Goal: Information Seeking & Learning: Learn about a topic

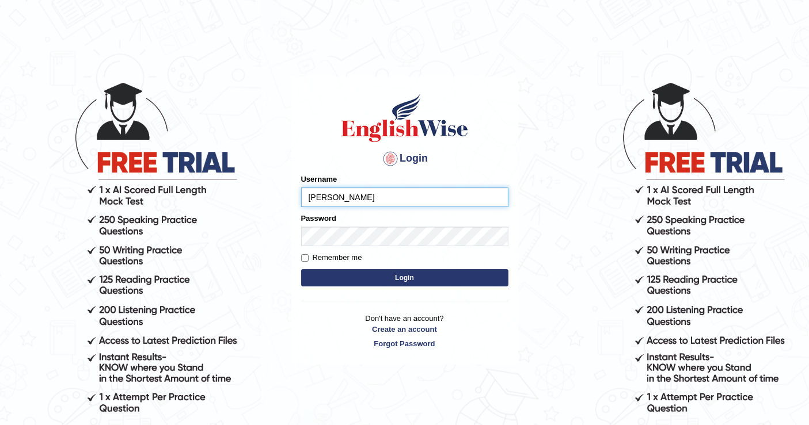
type input "[PERSON_NAME]"
click at [339, 282] on button "Login" at bounding box center [404, 277] width 207 height 17
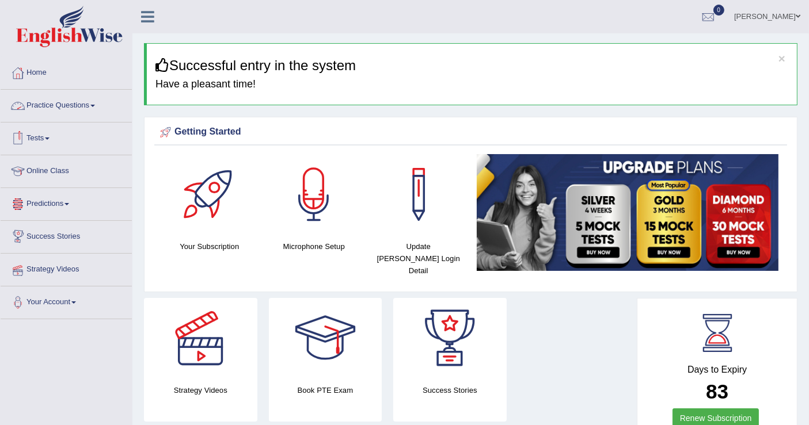
click at [82, 105] on link "Practice Questions" at bounding box center [66, 104] width 131 height 29
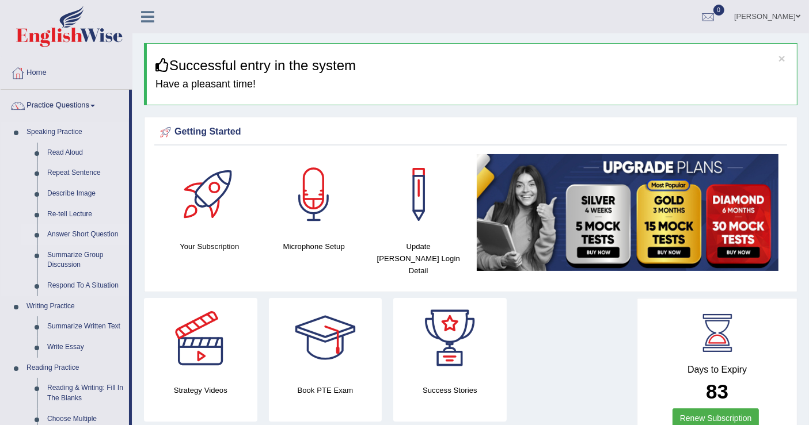
click at [100, 234] on link "Answer Short Question" at bounding box center [85, 235] width 87 height 21
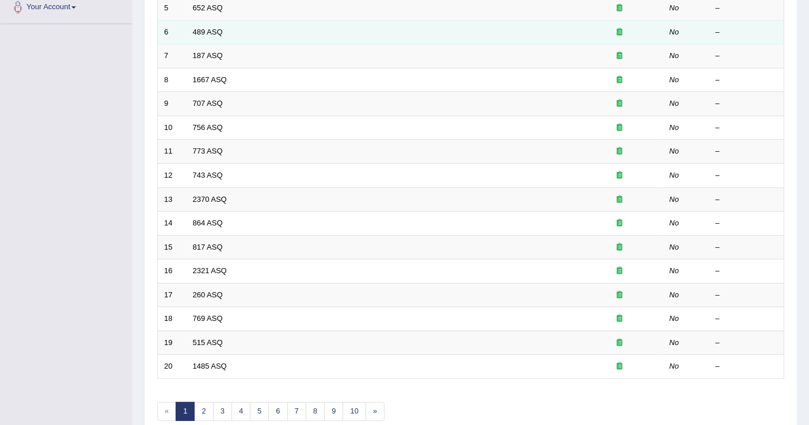
scroll to position [332, 0]
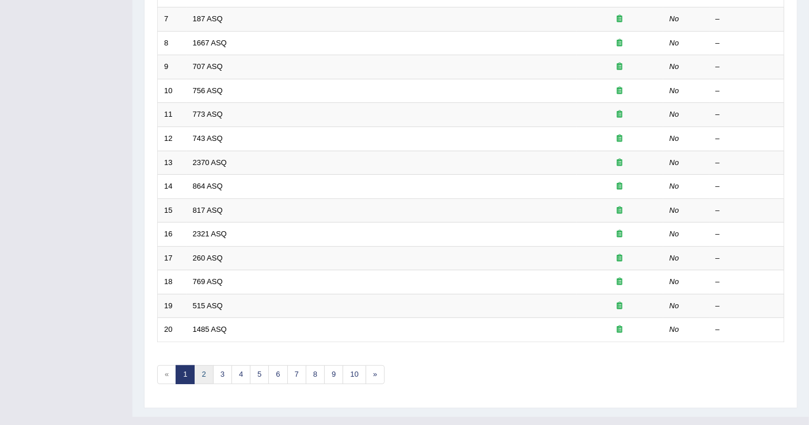
click at [203, 366] on link "2" at bounding box center [203, 375] width 19 height 19
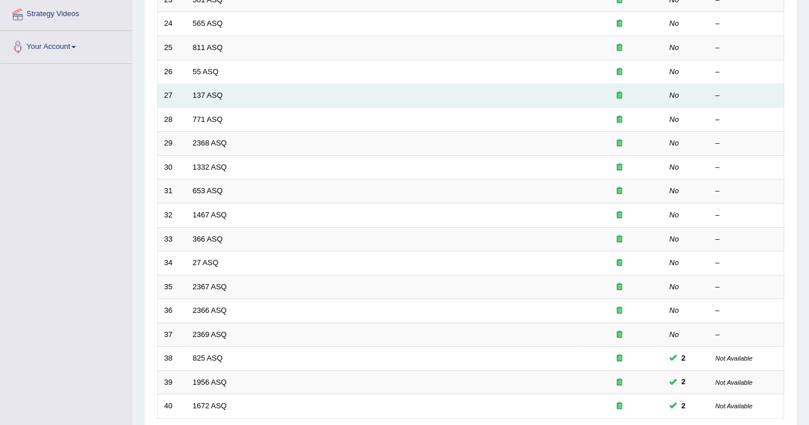
scroll to position [332, 0]
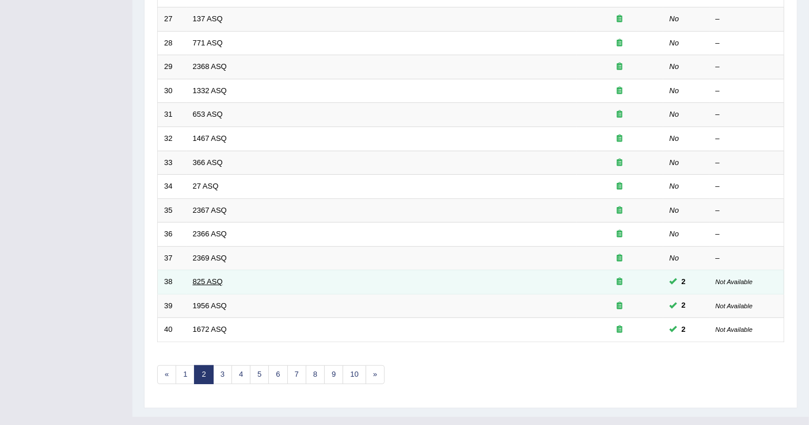
click at [203, 278] on link "825 ASQ" at bounding box center [208, 282] width 30 height 9
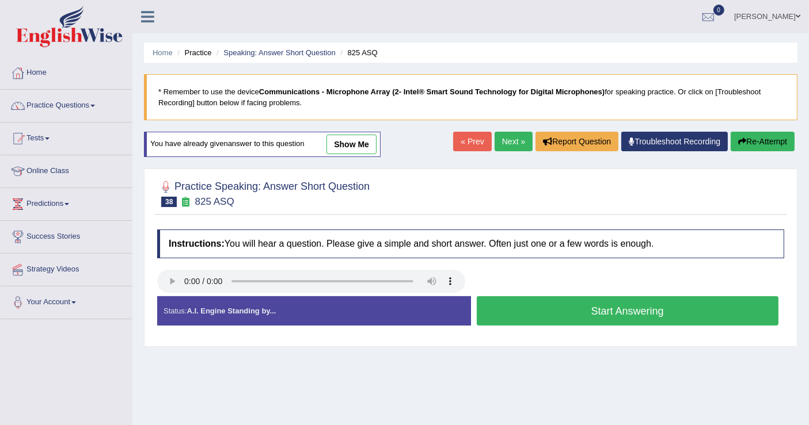
click at [358, 143] on link "show me" at bounding box center [351, 145] width 50 height 20
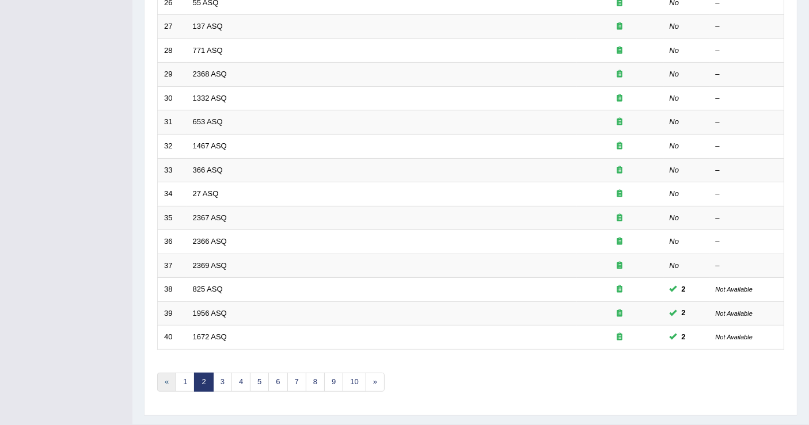
click at [168, 373] on link "«" at bounding box center [166, 382] width 19 height 19
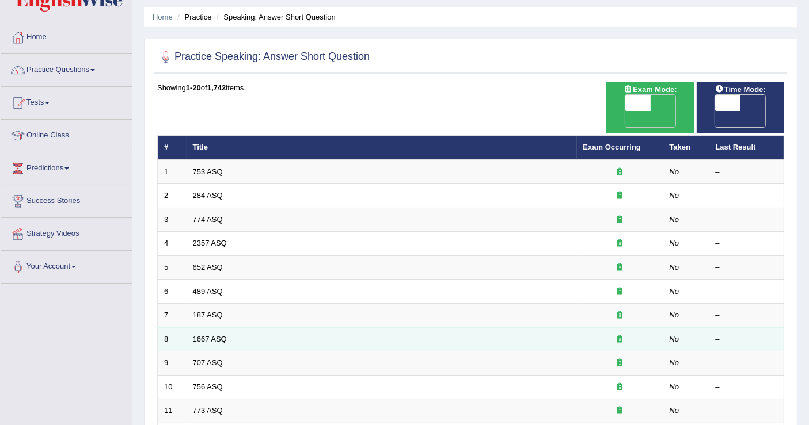
scroll to position [64, 0]
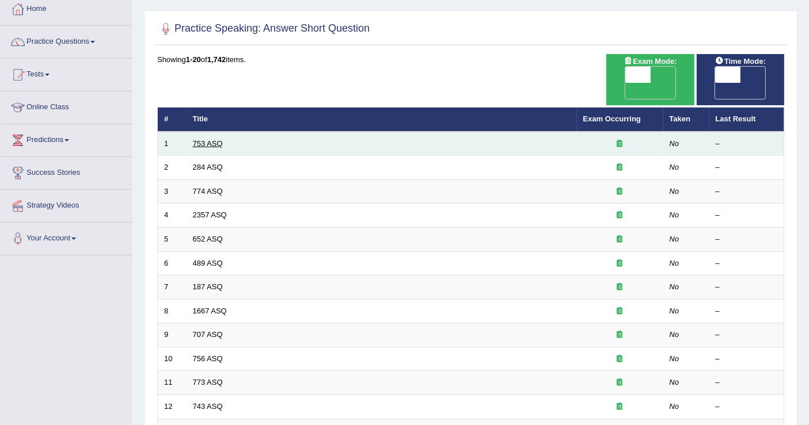
click at [219, 139] on link "753 ASQ" at bounding box center [208, 143] width 30 height 9
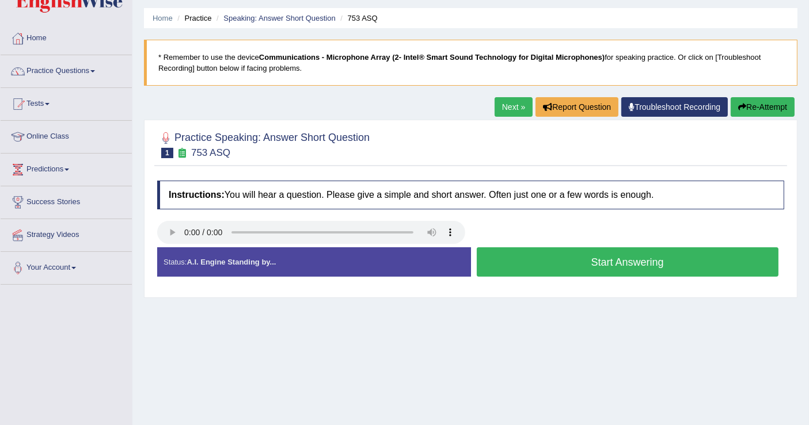
scroll to position [64, 0]
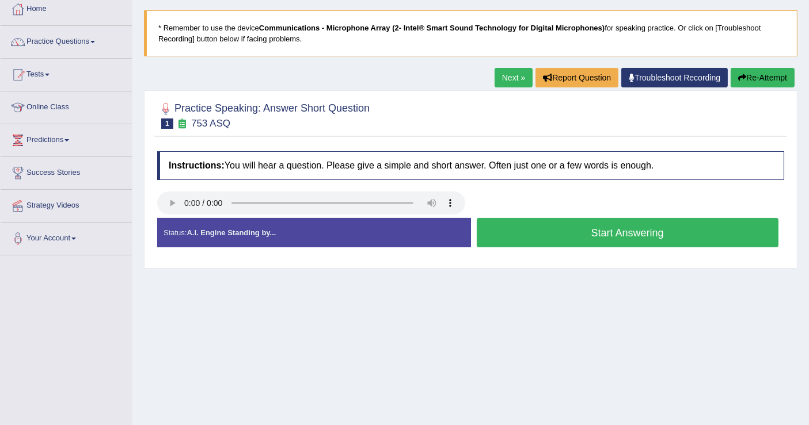
click at [580, 230] on button "Start Answering" at bounding box center [628, 232] width 302 height 29
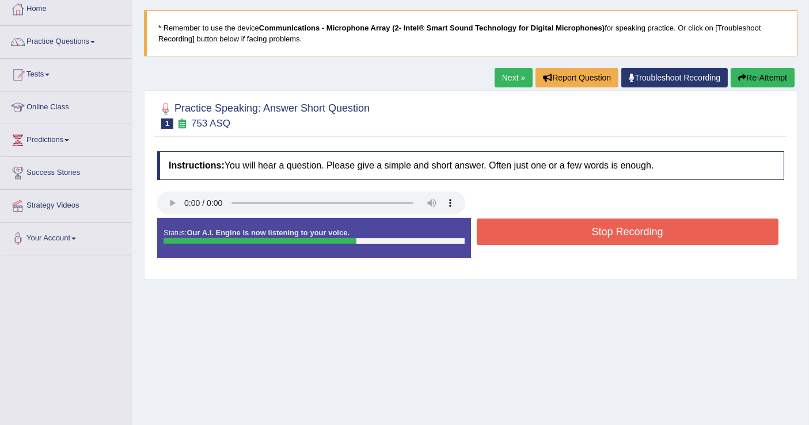
click at [580, 230] on button "Stop Recording" at bounding box center [628, 232] width 302 height 26
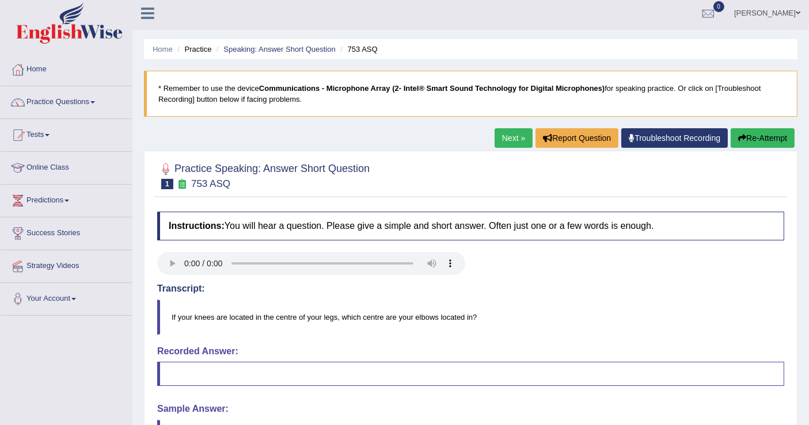
scroll to position [0, 0]
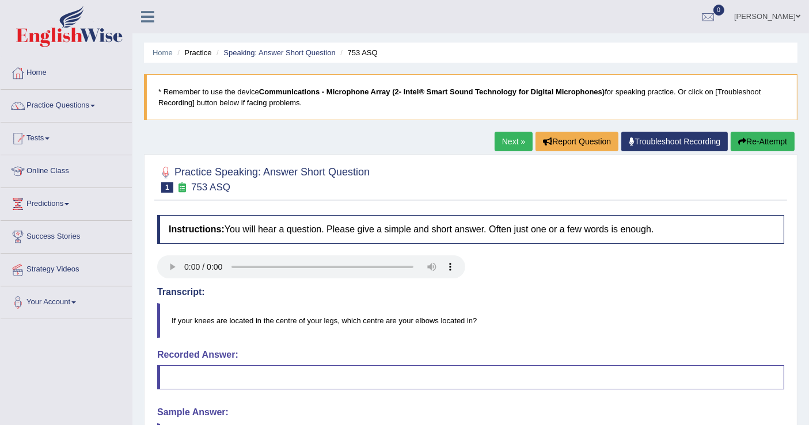
click at [756, 148] on button "Re-Attempt" at bounding box center [763, 142] width 64 height 20
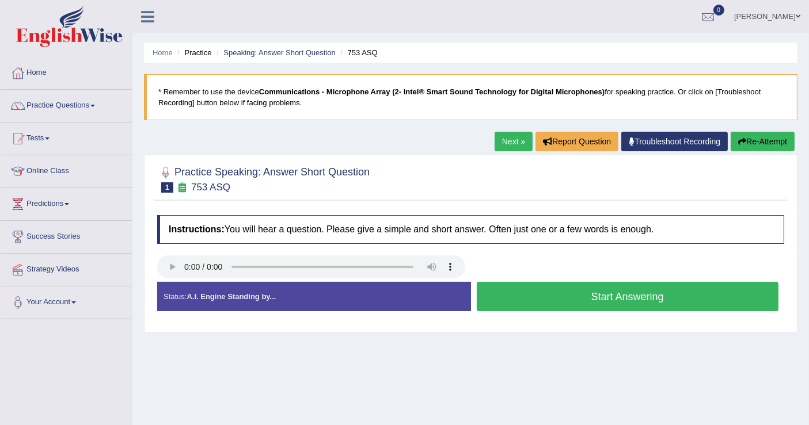
click at [592, 298] on button "Start Answering" at bounding box center [628, 296] width 302 height 29
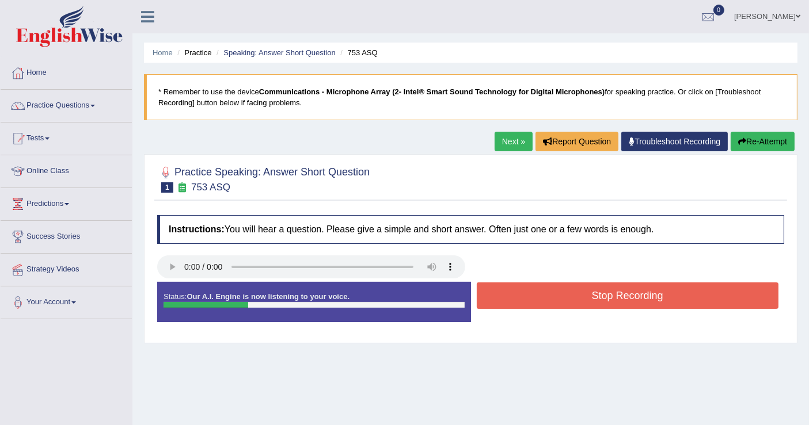
click at [592, 298] on button "Stop Recording" at bounding box center [628, 296] width 302 height 26
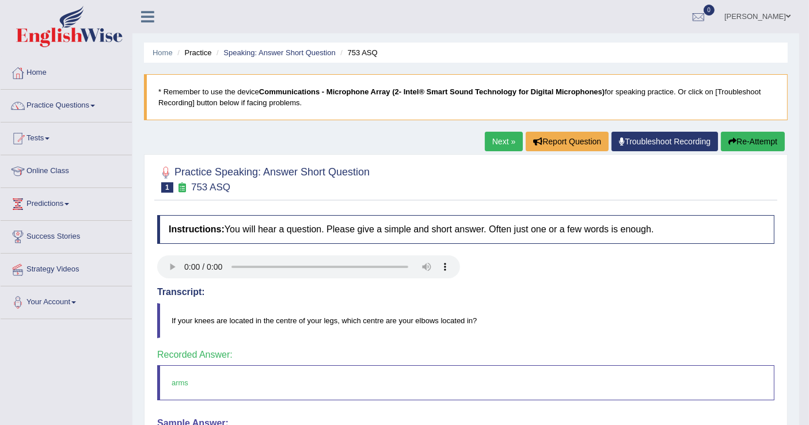
click at [497, 142] on link "Next »" at bounding box center [504, 142] width 38 height 20
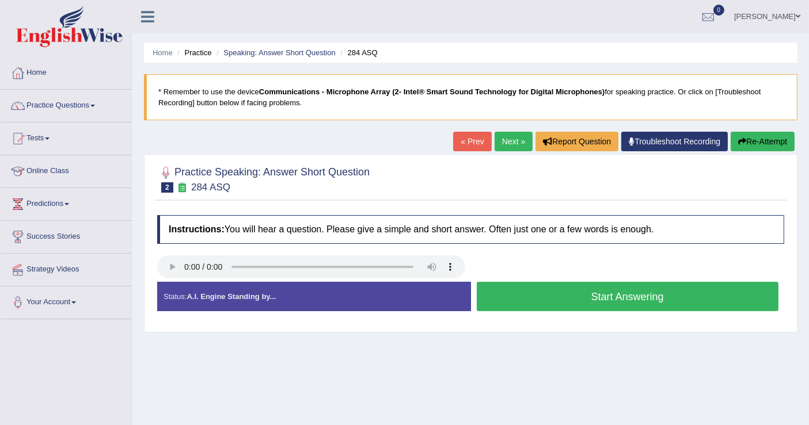
click at [569, 295] on button "Start Answering" at bounding box center [628, 296] width 302 height 29
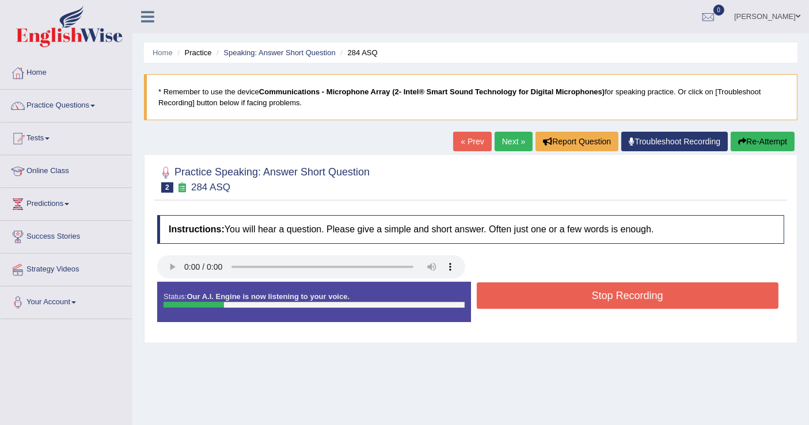
click at [569, 295] on button "Stop Recording" at bounding box center [628, 296] width 302 height 26
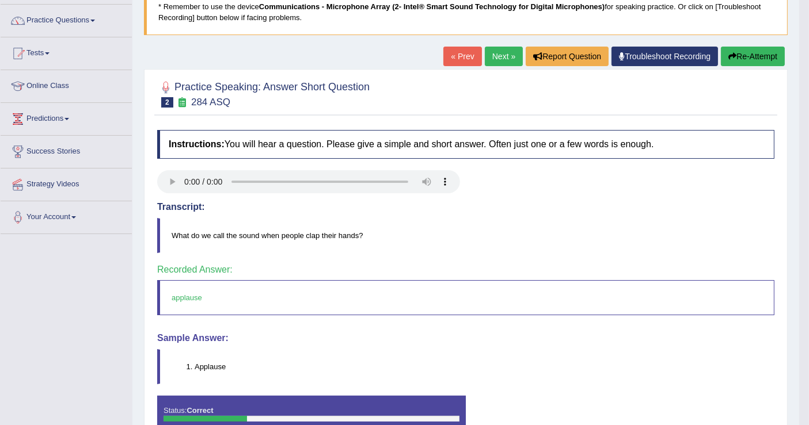
scroll to position [128, 0]
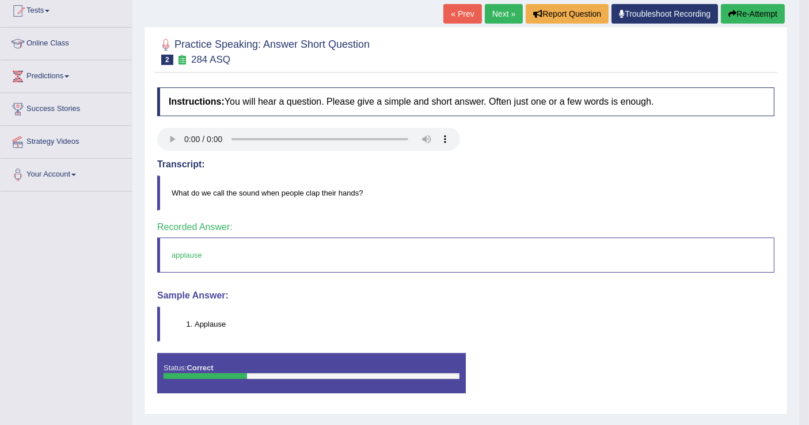
click at [503, 14] on link "Next »" at bounding box center [504, 14] width 38 height 20
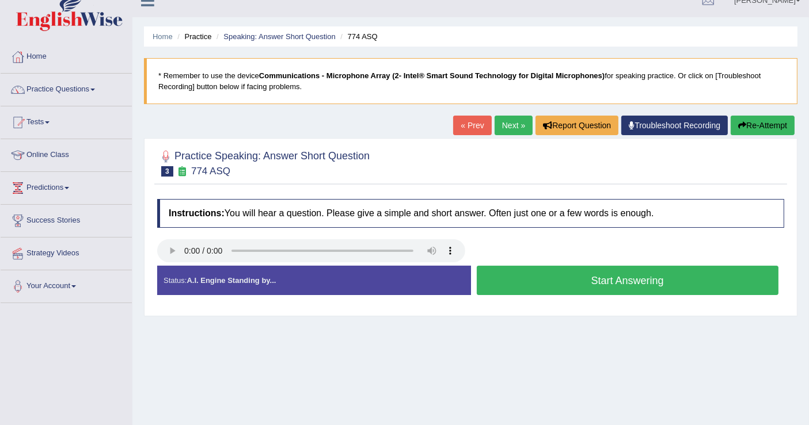
scroll to position [128, 0]
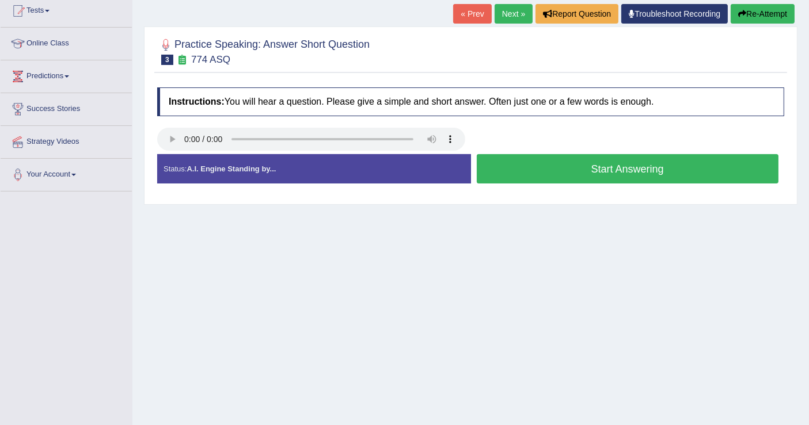
click at [547, 172] on button "Start Answering" at bounding box center [628, 168] width 302 height 29
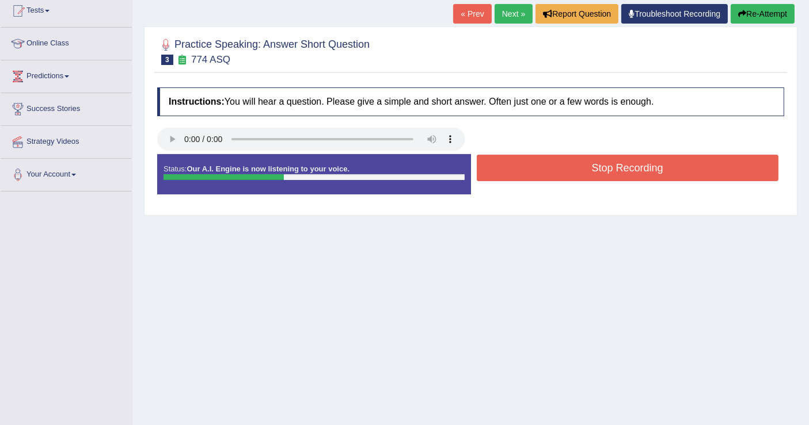
click at [547, 172] on button "Stop Recording" at bounding box center [628, 168] width 302 height 26
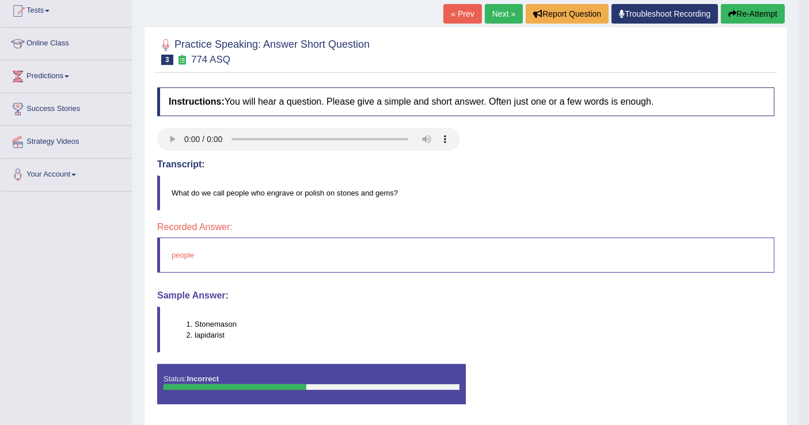
drag, startPoint x: 227, startPoint y: 334, endPoint x: 258, endPoint y: 318, distance: 35.0
click at [207, 326] on ol "Stonemason lapidarist" at bounding box center [473, 330] width 602 height 22
click at [751, 12] on button "Re-Attempt" at bounding box center [753, 14] width 64 height 20
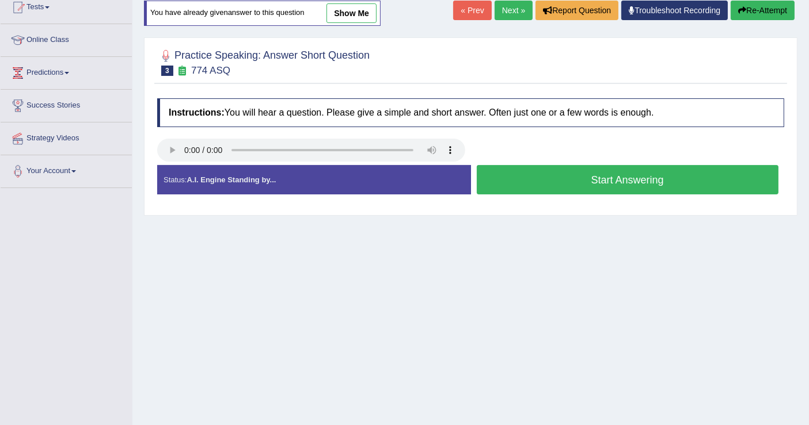
click at [565, 177] on button "Start Answering" at bounding box center [628, 179] width 302 height 29
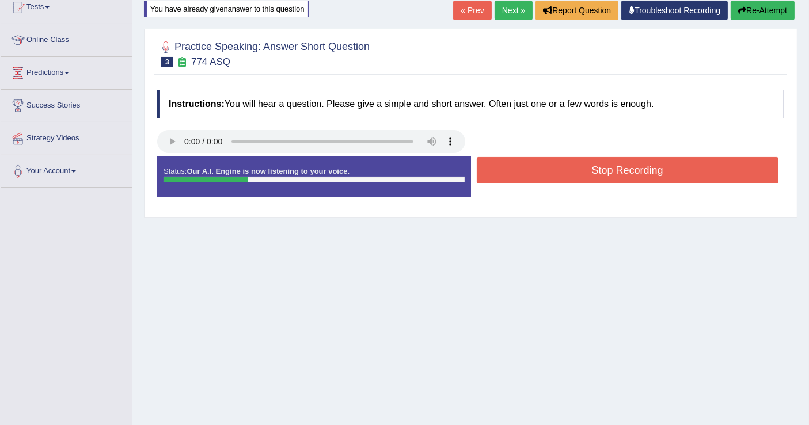
click at [565, 177] on button "Stop Recording" at bounding box center [628, 170] width 302 height 26
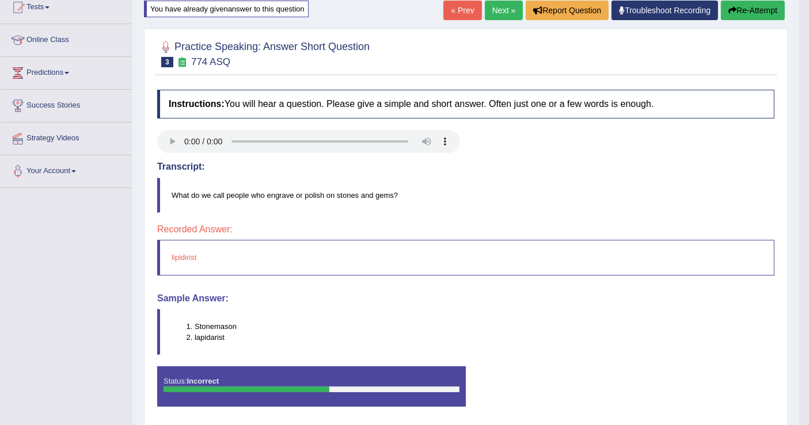
click at [756, 4] on button "Re-Attempt" at bounding box center [753, 11] width 64 height 20
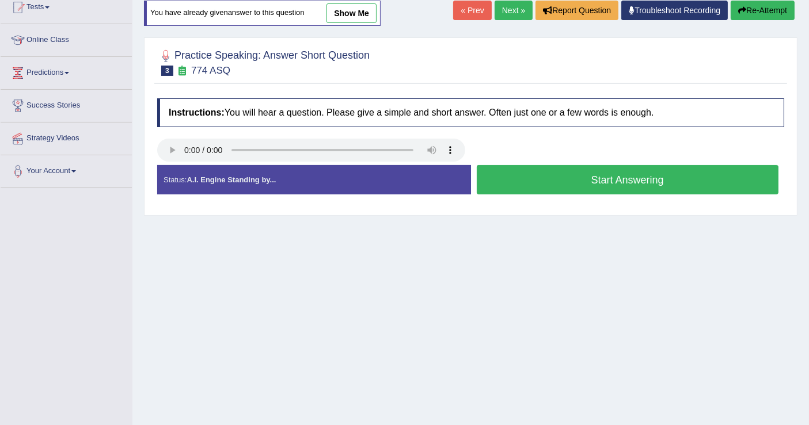
click at [545, 187] on button "Start Answering" at bounding box center [628, 179] width 302 height 29
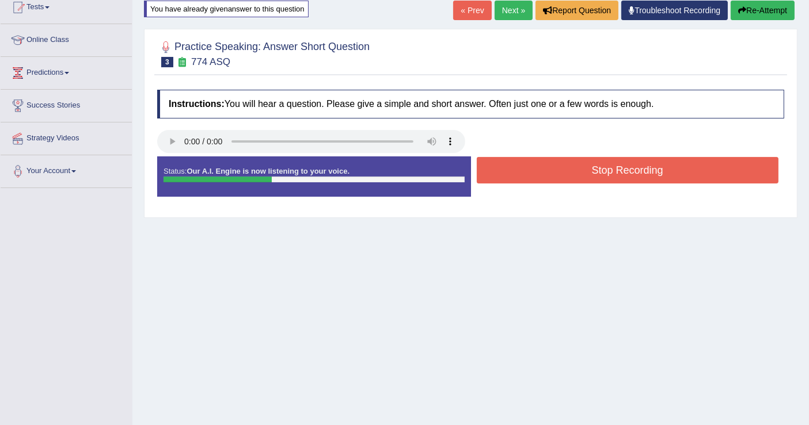
click at [547, 168] on button "Stop Recording" at bounding box center [628, 170] width 302 height 26
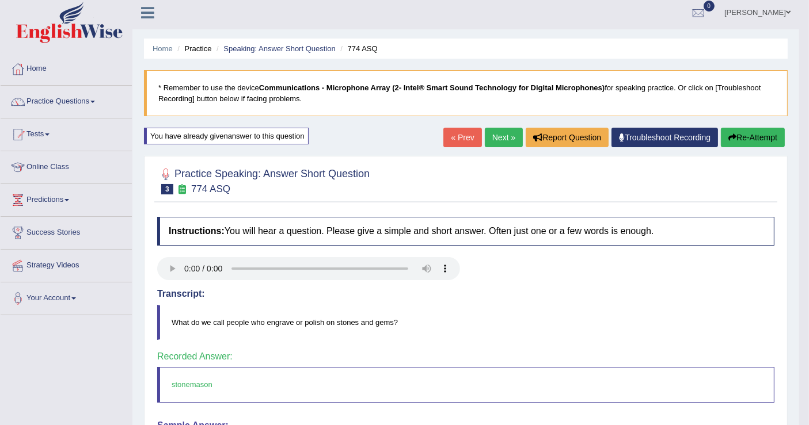
scroll to position [3, 0]
click at [496, 137] on link "Next »" at bounding box center [504, 138] width 38 height 20
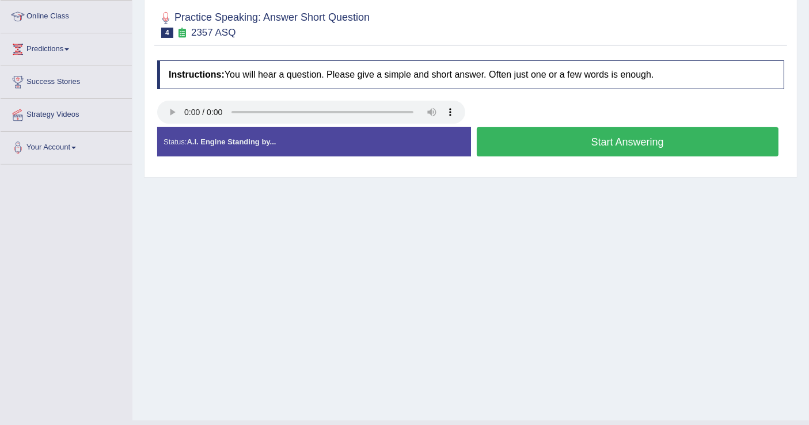
scroll to position [178, 0]
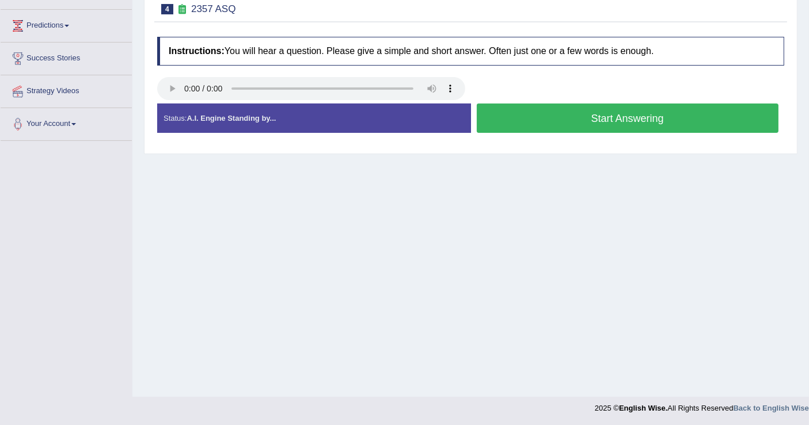
click at [533, 119] on button "Start Answering" at bounding box center [628, 118] width 302 height 29
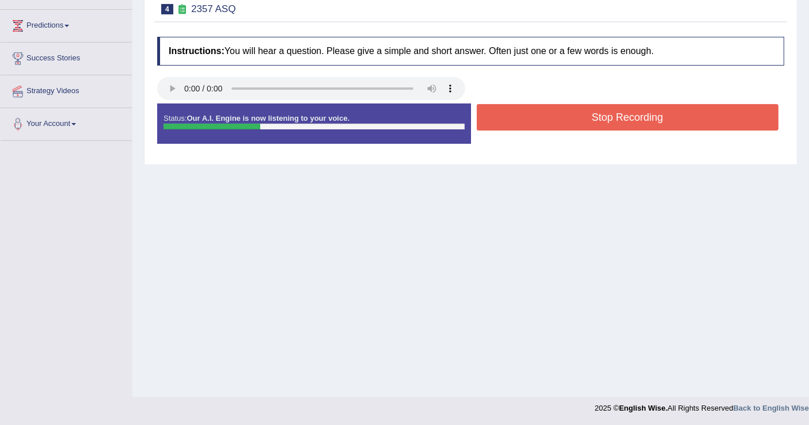
click at [533, 119] on button "Stop Recording" at bounding box center [628, 117] width 302 height 26
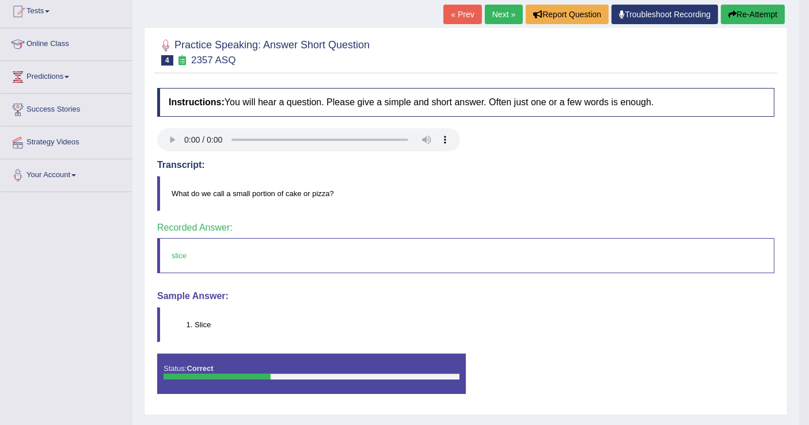
scroll to position [51, 0]
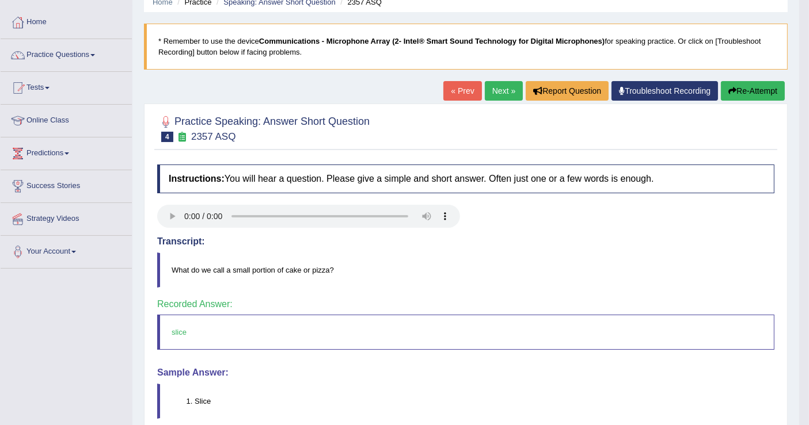
click at [500, 90] on link "Next »" at bounding box center [504, 91] width 38 height 20
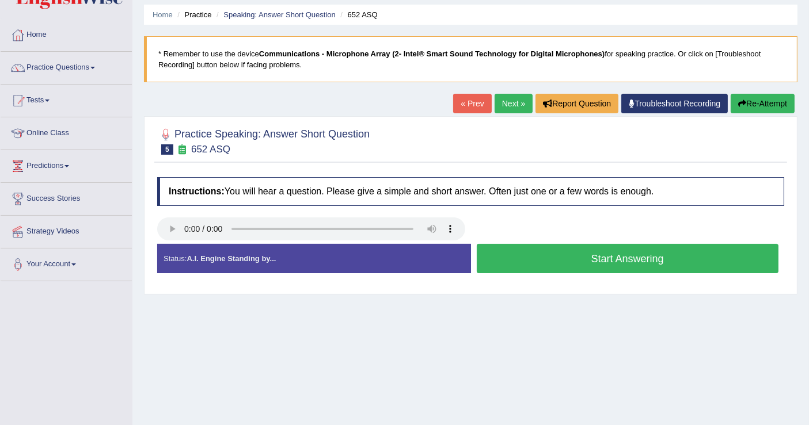
scroll to position [128, 0]
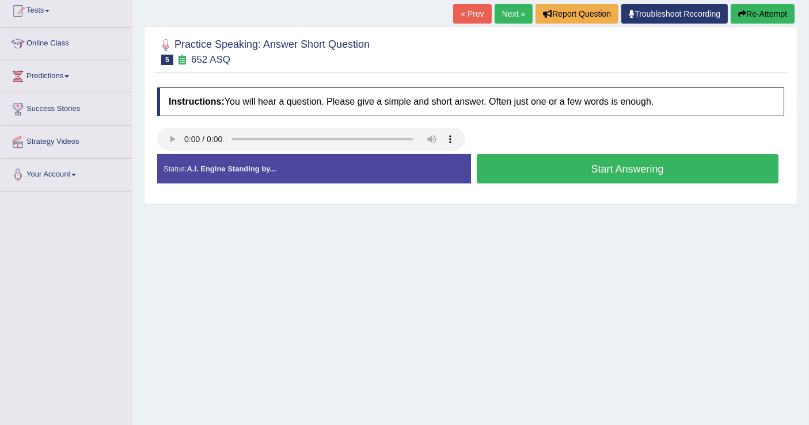
click at [559, 172] on button "Start Answering" at bounding box center [628, 168] width 302 height 29
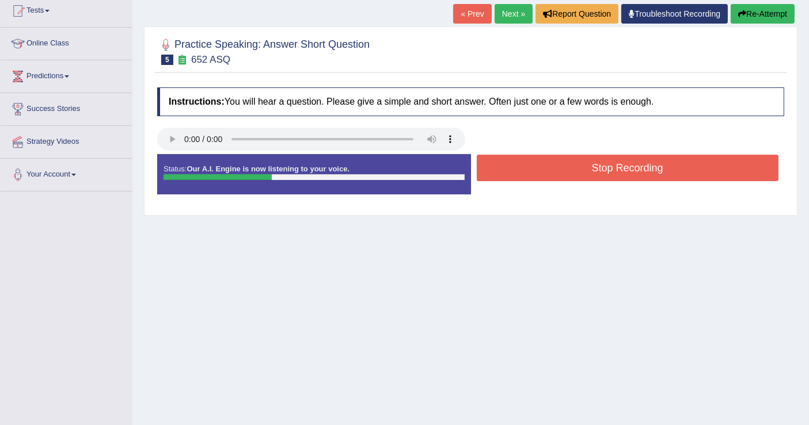
click at [557, 166] on button "Stop Recording" at bounding box center [628, 168] width 302 height 26
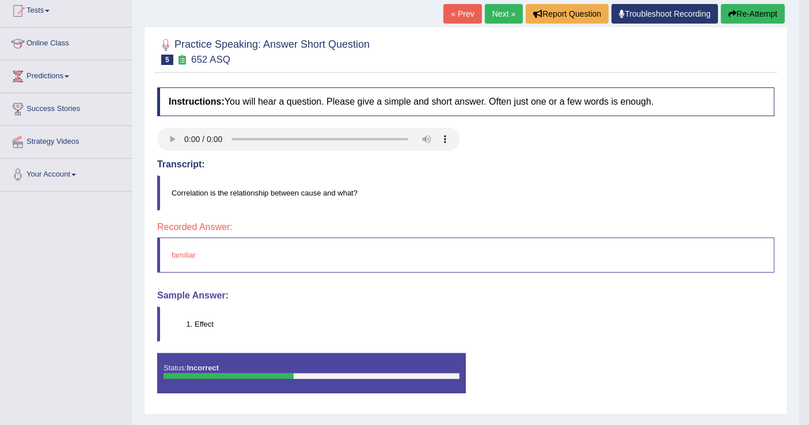
click at [753, 16] on button "Re-Attempt" at bounding box center [753, 14] width 64 height 20
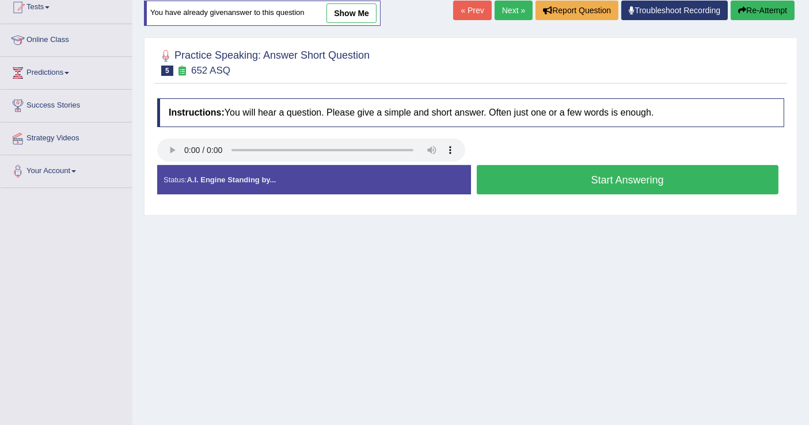
click at [581, 174] on button "Start Answering" at bounding box center [628, 179] width 302 height 29
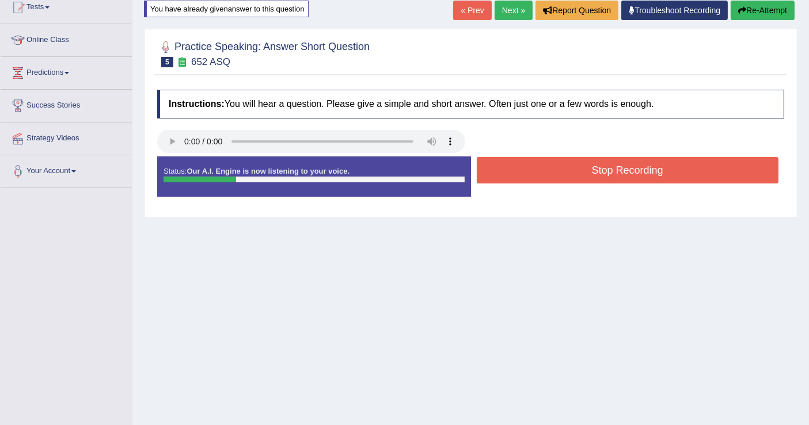
click at [581, 174] on button "Stop Recording" at bounding box center [628, 170] width 302 height 26
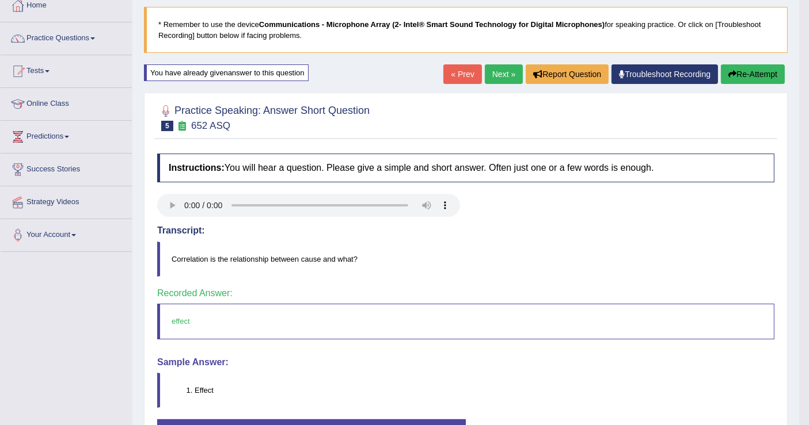
scroll to position [3, 0]
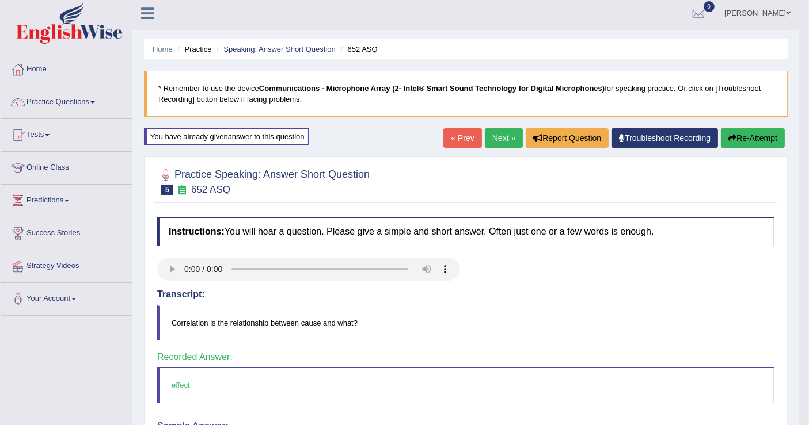
click at [503, 137] on link "Next »" at bounding box center [504, 138] width 38 height 20
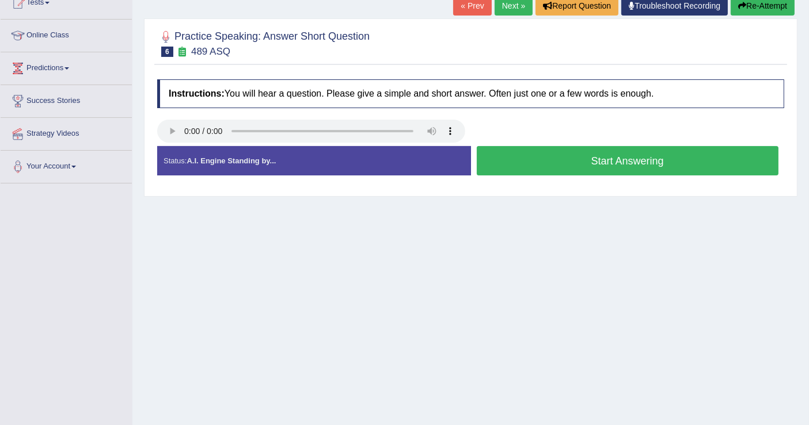
scroll to position [178, 0]
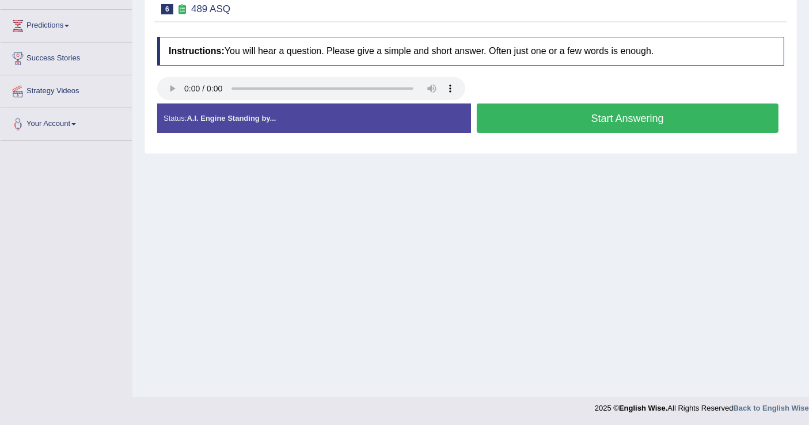
click at [559, 117] on button "Start Answering" at bounding box center [628, 118] width 302 height 29
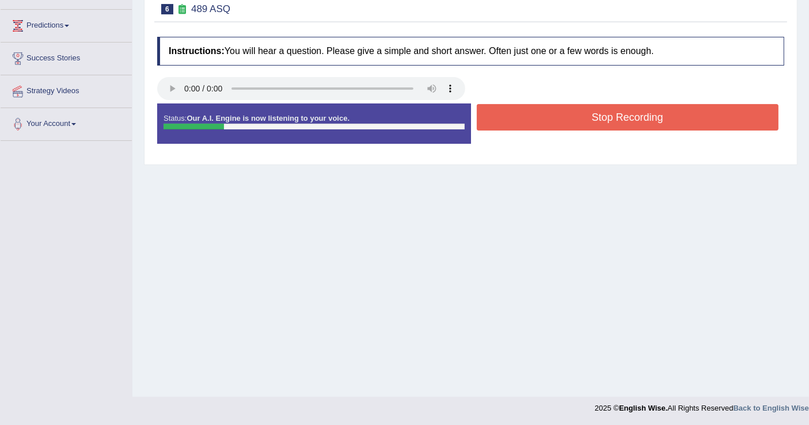
click at [559, 117] on button "Stop Recording" at bounding box center [628, 117] width 302 height 26
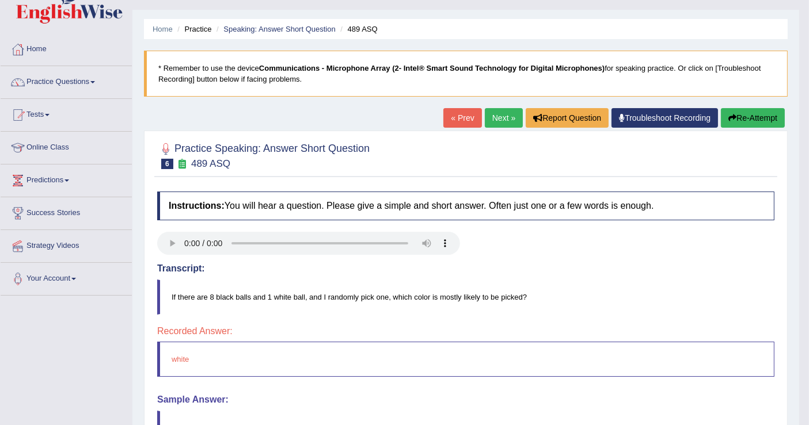
scroll to position [0, 0]
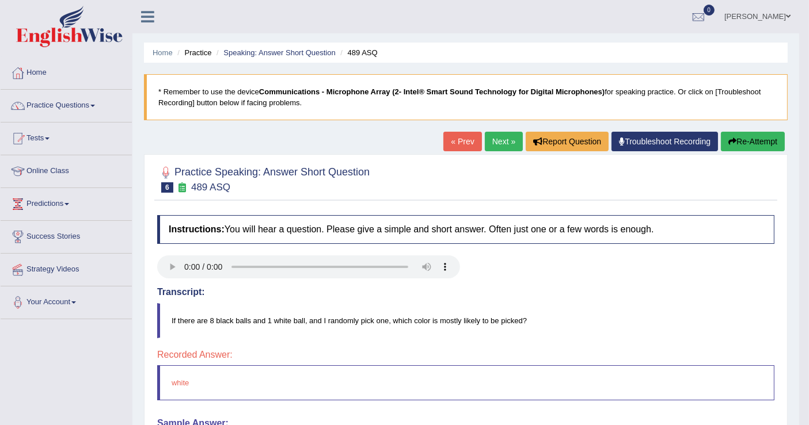
click at [505, 138] on link "Next »" at bounding box center [504, 142] width 38 height 20
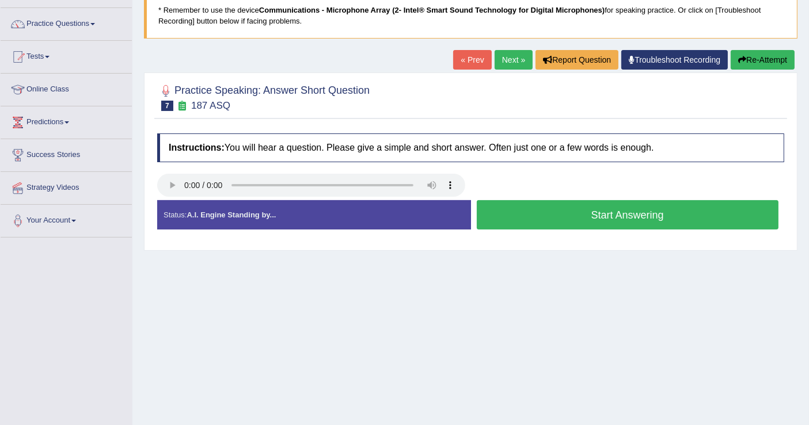
scroll to position [128, 0]
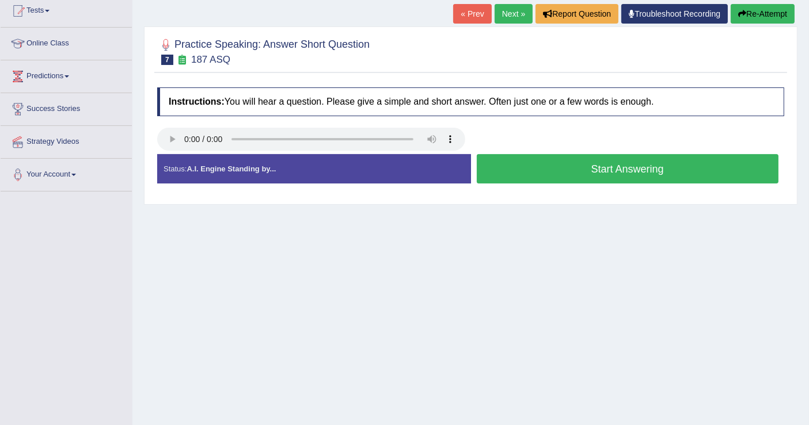
click at [537, 172] on button "Start Answering" at bounding box center [628, 168] width 302 height 29
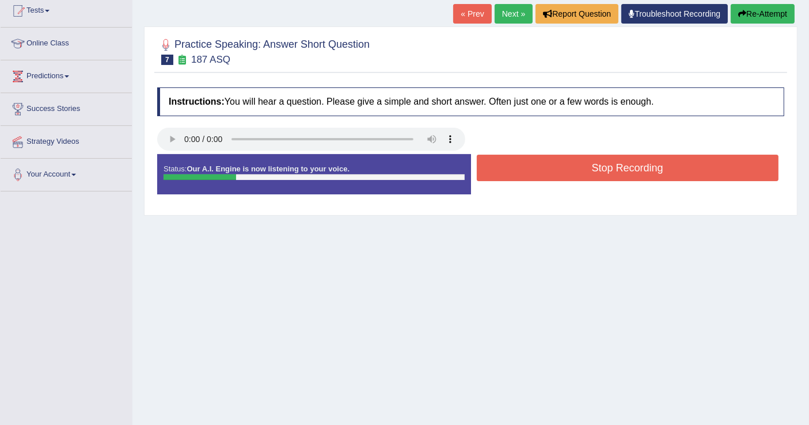
click at [537, 172] on button "Stop Recording" at bounding box center [628, 168] width 302 height 26
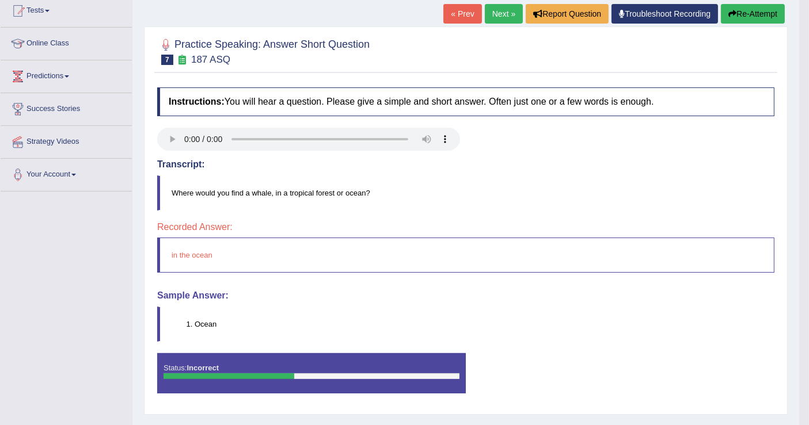
click at [505, 13] on link "Next »" at bounding box center [504, 14] width 38 height 20
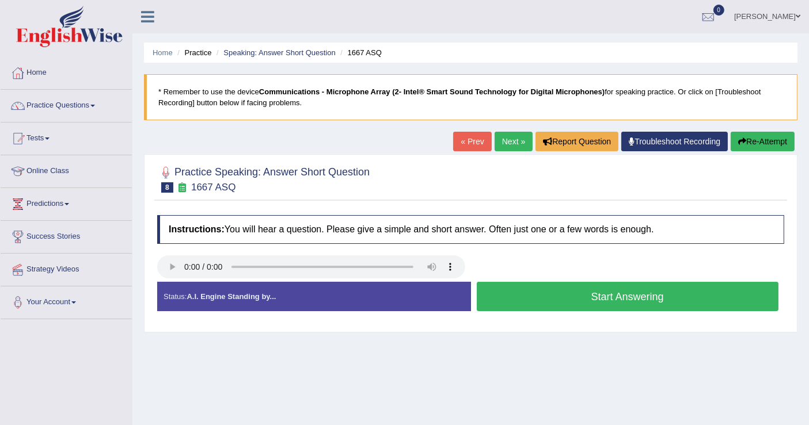
click at [470, 142] on link "« Prev" at bounding box center [472, 142] width 38 height 20
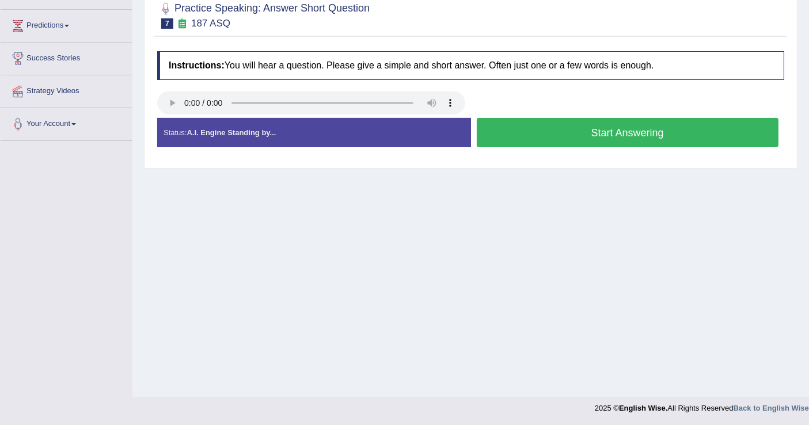
click at [572, 130] on button "Start Answering" at bounding box center [628, 132] width 302 height 29
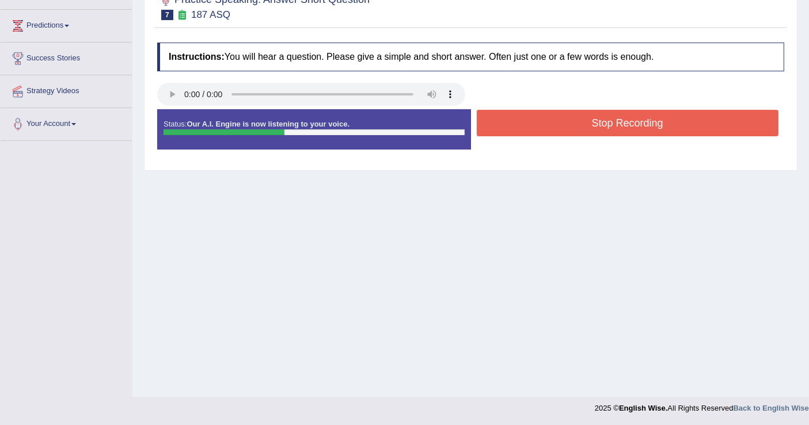
click at [571, 124] on button "Stop Recording" at bounding box center [628, 123] width 302 height 26
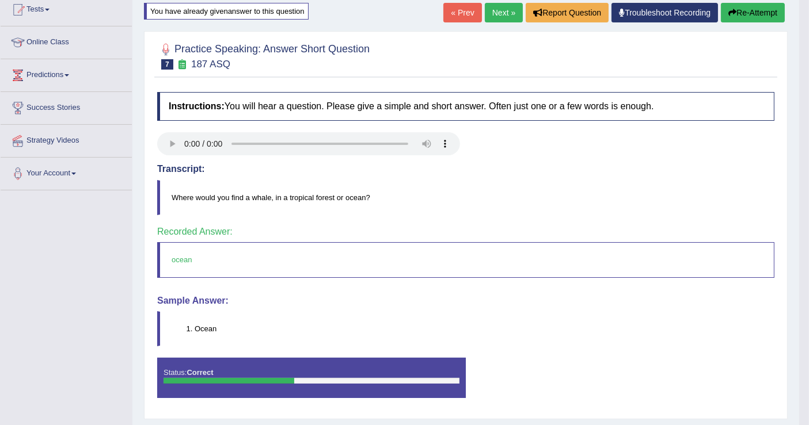
scroll to position [51, 0]
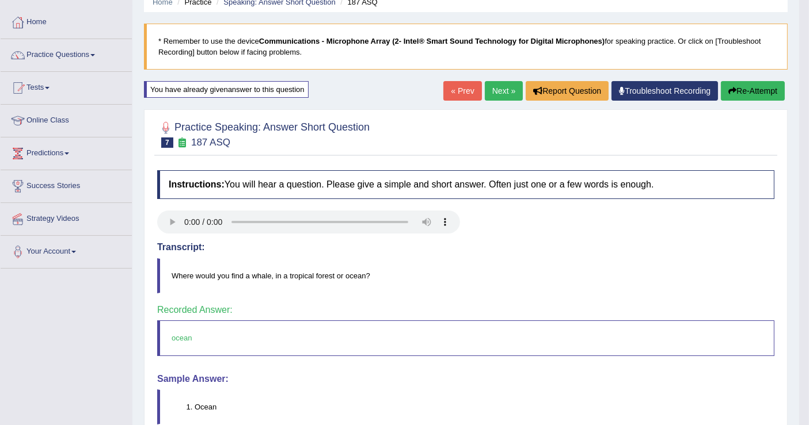
click at [501, 86] on link "Next »" at bounding box center [504, 91] width 38 height 20
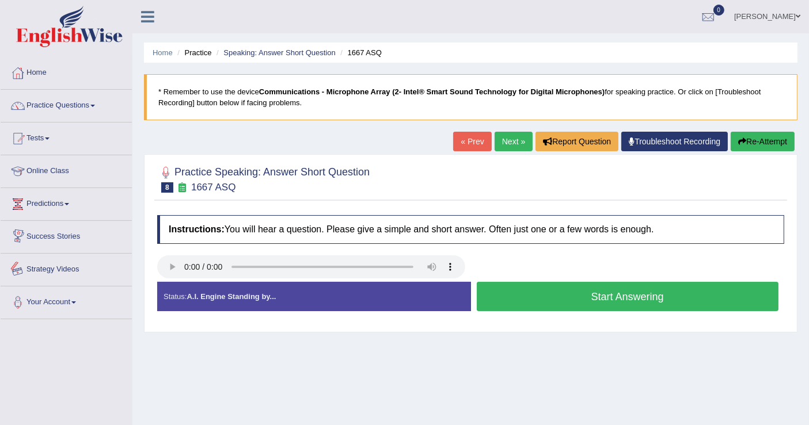
scroll to position [178, 0]
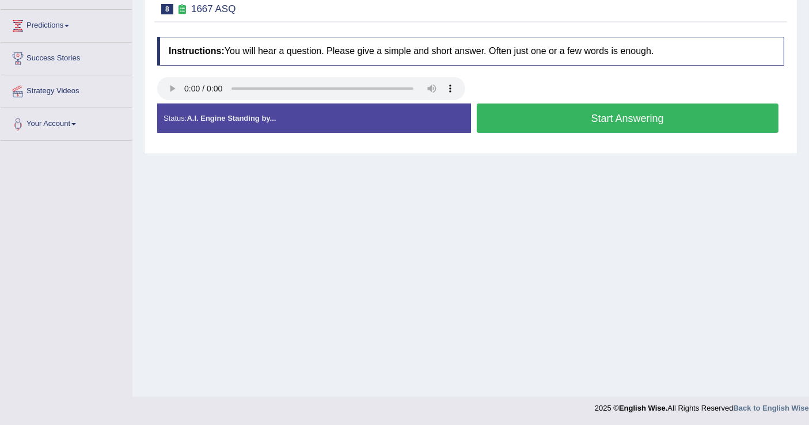
click at [560, 114] on button "Start Answering" at bounding box center [628, 118] width 302 height 29
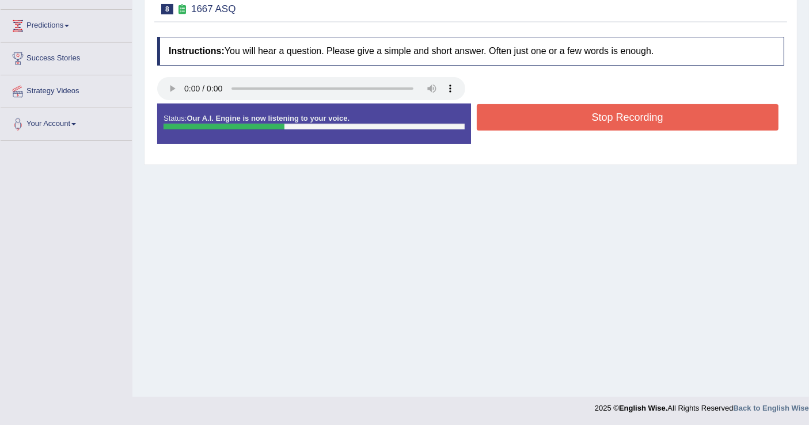
click at [560, 114] on button "Stop Recording" at bounding box center [628, 117] width 302 height 26
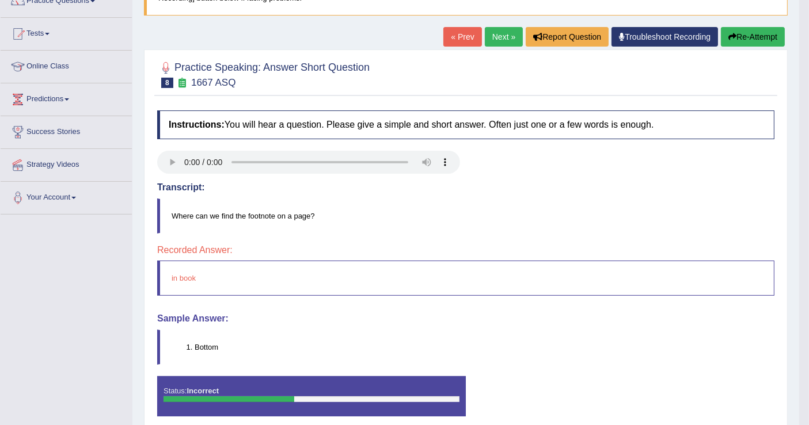
scroll to position [51, 0]
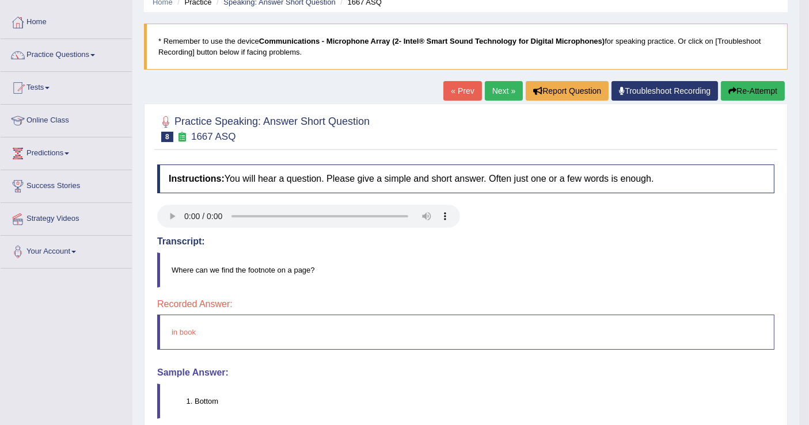
click at [770, 98] on button "Re-Attempt" at bounding box center [753, 91] width 64 height 20
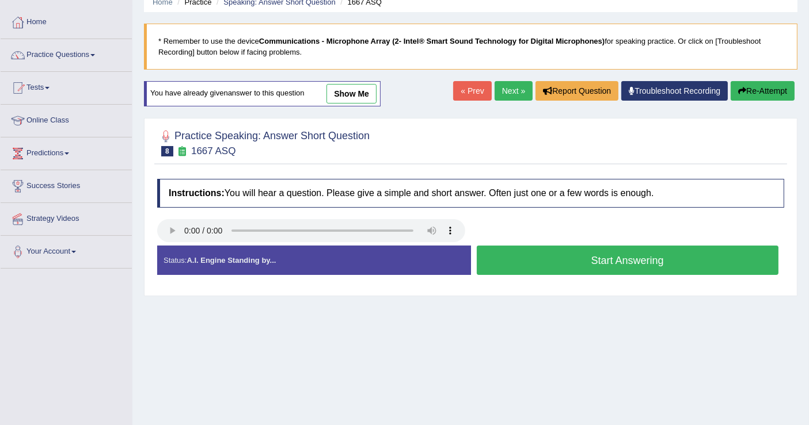
click at [500, 257] on button "Start Answering" at bounding box center [628, 260] width 302 height 29
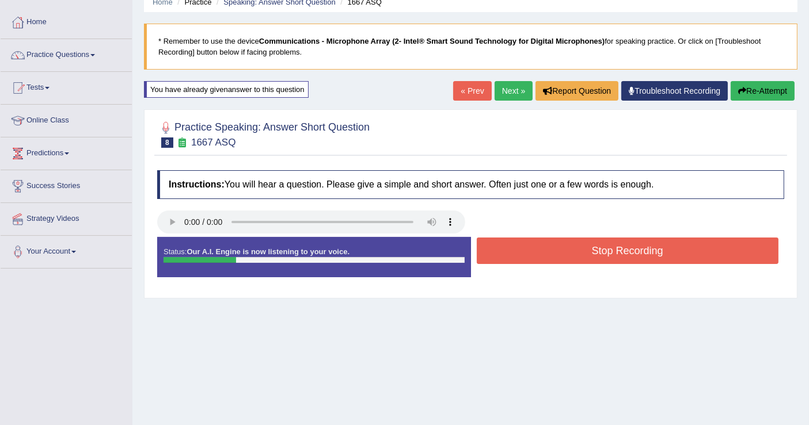
click at [500, 257] on button "Stop Recording" at bounding box center [628, 251] width 302 height 26
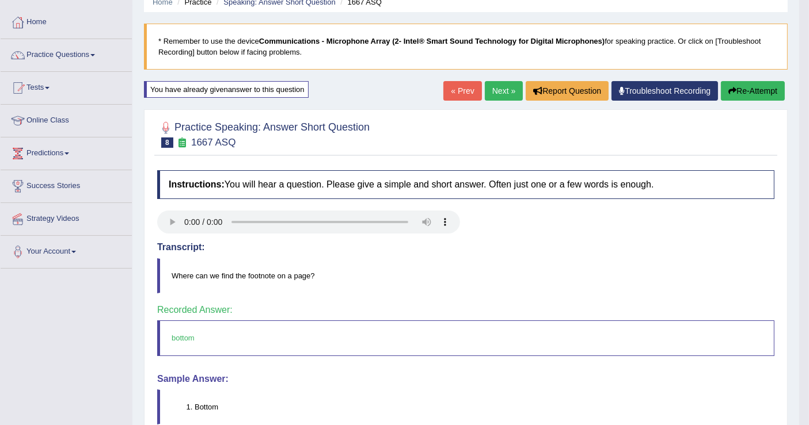
click at [501, 93] on link "Next »" at bounding box center [504, 91] width 38 height 20
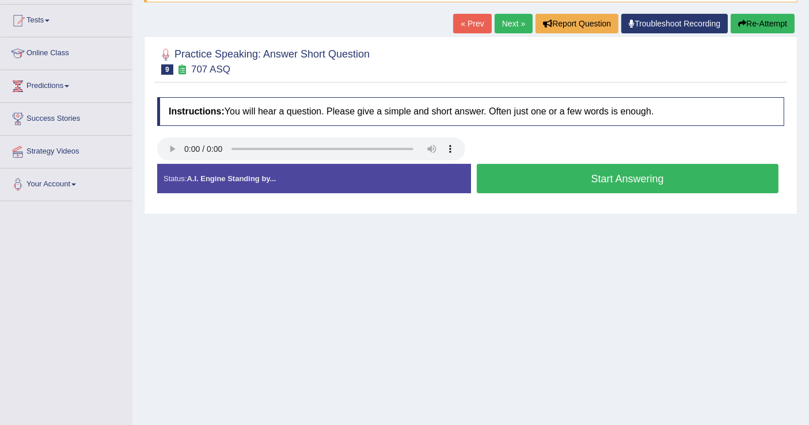
scroll to position [128, 0]
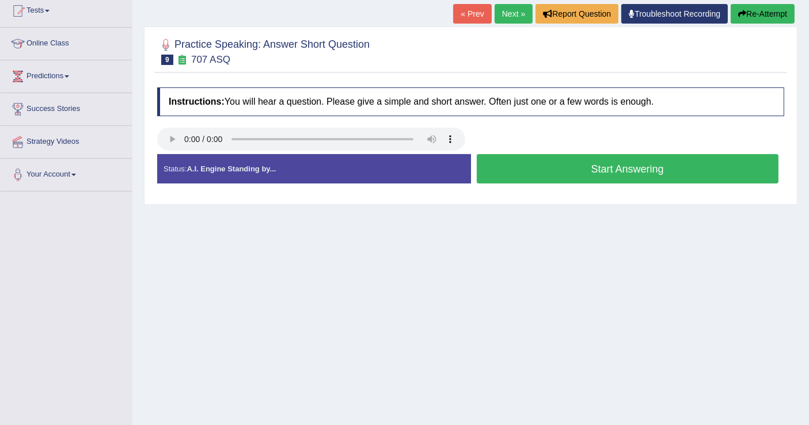
click at [498, 167] on button "Start Answering" at bounding box center [628, 168] width 302 height 29
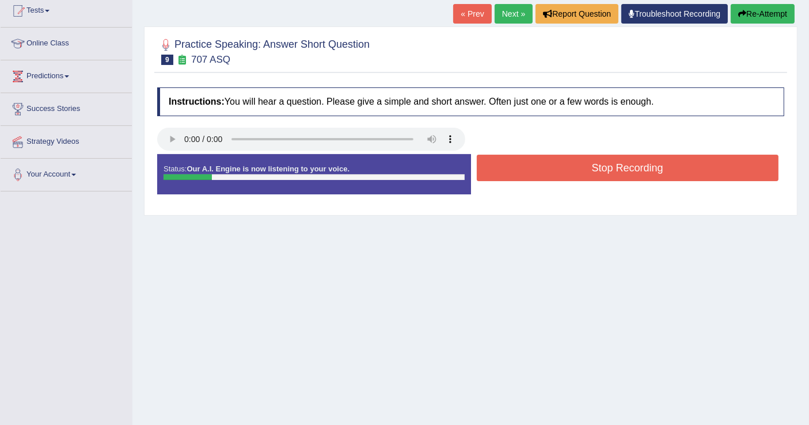
click at [498, 167] on button "Stop Recording" at bounding box center [628, 168] width 302 height 26
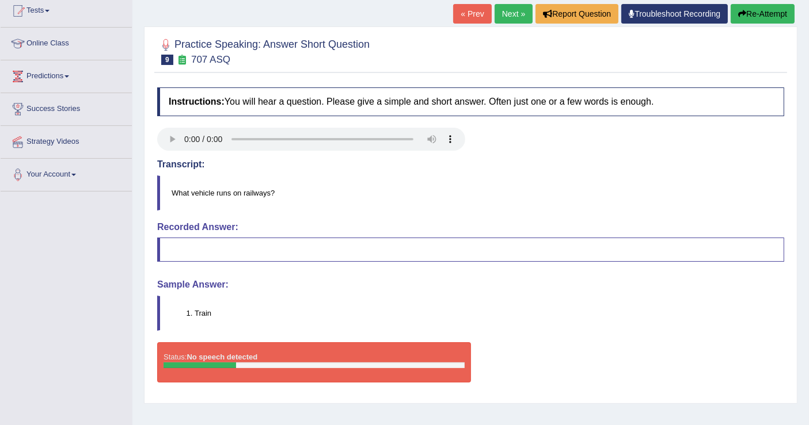
click at [753, 12] on button "Re-Attempt" at bounding box center [763, 14] width 64 height 20
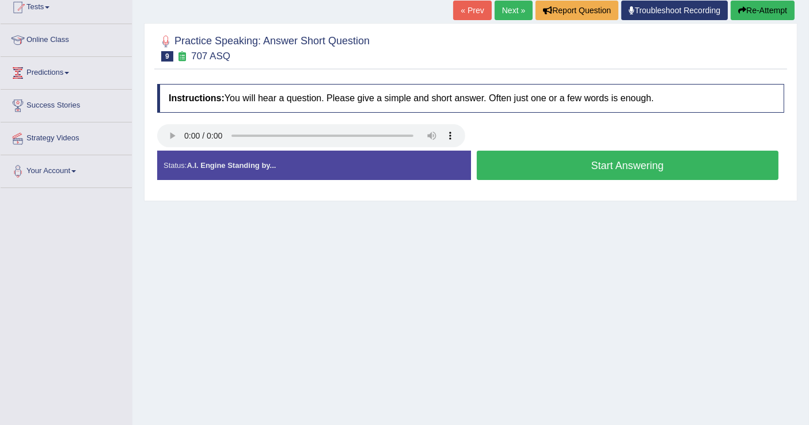
click at [568, 164] on button "Start Answering" at bounding box center [628, 165] width 302 height 29
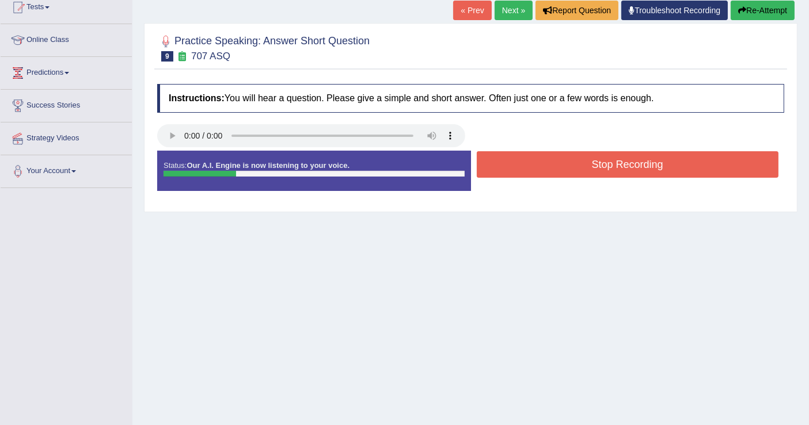
click at [568, 164] on button "Stop Recording" at bounding box center [628, 164] width 302 height 26
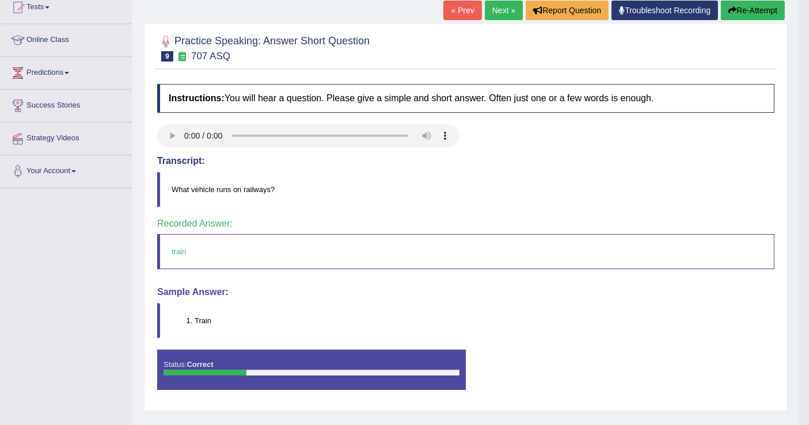
click at [504, 9] on link "Next »" at bounding box center [504, 11] width 38 height 20
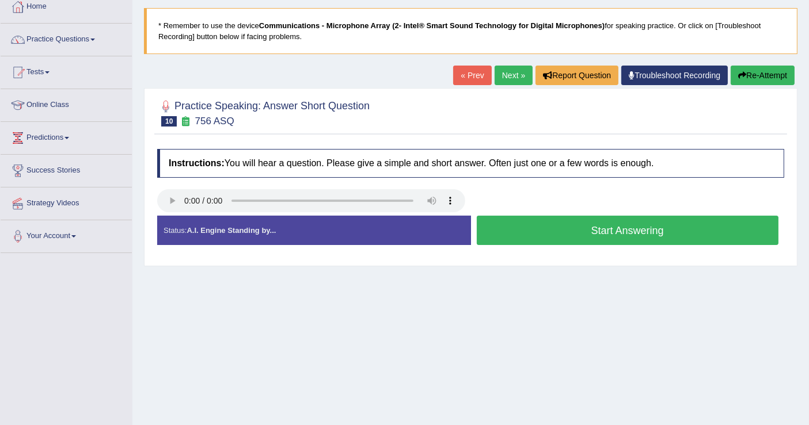
scroll to position [128, 0]
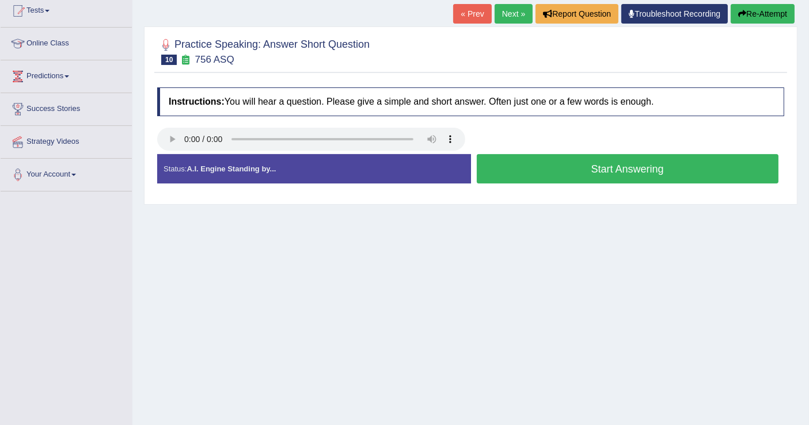
click at [544, 169] on button "Start Answering" at bounding box center [628, 168] width 302 height 29
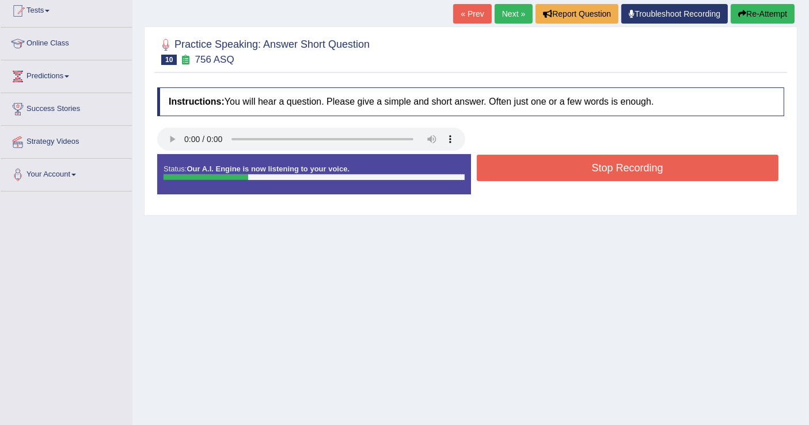
click at [544, 169] on button "Stop Recording" at bounding box center [628, 168] width 302 height 26
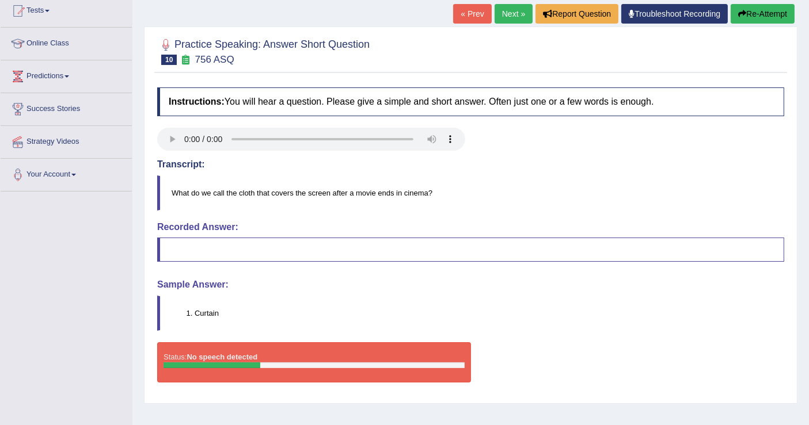
click at [746, 14] on button "Re-Attempt" at bounding box center [763, 14] width 64 height 20
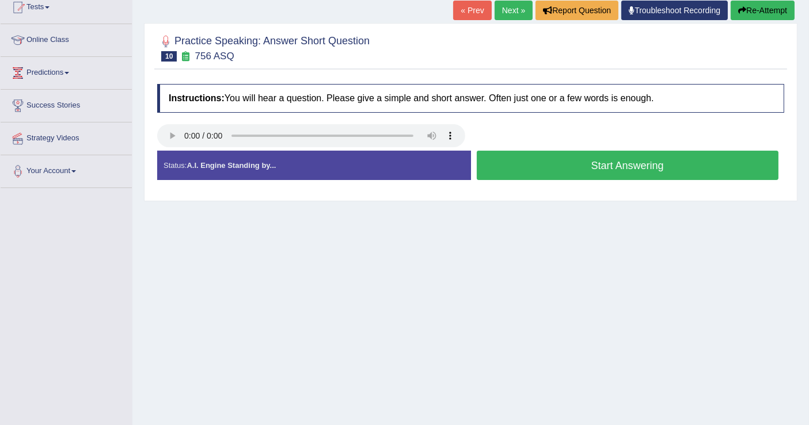
click at [531, 168] on button "Start Answering" at bounding box center [628, 165] width 302 height 29
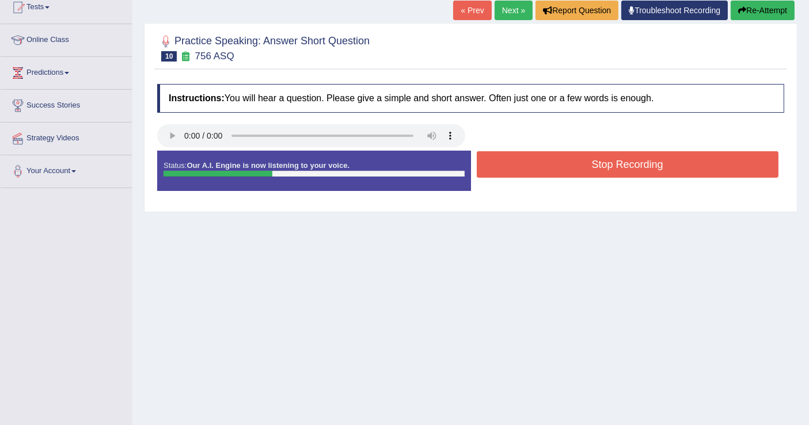
click at [531, 168] on button "Stop Recording" at bounding box center [628, 164] width 302 height 26
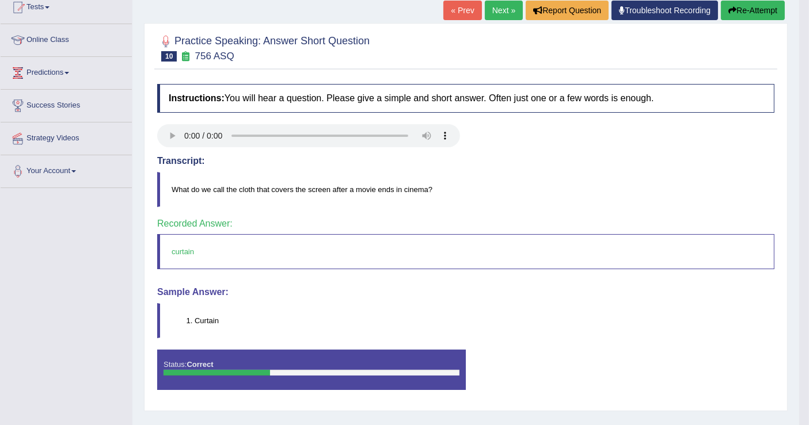
click at [495, 9] on link "Next »" at bounding box center [504, 11] width 38 height 20
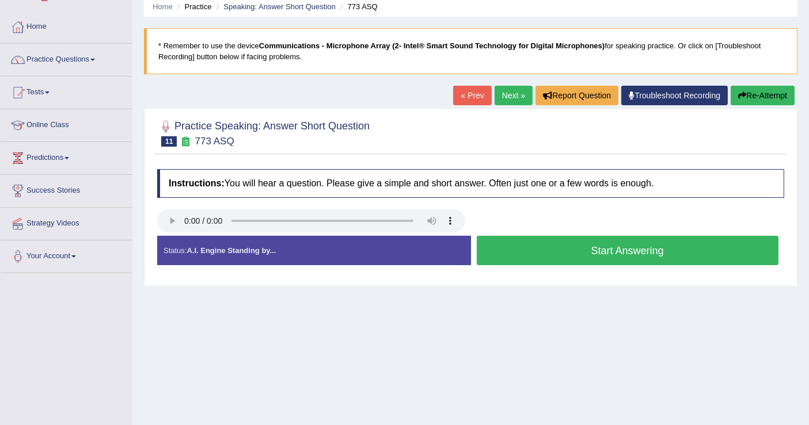
scroll to position [178, 0]
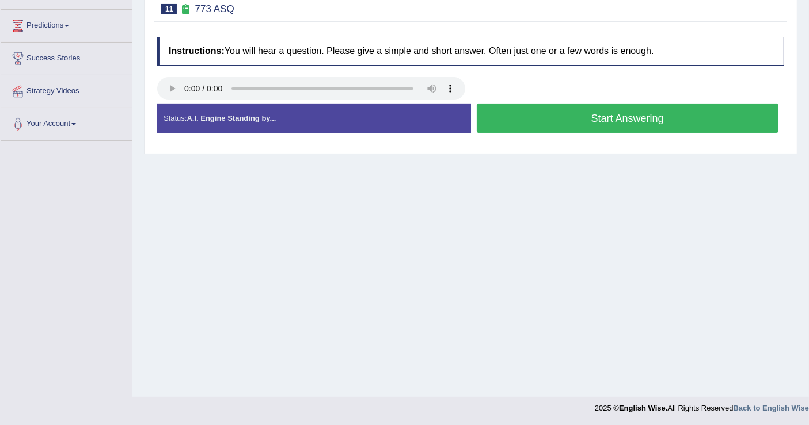
click at [549, 122] on button "Start Answering" at bounding box center [628, 118] width 302 height 29
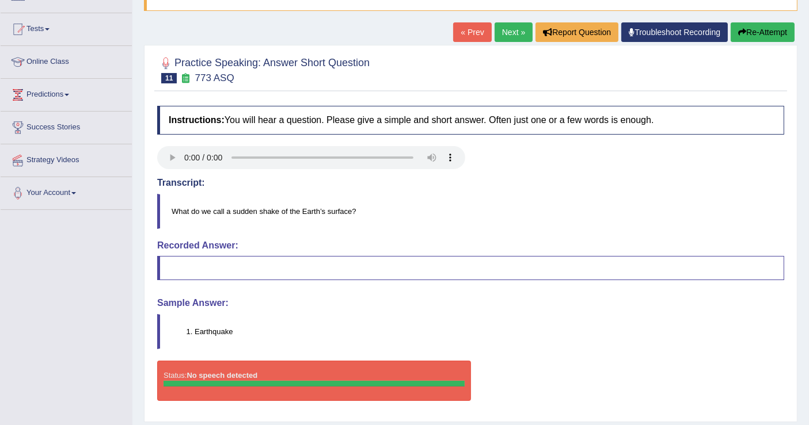
scroll to position [0, 0]
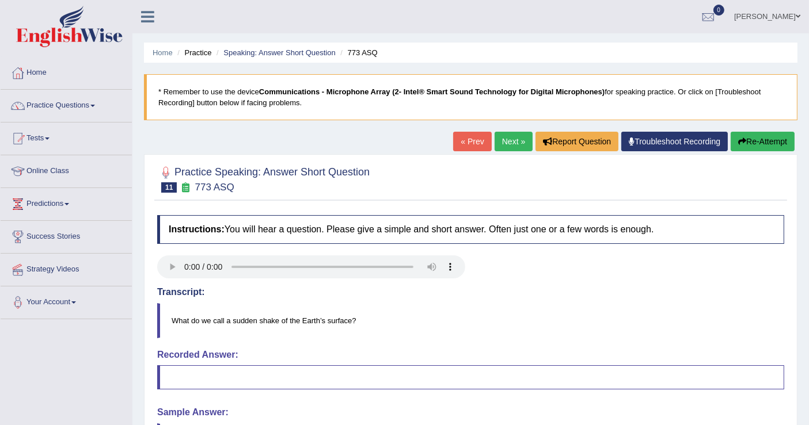
click at [742, 138] on icon "button" at bounding box center [742, 142] width 8 height 8
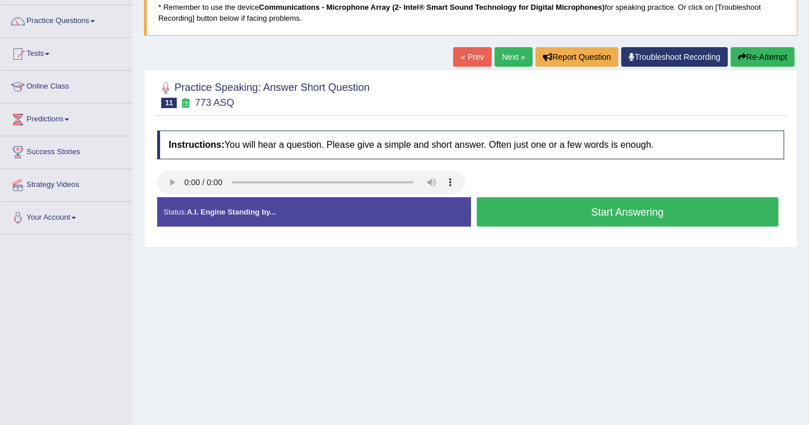
scroll to position [178, 0]
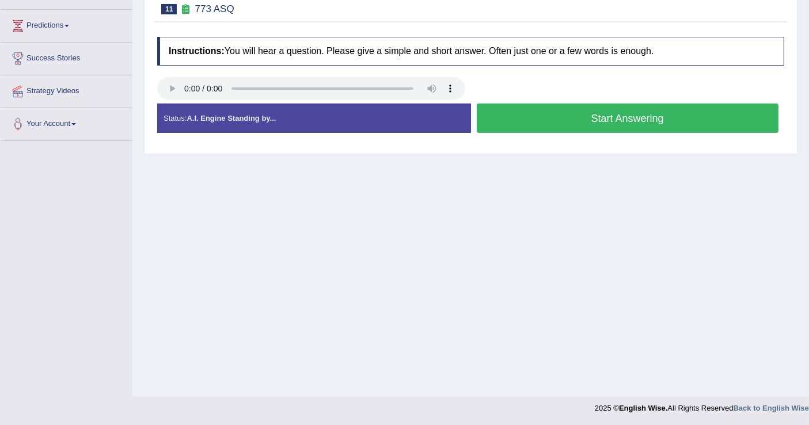
click at [567, 117] on button "Start Answering" at bounding box center [628, 118] width 302 height 29
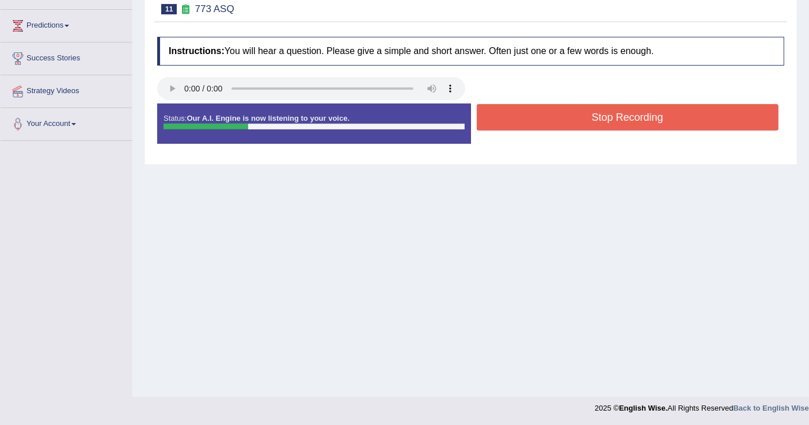
click at [567, 117] on button "Stop Recording" at bounding box center [628, 117] width 302 height 26
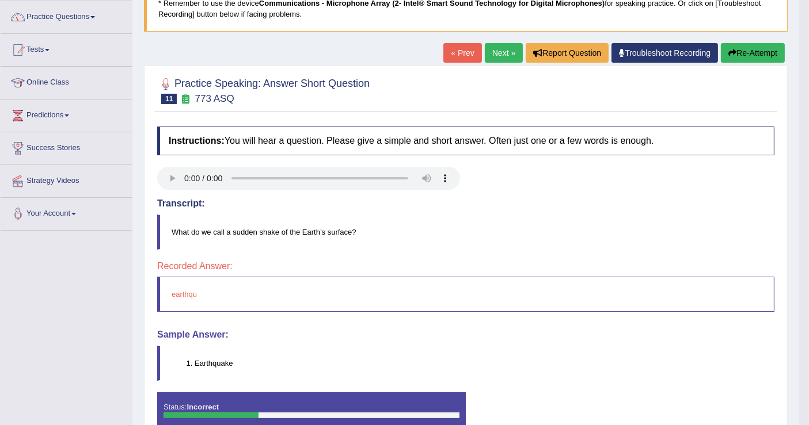
scroll to position [51, 0]
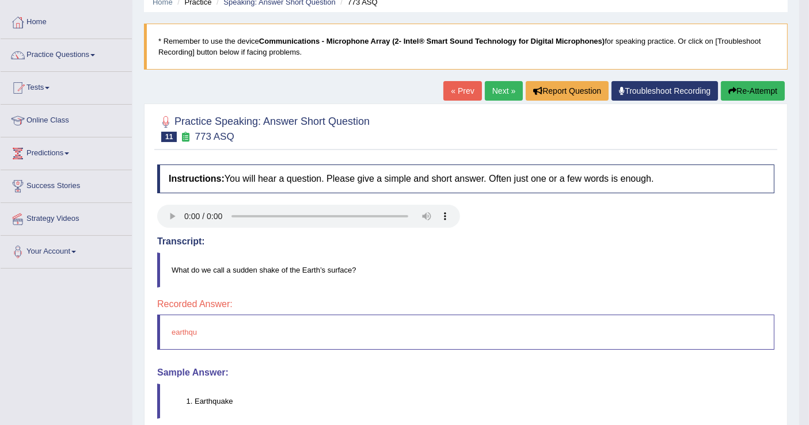
click at [492, 92] on link "Next »" at bounding box center [504, 91] width 38 height 20
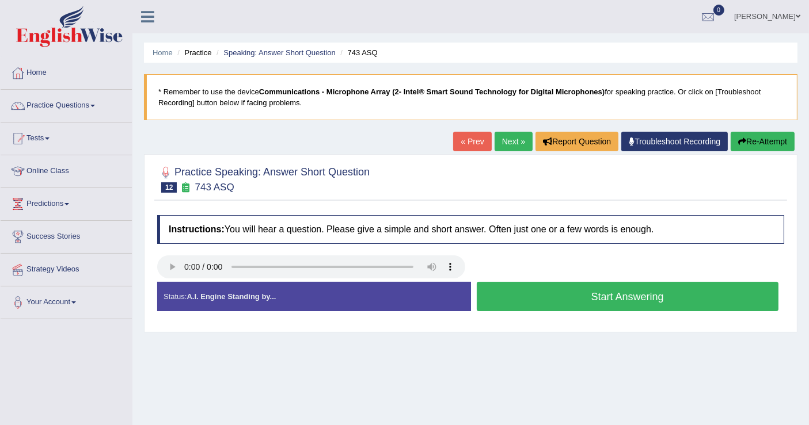
click at [463, 135] on link "« Prev" at bounding box center [472, 142] width 38 height 20
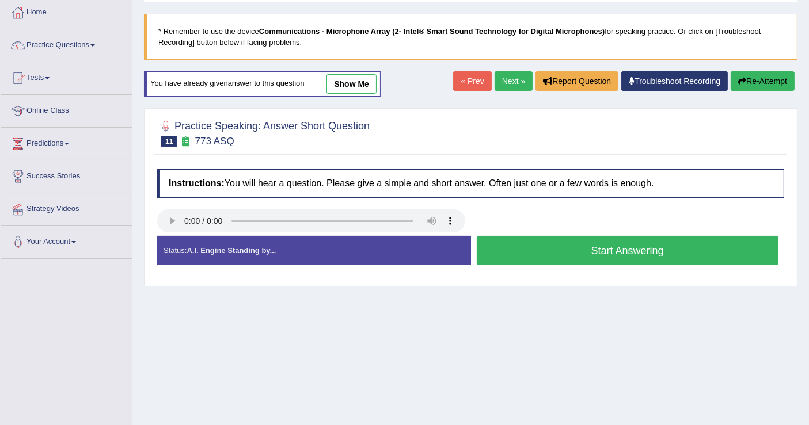
scroll to position [128, 0]
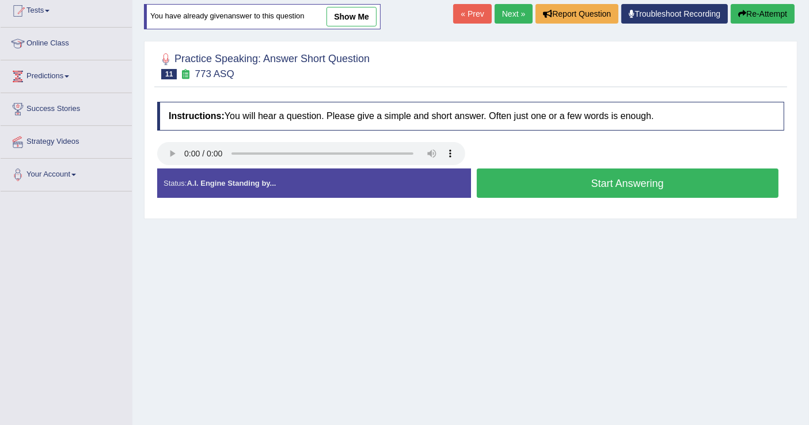
click at [581, 187] on button "Start Answering" at bounding box center [628, 183] width 302 height 29
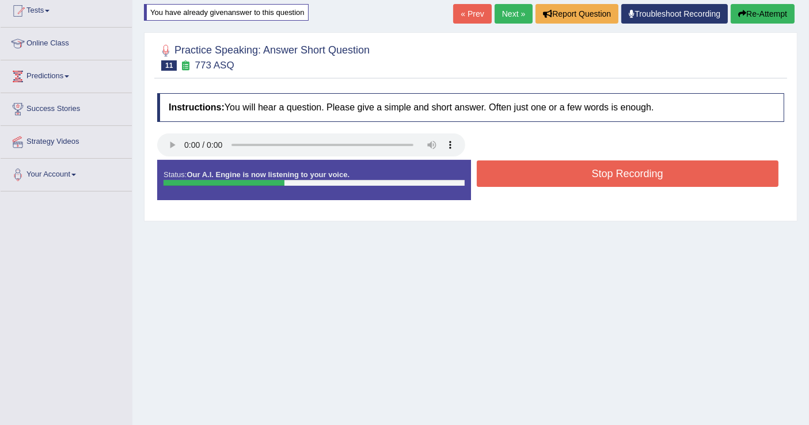
click at [577, 174] on button "Stop Recording" at bounding box center [628, 174] width 302 height 26
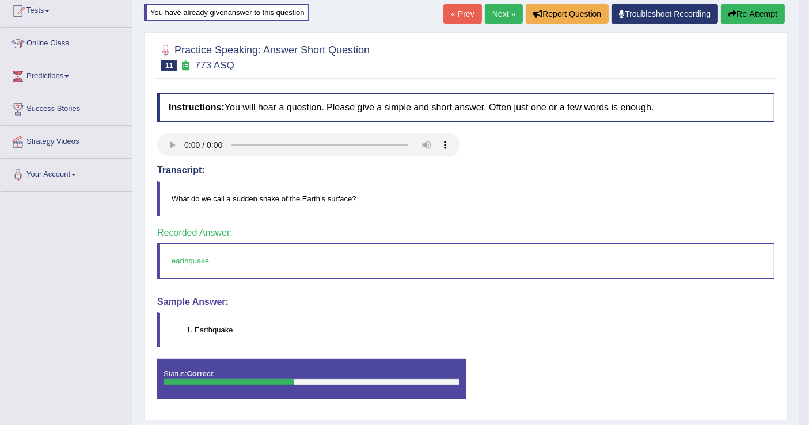
click at [501, 12] on link "Next »" at bounding box center [504, 14] width 38 height 20
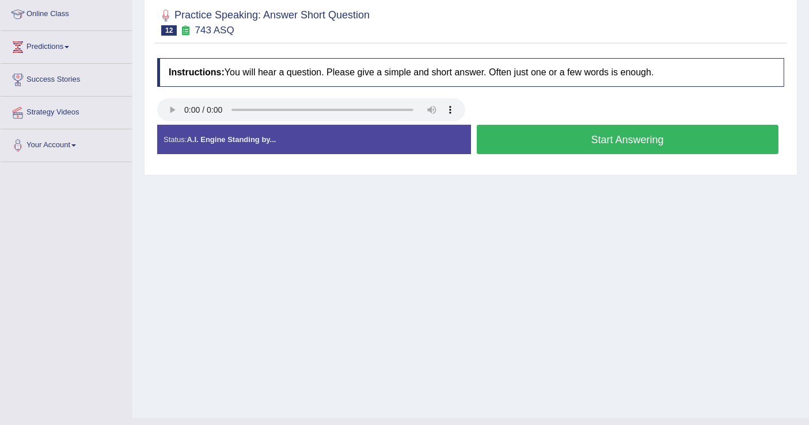
scroll to position [178, 0]
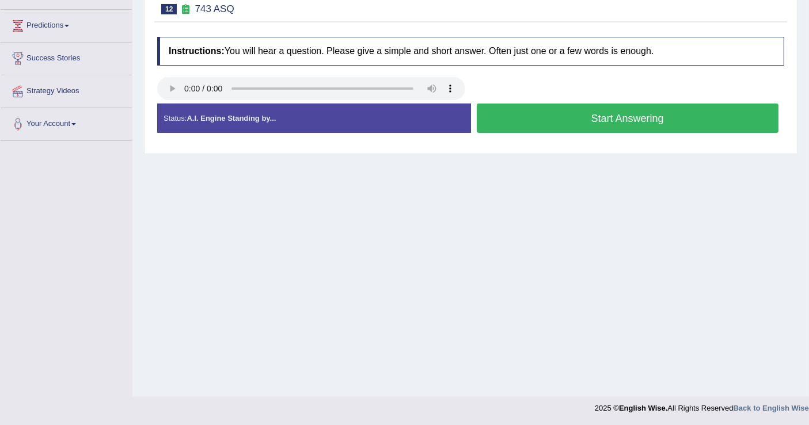
click at [565, 115] on button "Start Answering" at bounding box center [628, 118] width 302 height 29
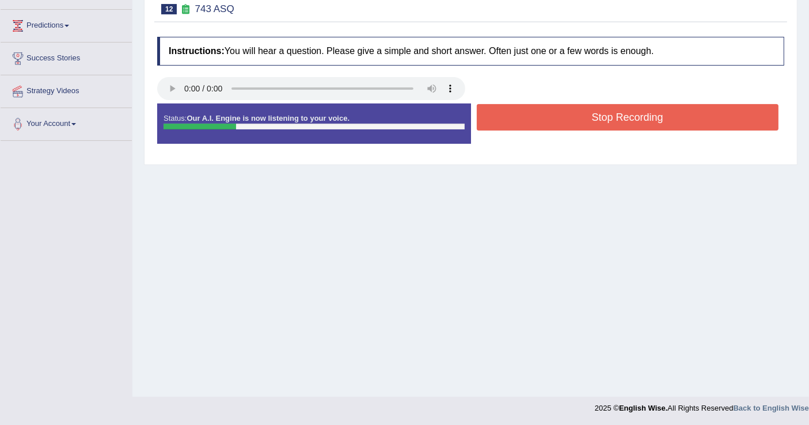
click at [565, 115] on button "Stop Recording" at bounding box center [628, 117] width 302 height 26
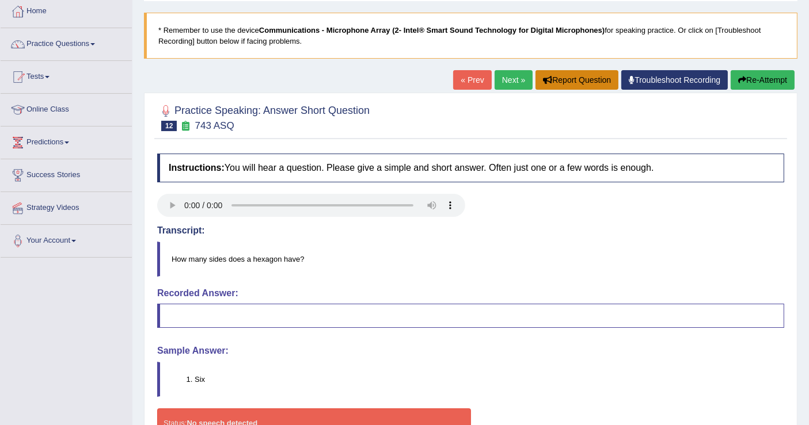
scroll to position [0, 0]
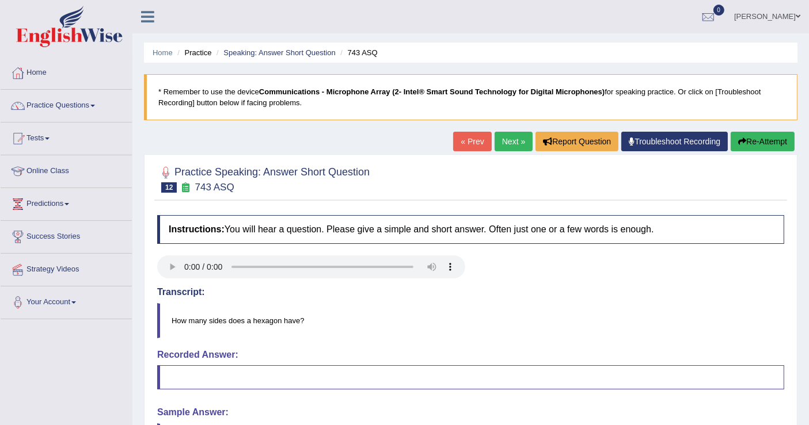
click at [761, 143] on button "Re-Attempt" at bounding box center [763, 142] width 64 height 20
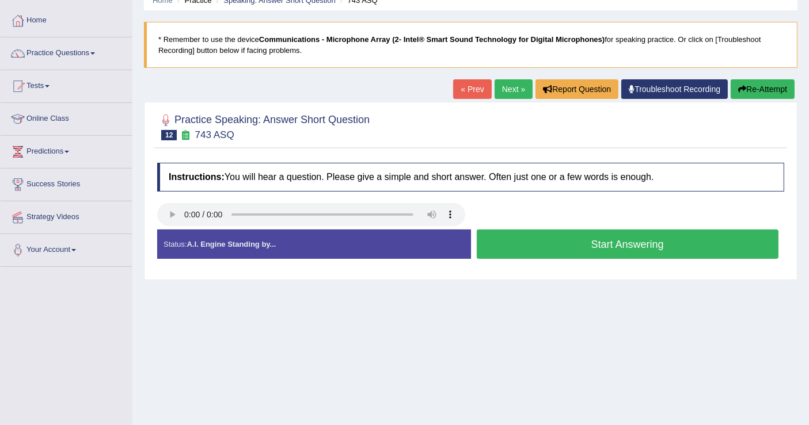
scroll to position [64, 0]
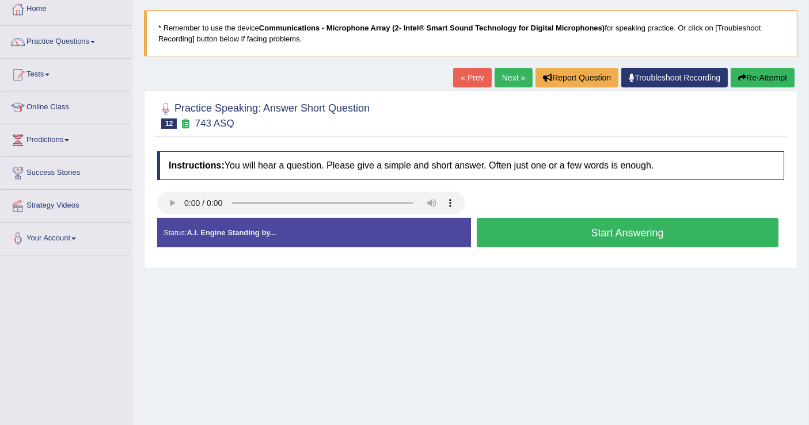
click at [573, 231] on button "Start Answering" at bounding box center [628, 232] width 302 height 29
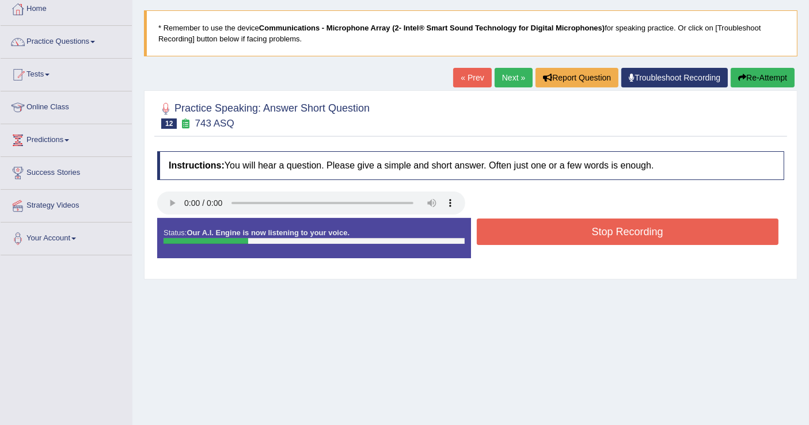
click at [572, 230] on button "Stop Recording" at bounding box center [628, 232] width 302 height 26
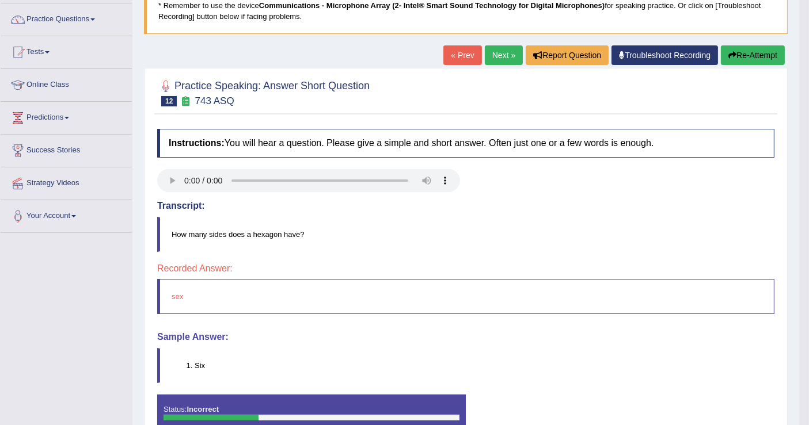
scroll to position [0, 0]
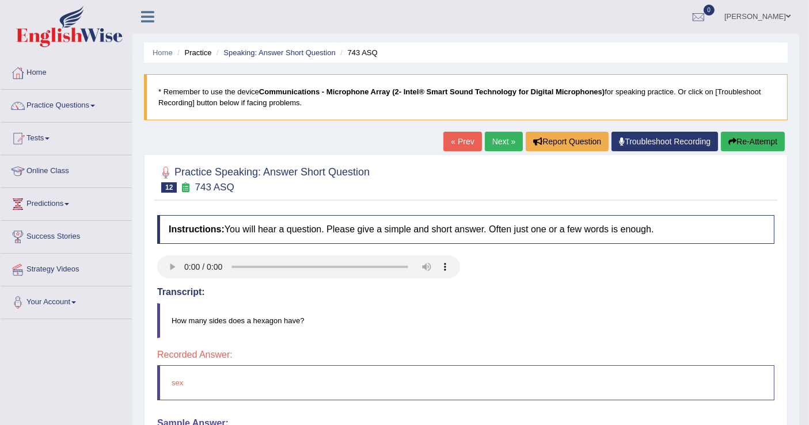
click at [728, 139] on icon "button" at bounding box center [732, 142] width 8 height 8
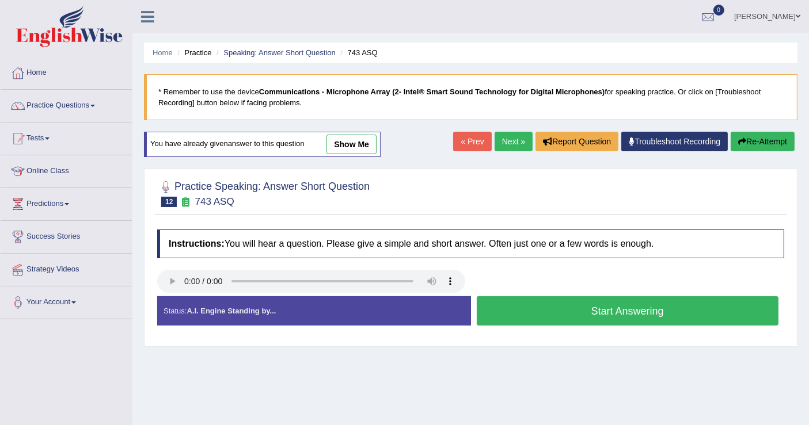
scroll to position [178, 0]
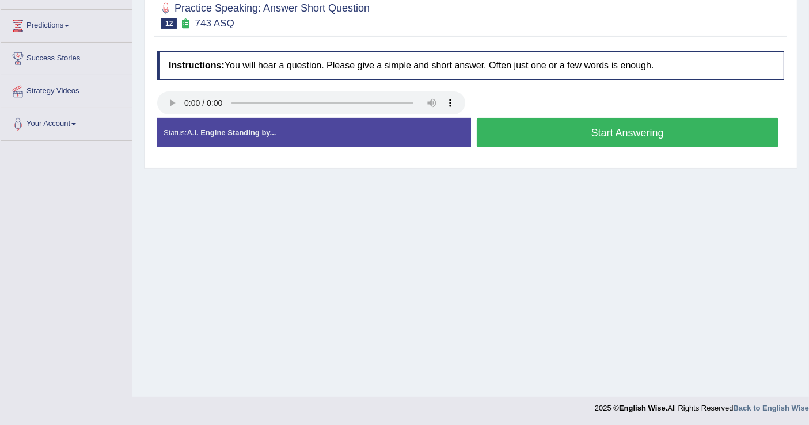
click at [577, 133] on button "Start Answering" at bounding box center [628, 132] width 302 height 29
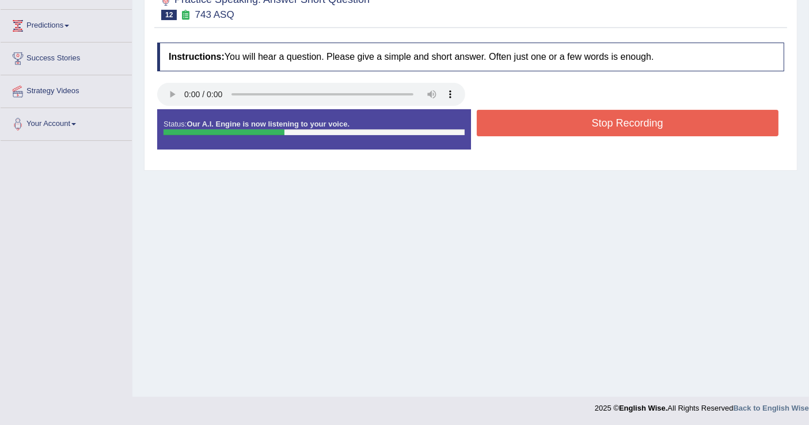
click at [576, 125] on button "Stop Recording" at bounding box center [628, 123] width 302 height 26
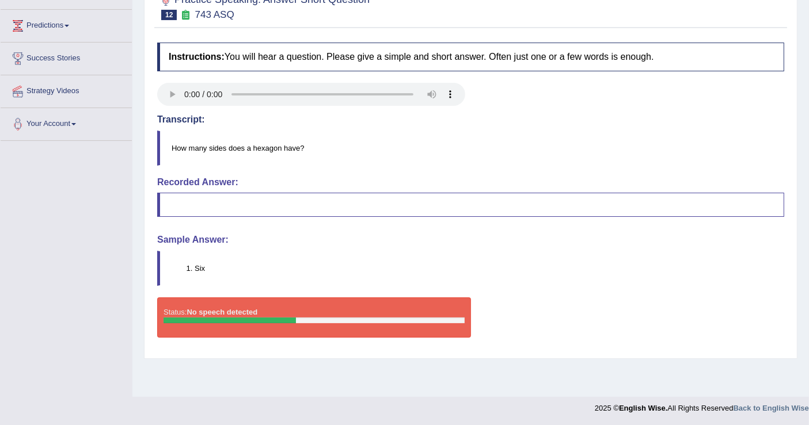
scroll to position [0, 0]
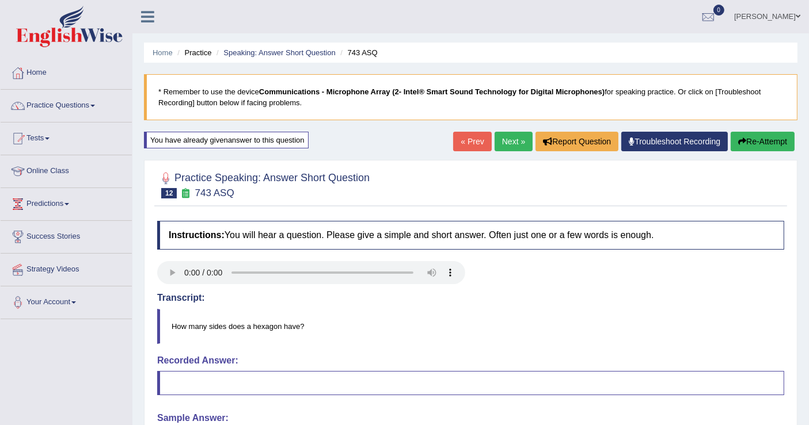
click at [762, 143] on button "Re-Attempt" at bounding box center [763, 142] width 64 height 20
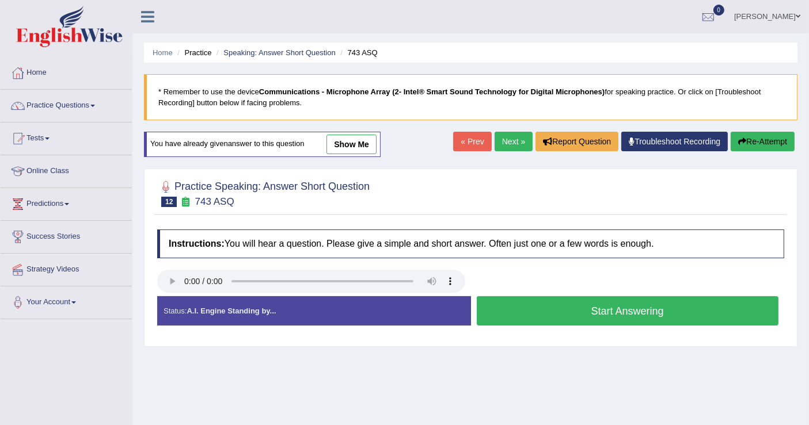
scroll to position [64, 0]
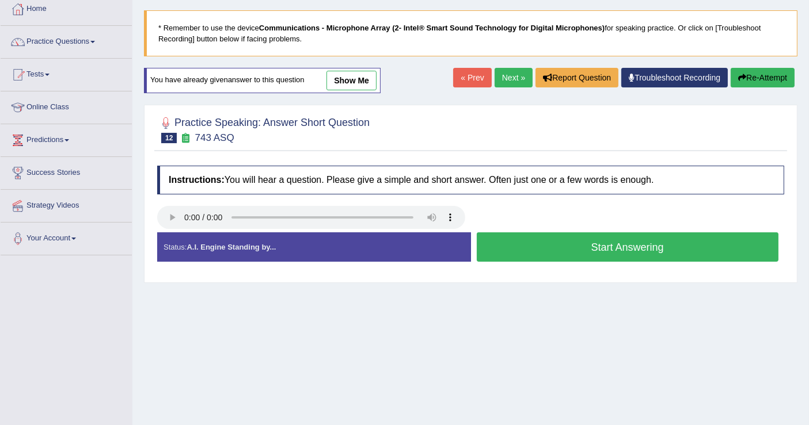
click at [571, 249] on button "Start Answering" at bounding box center [628, 247] width 302 height 29
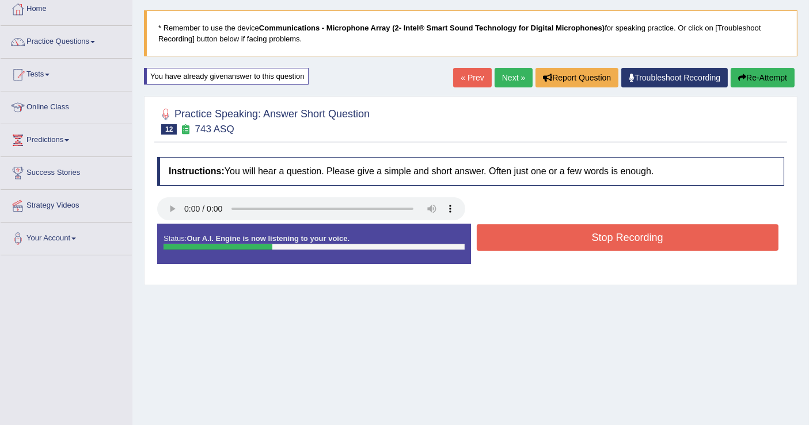
click at [592, 237] on button "Stop Recording" at bounding box center [628, 238] width 302 height 26
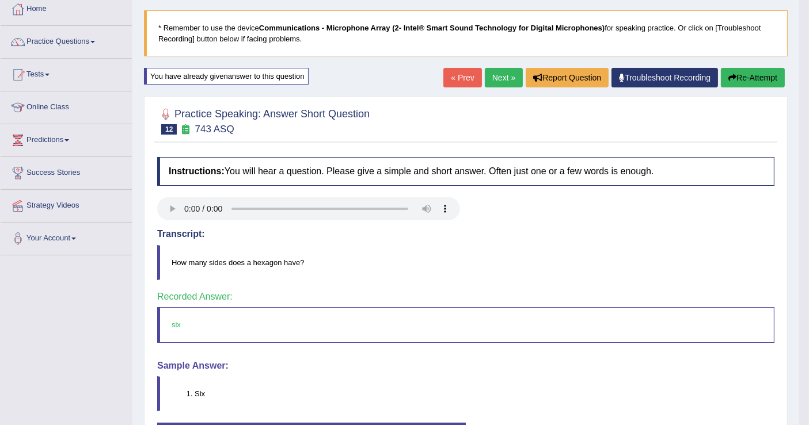
click at [501, 75] on link "Next »" at bounding box center [504, 78] width 38 height 20
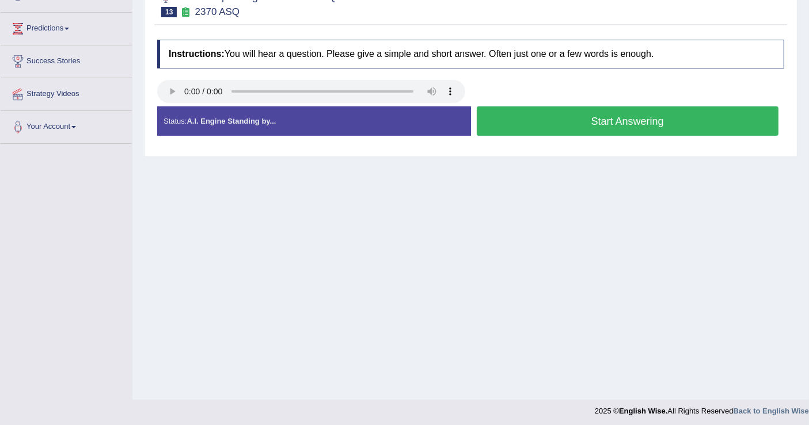
scroll to position [178, 0]
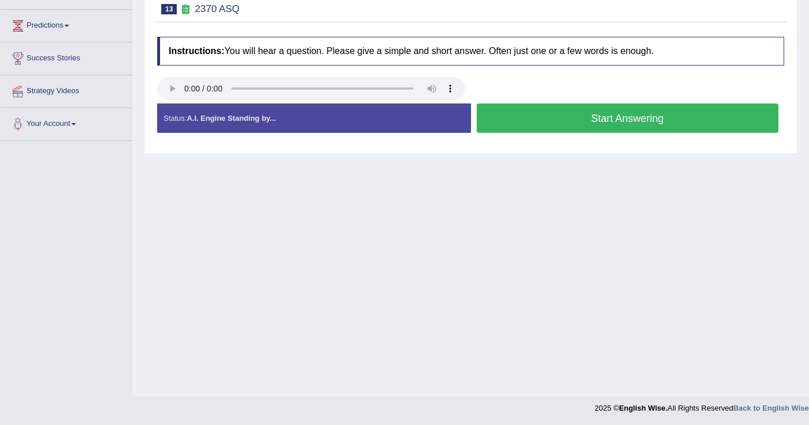
click at [559, 111] on button "Start Answering" at bounding box center [628, 118] width 302 height 29
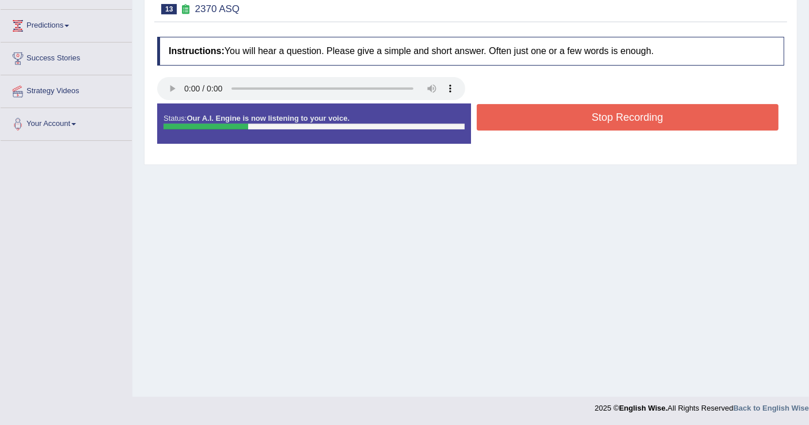
click at [559, 111] on button "Stop Recording" at bounding box center [628, 117] width 302 height 26
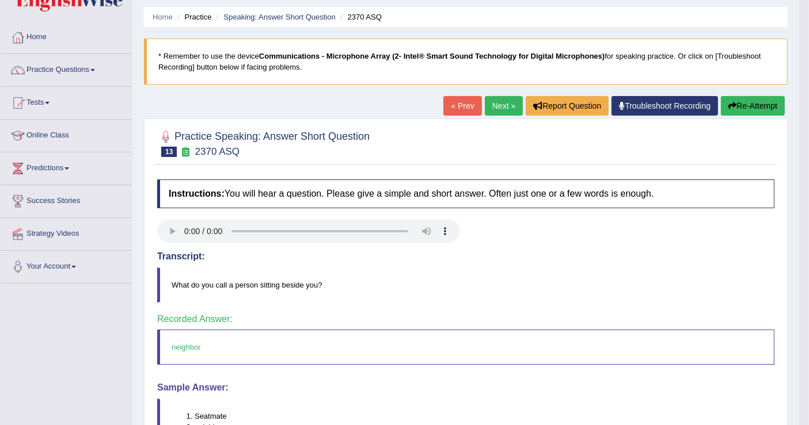
scroll to position [128, 0]
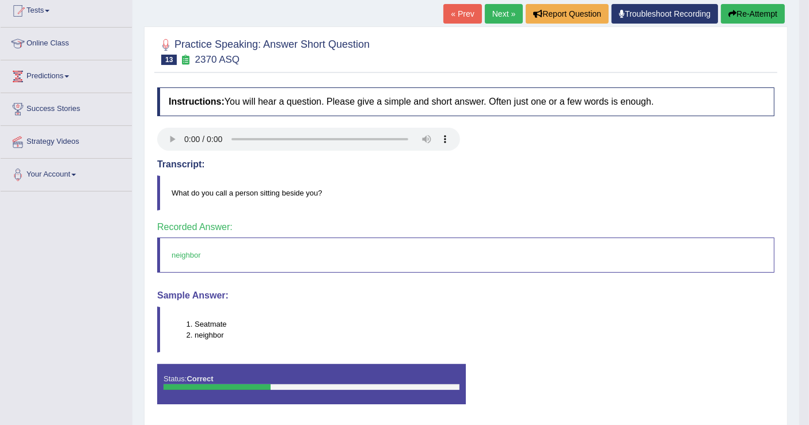
click at [506, 13] on link "Next »" at bounding box center [504, 14] width 38 height 20
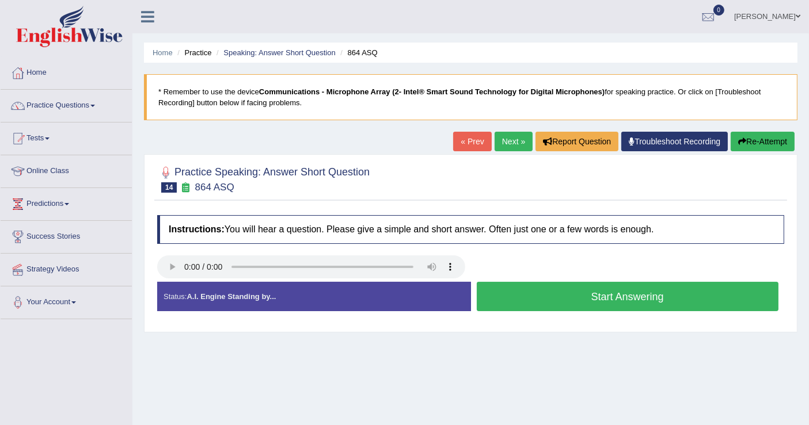
scroll to position [178, 0]
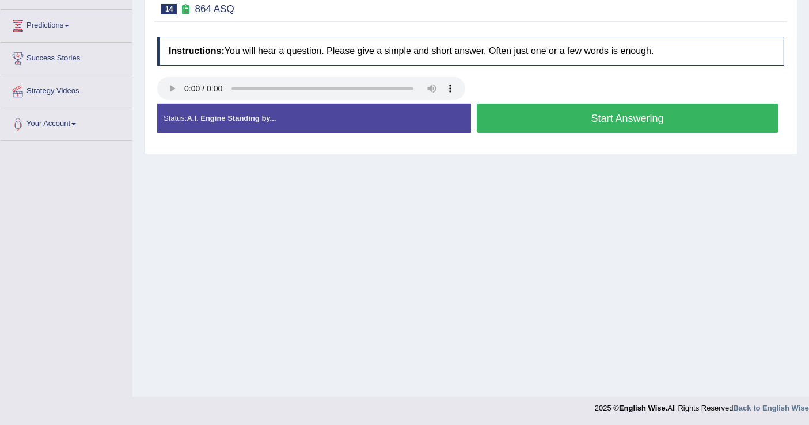
click at [557, 121] on button "Start Answering" at bounding box center [628, 118] width 302 height 29
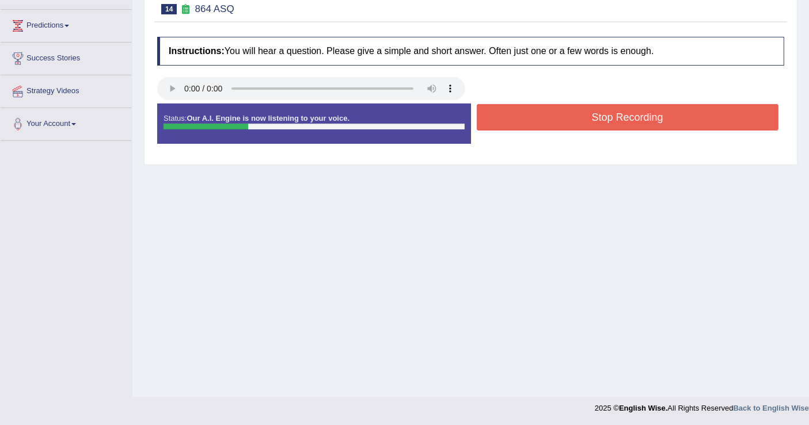
click at [557, 121] on button "Stop Recording" at bounding box center [628, 117] width 302 height 26
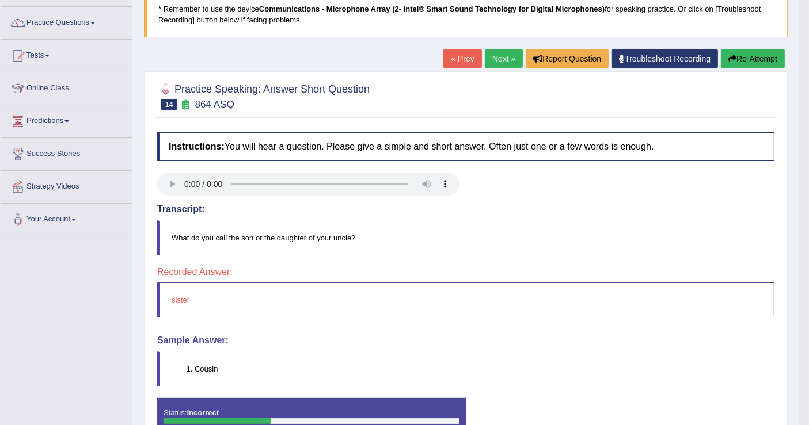
scroll to position [0, 0]
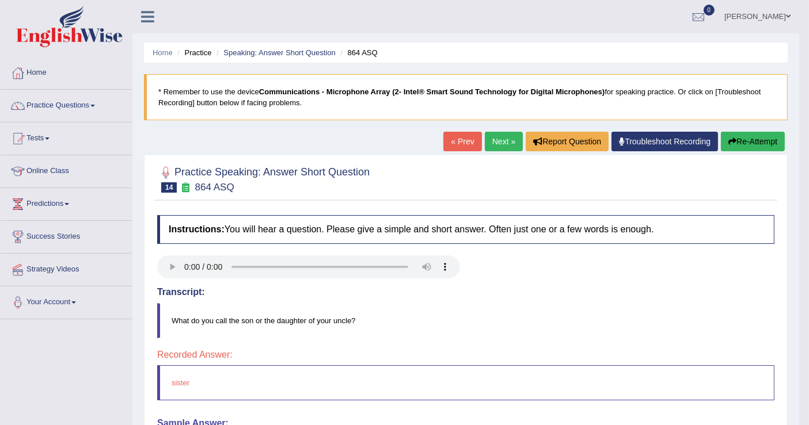
click at [759, 145] on button "Re-Attempt" at bounding box center [753, 142] width 64 height 20
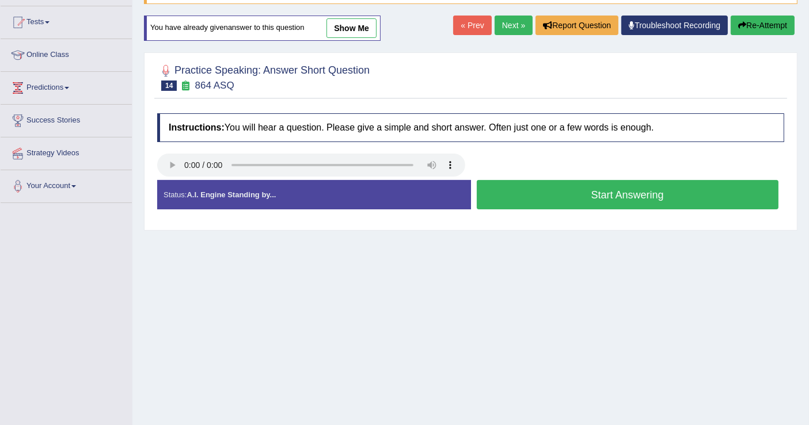
scroll to position [128, 0]
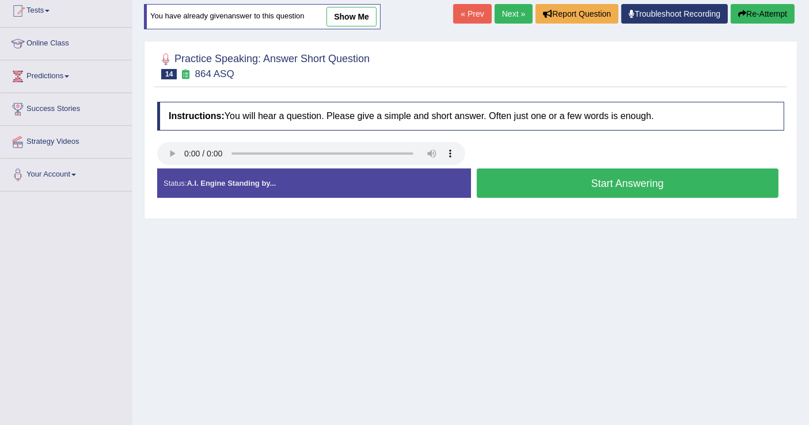
click at [546, 188] on button "Start Answering" at bounding box center [628, 183] width 302 height 29
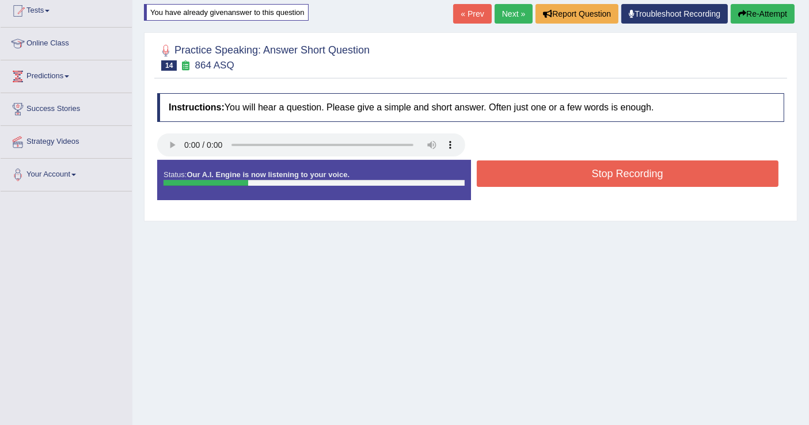
click at [559, 173] on button "Stop Recording" at bounding box center [628, 174] width 302 height 26
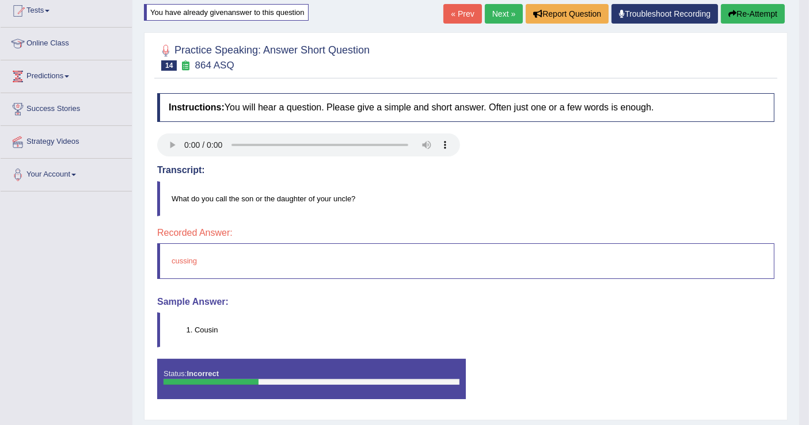
click at [763, 13] on button "Re-Attempt" at bounding box center [753, 14] width 64 height 20
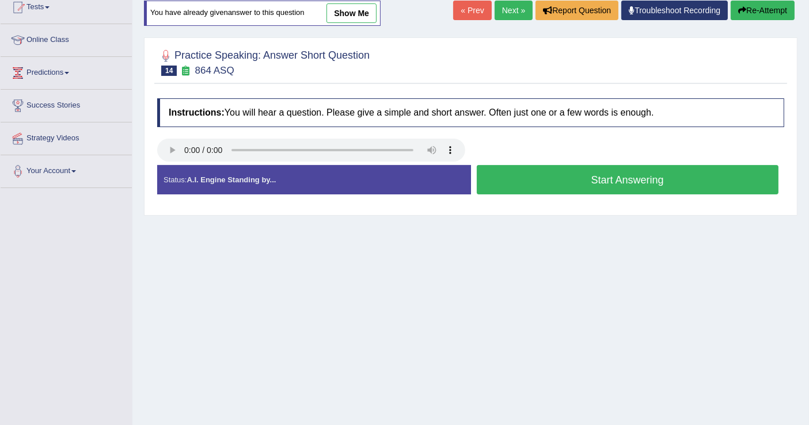
click at [543, 184] on button "Start Answering" at bounding box center [628, 179] width 302 height 29
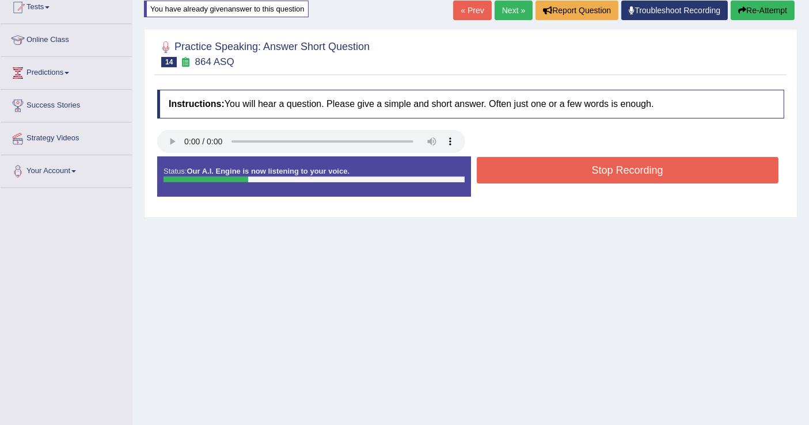
click at [549, 178] on button "Stop Recording" at bounding box center [628, 170] width 302 height 26
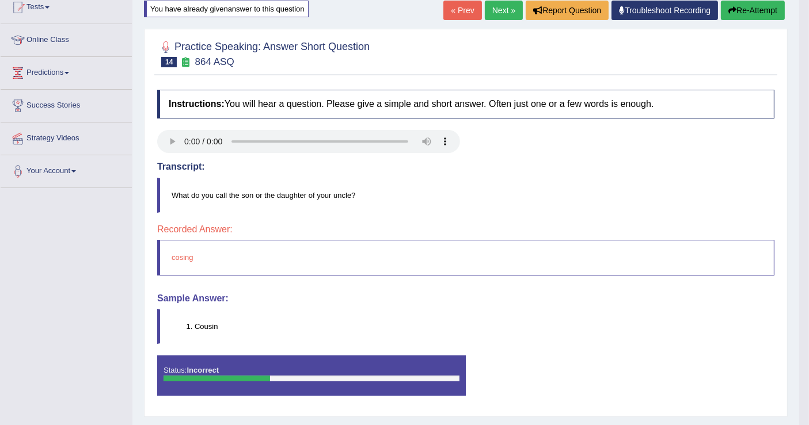
click at [752, 9] on button "Re-Attempt" at bounding box center [753, 11] width 64 height 20
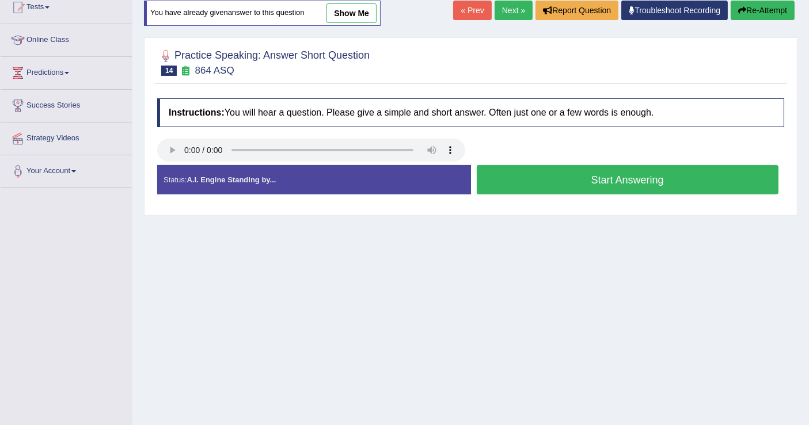
click at [571, 183] on button "Start Answering" at bounding box center [628, 179] width 302 height 29
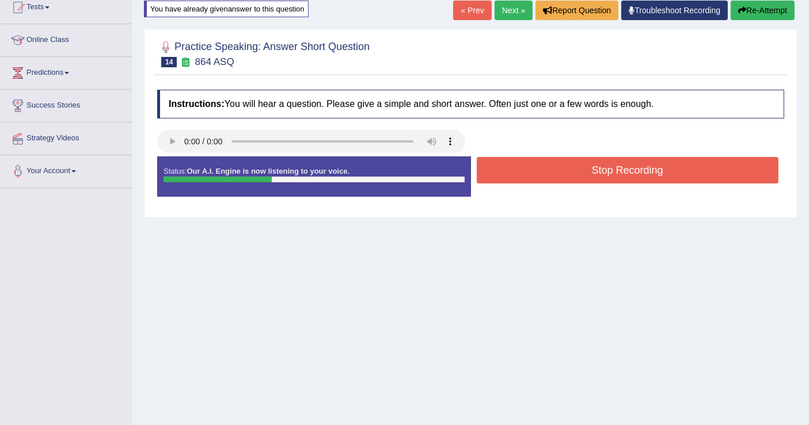
click at [581, 169] on button "Stop Recording" at bounding box center [628, 170] width 302 height 26
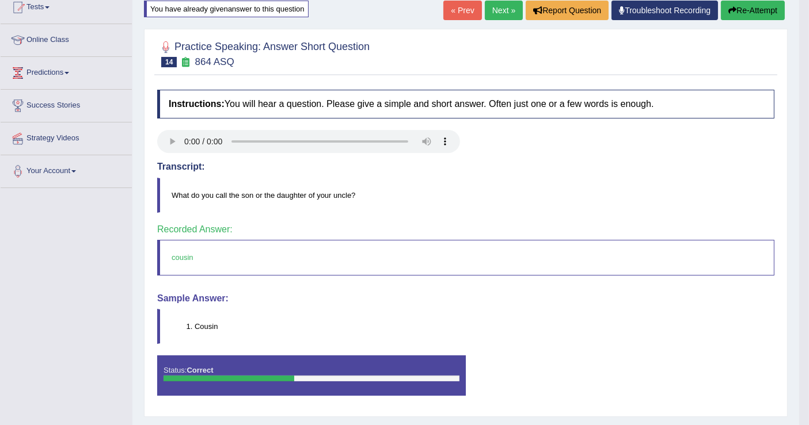
click at [511, 9] on link "Next »" at bounding box center [504, 11] width 38 height 20
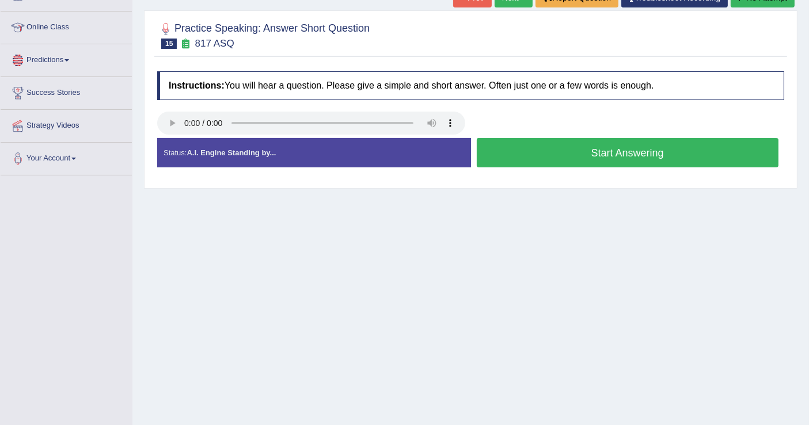
scroll to position [178, 0]
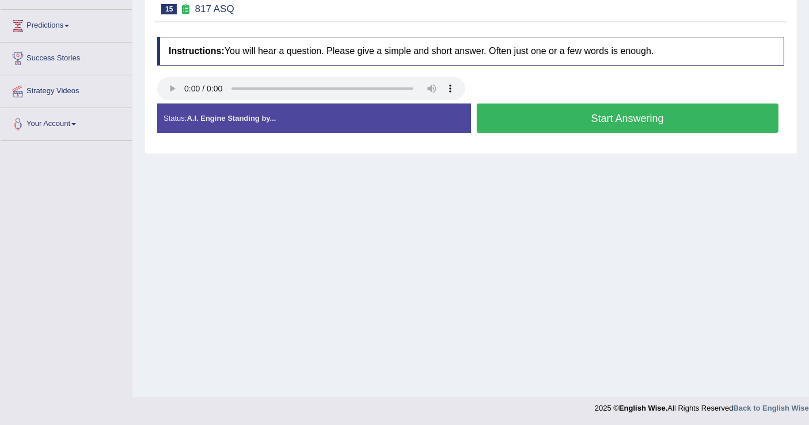
click at [538, 112] on button "Start Answering" at bounding box center [628, 118] width 302 height 29
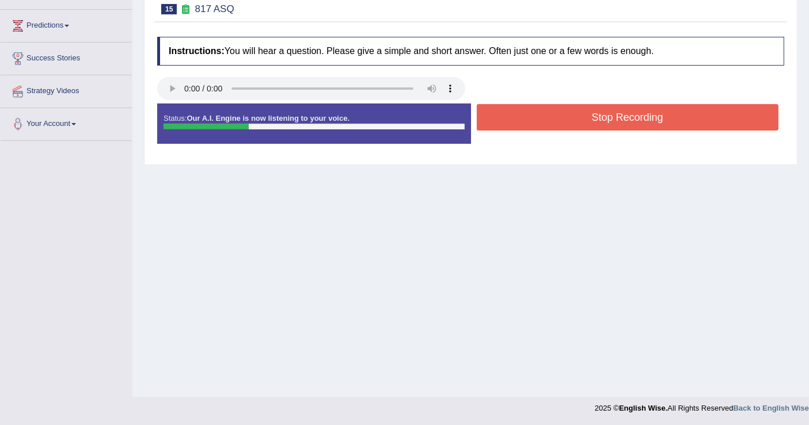
click at [538, 112] on button "Stop Recording" at bounding box center [628, 117] width 302 height 26
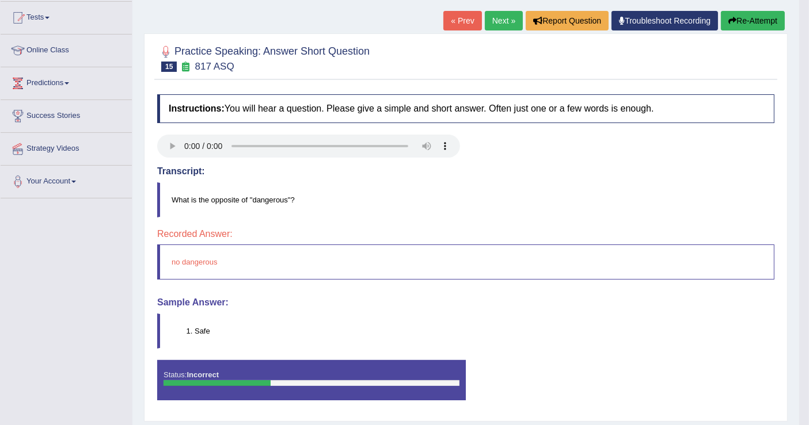
scroll to position [51, 0]
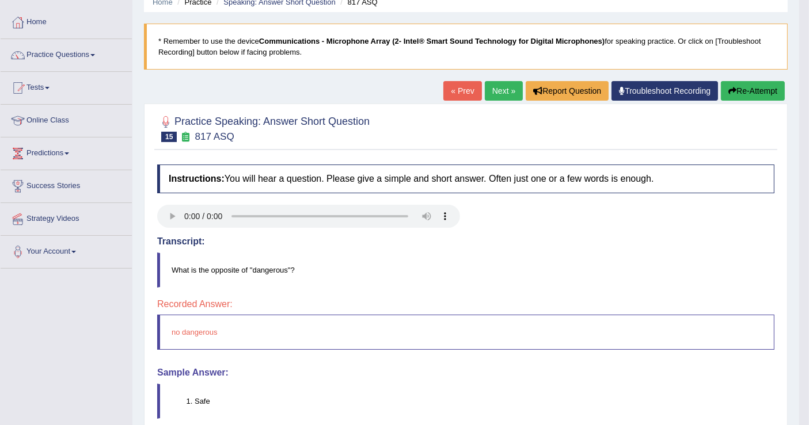
click at [757, 93] on button "Re-Attempt" at bounding box center [753, 91] width 64 height 20
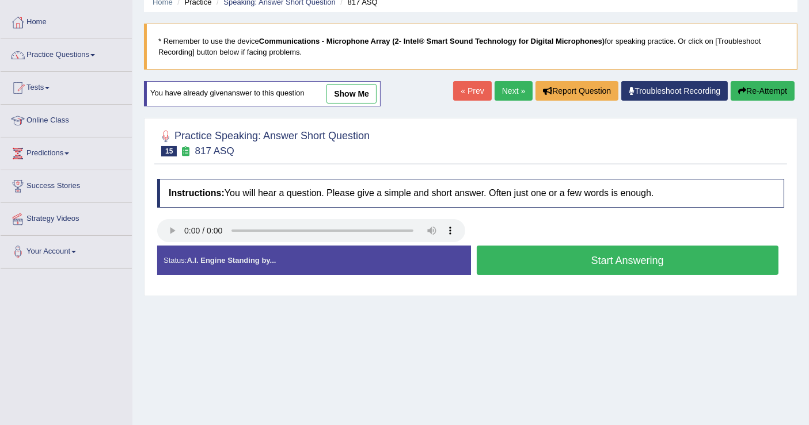
click at [569, 257] on button "Start Answering" at bounding box center [628, 260] width 302 height 29
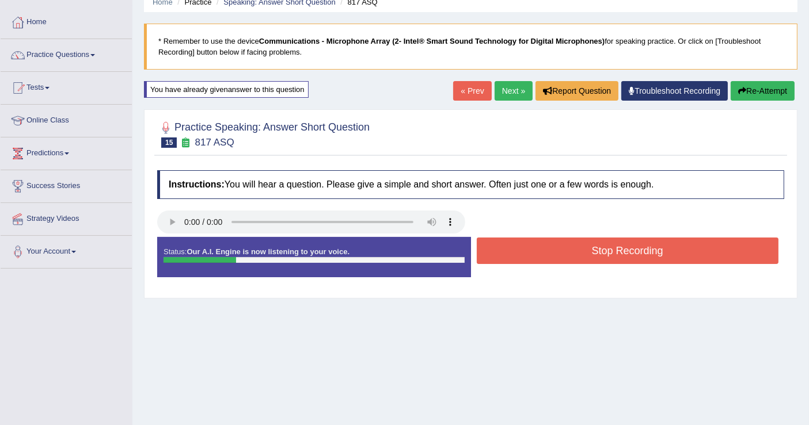
click at [571, 254] on button "Stop Recording" at bounding box center [628, 251] width 302 height 26
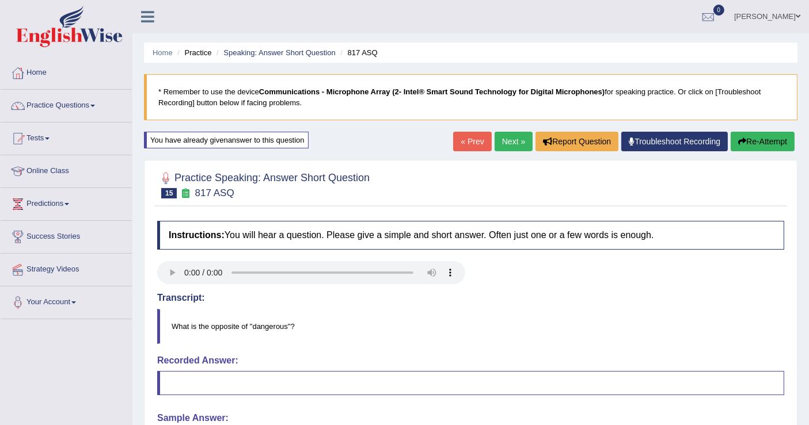
click at [758, 139] on button "Re-Attempt" at bounding box center [763, 142] width 64 height 20
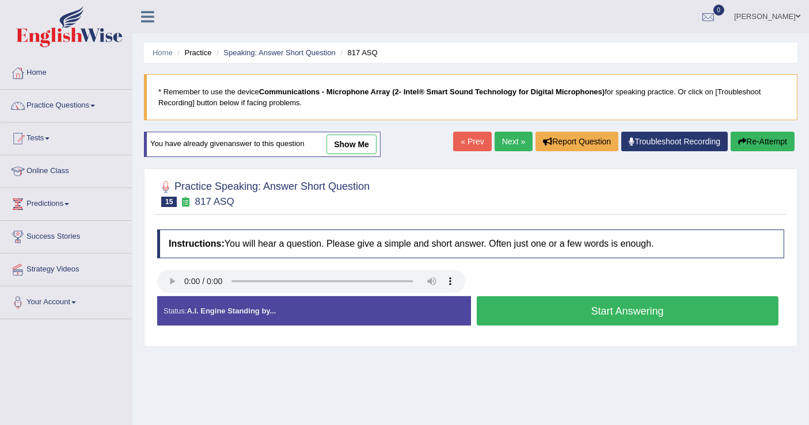
click at [582, 310] on button "Start Answering" at bounding box center [628, 311] width 302 height 29
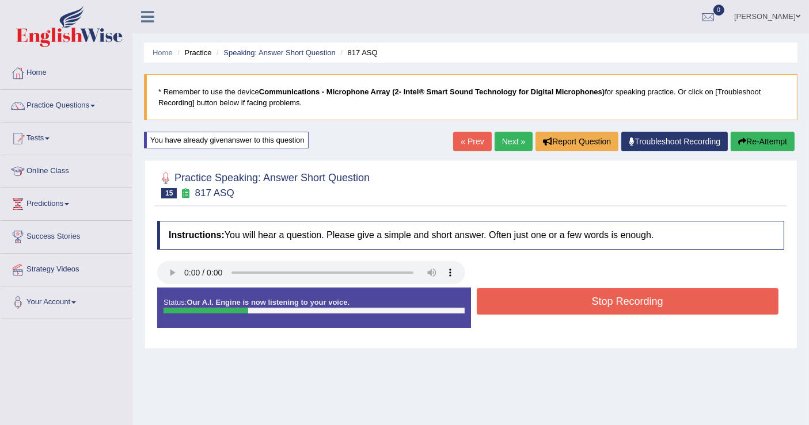
click at [574, 305] on button "Stop Recording" at bounding box center [628, 301] width 302 height 26
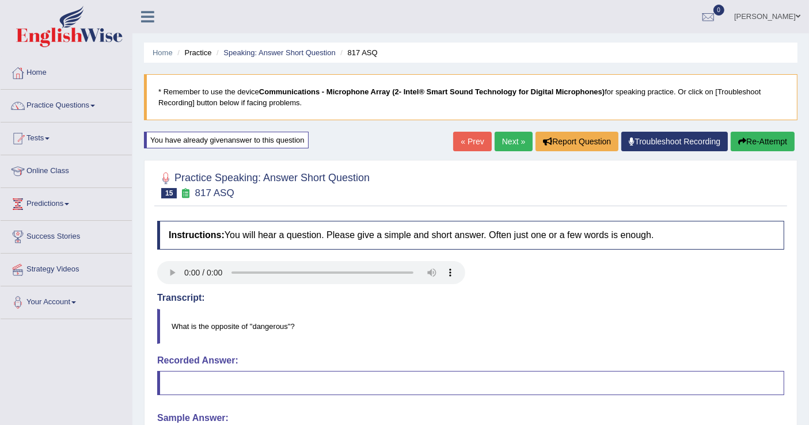
click at [743, 135] on button "Re-Attempt" at bounding box center [763, 142] width 64 height 20
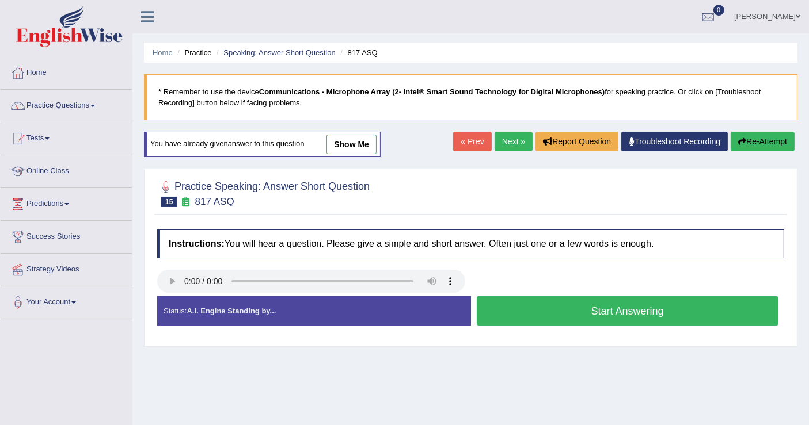
drag, startPoint x: 580, startPoint y: 315, endPoint x: 433, endPoint y: 311, distance: 147.4
click at [446, 320] on div "Status: A.I. Engine Standing by... Start Answering Stop Recording" at bounding box center [470, 317] width 627 height 41
click at [605, 314] on button "Start Answering" at bounding box center [628, 311] width 302 height 29
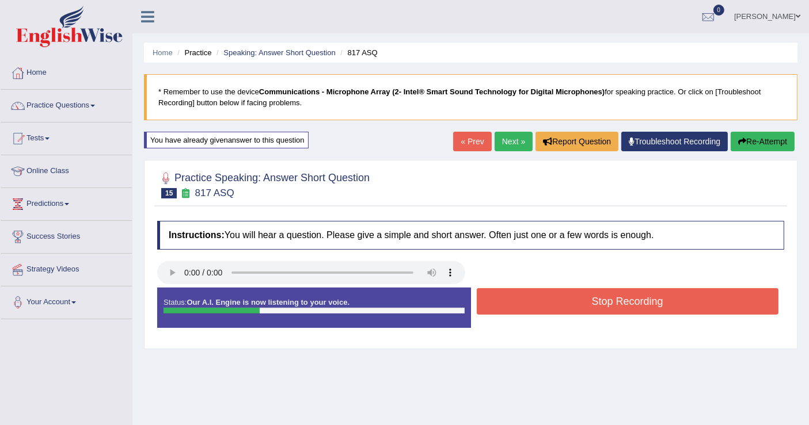
click at [599, 301] on button "Stop Recording" at bounding box center [628, 301] width 302 height 26
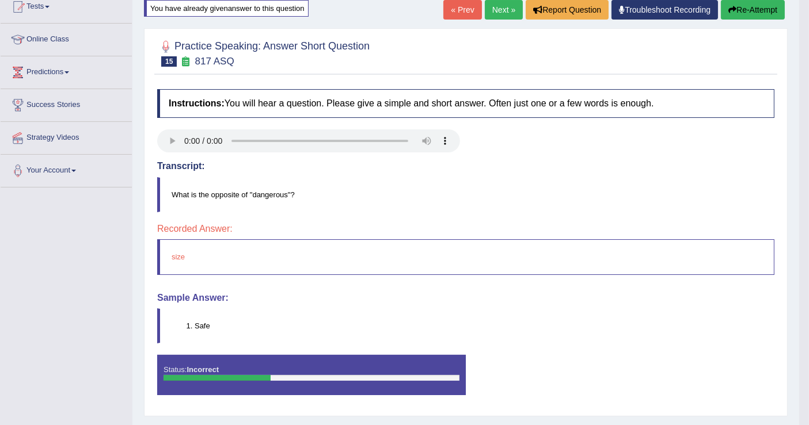
scroll to position [51, 0]
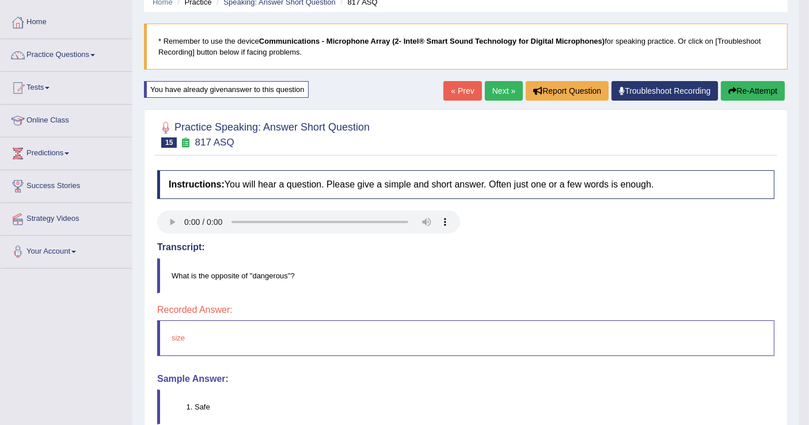
click at [750, 90] on button "Re-Attempt" at bounding box center [753, 91] width 64 height 20
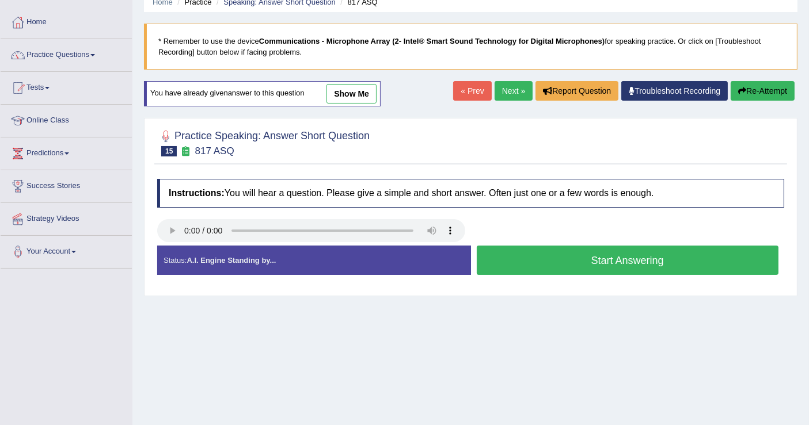
click at [579, 260] on button "Start Answering" at bounding box center [628, 260] width 302 height 29
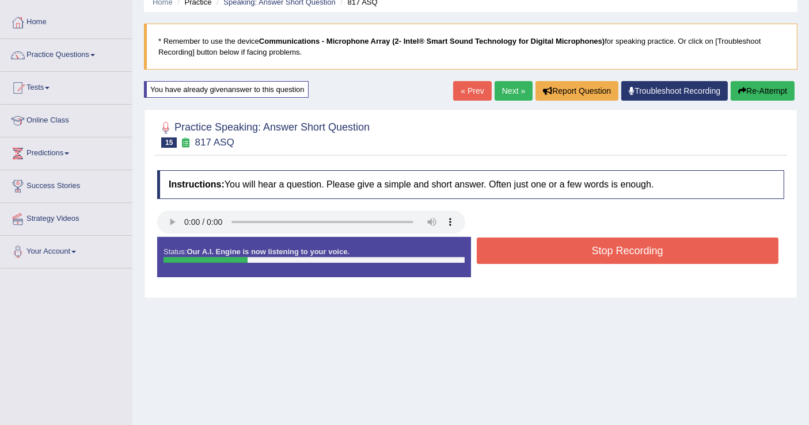
click at [585, 247] on button "Stop Recording" at bounding box center [628, 251] width 302 height 26
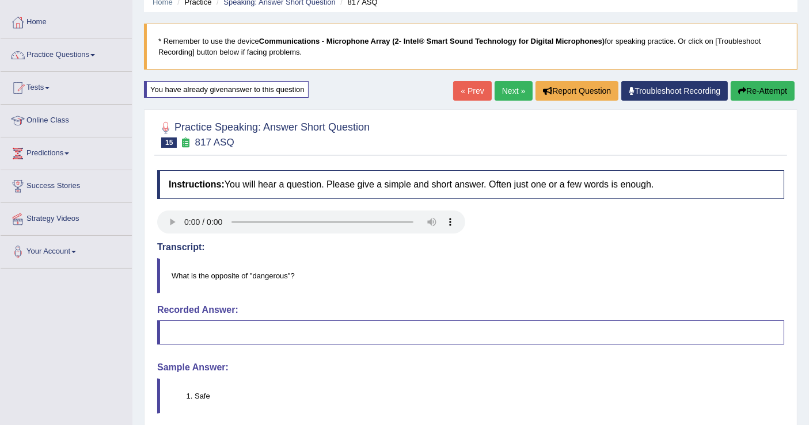
click at [766, 89] on button "Re-Attempt" at bounding box center [763, 91] width 64 height 20
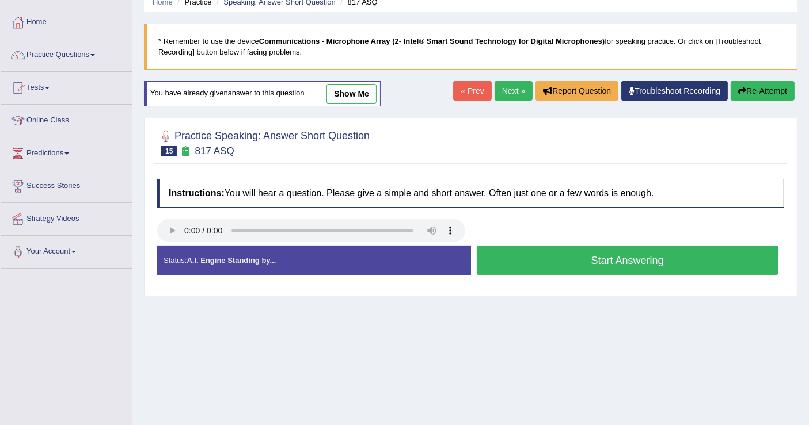
click at [556, 260] on button "Start Answering" at bounding box center [628, 260] width 302 height 29
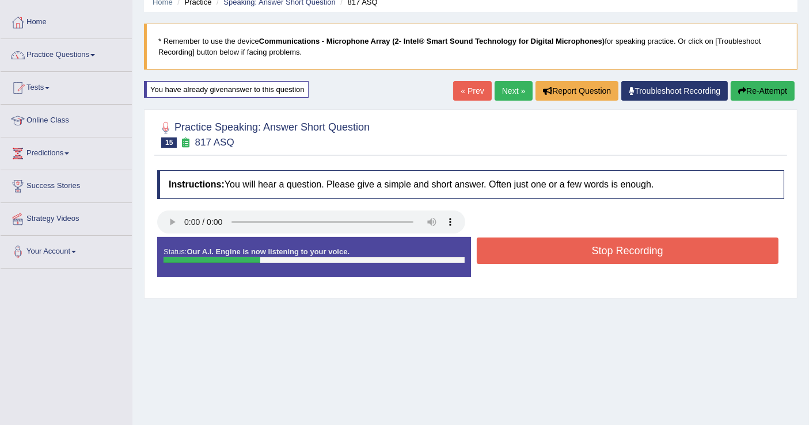
click at [567, 256] on button "Stop Recording" at bounding box center [628, 251] width 302 height 26
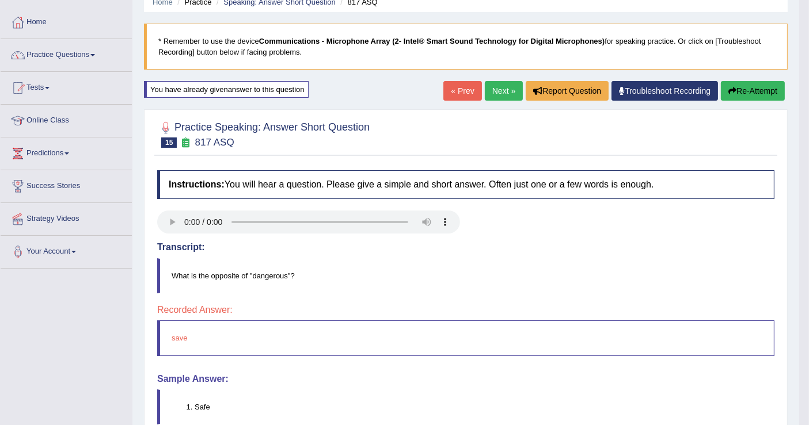
click at [761, 92] on button "Re-Attempt" at bounding box center [753, 91] width 64 height 20
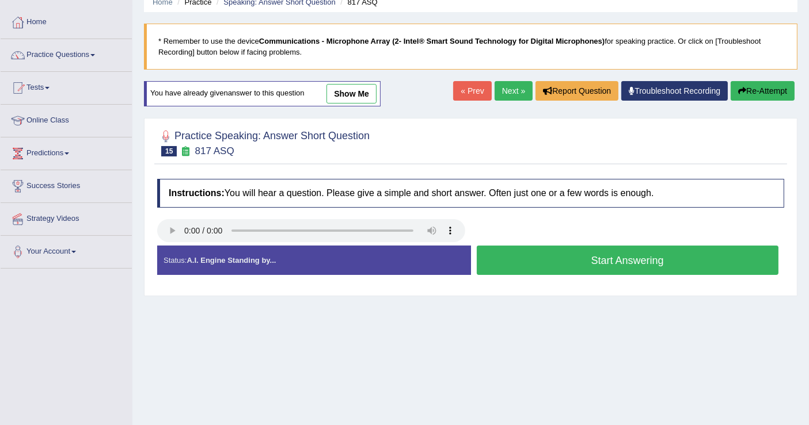
click at [523, 260] on button "Start Answering" at bounding box center [628, 260] width 302 height 29
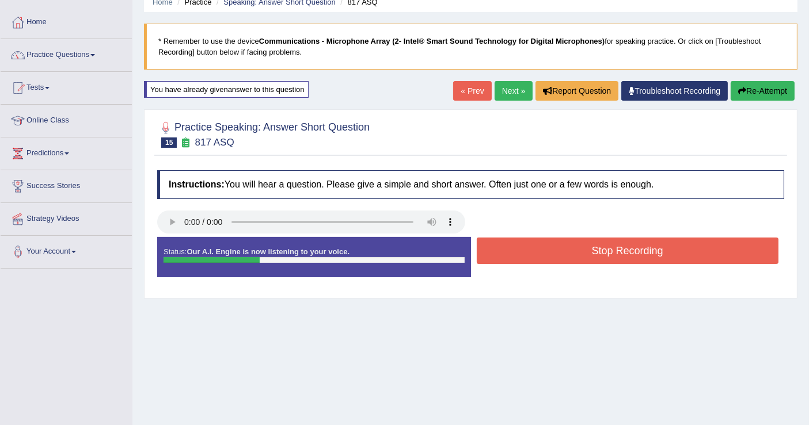
click at [527, 249] on button "Stop Recording" at bounding box center [628, 251] width 302 height 26
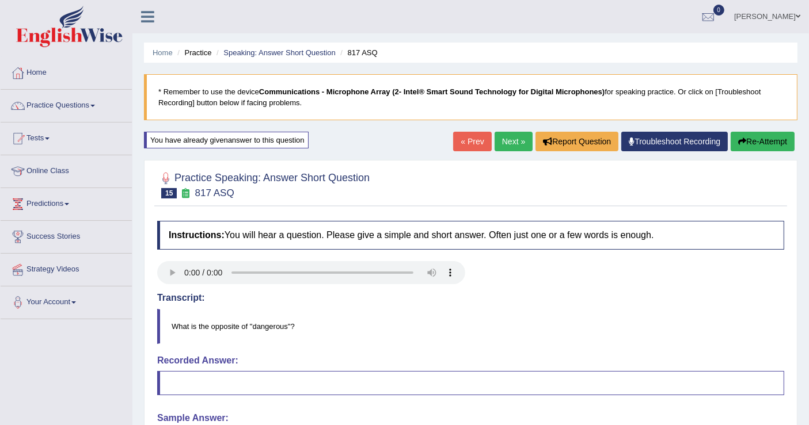
click at [750, 143] on button "Re-Attempt" at bounding box center [763, 142] width 64 height 20
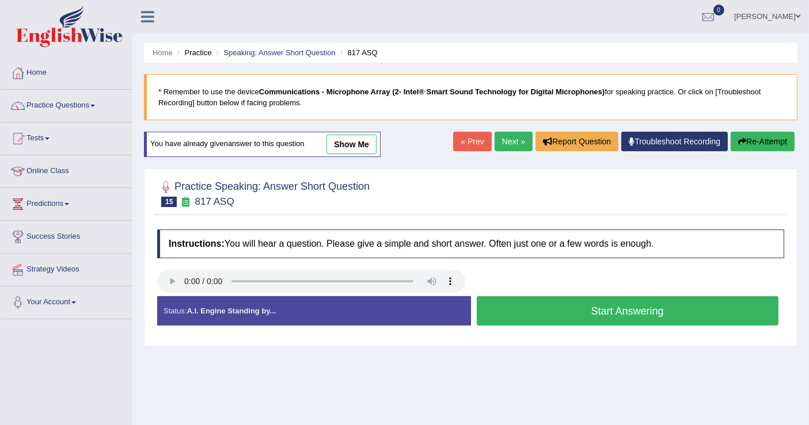
click at [568, 307] on button "Start Answering" at bounding box center [628, 311] width 302 height 29
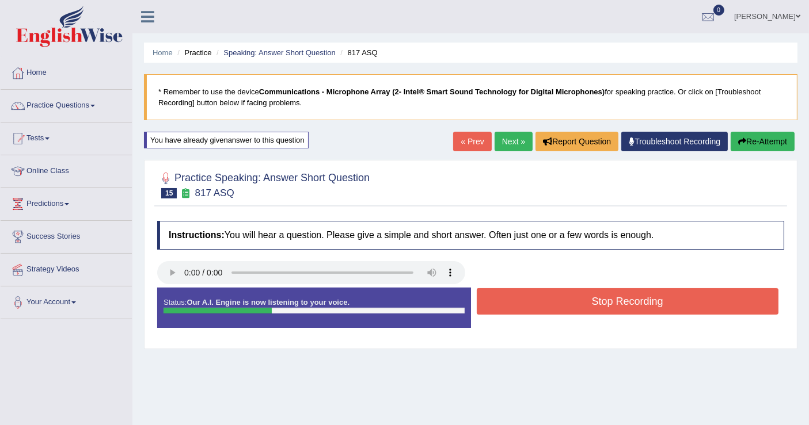
click at [569, 305] on button "Stop Recording" at bounding box center [628, 301] width 302 height 26
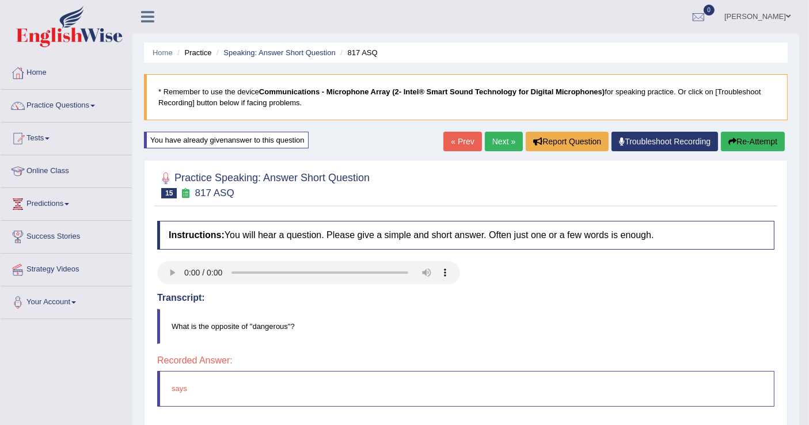
click at [754, 132] on div "Home Practice Speaking: Answer Short Question 817 ASQ * Remember to use the dev…" at bounding box center [465, 288] width 667 height 576
click at [754, 137] on button "Re-Attempt" at bounding box center [753, 142] width 64 height 20
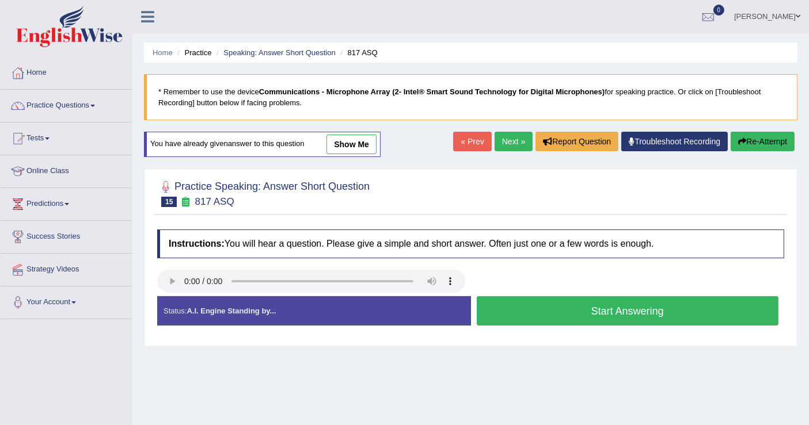
click at [581, 310] on button "Start Answering" at bounding box center [628, 311] width 302 height 29
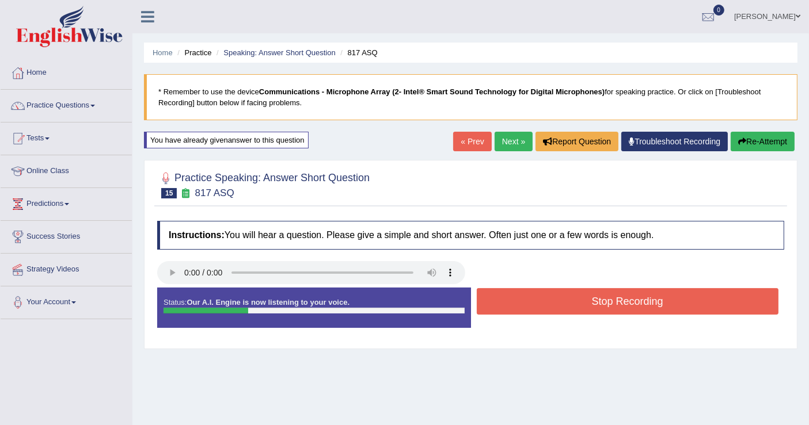
click at [579, 303] on button "Stop Recording" at bounding box center [628, 301] width 302 height 26
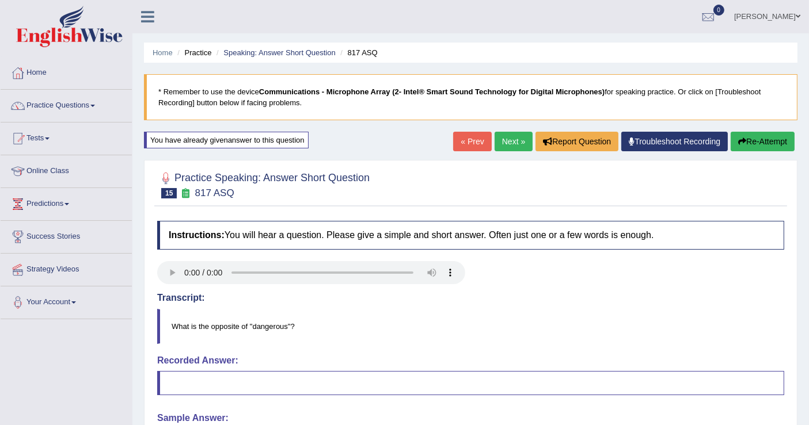
click at [761, 140] on button "Re-Attempt" at bounding box center [763, 142] width 64 height 20
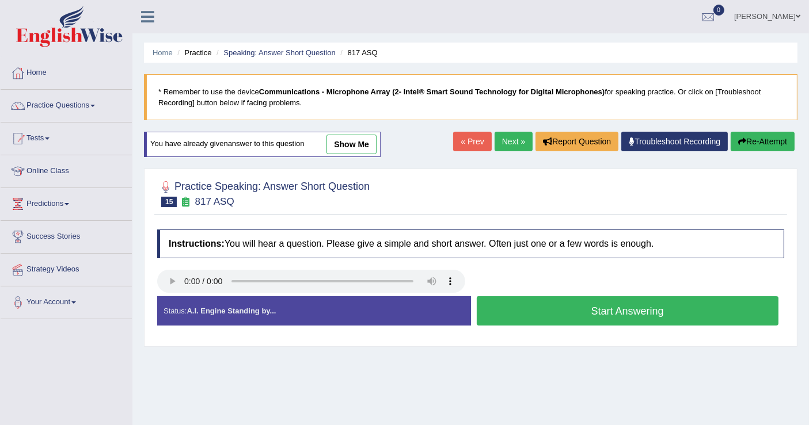
click at [605, 313] on button "Start Answering" at bounding box center [628, 311] width 302 height 29
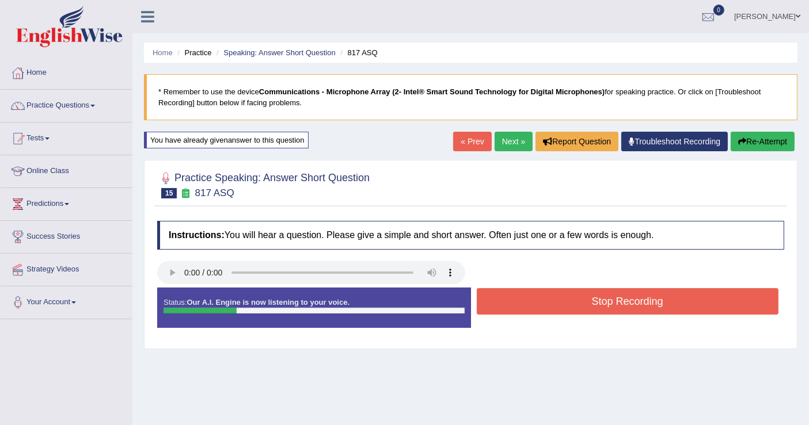
click at [617, 302] on button "Stop Recording" at bounding box center [628, 301] width 302 height 26
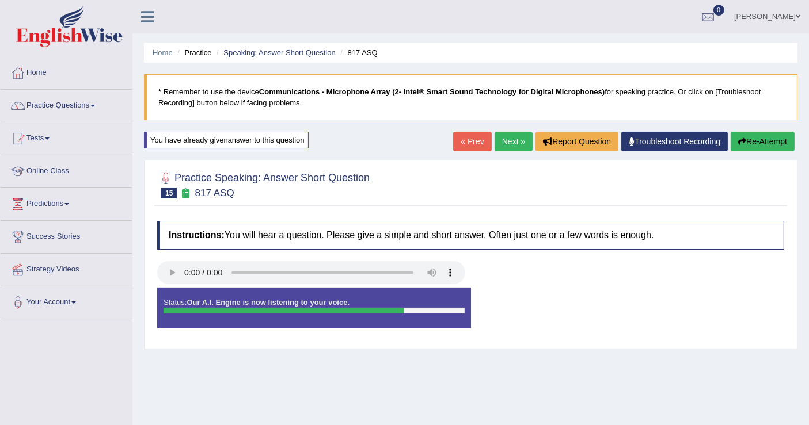
click at [770, 139] on button "Re-Attempt" at bounding box center [763, 142] width 64 height 20
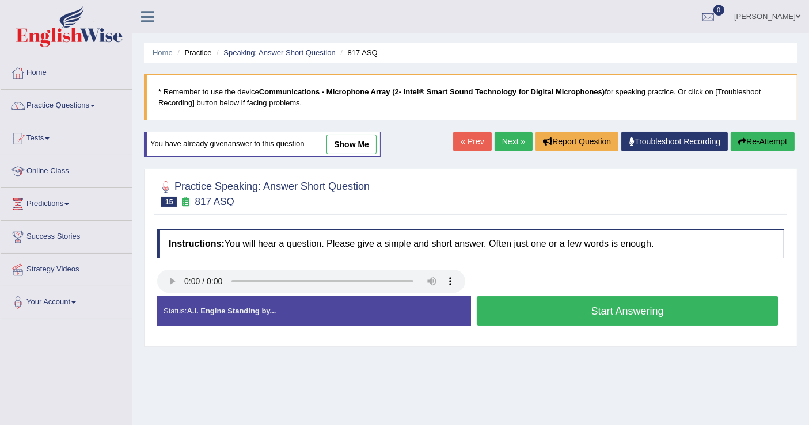
click at [560, 307] on button "Start Answering" at bounding box center [628, 311] width 302 height 29
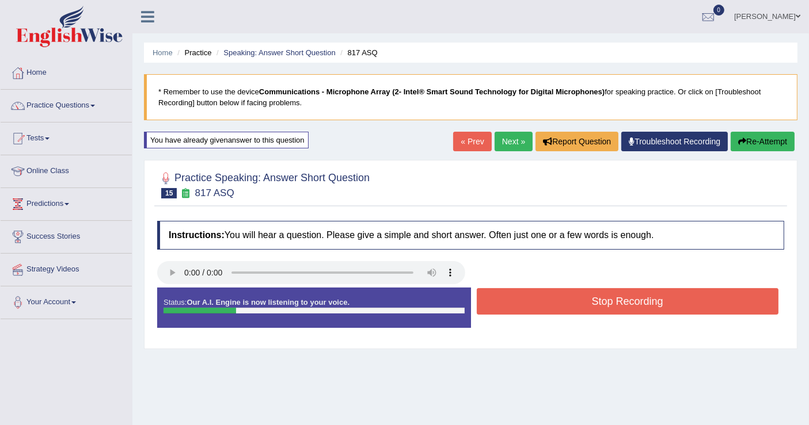
click at [566, 303] on button "Stop Recording" at bounding box center [628, 301] width 302 height 26
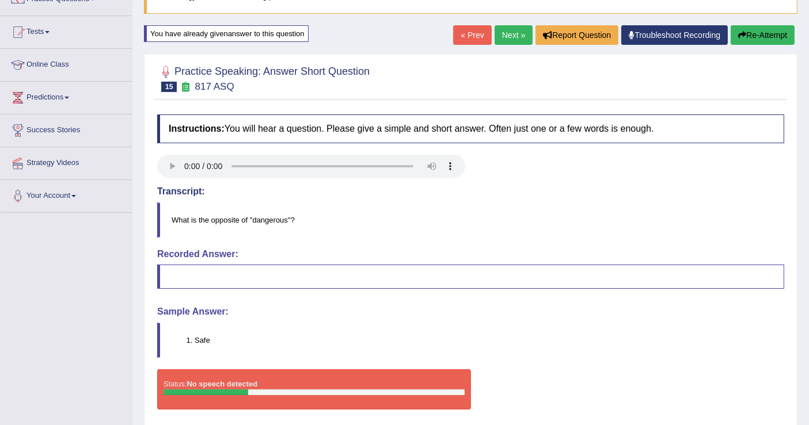
scroll to position [51, 0]
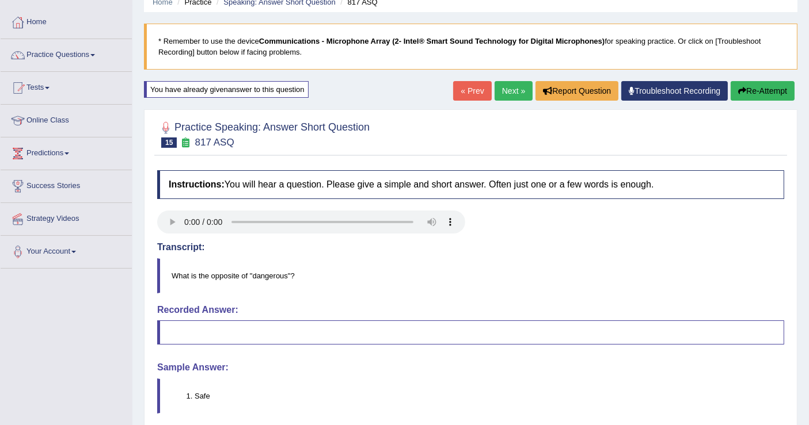
click at [268, 89] on div "You have already given answer to this question" at bounding box center [226, 89] width 165 height 17
click at [267, 89] on div "You have already given answer to this question" at bounding box center [226, 89] width 165 height 17
click at [379, 43] on b "Communications - Microphone Array (2- Intel® Smart Sound Technology for Digital…" at bounding box center [431, 41] width 345 height 9
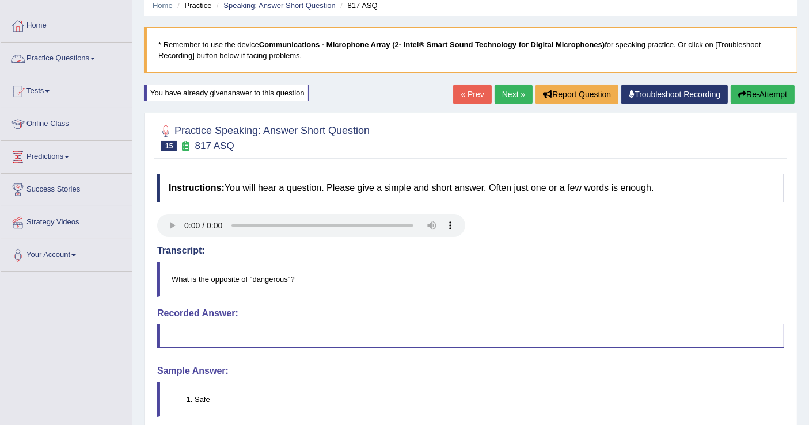
scroll to position [0, 0]
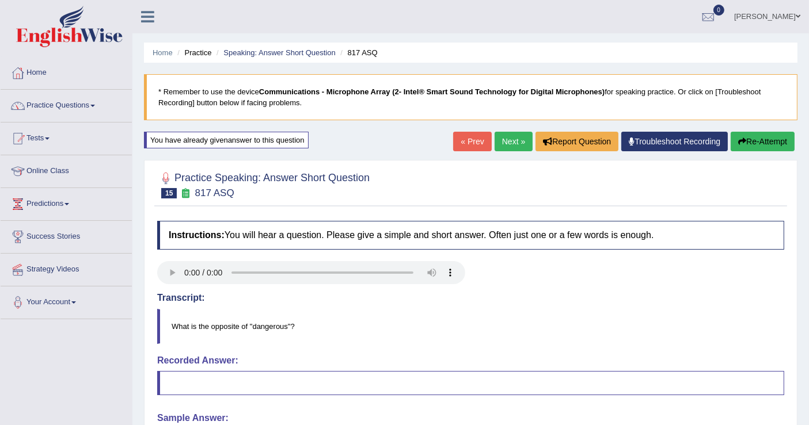
click at [43, 75] on link "Home" at bounding box center [66, 71] width 131 height 29
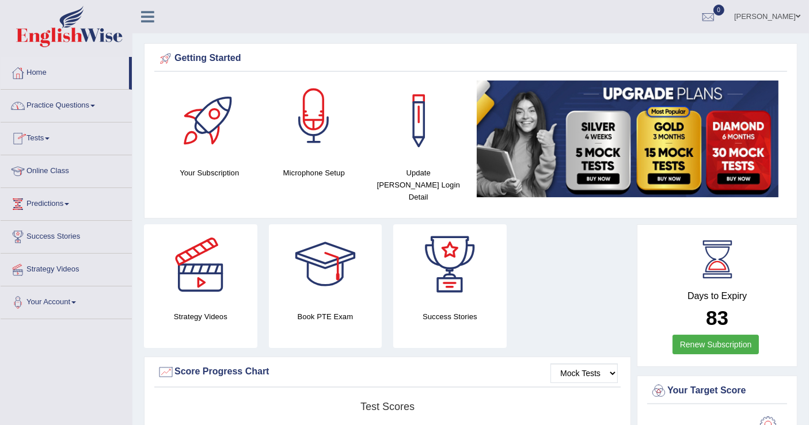
click at [318, 138] on div at bounding box center [313, 121] width 81 height 81
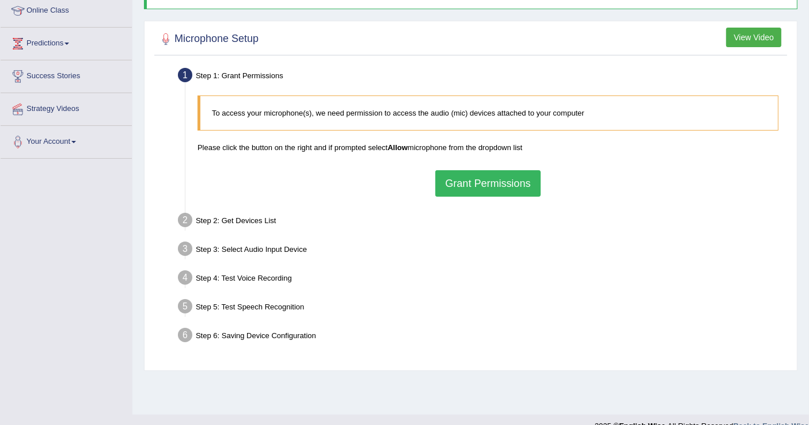
scroll to position [178, 0]
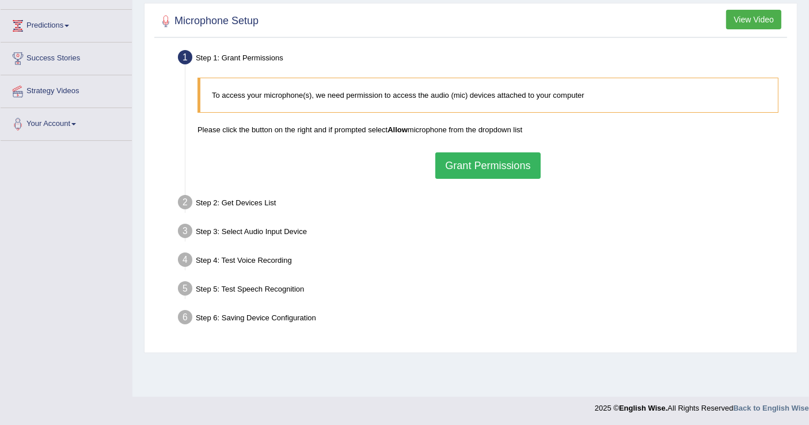
click at [496, 157] on button "Grant Permissions" at bounding box center [487, 166] width 105 height 26
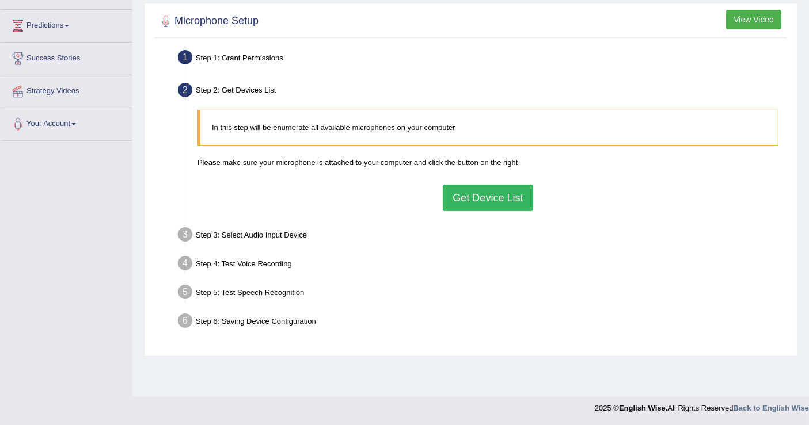
click at [476, 197] on button "Get Device List" at bounding box center [488, 198] width 90 height 26
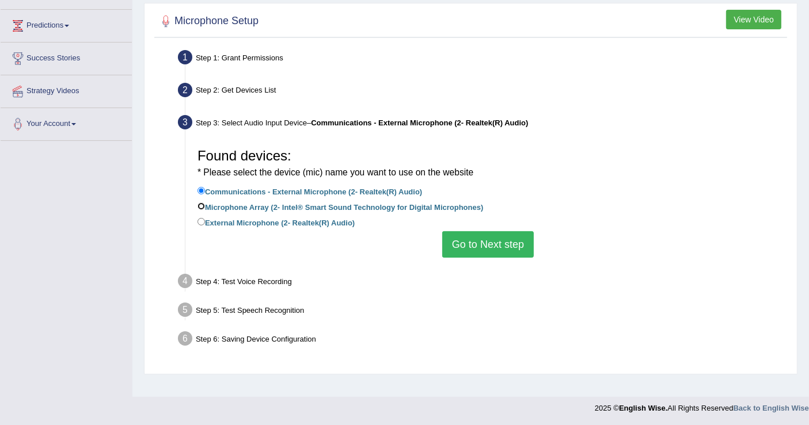
click at [202, 206] on input "Microphone Array (2- Intel® Smart Sound Technology for Digital Microphones)" at bounding box center [200, 206] width 7 height 7
radio input "true"
click at [486, 238] on button "Go to Next step" at bounding box center [488, 244] width 92 height 26
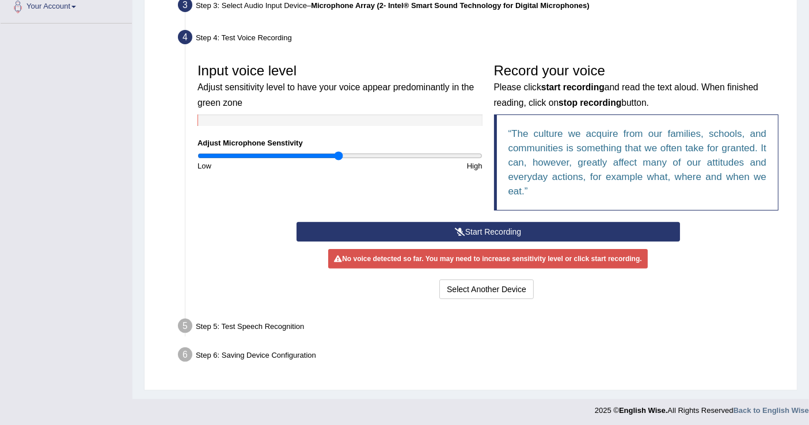
scroll to position [296, 0]
click at [466, 229] on button "Start Recording" at bounding box center [488, 232] width 383 height 20
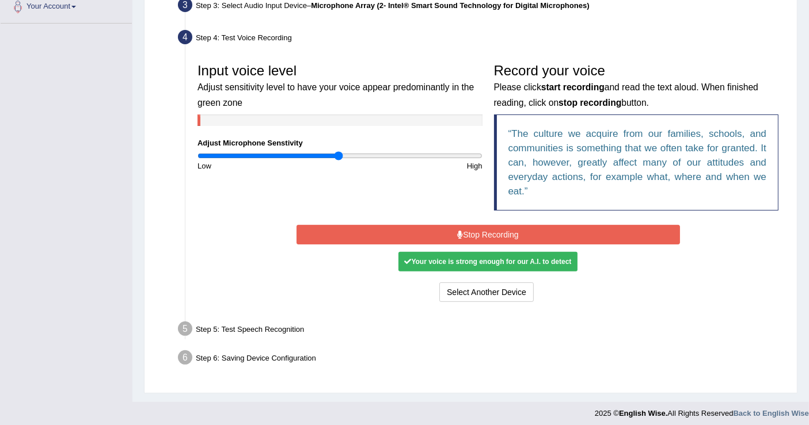
click at [495, 253] on div "Your voice is strong enough for our A.I. to detect" at bounding box center [487, 262] width 178 height 20
click at [484, 236] on button "Stop Recording" at bounding box center [488, 235] width 383 height 20
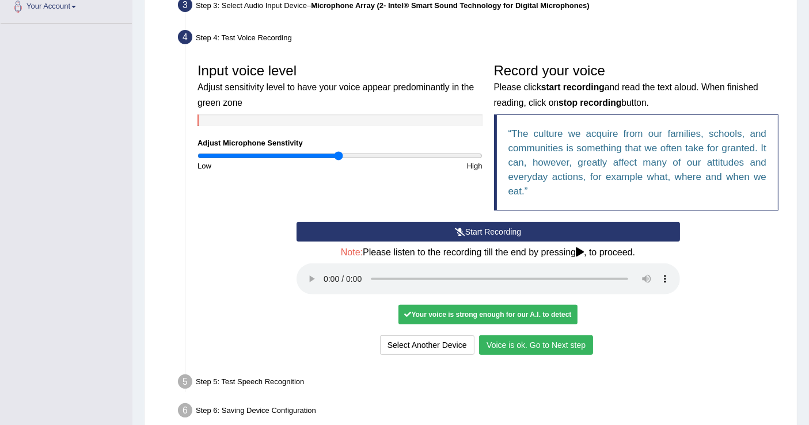
click at [522, 343] on button "Voice is ok. Go to Next step" at bounding box center [536, 346] width 114 height 20
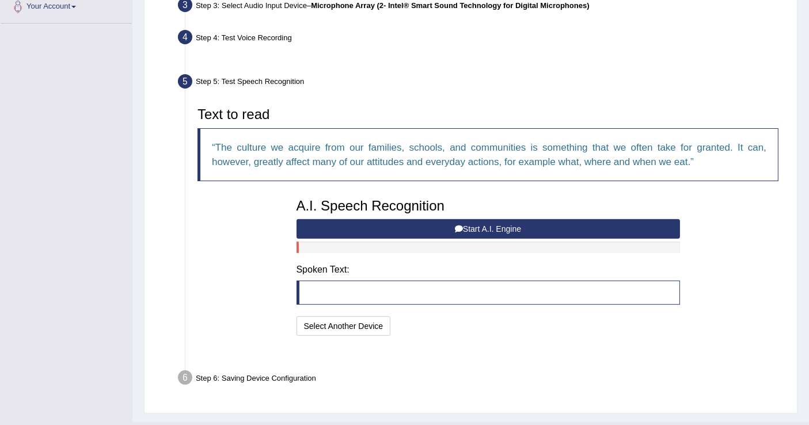
scroll to position [292, 0]
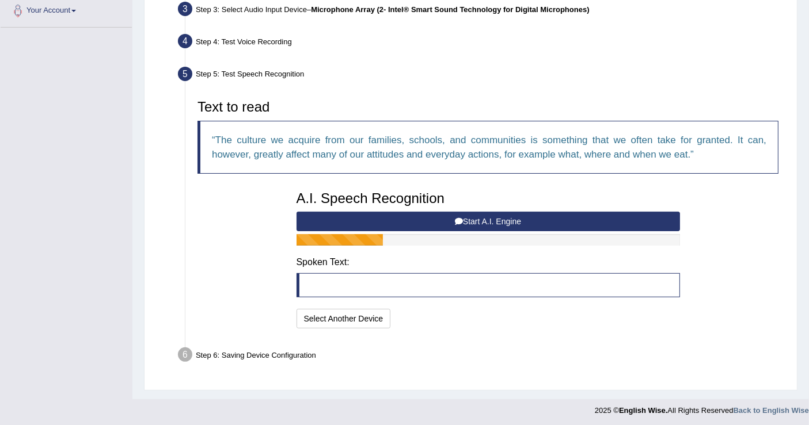
click at [479, 218] on button "Start A.I. Engine" at bounding box center [488, 222] width 383 height 20
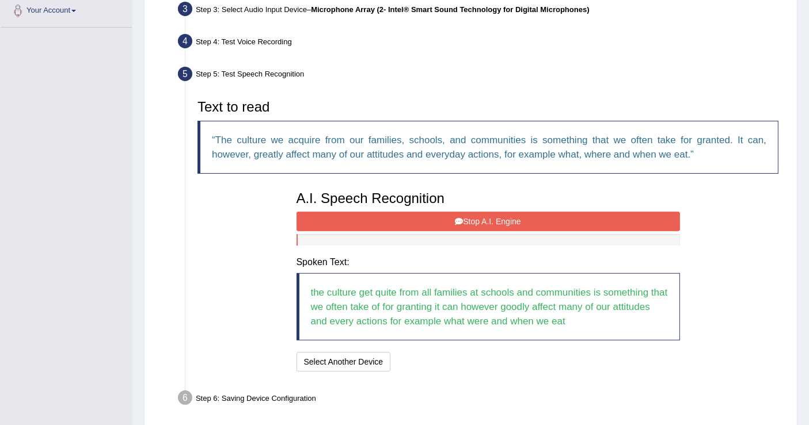
scroll to position [335, 0]
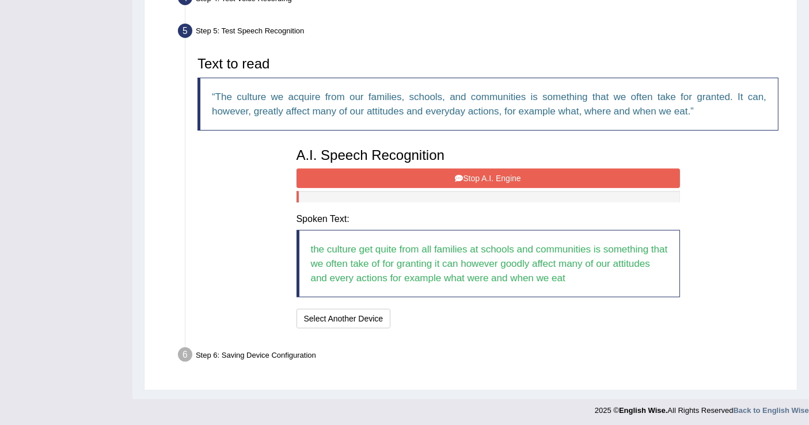
click at [484, 178] on button "Stop A.I. Engine" at bounding box center [488, 179] width 383 height 20
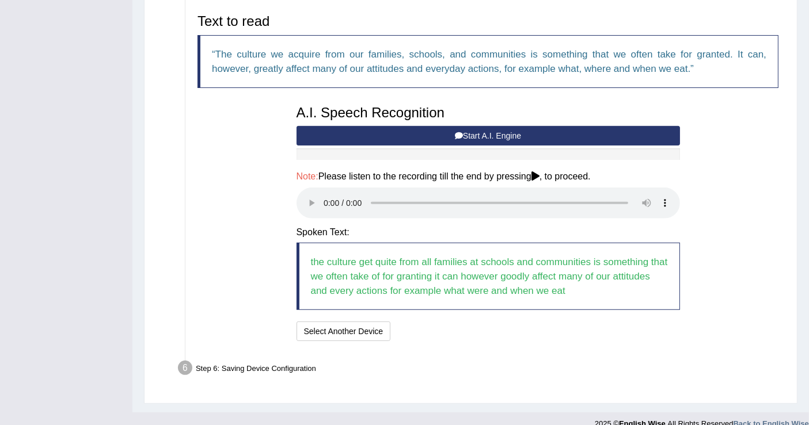
scroll to position [391, 0]
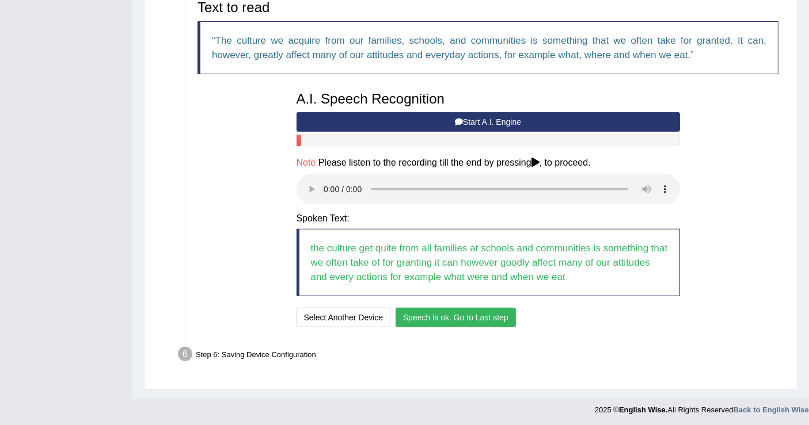
click at [434, 313] on button "Speech is ok. Go to Last step" at bounding box center [456, 318] width 120 height 20
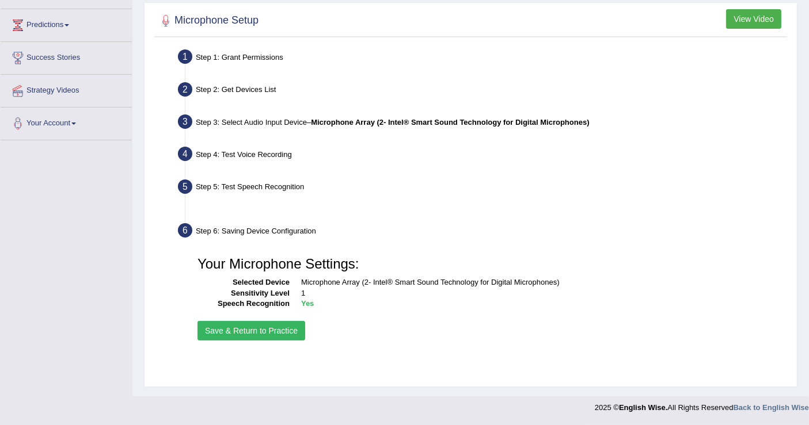
scroll to position [178, 0]
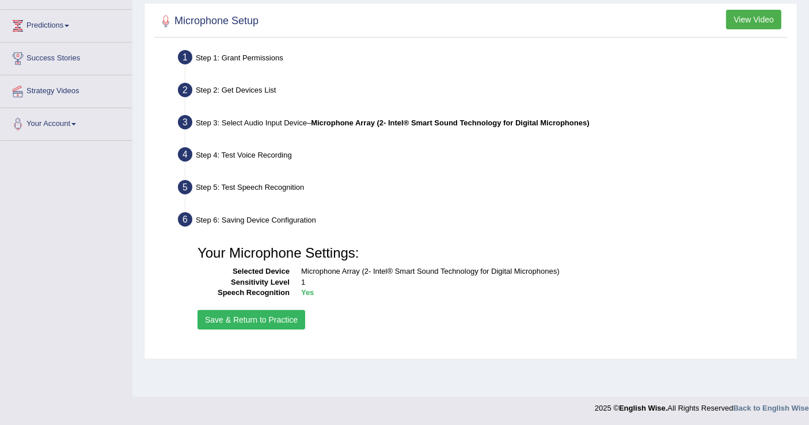
click at [260, 313] on button "Save & Return to Practice" at bounding box center [251, 320] width 108 height 20
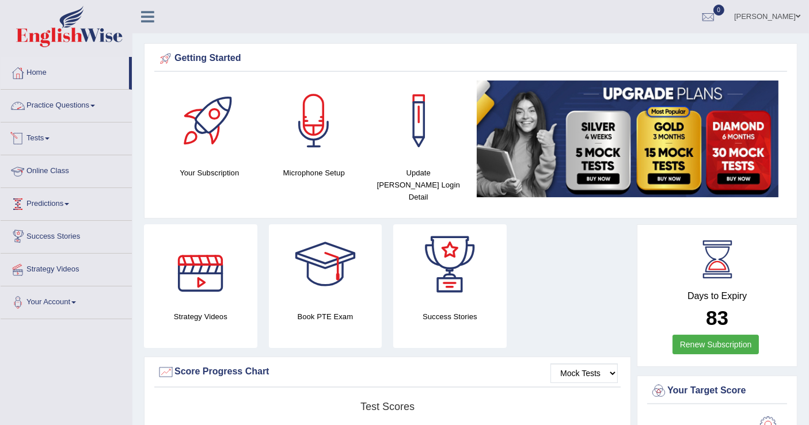
click at [74, 106] on link "Practice Questions" at bounding box center [66, 104] width 131 height 29
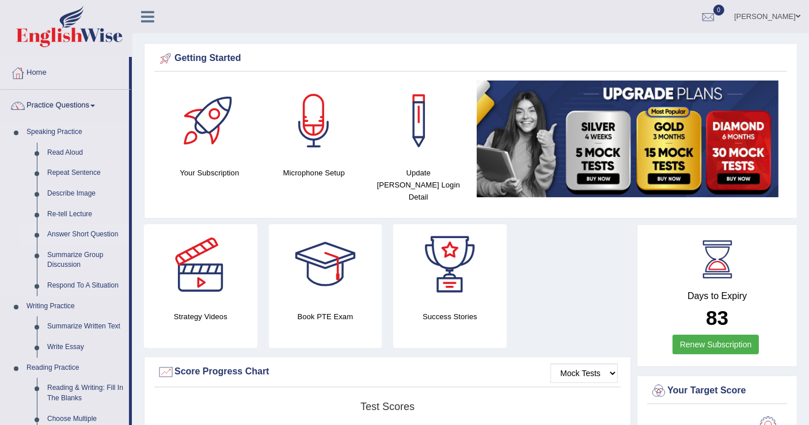
click at [89, 234] on link "Answer Short Question" at bounding box center [85, 235] width 87 height 21
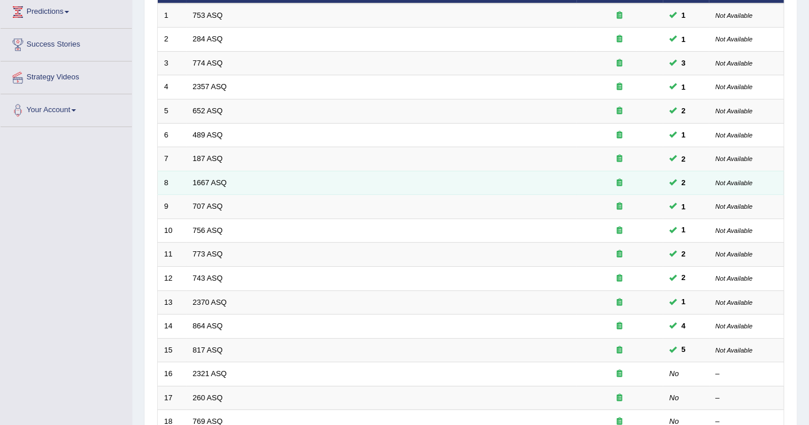
scroll to position [256, 0]
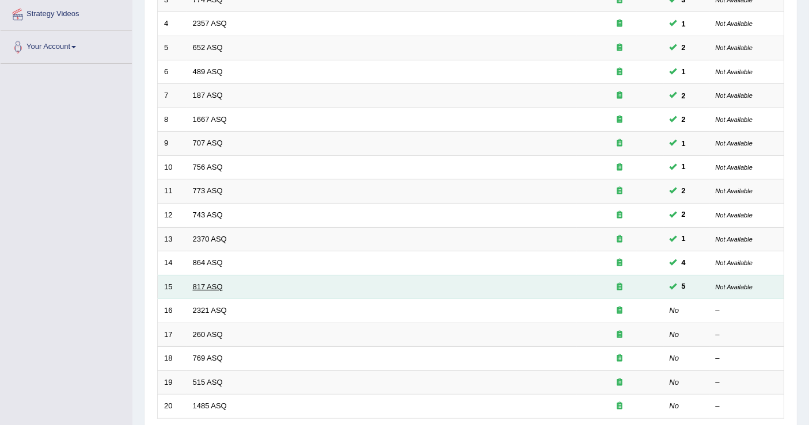
click at [212, 283] on link "817 ASQ" at bounding box center [208, 287] width 30 height 9
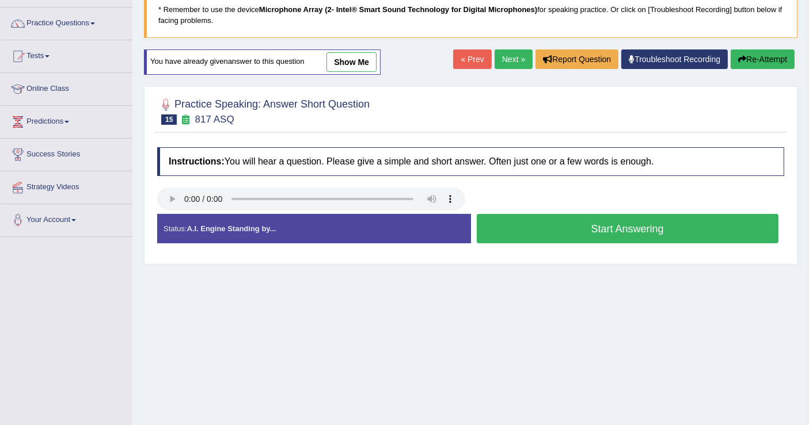
scroll to position [178, 0]
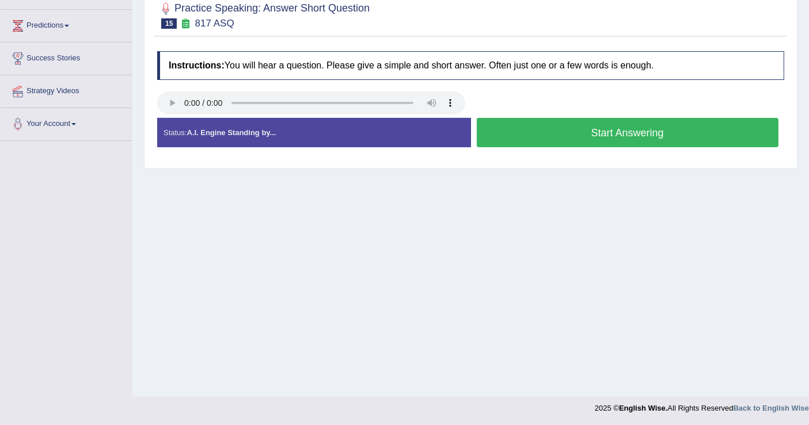
click at [538, 134] on button "Start Answering" at bounding box center [628, 132] width 302 height 29
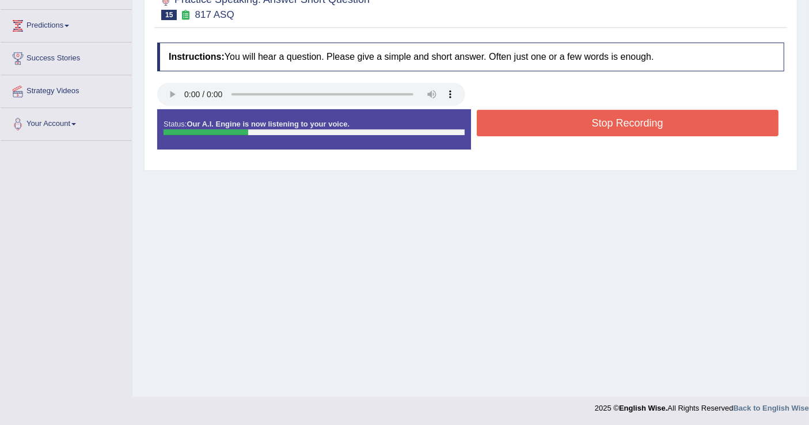
click at [549, 121] on button "Stop Recording" at bounding box center [628, 123] width 302 height 26
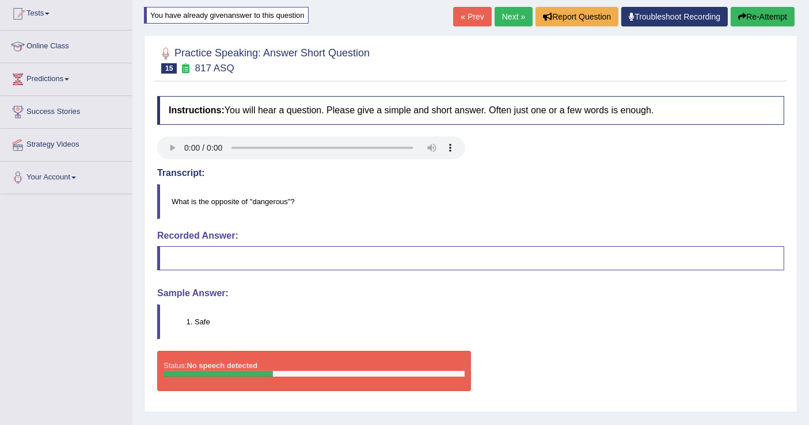
scroll to position [51, 0]
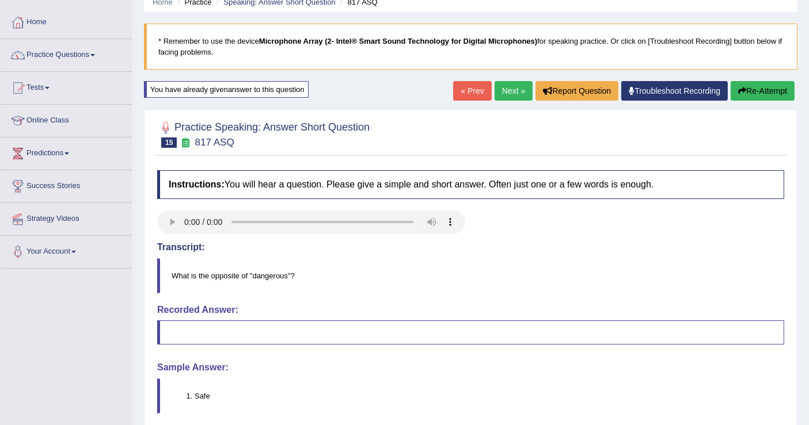
click at [511, 93] on link "Next »" at bounding box center [514, 91] width 38 height 20
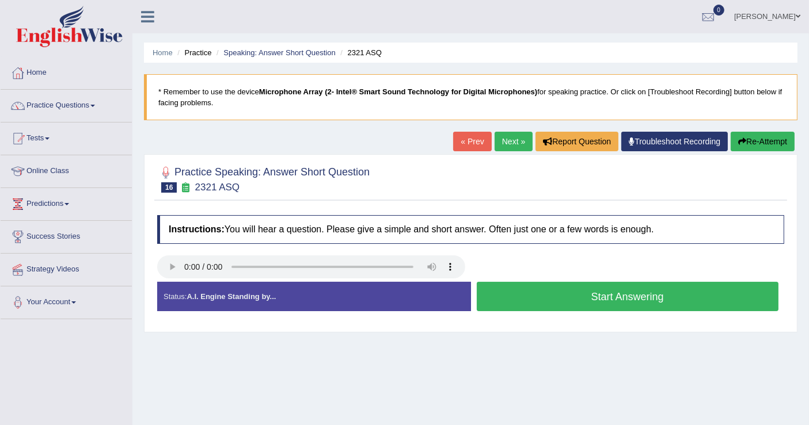
click at [513, 294] on button "Start Answering" at bounding box center [628, 296] width 302 height 29
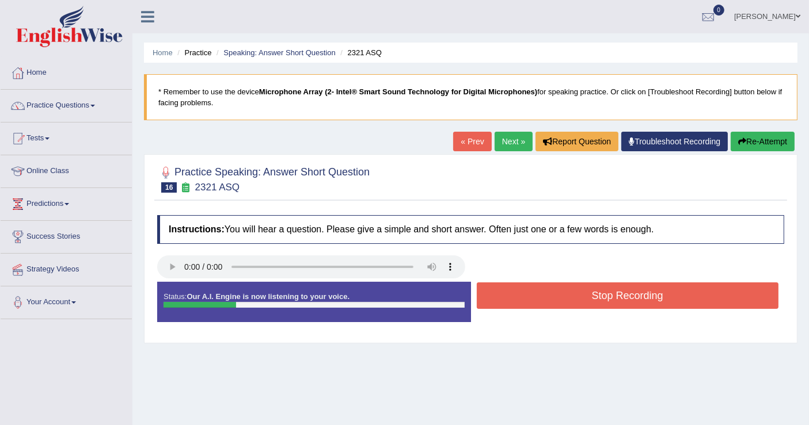
click at [513, 294] on button "Stop Recording" at bounding box center [628, 296] width 302 height 26
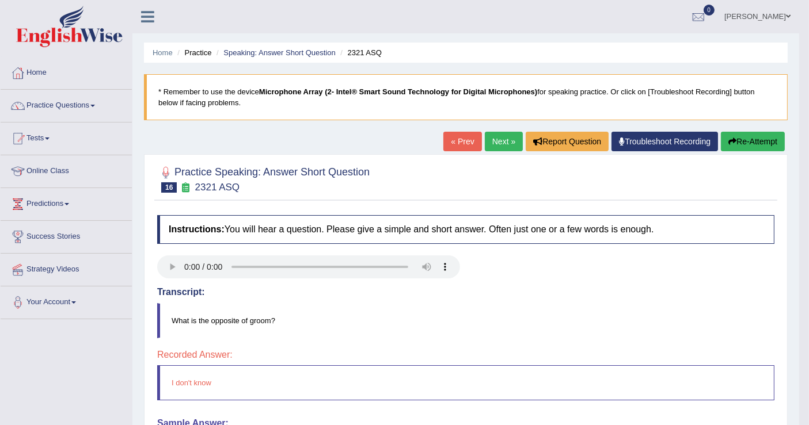
click at [763, 142] on button "Re-Attempt" at bounding box center [753, 142] width 64 height 20
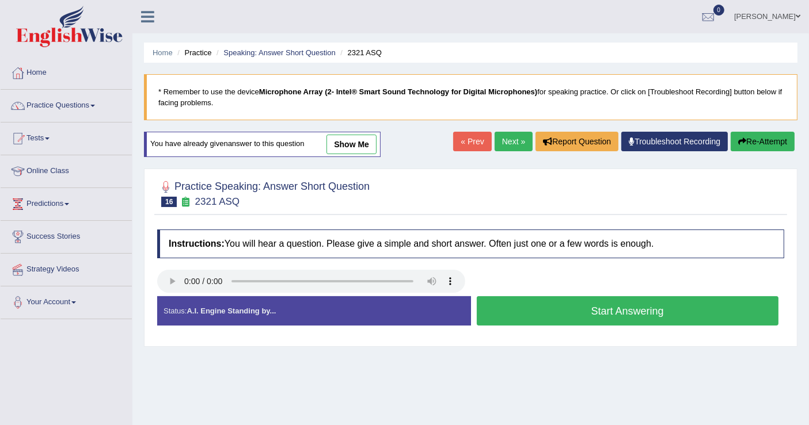
click at [584, 306] on button "Start Answering" at bounding box center [628, 311] width 302 height 29
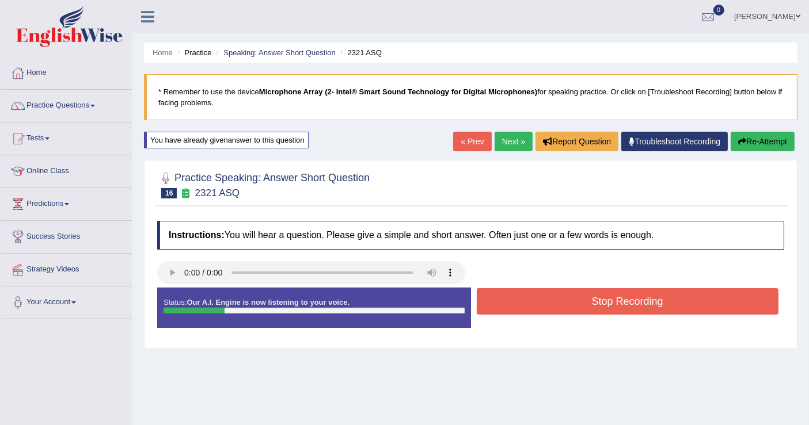
click at [591, 305] on button "Stop Recording" at bounding box center [628, 301] width 302 height 26
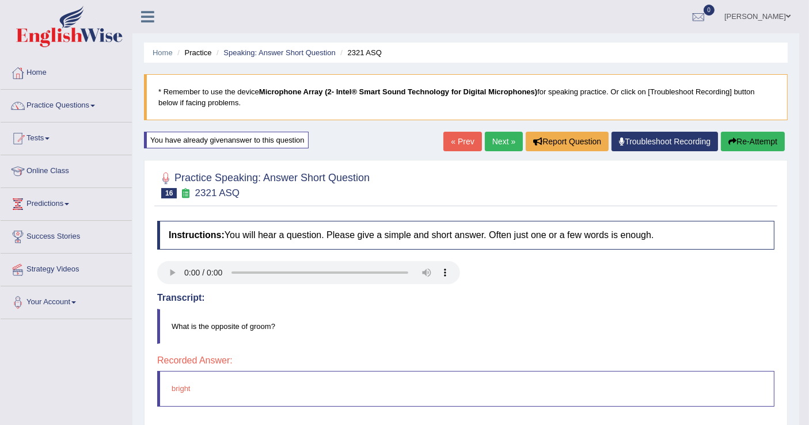
click at [735, 136] on button "Re-Attempt" at bounding box center [753, 142] width 64 height 20
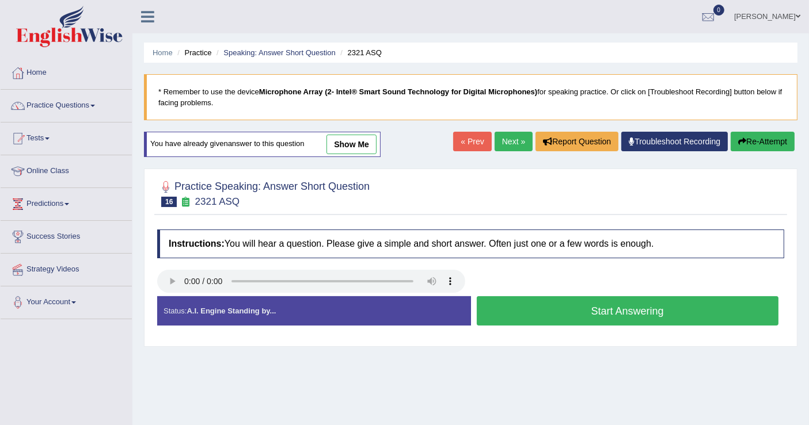
click at [583, 310] on button "Start Answering" at bounding box center [628, 311] width 302 height 29
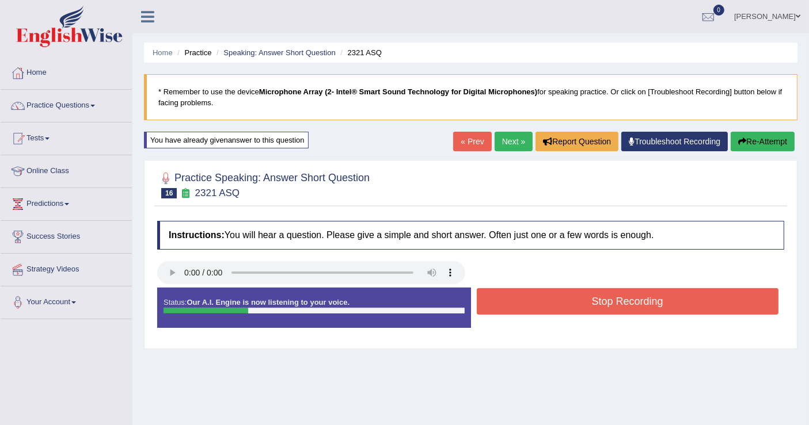
click at [588, 301] on button "Stop Recording" at bounding box center [628, 301] width 302 height 26
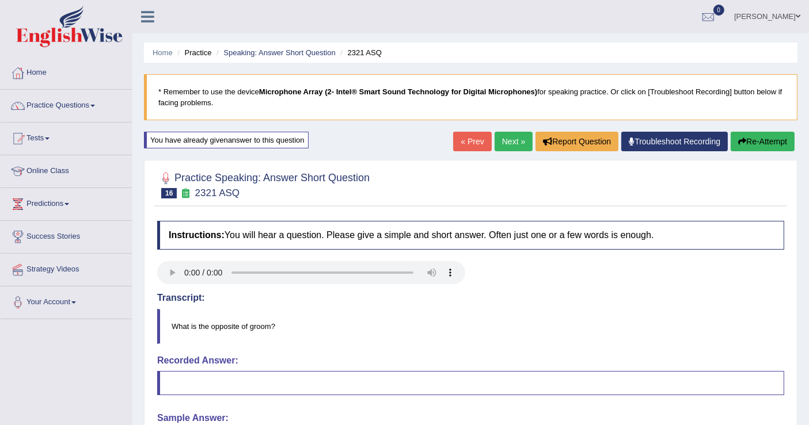
click at [512, 137] on link "Next »" at bounding box center [514, 142] width 38 height 20
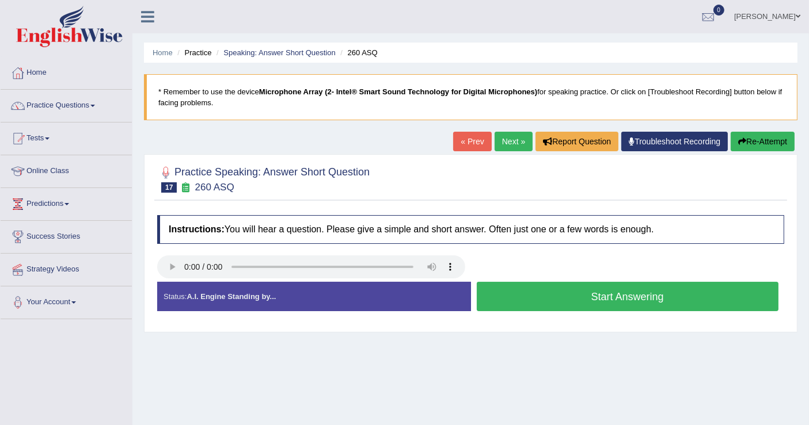
click at [546, 295] on button "Start Answering" at bounding box center [628, 296] width 302 height 29
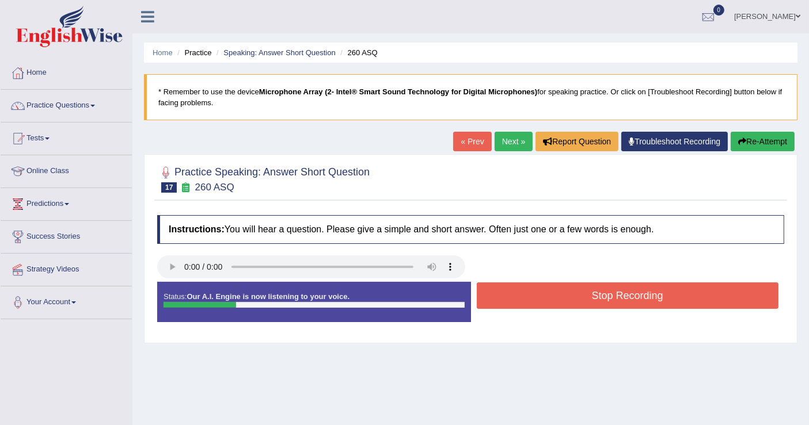
click at [546, 295] on button "Stop Recording" at bounding box center [628, 296] width 302 height 26
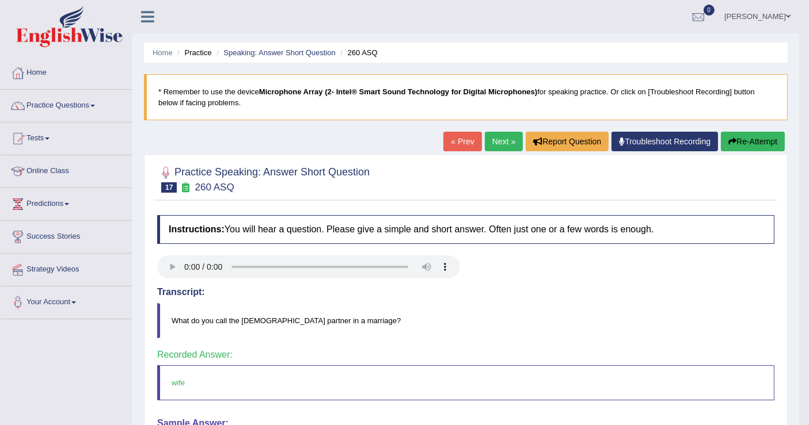
click at [503, 146] on link "Next »" at bounding box center [504, 142] width 38 height 20
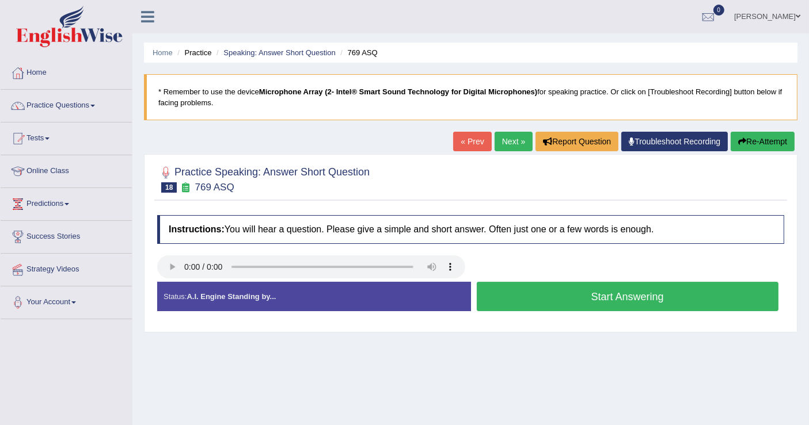
click at [558, 290] on button "Start Answering" at bounding box center [628, 296] width 302 height 29
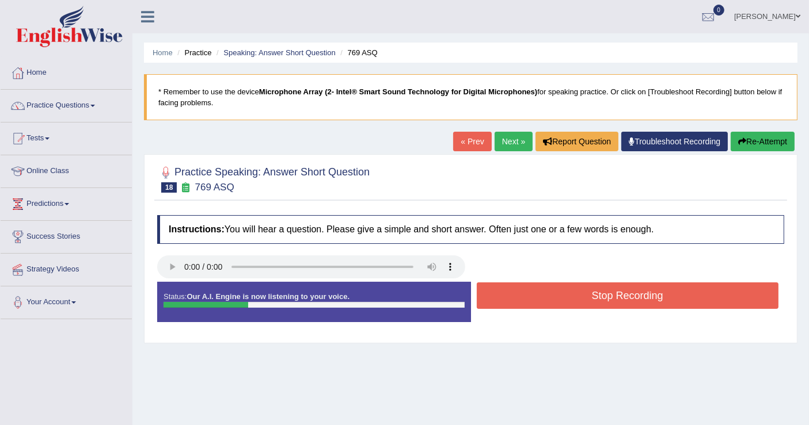
click at [558, 290] on button "Stop Recording" at bounding box center [628, 296] width 302 height 26
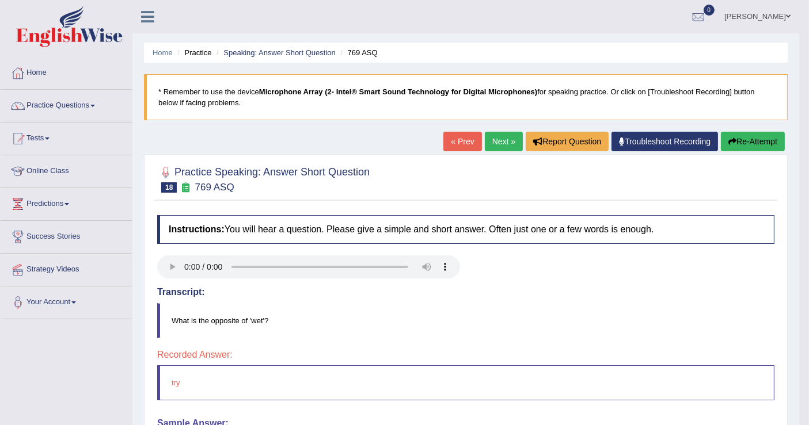
click at [758, 145] on button "Re-Attempt" at bounding box center [753, 142] width 64 height 20
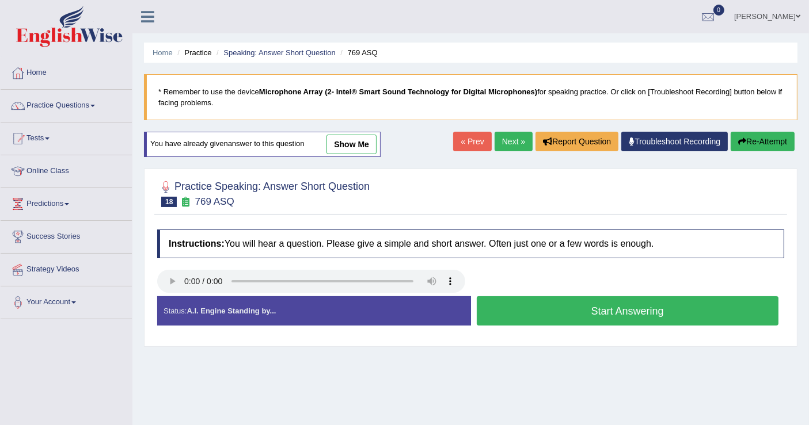
click at [583, 309] on button "Start Answering" at bounding box center [628, 311] width 302 height 29
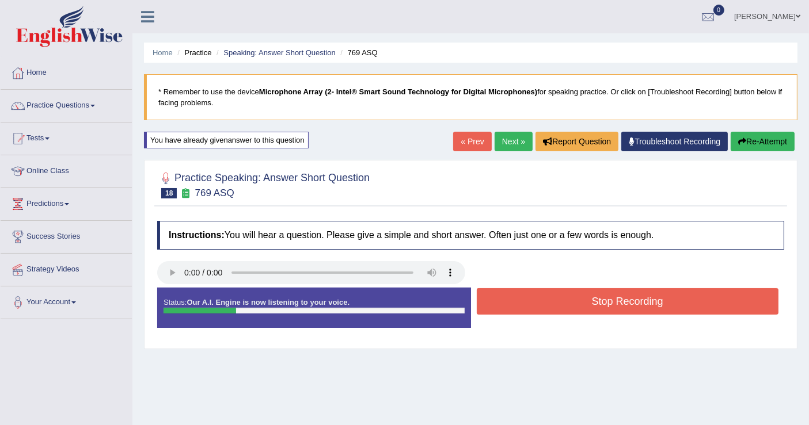
click at [577, 298] on button "Stop Recording" at bounding box center [628, 301] width 302 height 26
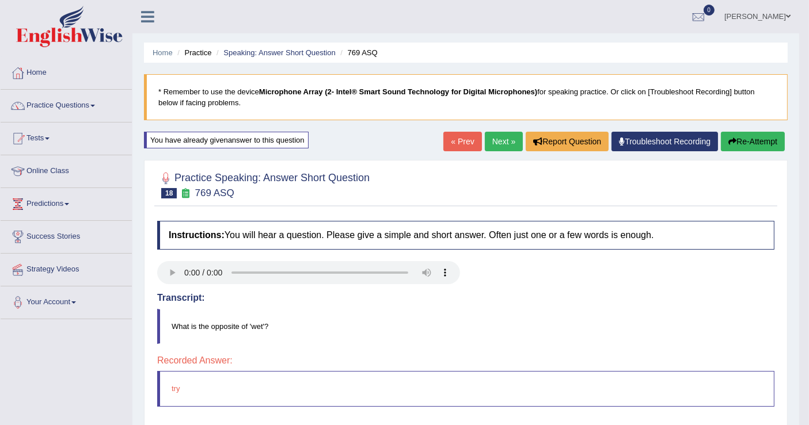
click at [505, 141] on link "Next »" at bounding box center [504, 142] width 38 height 20
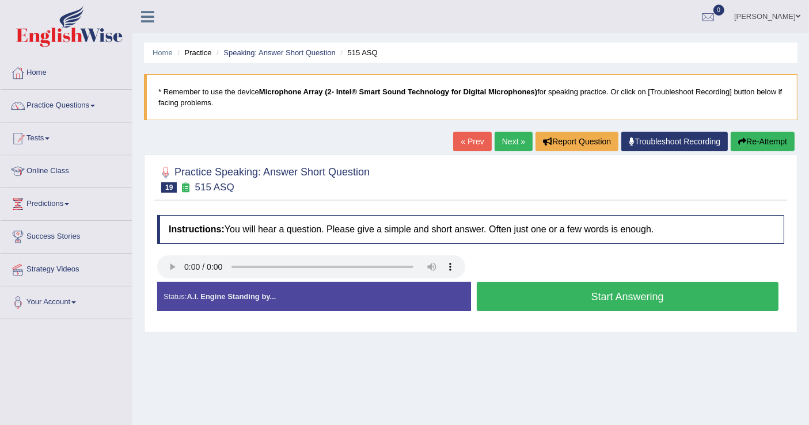
click at [548, 301] on button "Start Answering" at bounding box center [628, 296] width 302 height 29
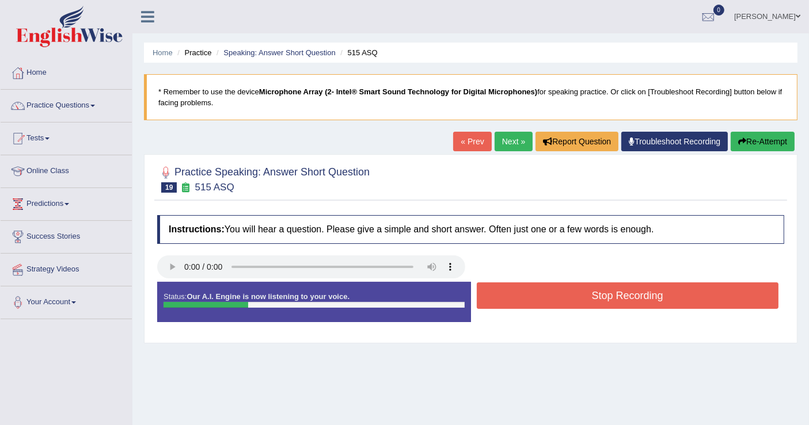
click at [548, 300] on button "Stop Recording" at bounding box center [628, 296] width 302 height 26
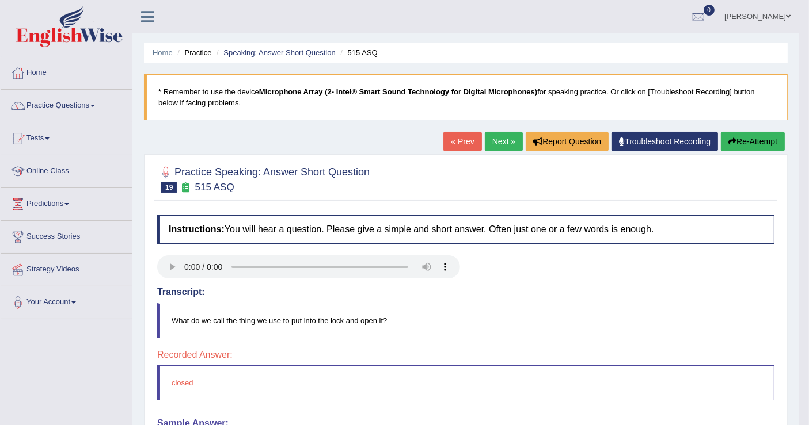
click at [748, 142] on button "Re-Attempt" at bounding box center [753, 142] width 64 height 20
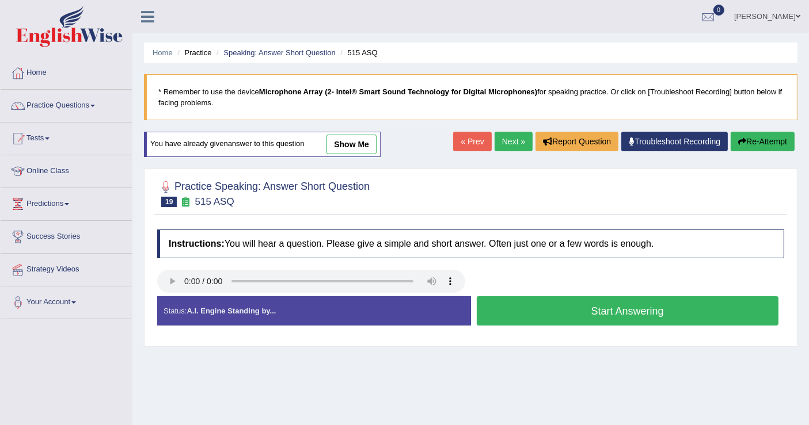
click at [562, 310] on button "Start Answering" at bounding box center [628, 311] width 302 height 29
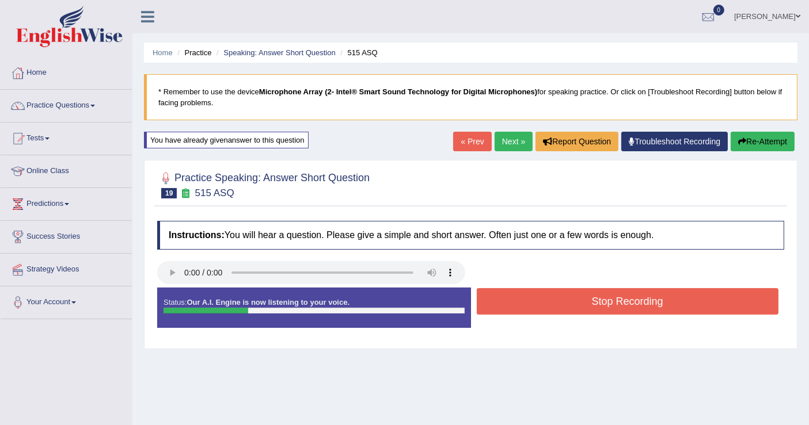
click at [557, 301] on button "Stop Recording" at bounding box center [628, 301] width 302 height 26
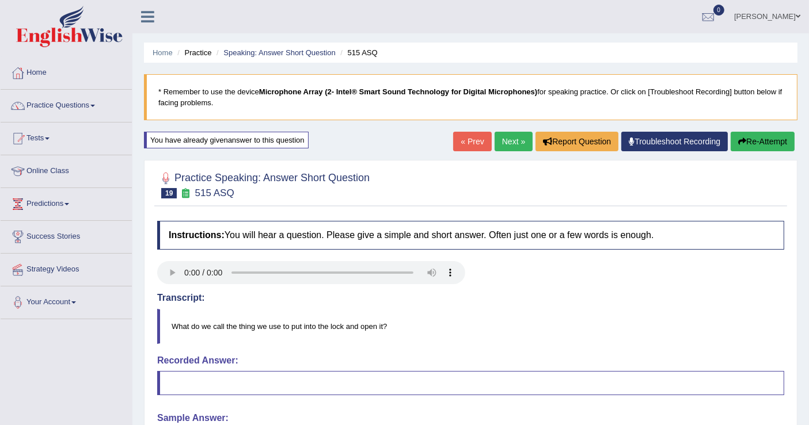
click at [763, 137] on button "Re-Attempt" at bounding box center [763, 142] width 64 height 20
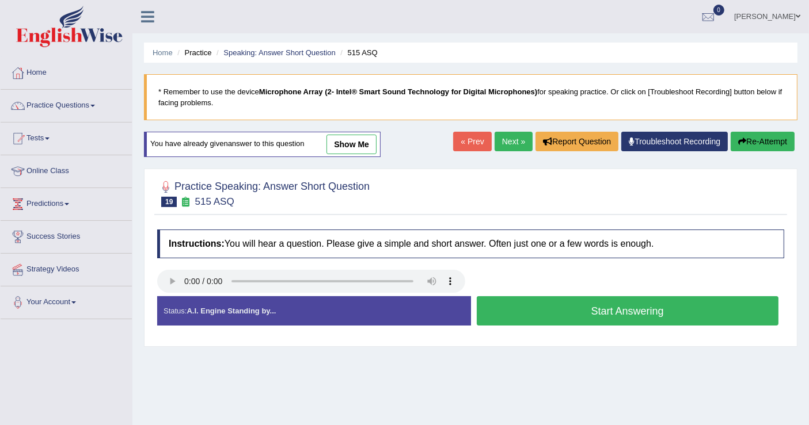
click at [567, 311] on button "Start Answering" at bounding box center [628, 311] width 302 height 29
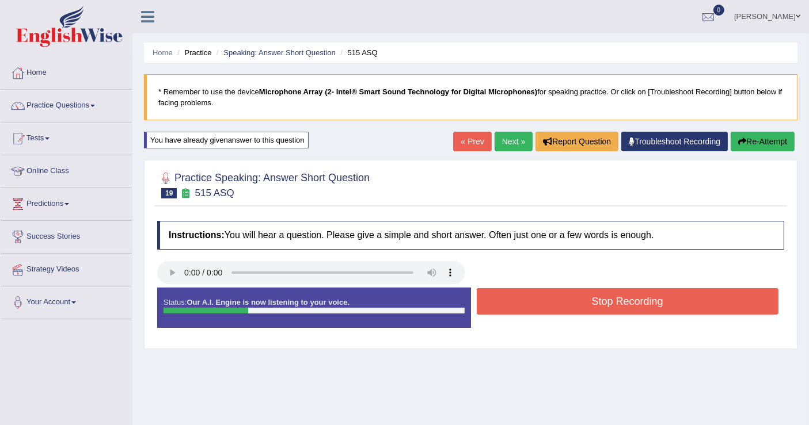
click at [567, 306] on button "Stop Recording" at bounding box center [628, 301] width 302 height 26
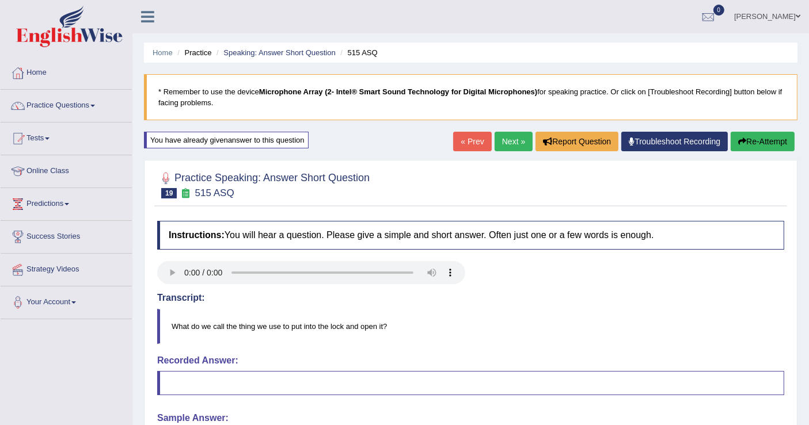
click at [510, 139] on link "Next »" at bounding box center [514, 142] width 38 height 20
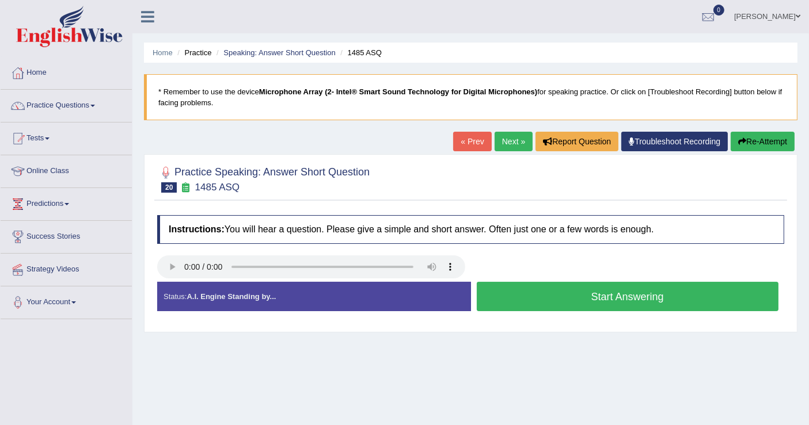
click at [584, 294] on button "Start Answering" at bounding box center [628, 296] width 302 height 29
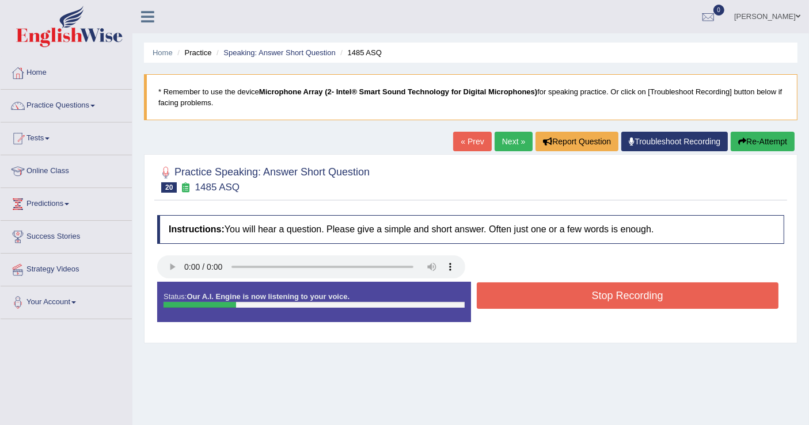
click at [584, 294] on button "Stop Recording" at bounding box center [628, 296] width 302 height 26
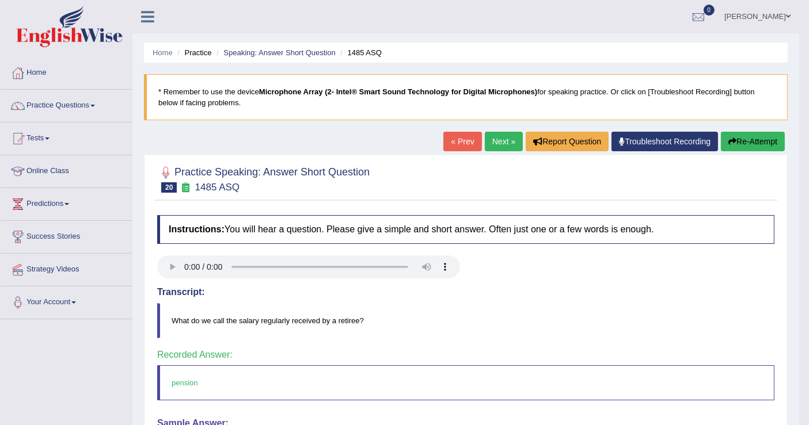
click at [498, 142] on link "Next »" at bounding box center [504, 142] width 38 height 20
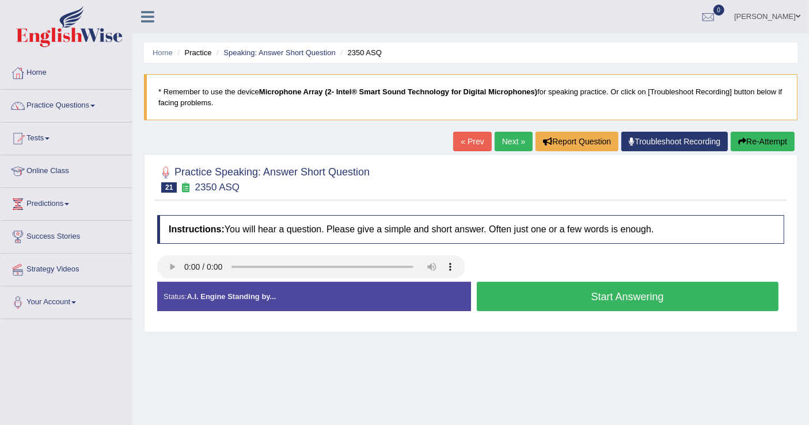
click at [573, 298] on button "Start Answering" at bounding box center [628, 296] width 302 height 29
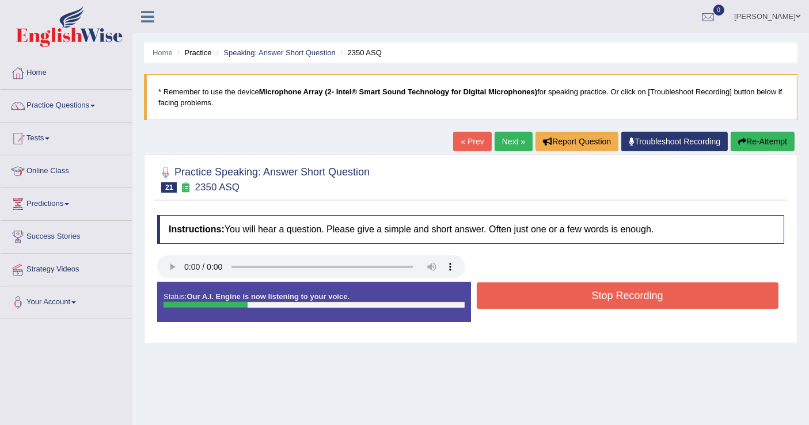
click at [573, 298] on button "Stop Recording" at bounding box center [628, 296] width 302 height 26
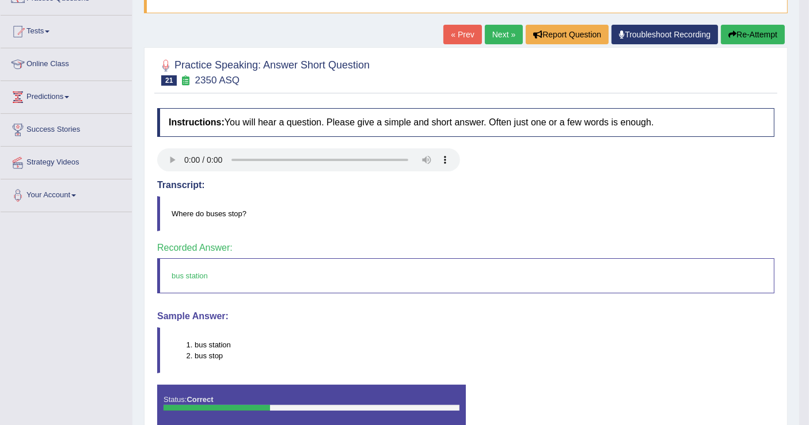
scroll to position [128, 0]
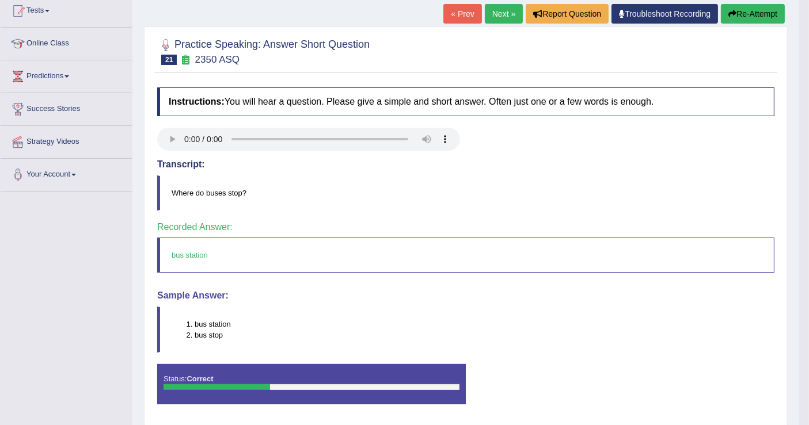
click at [500, 14] on link "Next »" at bounding box center [504, 14] width 38 height 20
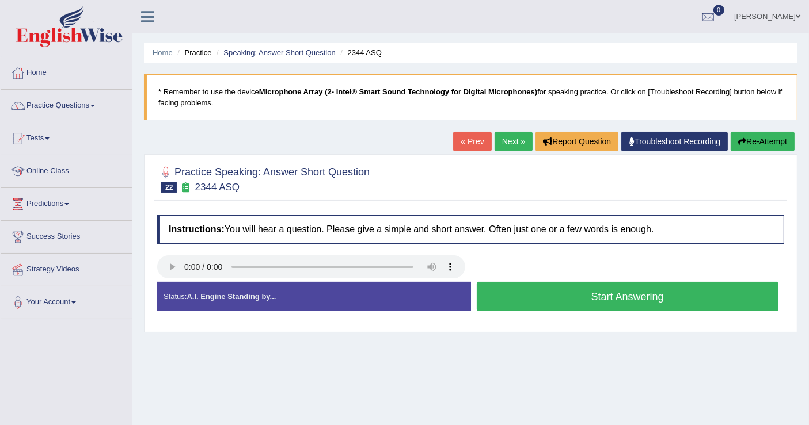
click at [574, 297] on button "Start Answering" at bounding box center [628, 296] width 302 height 29
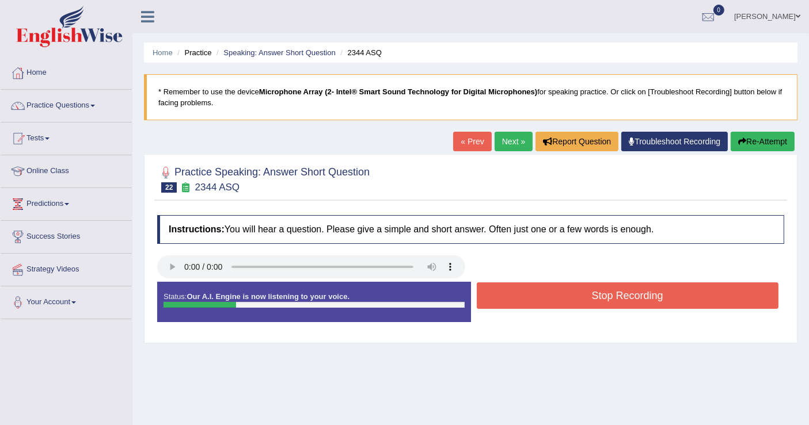
click at [574, 297] on button "Stop Recording" at bounding box center [628, 296] width 302 height 26
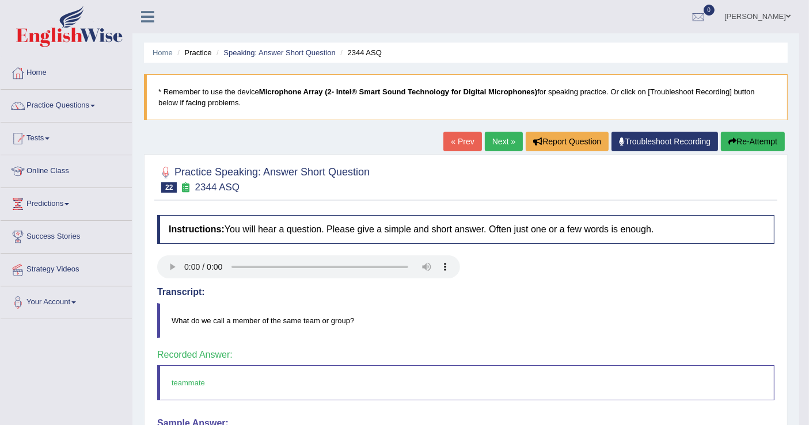
click at [499, 139] on link "Next »" at bounding box center [504, 142] width 38 height 20
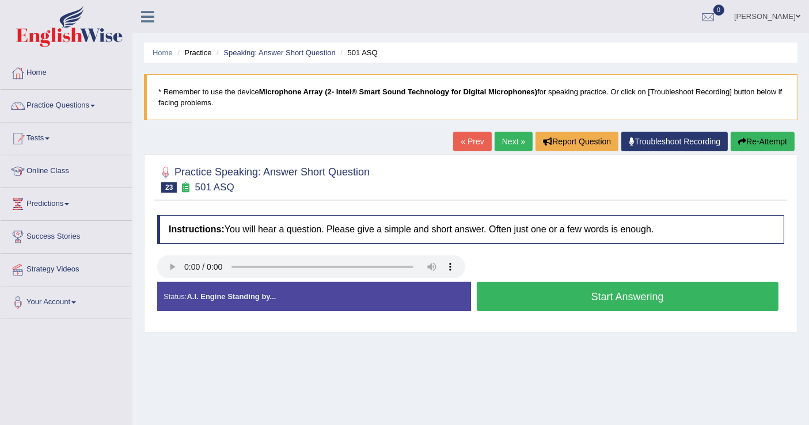
click at [541, 298] on button "Start Answering" at bounding box center [628, 296] width 302 height 29
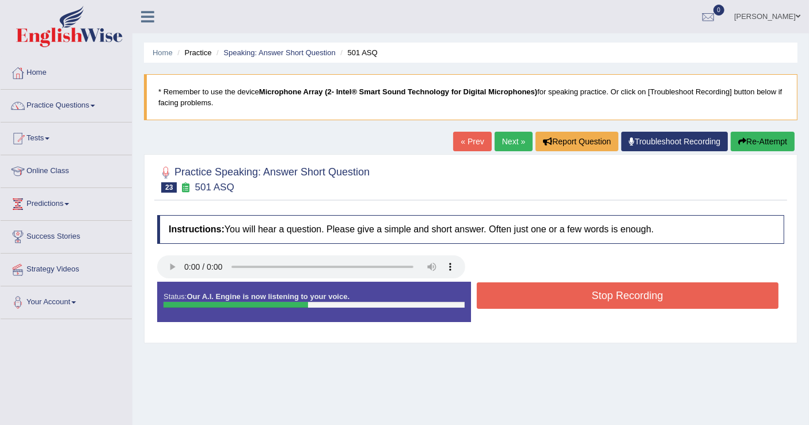
click at [588, 302] on button "Stop Recording" at bounding box center [628, 296] width 302 height 26
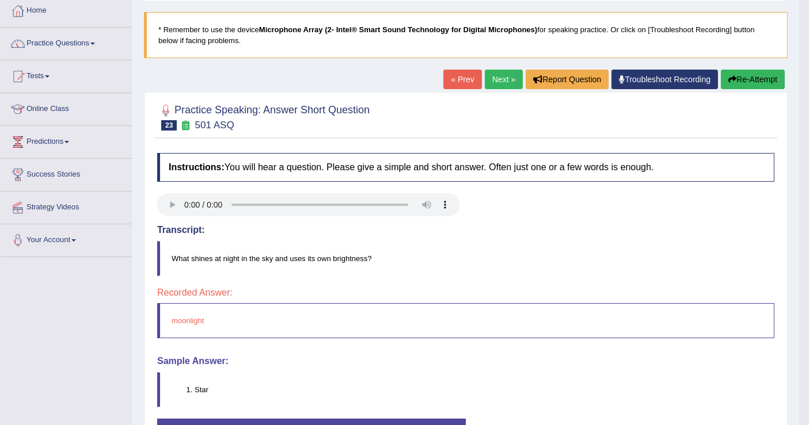
scroll to position [64, 0]
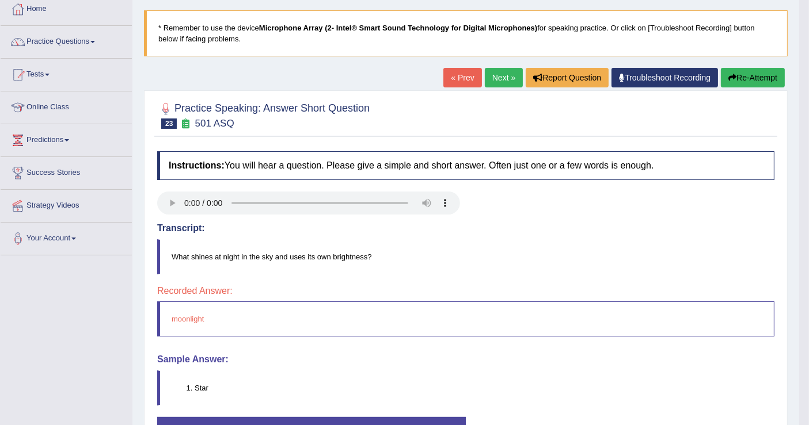
click at [750, 81] on button "Re-Attempt" at bounding box center [753, 78] width 64 height 20
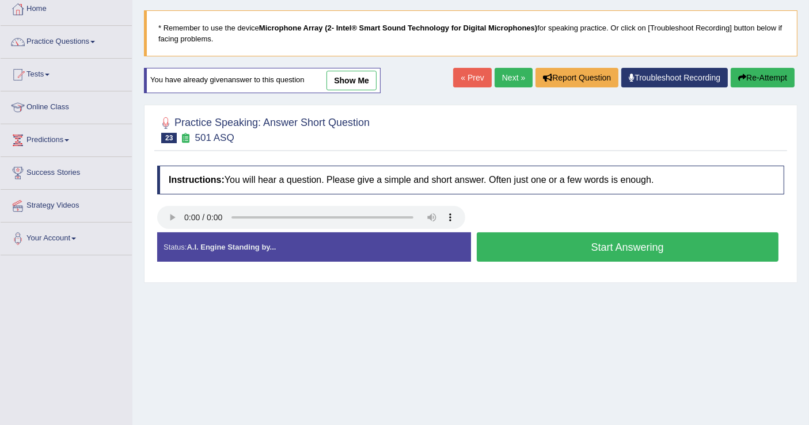
click at [551, 246] on button "Start Answering" at bounding box center [628, 247] width 302 height 29
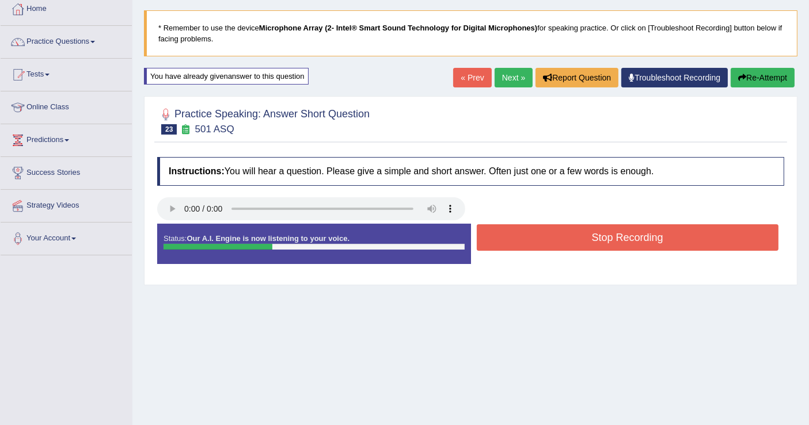
click at [552, 233] on button "Stop Recording" at bounding box center [628, 238] width 302 height 26
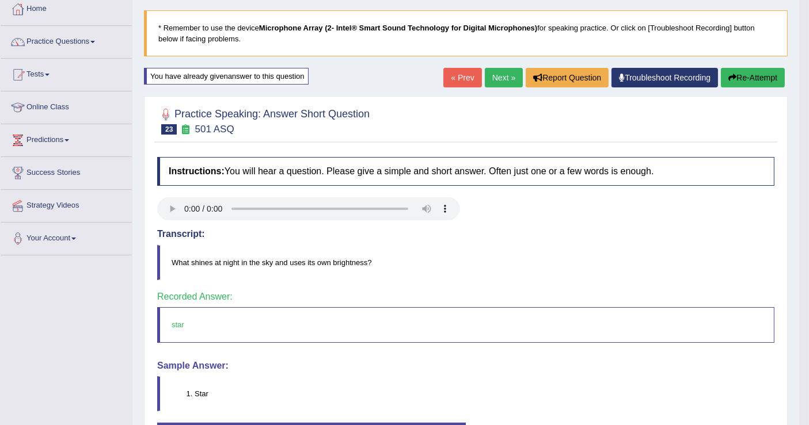
click at [504, 77] on link "Next »" at bounding box center [504, 78] width 38 height 20
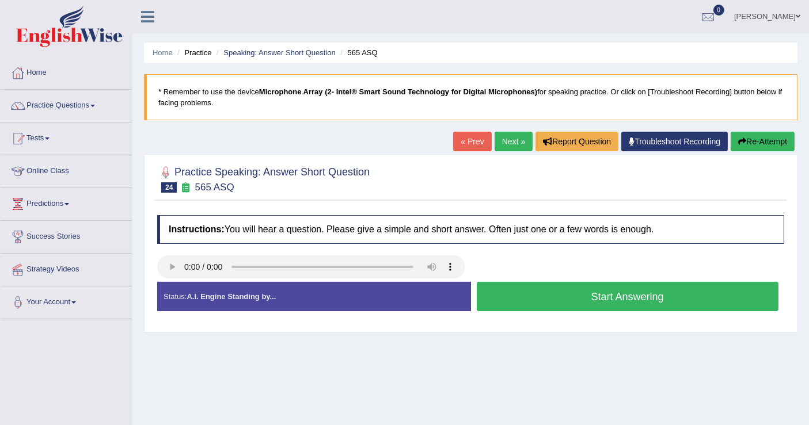
click at [529, 300] on button "Start Answering" at bounding box center [628, 296] width 302 height 29
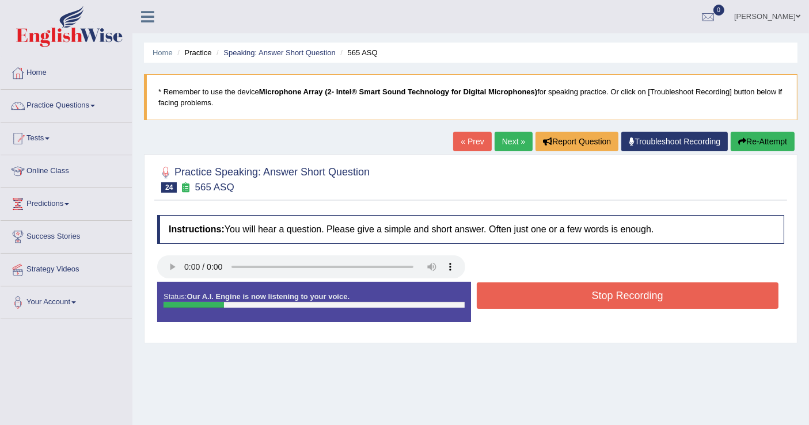
click at [529, 300] on button "Stop Recording" at bounding box center [628, 296] width 302 height 26
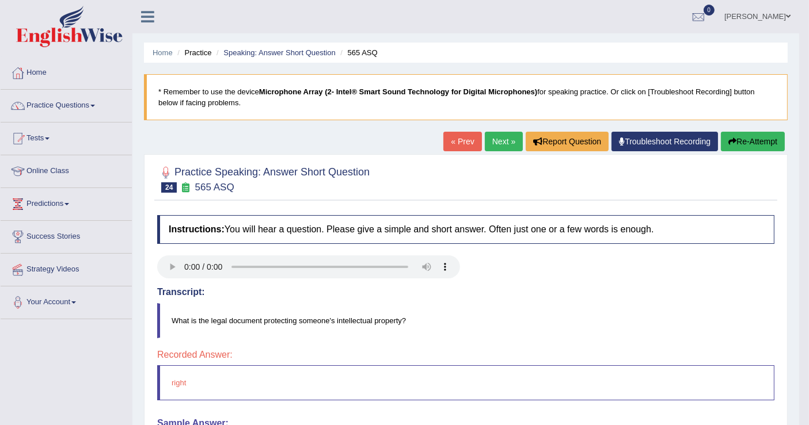
click at [743, 144] on button "Re-Attempt" at bounding box center [753, 142] width 64 height 20
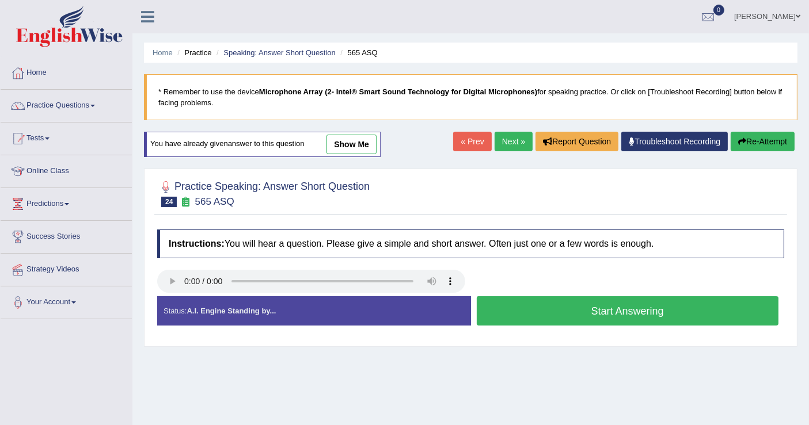
click at [353, 142] on link "show me" at bounding box center [351, 145] width 50 height 20
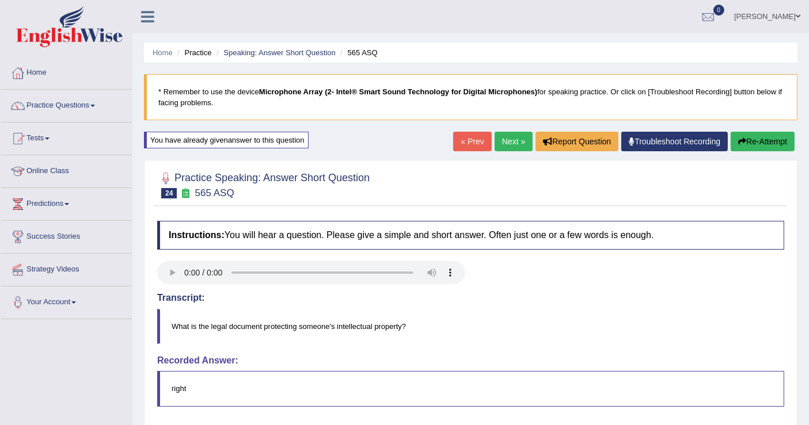
click at [763, 140] on button "Re-Attempt" at bounding box center [763, 142] width 64 height 20
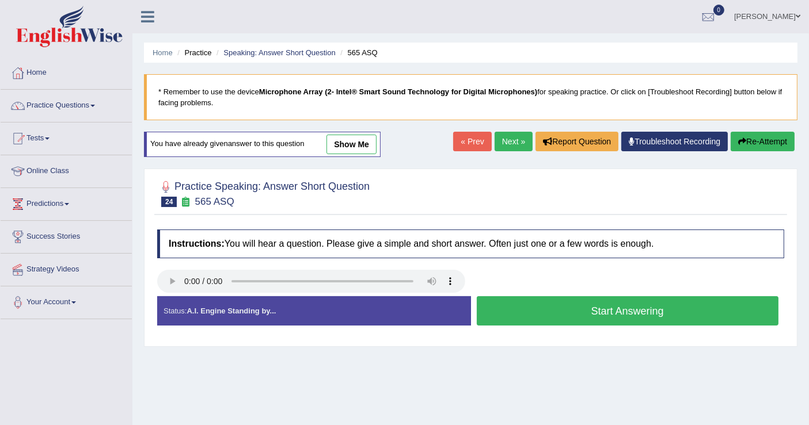
click at [561, 307] on button "Start Answering" at bounding box center [628, 311] width 302 height 29
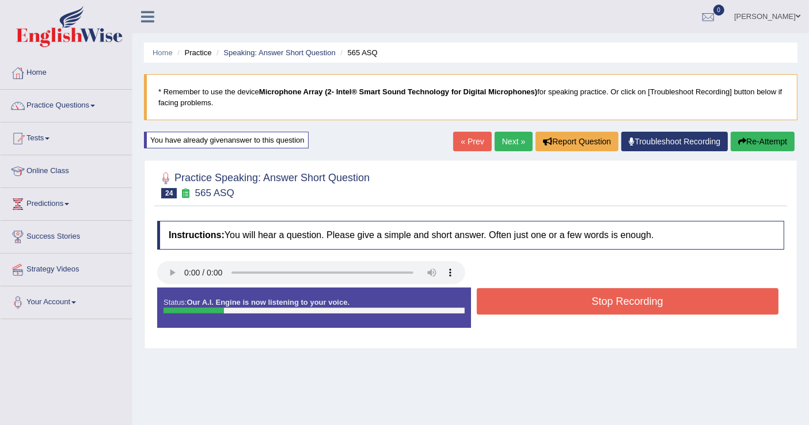
click at [561, 307] on button "Stop Recording" at bounding box center [628, 301] width 302 height 26
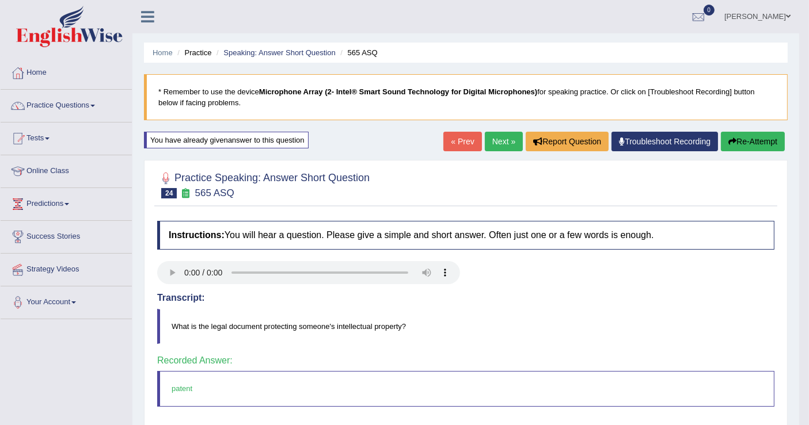
click at [500, 142] on link "Next »" at bounding box center [504, 142] width 38 height 20
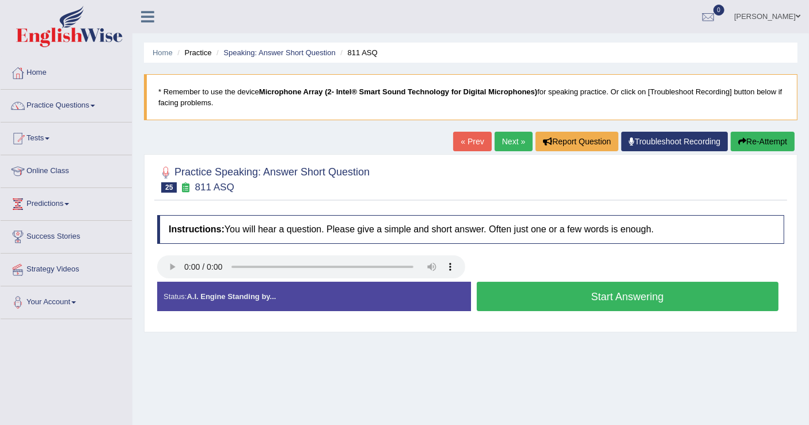
click at [552, 297] on button "Start Answering" at bounding box center [628, 296] width 302 height 29
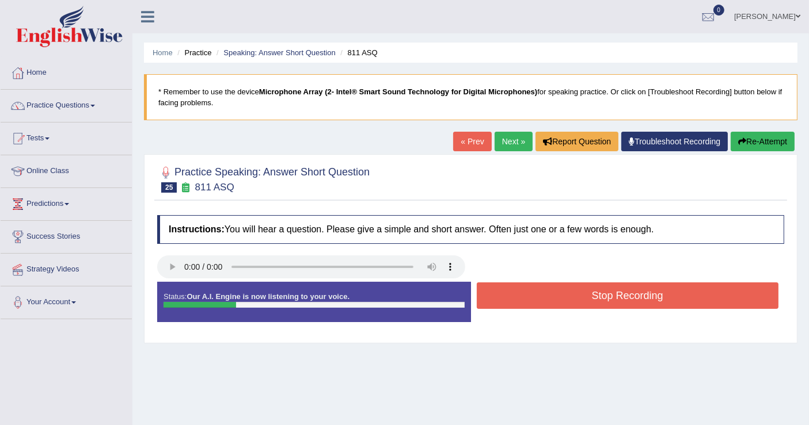
click at [553, 296] on button "Stop Recording" at bounding box center [628, 296] width 302 height 26
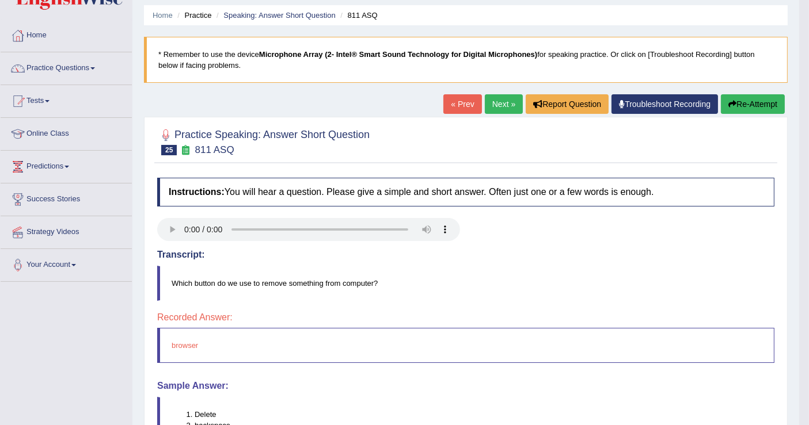
scroll to position [64, 0]
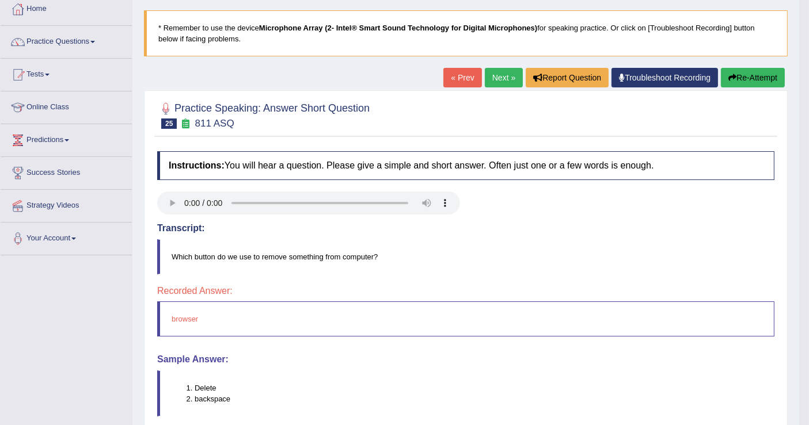
click at [760, 78] on button "Re-Attempt" at bounding box center [753, 78] width 64 height 20
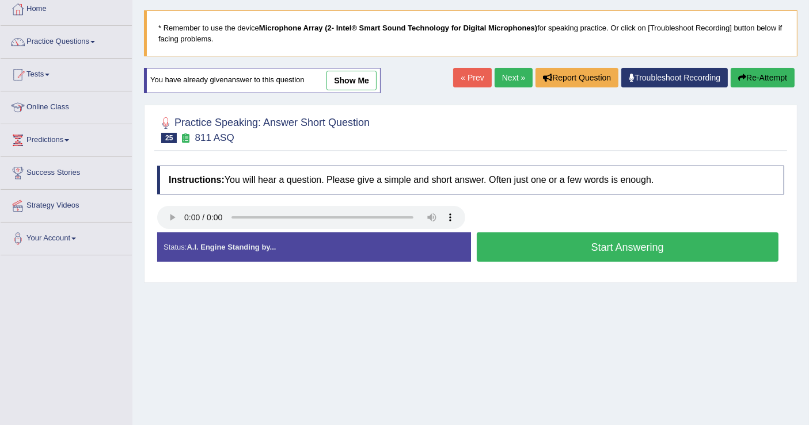
click at [574, 250] on button "Start Answering" at bounding box center [628, 247] width 302 height 29
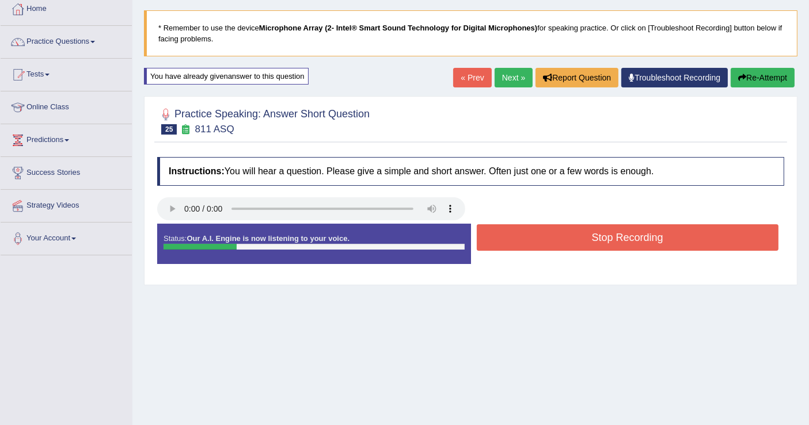
click at [585, 240] on button "Stop Recording" at bounding box center [628, 238] width 302 height 26
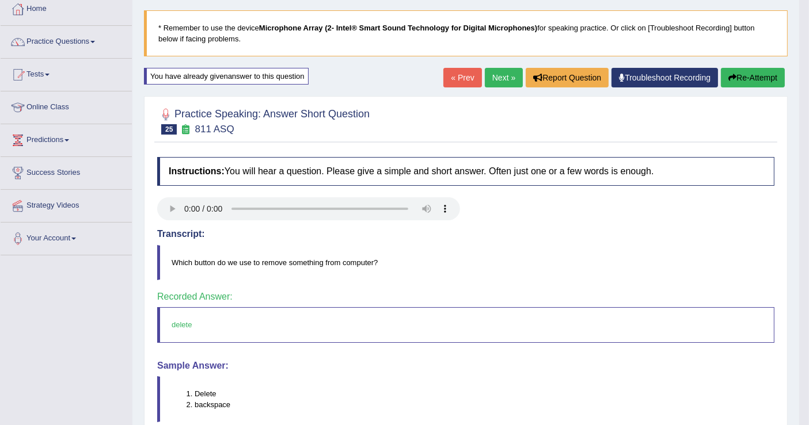
click at [503, 75] on link "Next »" at bounding box center [504, 78] width 38 height 20
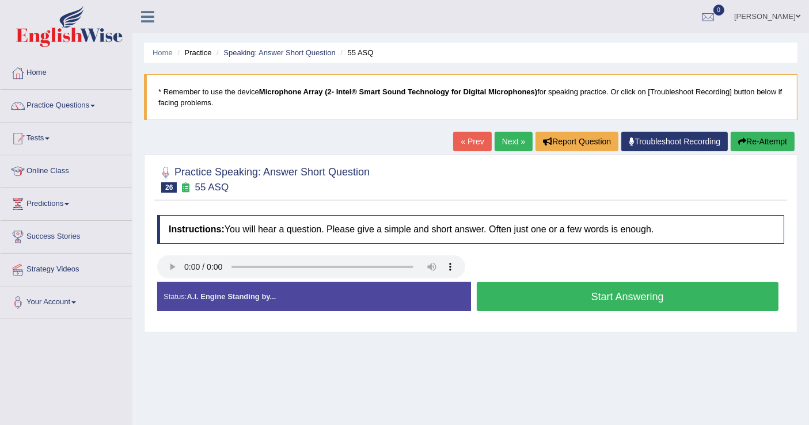
click at [534, 297] on button "Start Answering" at bounding box center [628, 296] width 302 height 29
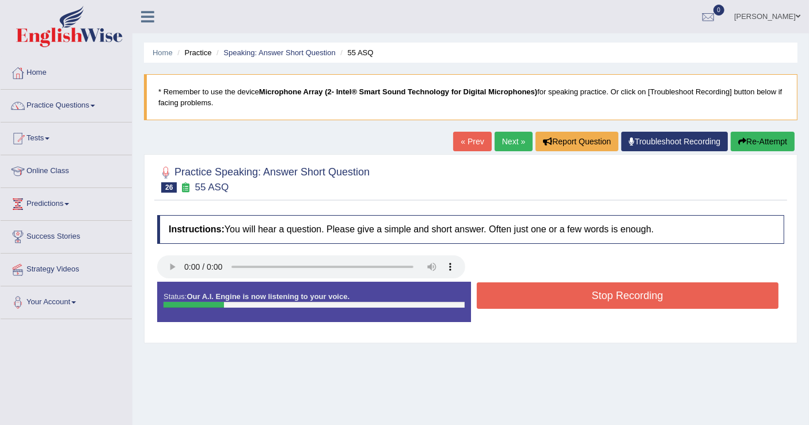
click at [535, 296] on button "Stop Recording" at bounding box center [628, 296] width 302 height 26
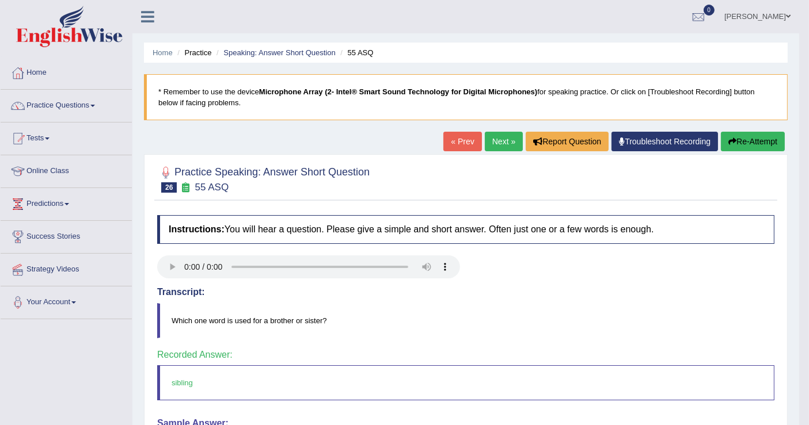
click at [500, 141] on link "Next »" at bounding box center [504, 142] width 38 height 20
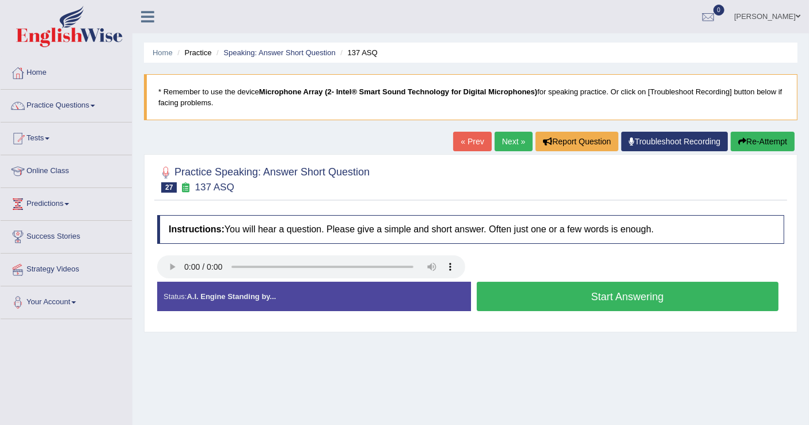
click at [526, 298] on button "Start Answering" at bounding box center [628, 296] width 302 height 29
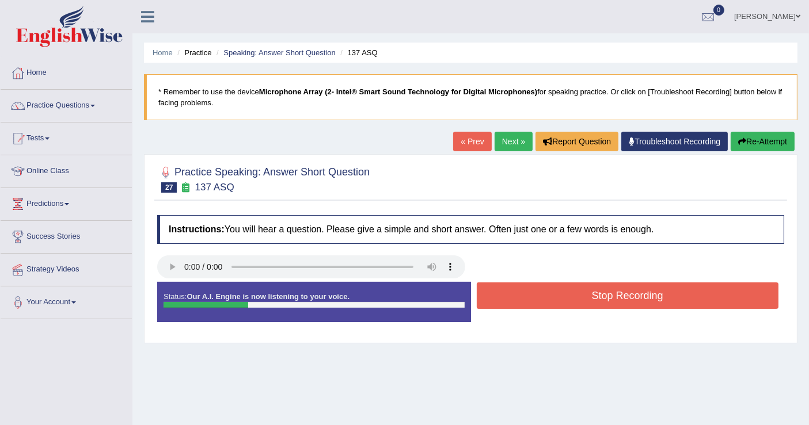
click at [526, 298] on button "Stop Recording" at bounding box center [628, 296] width 302 height 26
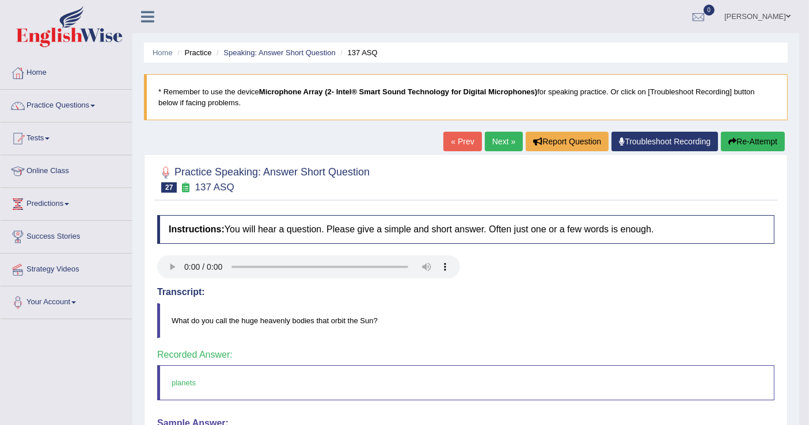
click at [508, 142] on link "Next »" at bounding box center [504, 142] width 38 height 20
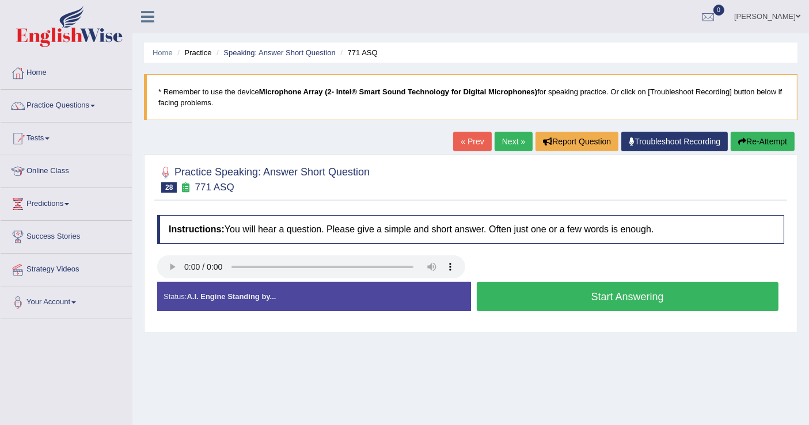
click at [561, 296] on button "Start Answering" at bounding box center [628, 296] width 302 height 29
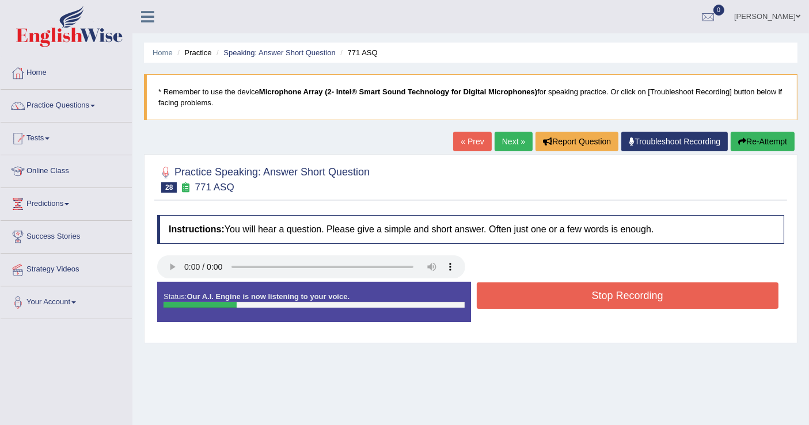
click at [561, 296] on button "Stop Recording" at bounding box center [628, 296] width 302 height 26
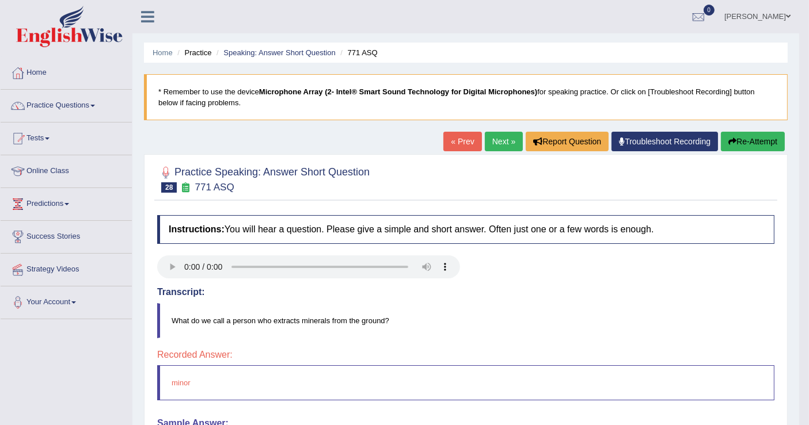
click at [765, 144] on button "Re-Attempt" at bounding box center [753, 142] width 64 height 20
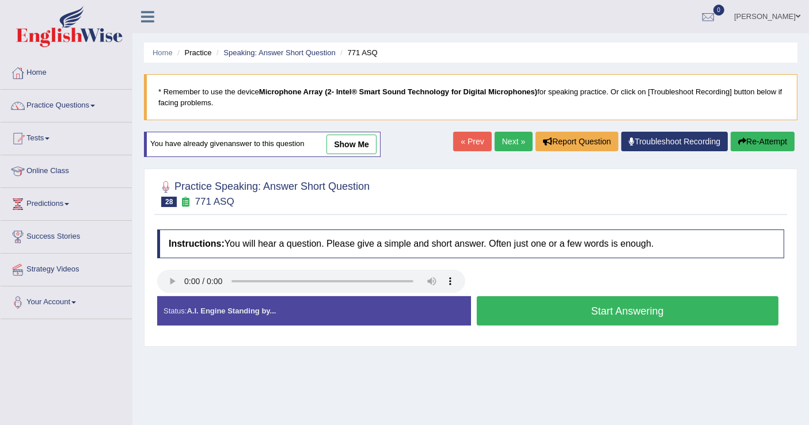
click at [550, 303] on button "Start Answering" at bounding box center [628, 311] width 302 height 29
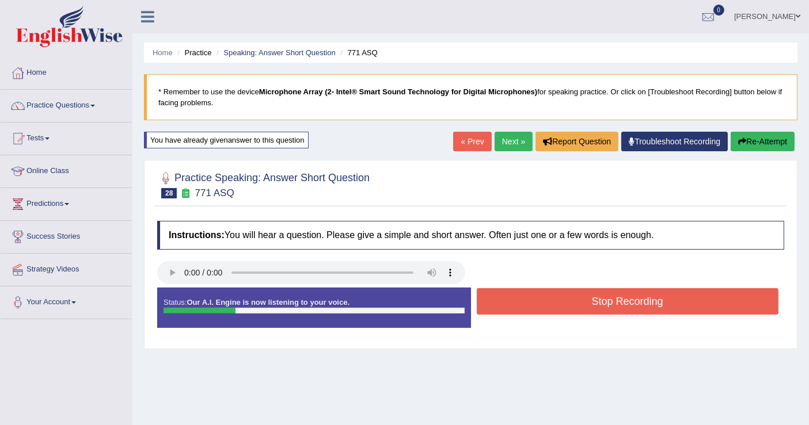
click at [550, 303] on button "Stop Recording" at bounding box center [628, 301] width 302 height 26
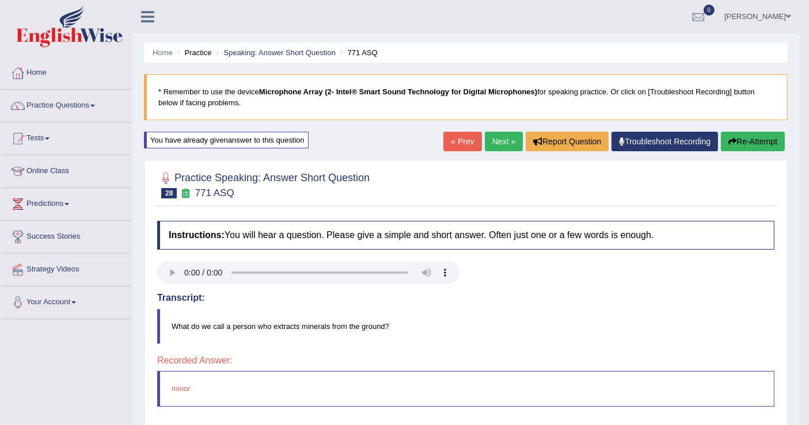
click at [504, 138] on link "Next »" at bounding box center [504, 142] width 38 height 20
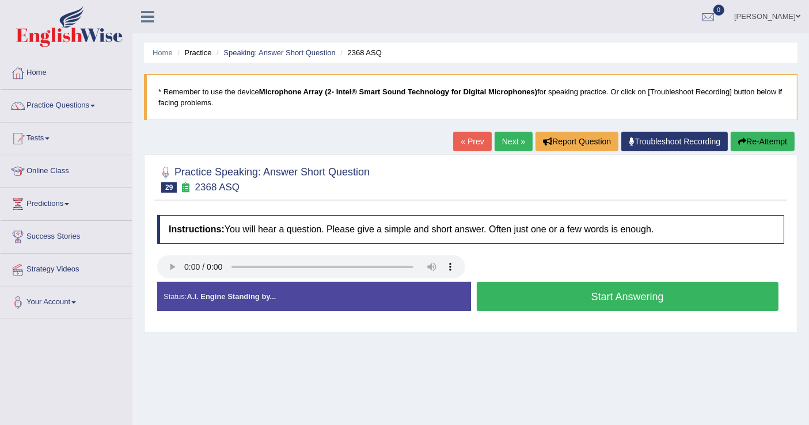
click at [549, 298] on button "Start Answering" at bounding box center [628, 296] width 302 height 29
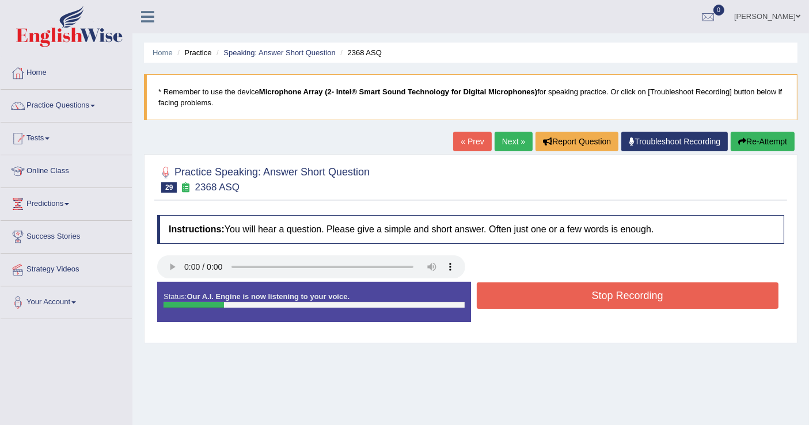
click at [549, 298] on button "Stop Recording" at bounding box center [628, 296] width 302 height 26
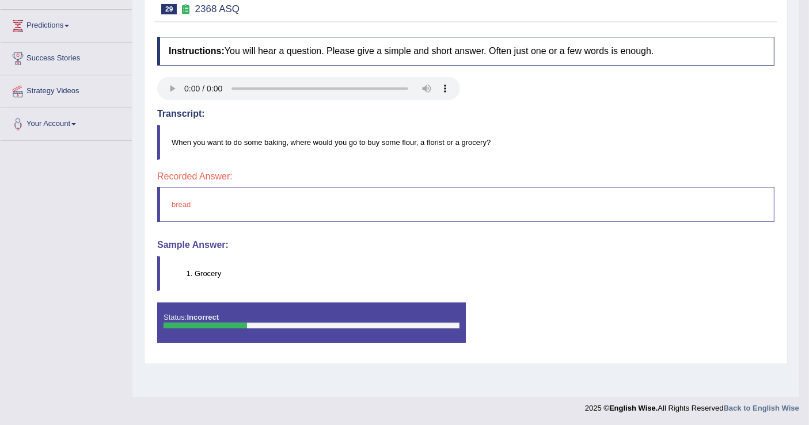
scroll to position [51, 0]
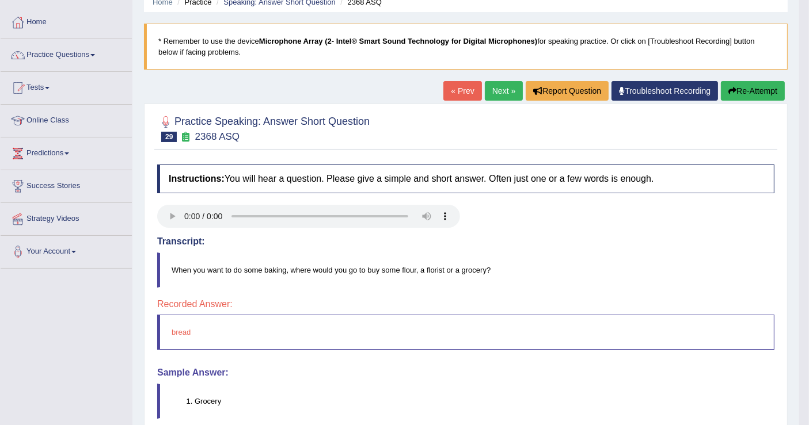
click at [742, 92] on button "Re-Attempt" at bounding box center [753, 91] width 64 height 20
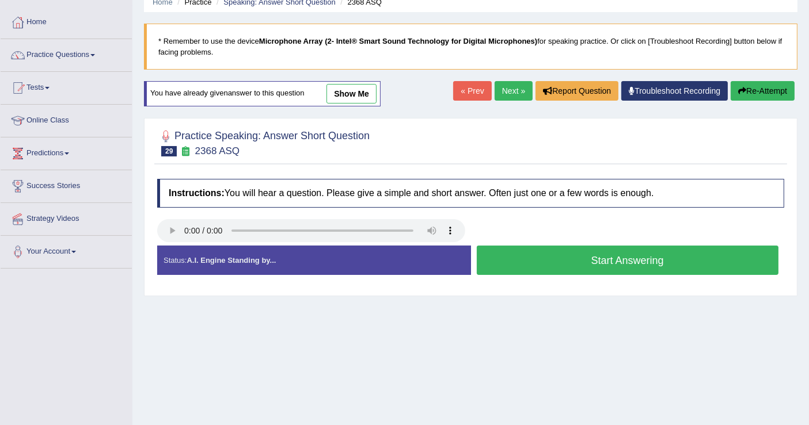
click at [527, 258] on button "Start Answering" at bounding box center [628, 260] width 302 height 29
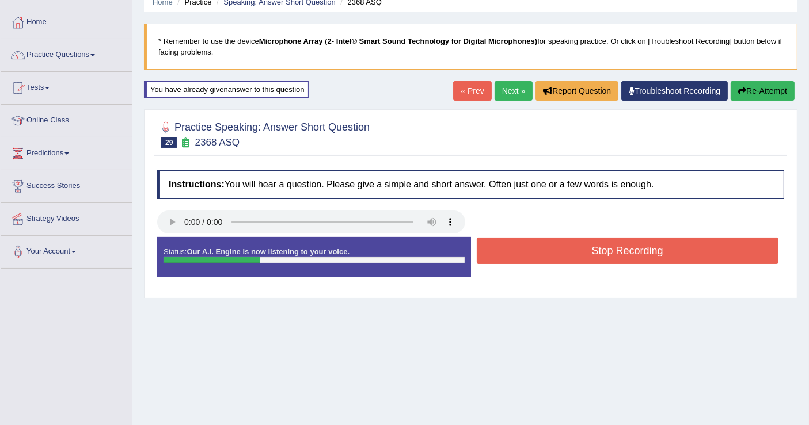
click at [530, 256] on button "Stop Recording" at bounding box center [628, 251] width 302 height 26
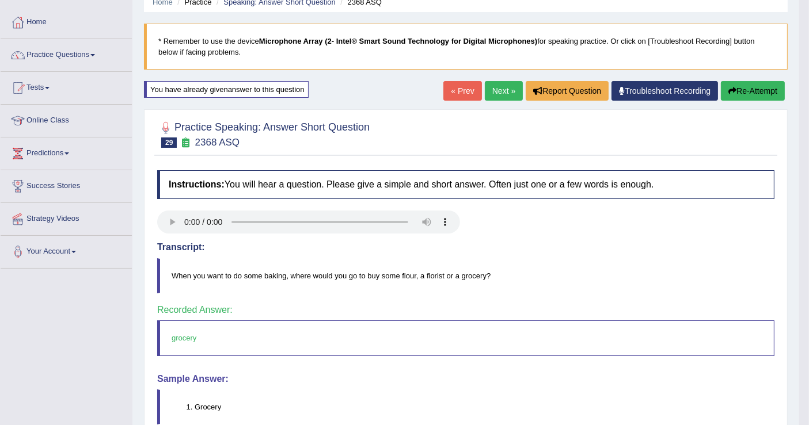
click at [498, 89] on link "Next »" at bounding box center [504, 91] width 38 height 20
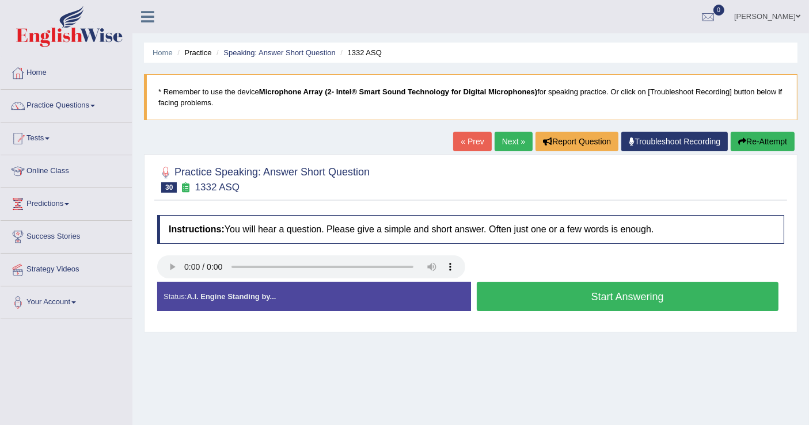
click at [549, 302] on button "Start Answering" at bounding box center [628, 296] width 302 height 29
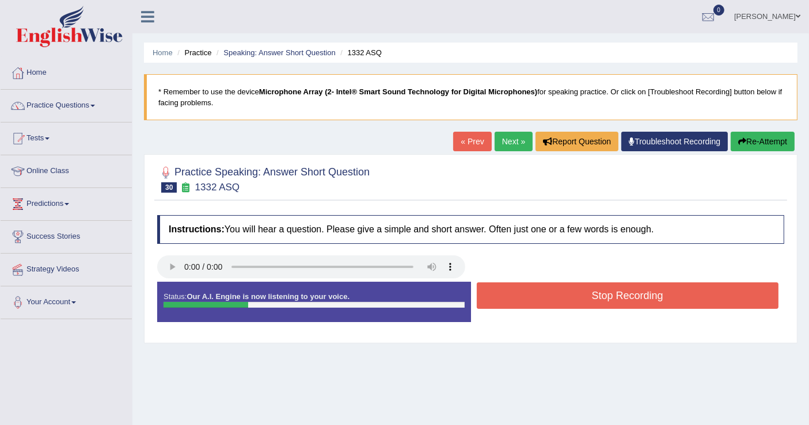
click at [553, 300] on button "Stop Recording" at bounding box center [628, 296] width 302 height 26
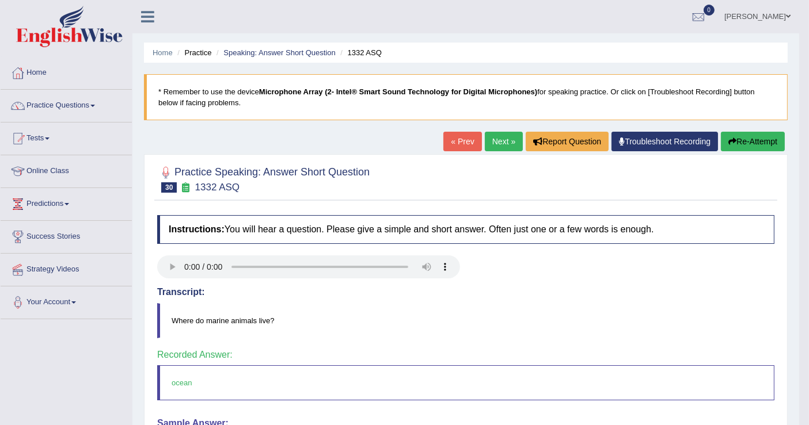
click at [505, 143] on link "Next »" at bounding box center [504, 142] width 38 height 20
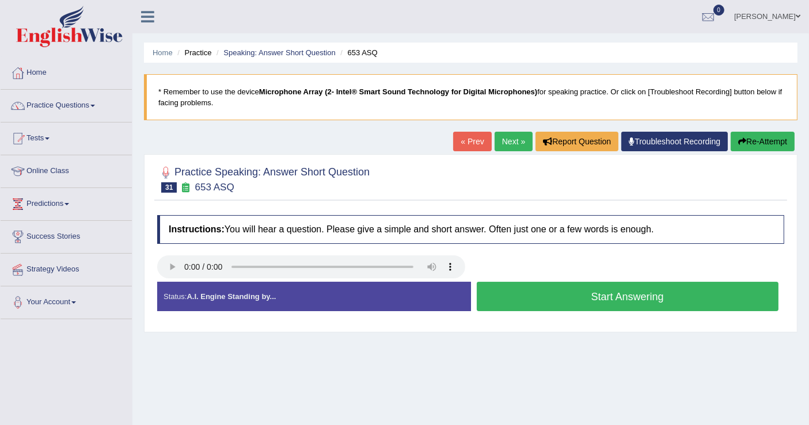
click at [529, 292] on button "Start Answering" at bounding box center [628, 296] width 302 height 29
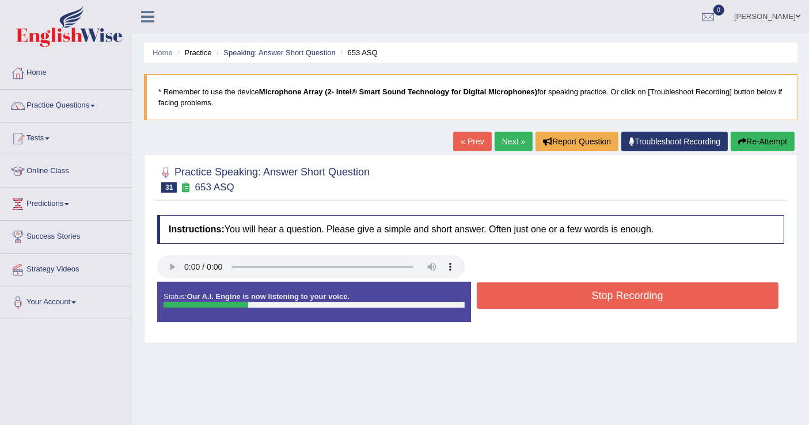
click at [529, 292] on button "Stop Recording" at bounding box center [628, 296] width 302 height 26
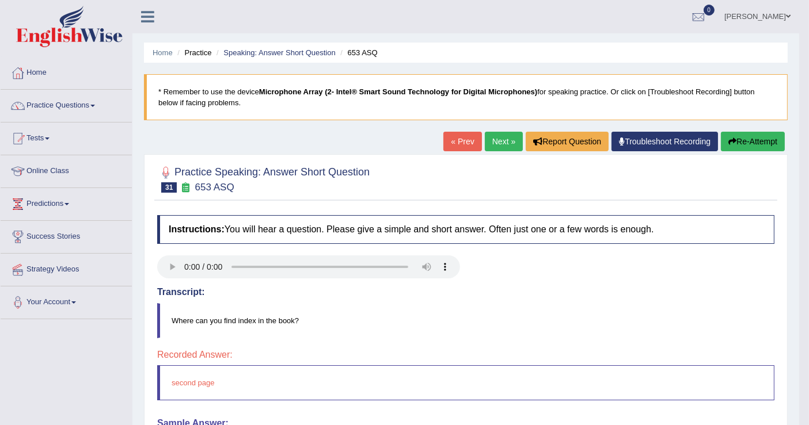
click at [749, 143] on button "Re-Attempt" at bounding box center [753, 142] width 64 height 20
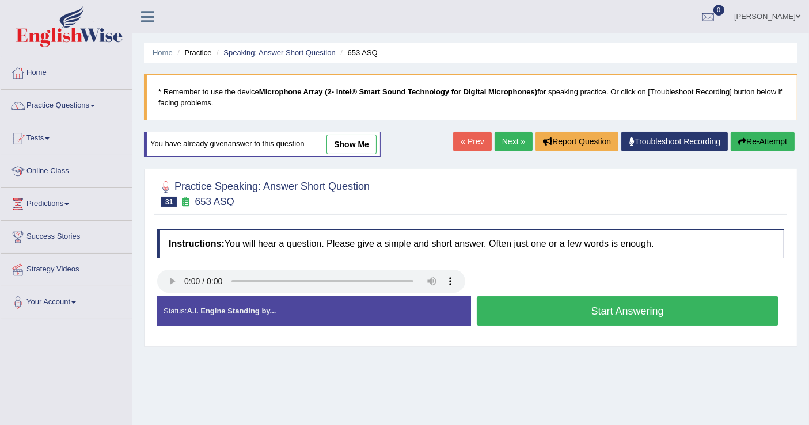
click at [562, 312] on button "Start Answering" at bounding box center [628, 311] width 302 height 29
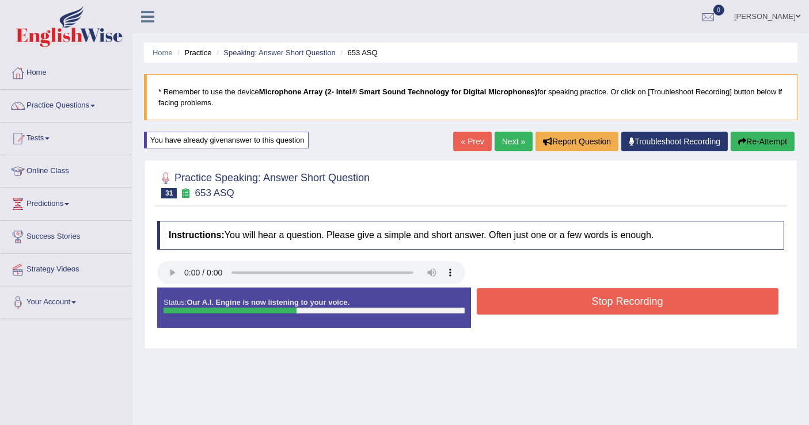
click at [562, 303] on button "Stop Recording" at bounding box center [628, 301] width 302 height 26
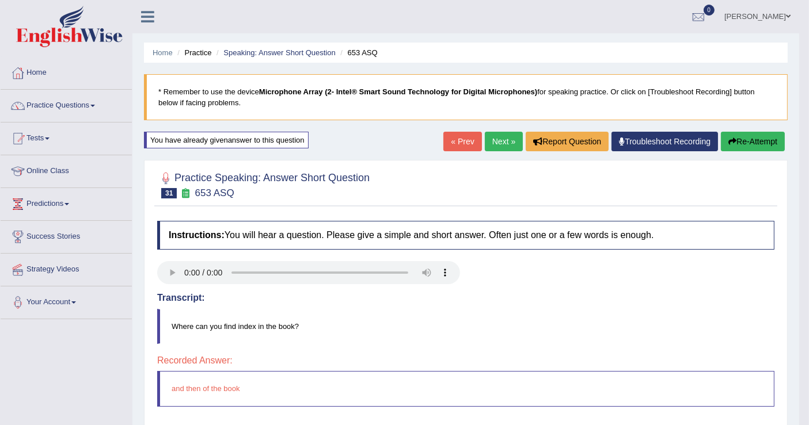
click at [746, 139] on button "Re-Attempt" at bounding box center [753, 142] width 64 height 20
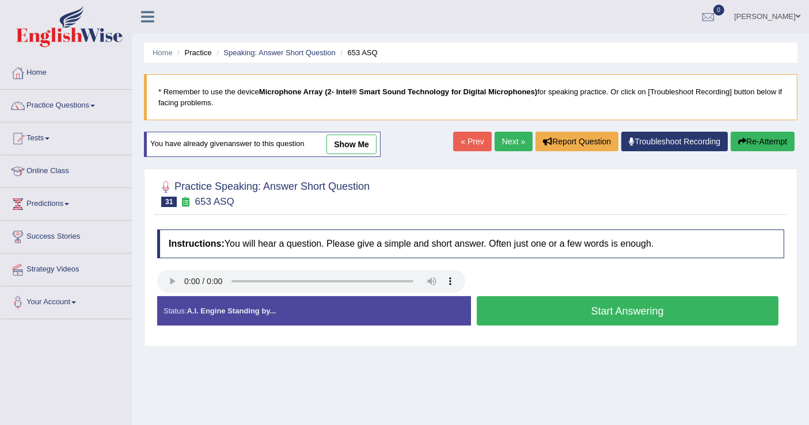
click at [554, 307] on button "Start Answering" at bounding box center [628, 311] width 302 height 29
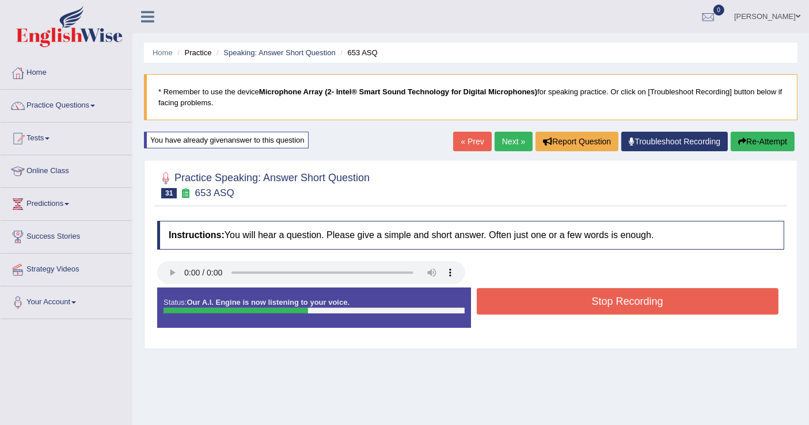
click at [560, 305] on button "Stop Recording" at bounding box center [628, 301] width 302 height 26
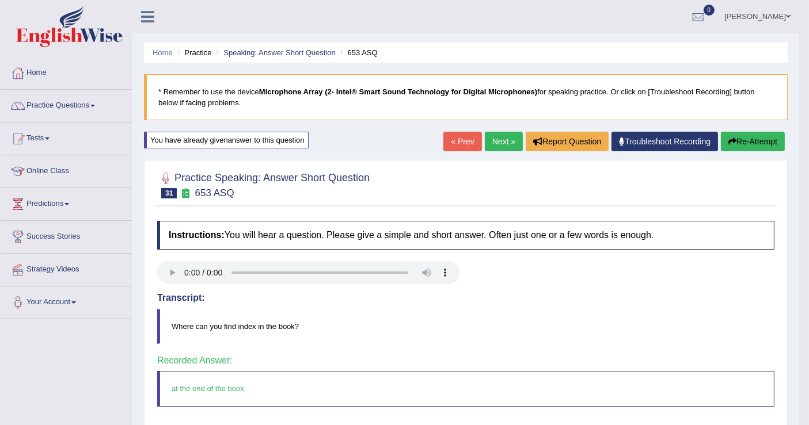
click at [502, 144] on link "Next »" at bounding box center [504, 142] width 38 height 20
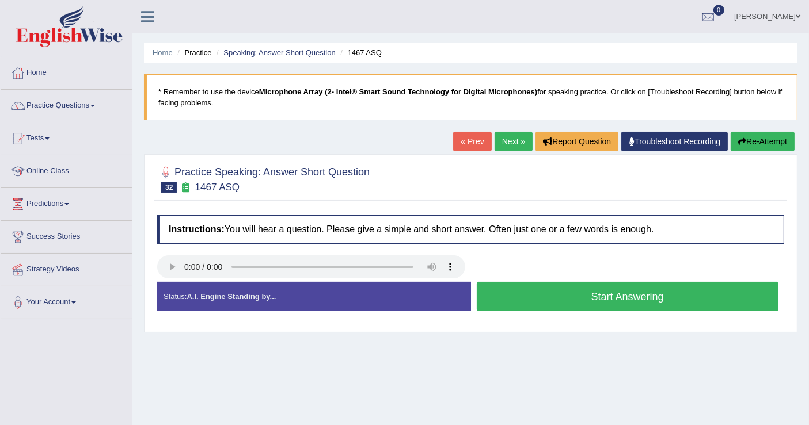
click at [516, 299] on button "Start Answering" at bounding box center [628, 296] width 302 height 29
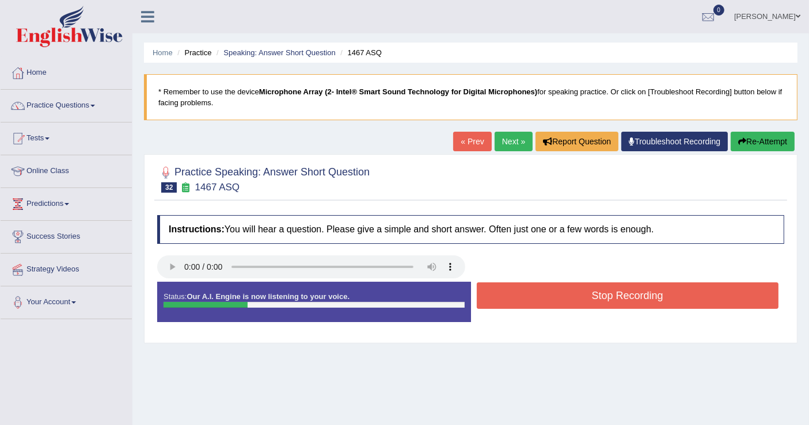
click at [516, 299] on button "Stop Recording" at bounding box center [628, 296] width 302 height 26
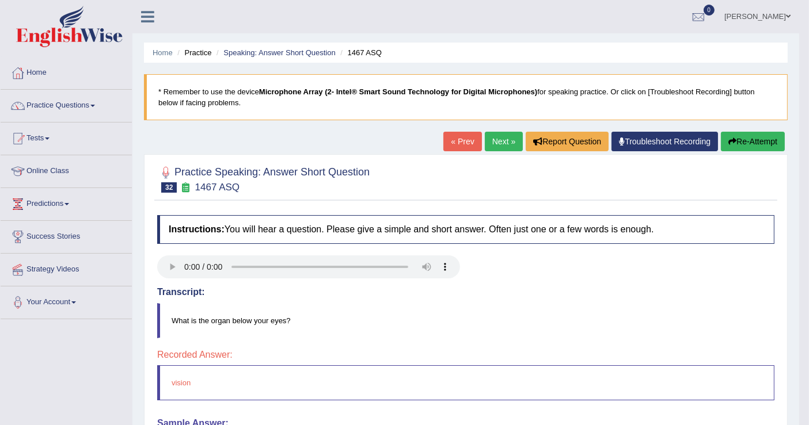
click at [759, 147] on button "Re-Attempt" at bounding box center [753, 142] width 64 height 20
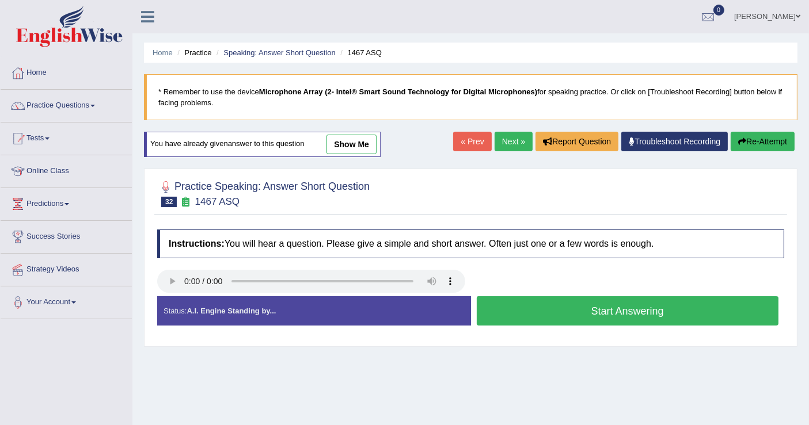
click at [534, 316] on button "Start Answering" at bounding box center [628, 311] width 302 height 29
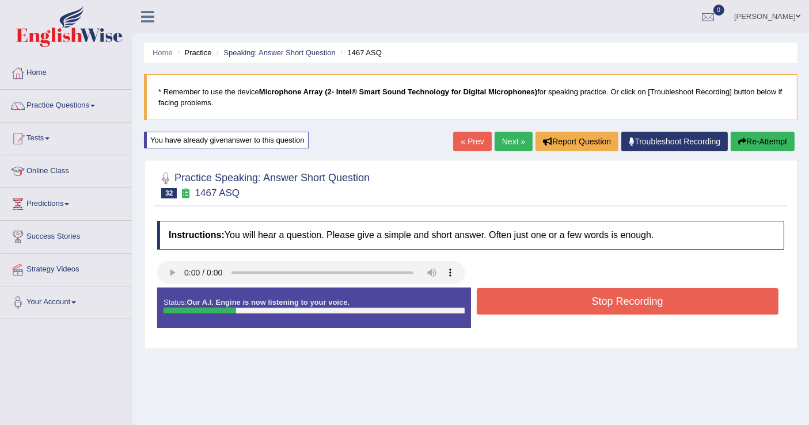
click at [550, 303] on button "Stop Recording" at bounding box center [628, 301] width 302 height 26
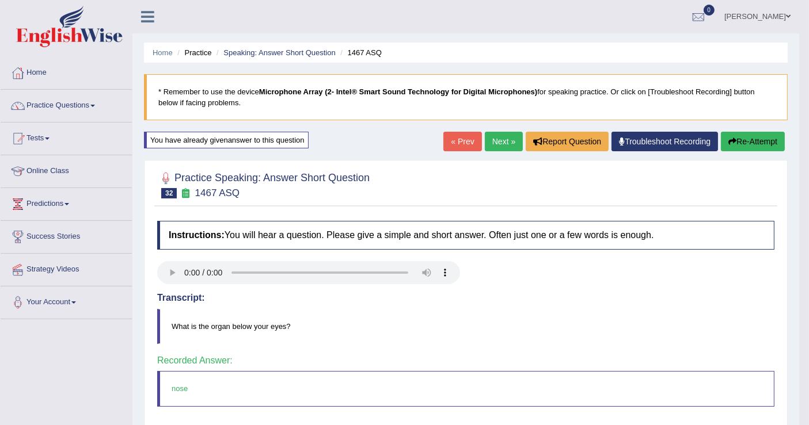
click at [508, 142] on link "Next »" at bounding box center [504, 142] width 38 height 20
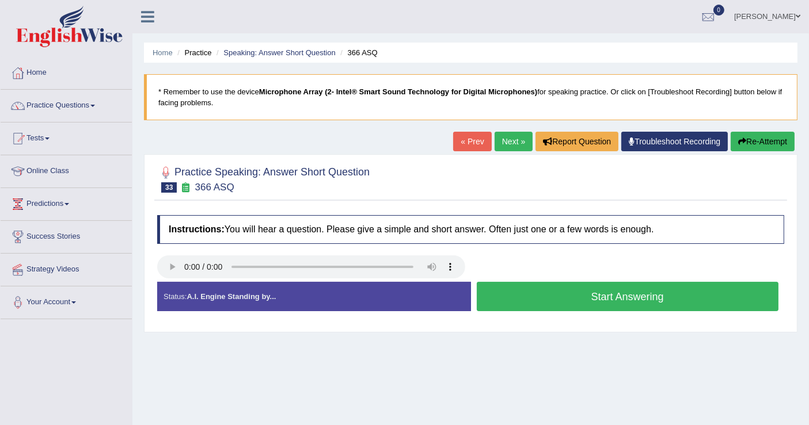
click at [560, 302] on button "Start Answering" at bounding box center [628, 296] width 302 height 29
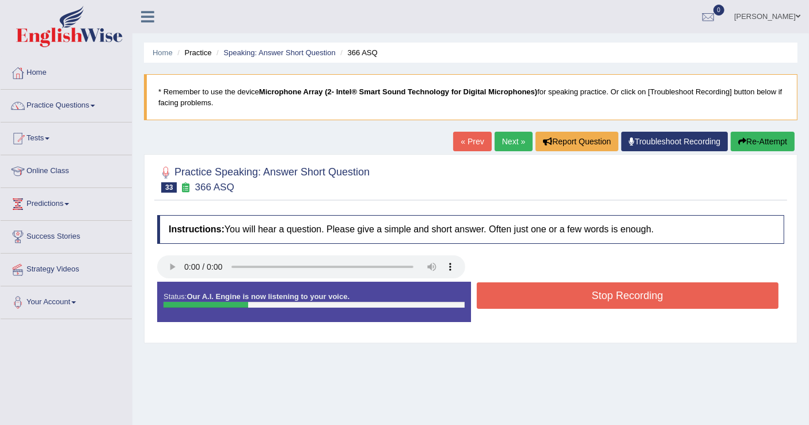
click at [562, 290] on button "Stop Recording" at bounding box center [628, 296] width 302 height 26
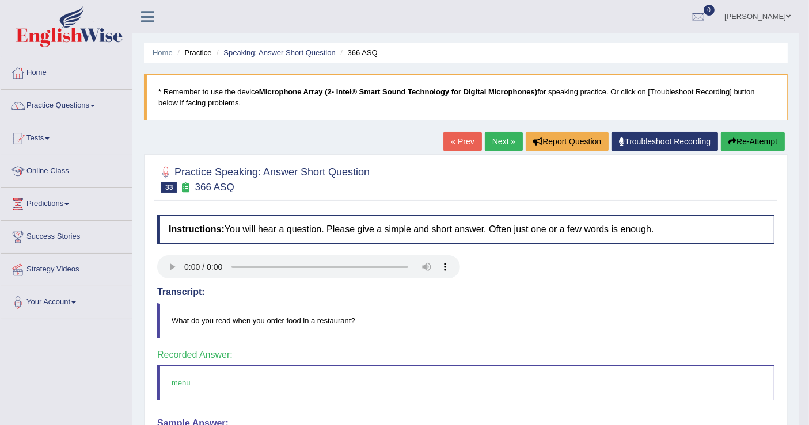
click at [499, 143] on link "Next »" at bounding box center [504, 142] width 38 height 20
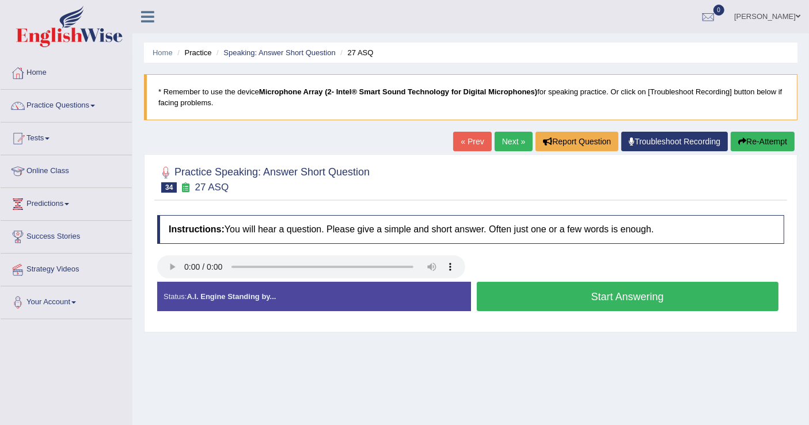
click at [550, 300] on button "Start Answering" at bounding box center [628, 296] width 302 height 29
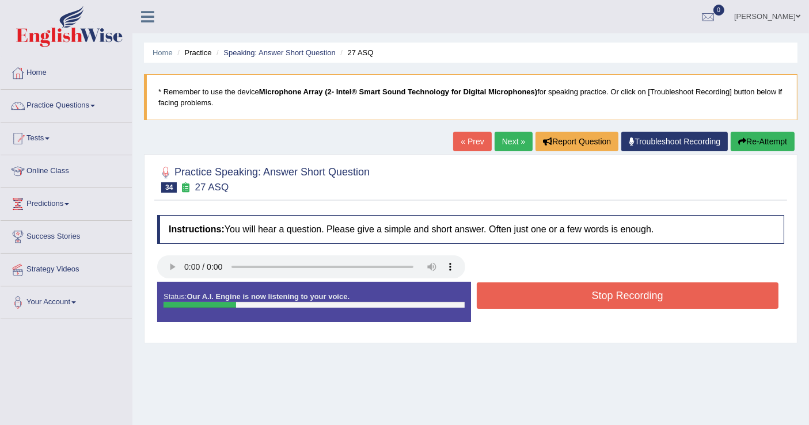
click at [557, 298] on button "Stop Recording" at bounding box center [628, 296] width 302 height 26
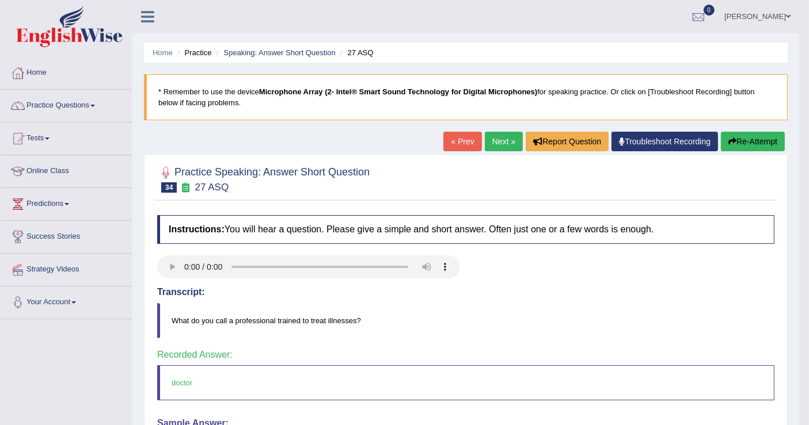
click at [505, 145] on link "Next »" at bounding box center [504, 142] width 38 height 20
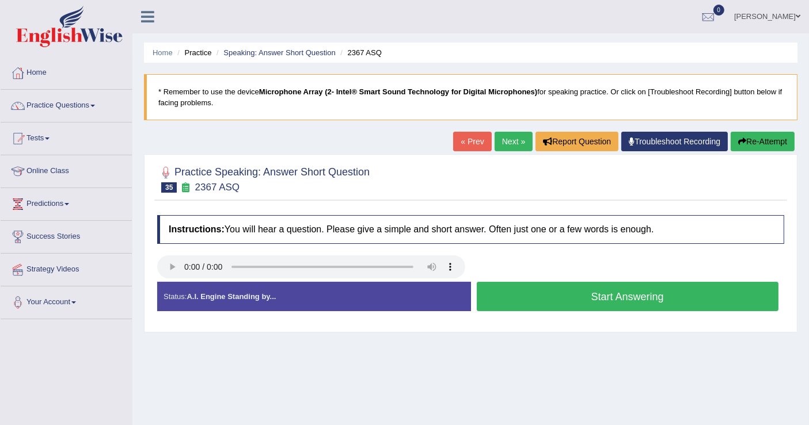
click at [614, 302] on button "Start Answering" at bounding box center [628, 296] width 302 height 29
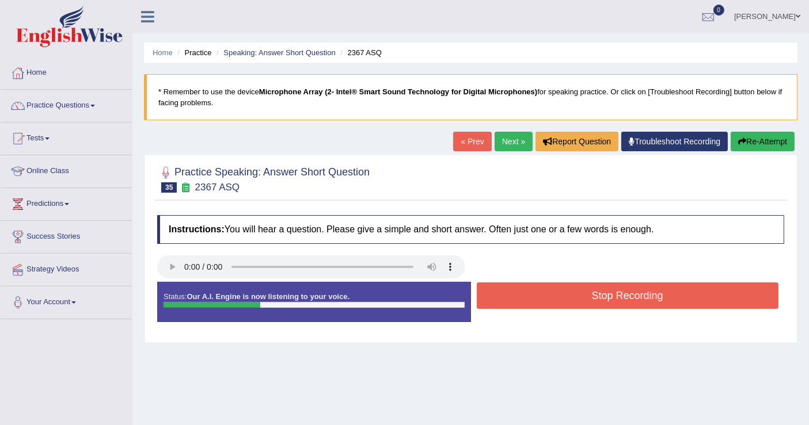
click at [584, 298] on button "Stop Recording" at bounding box center [628, 296] width 302 height 26
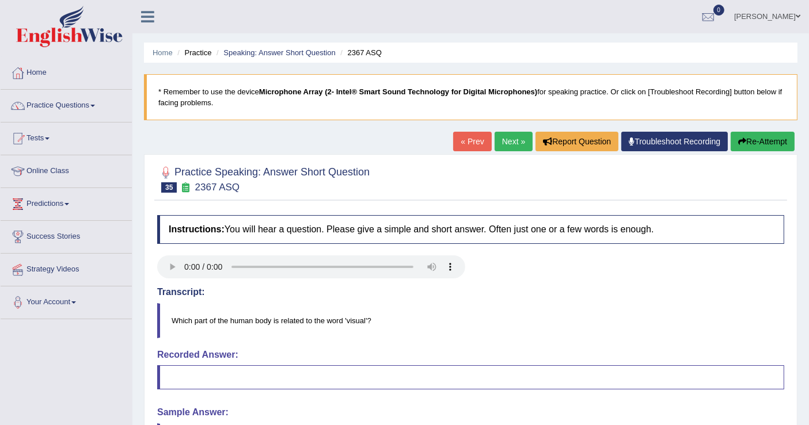
click at [764, 142] on button "Re-Attempt" at bounding box center [763, 142] width 64 height 20
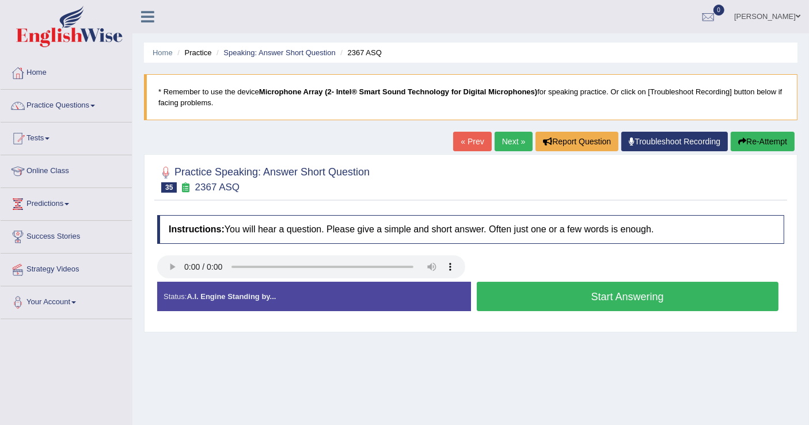
click at [573, 291] on button "Start Answering" at bounding box center [628, 296] width 302 height 29
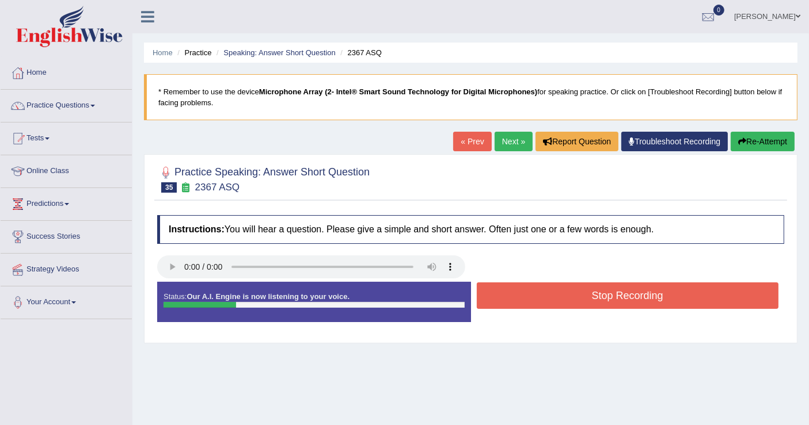
click at [573, 291] on button "Stop Recording" at bounding box center [628, 296] width 302 height 26
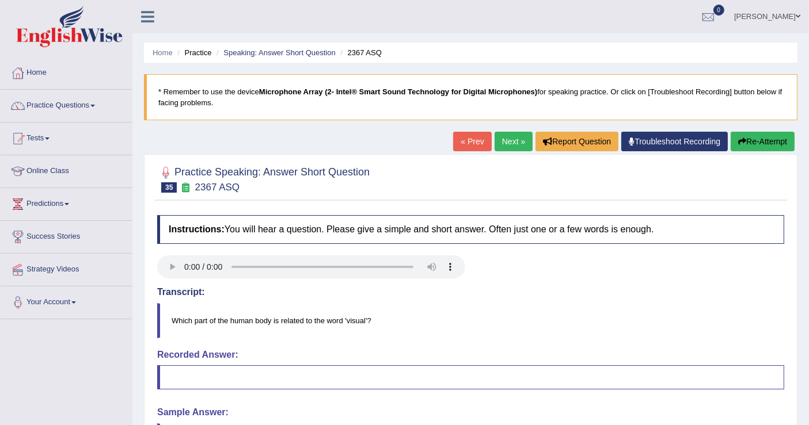
click at [507, 139] on link "Next »" at bounding box center [514, 142] width 38 height 20
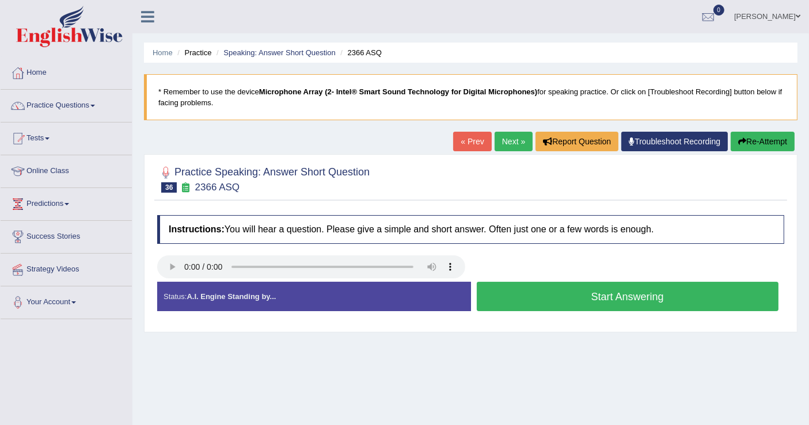
click at [568, 295] on button "Start Answering" at bounding box center [628, 296] width 302 height 29
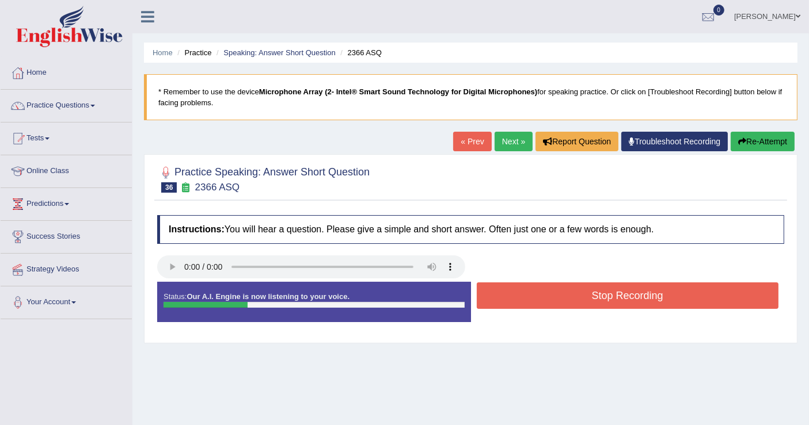
click at [568, 295] on button "Stop Recording" at bounding box center [628, 296] width 302 height 26
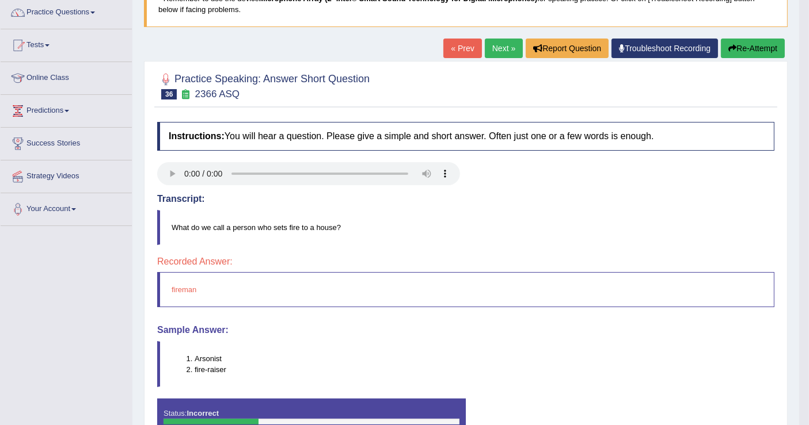
scroll to position [128, 0]
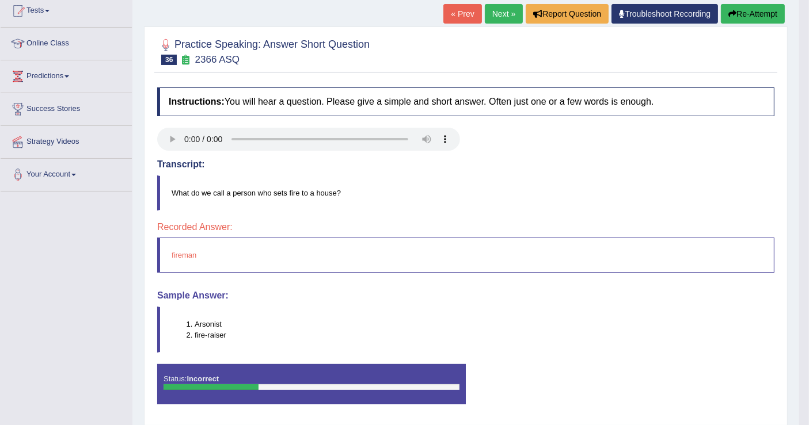
click at [750, 16] on button "Re-Attempt" at bounding box center [753, 14] width 64 height 20
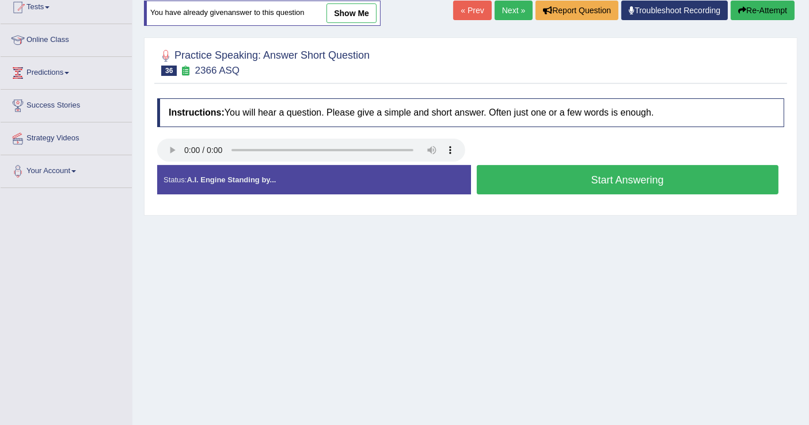
click at [527, 175] on button "Start Answering" at bounding box center [628, 179] width 302 height 29
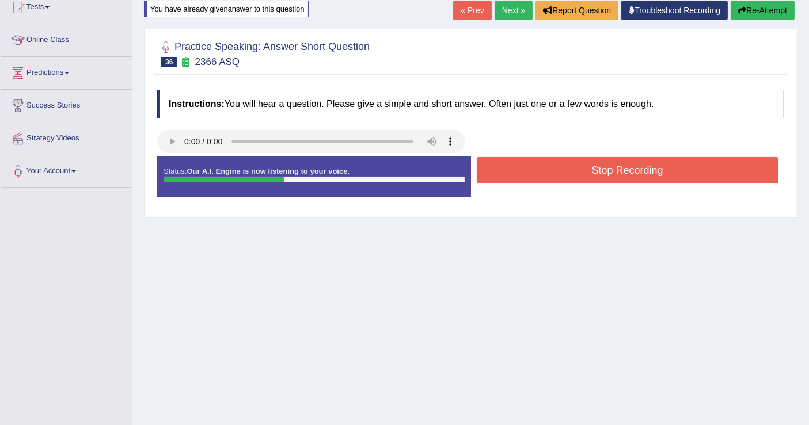
click at [529, 168] on button "Stop Recording" at bounding box center [628, 170] width 302 height 26
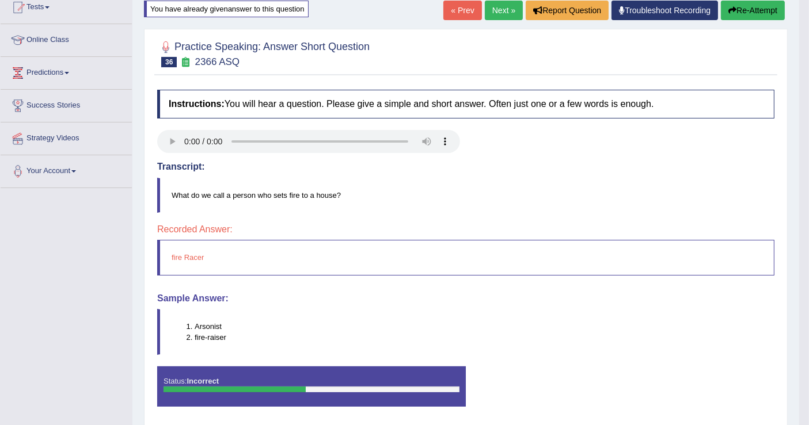
drag, startPoint x: 229, startPoint y: 336, endPoint x: 195, endPoint y: 326, distance: 35.5
click at [195, 326] on ol "Arsonist fire-raiser" at bounding box center [473, 332] width 602 height 22
click at [747, 7] on button "Re-Attempt" at bounding box center [753, 11] width 64 height 20
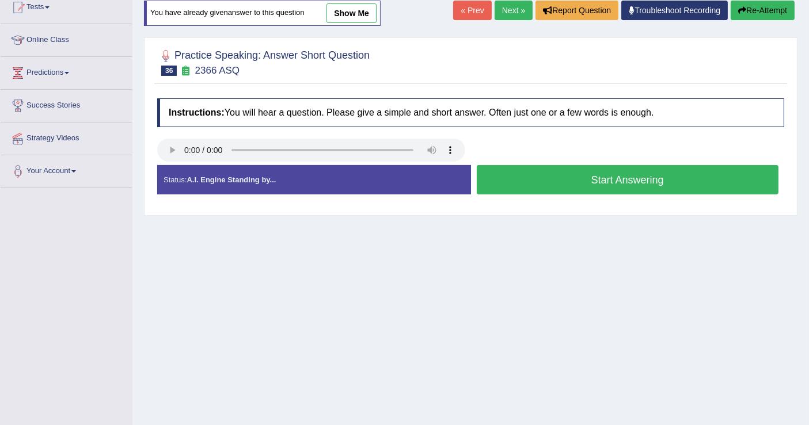
click at [569, 175] on button "Start Answering" at bounding box center [628, 179] width 302 height 29
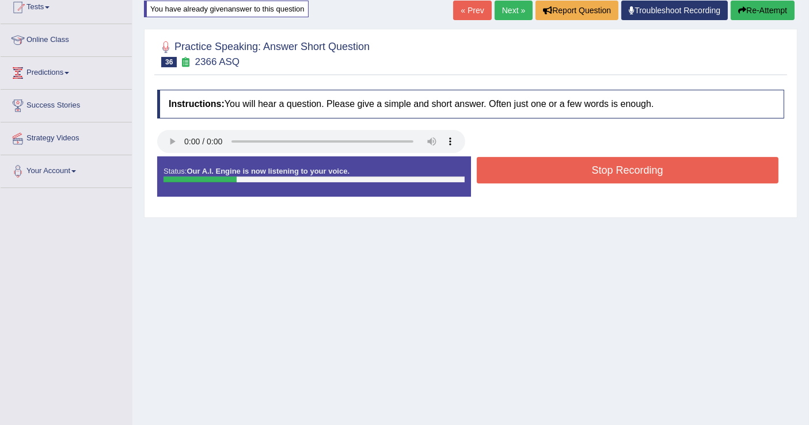
click at [569, 175] on button "Stop Recording" at bounding box center [628, 170] width 302 height 26
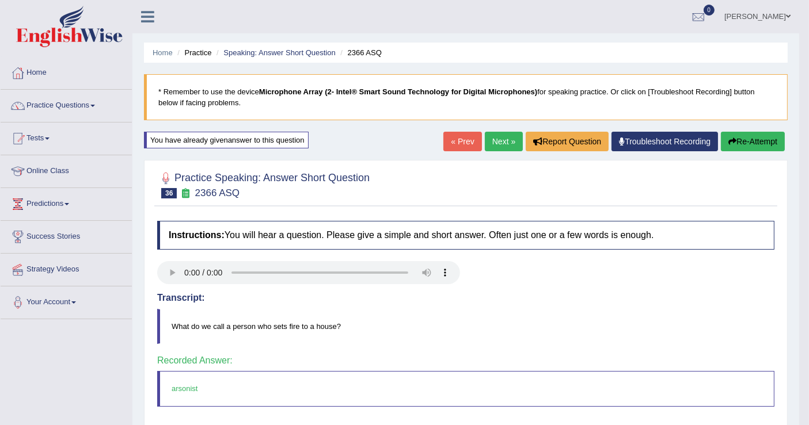
click at [505, 142] on link "Next »" at bounding box center [504, 142] width 38 height 20
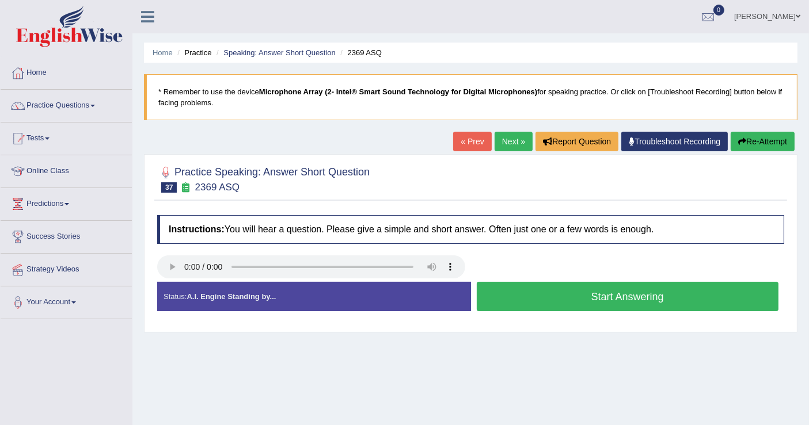
click at [564, 290] on button "Start Answering" at bounding box center [628, 296] width 302 height 29
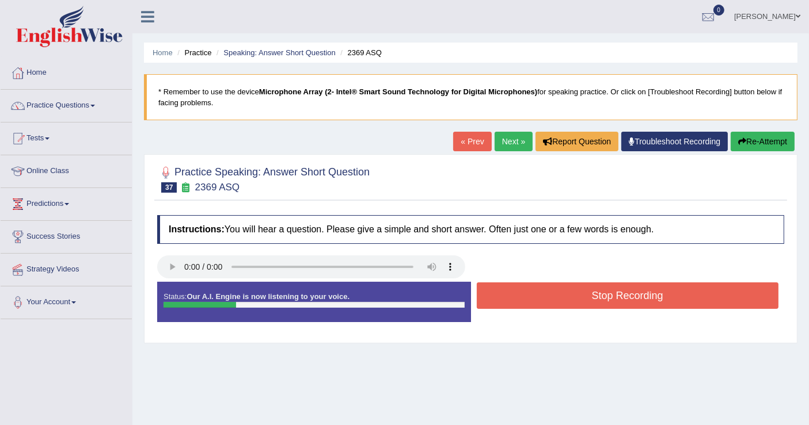
click at [564, 290] on button "Stop Recording" at bounding box center [628, 296] width 302 height 26
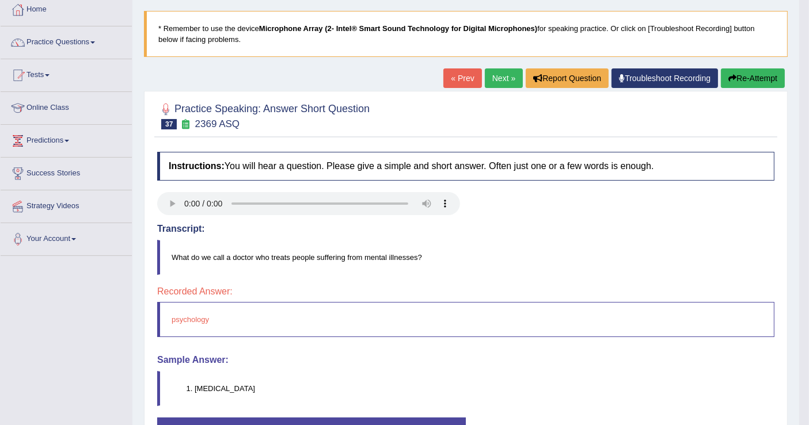
scroll to position [178, 0]
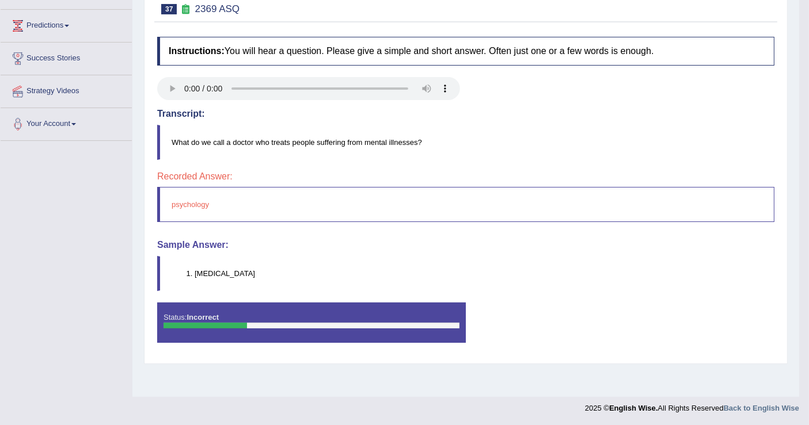
drag, startPoint x: 238, startPoint y: 273, endPoint x: 171, endPoint y: 259, distance: 68.9
click at [171, 259] on blockquote "[MEDICAL_DATA]" at bounding box center [465, 273] width 617 height 35
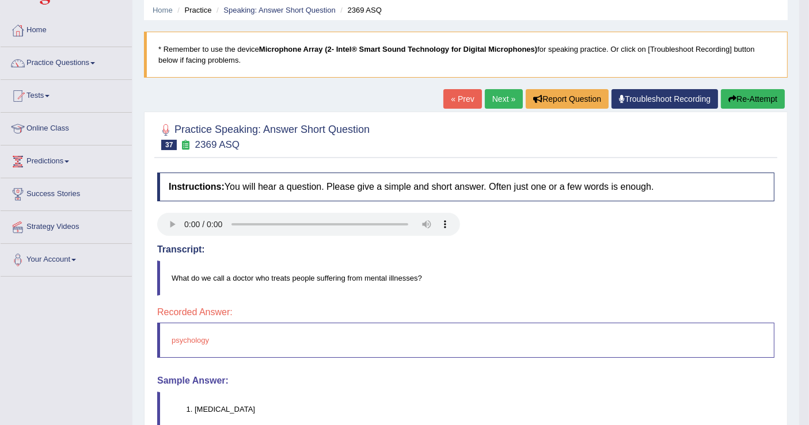
scroll to position [0, 0]
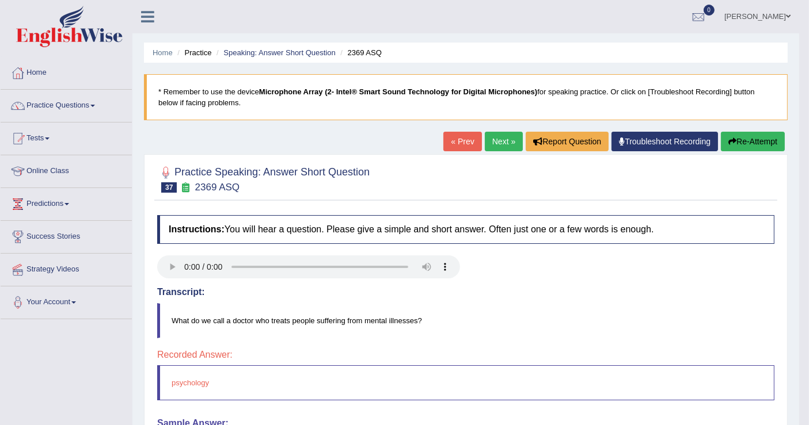
click at [739, 137] on button "Re-Attempt" at bounding box center [753, 142] width 64 height 20
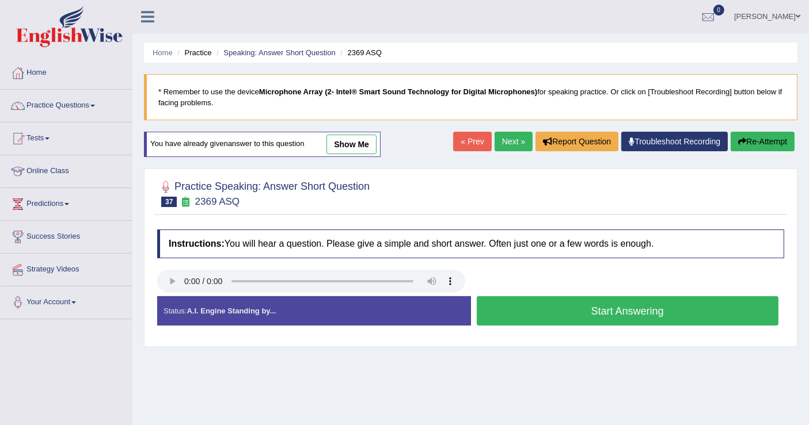
click at [552, 310] on button "Start Answering" at bounding box center [628, 311] width 302 height 29
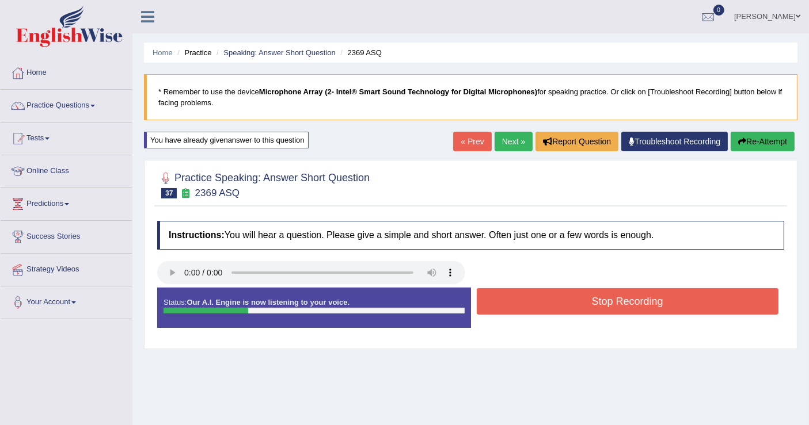
click at [564, 299] on button "Stop Recording" at bounding box center [628, 301] width 302 height 26
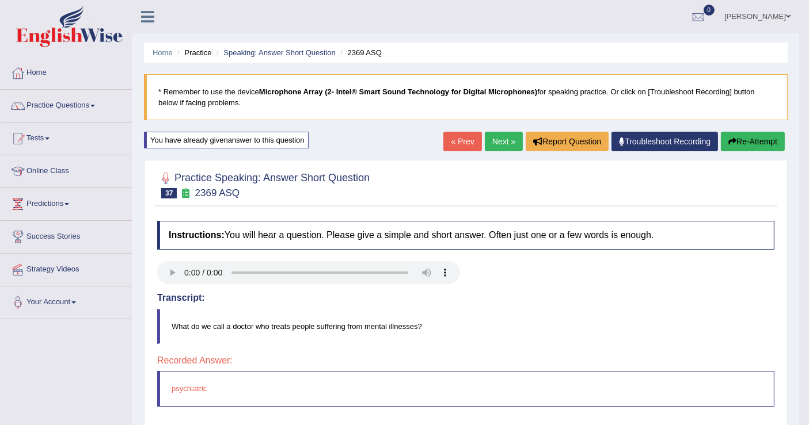
click at [755, 139] on button "Re-Attempt" at bounding box center [753, 142] width 64 height 20
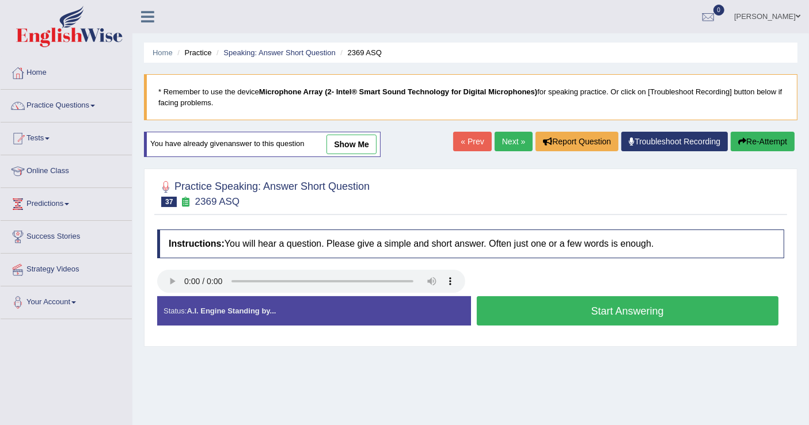
click at [563, 313] on button "Start Answering" at bounding box center [628, 311] width 302 height 29
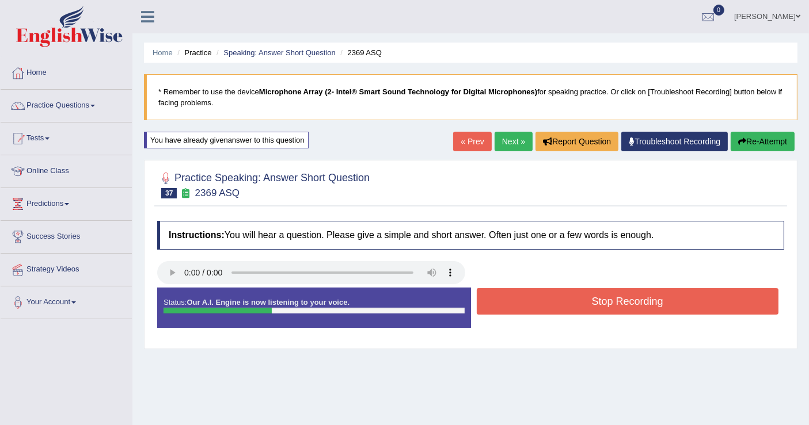
click at [568, 305] on button "Stop Recording" at bounding box center [628, 301] width 302 height 26
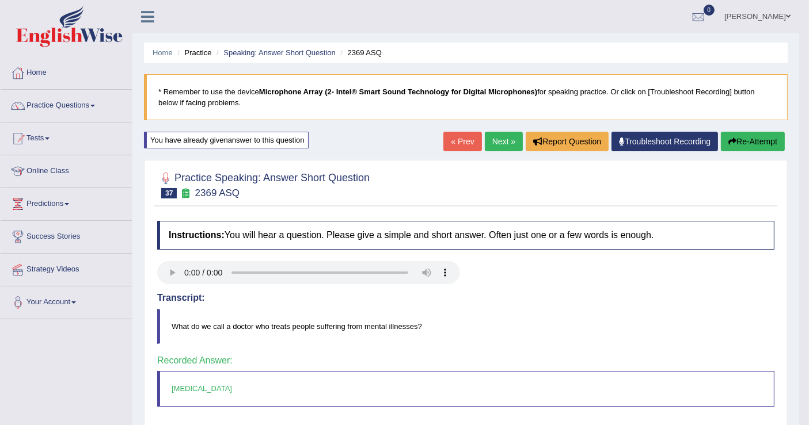
click at [495, 143] on link "Next »" at bounding box center [504, 142] width 38 height 20
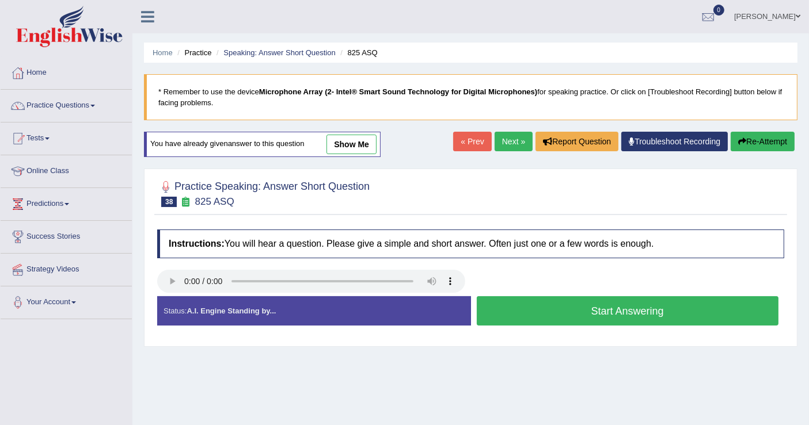
click at [521, 310] on button "Start Answering" at bounding box center [628, 311] width 302 height 29
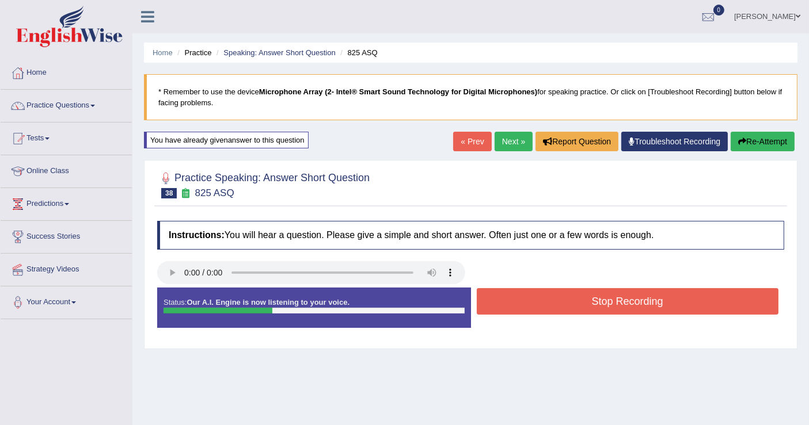
click at [551, 304] on button "Stop Recording" at bounding box center [628, 301] width 302 height 26
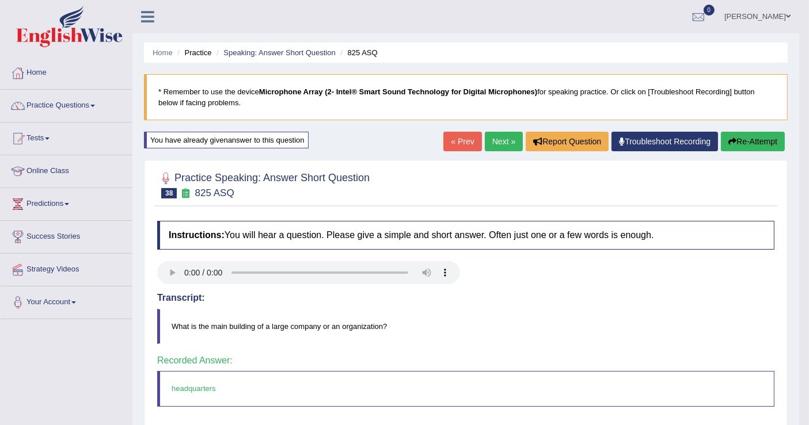
click at [493, 139] on link "Next »" at bounding box center [504, 142] width 38 height 20
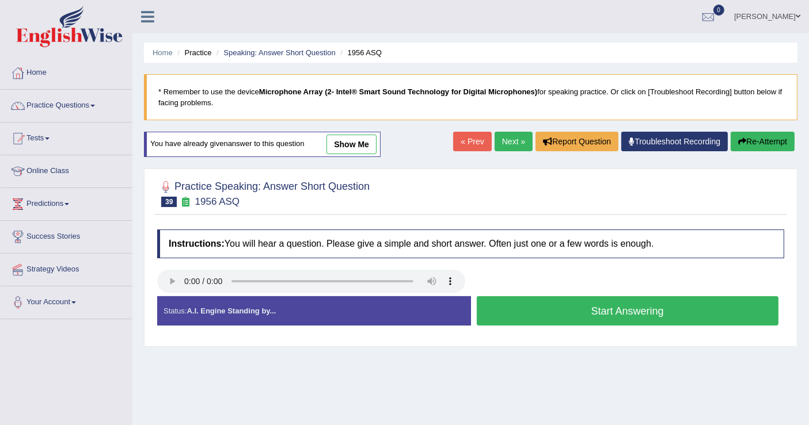
click at [542, 309] on button "Start Answering" at bounding box center [628, 311] width 302 height 29
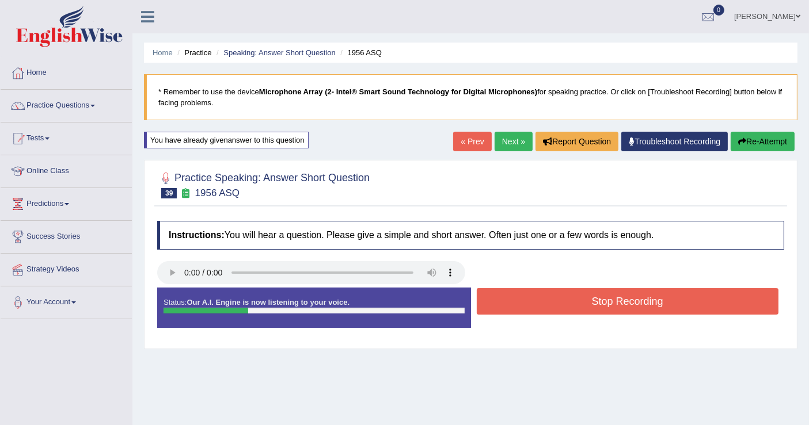
click at [548, 306] on button "Stop Recording" at bounding box center [628, 301] width 302 height 26
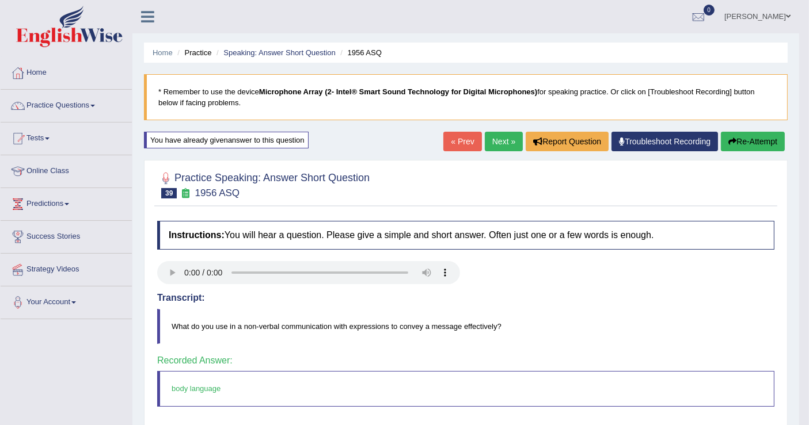
click at [498, 138] on link "Next »" at bounding box center [504, 142] width 38 height 20
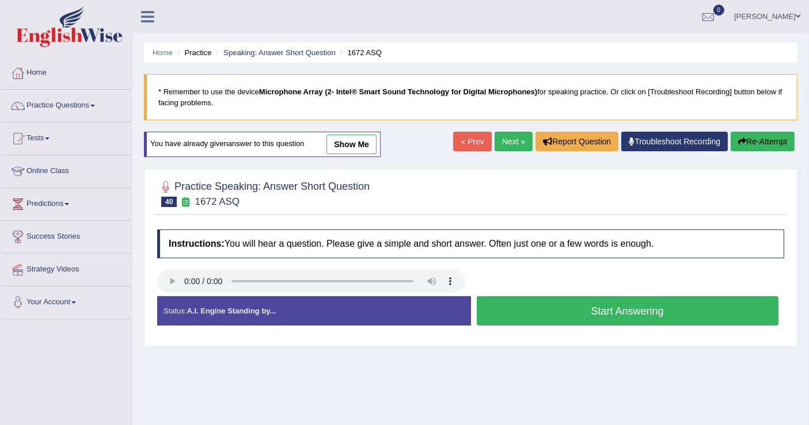
click at [555, 305] on button "Start Answering" at bounding box center [628, 311] width 302 height 29
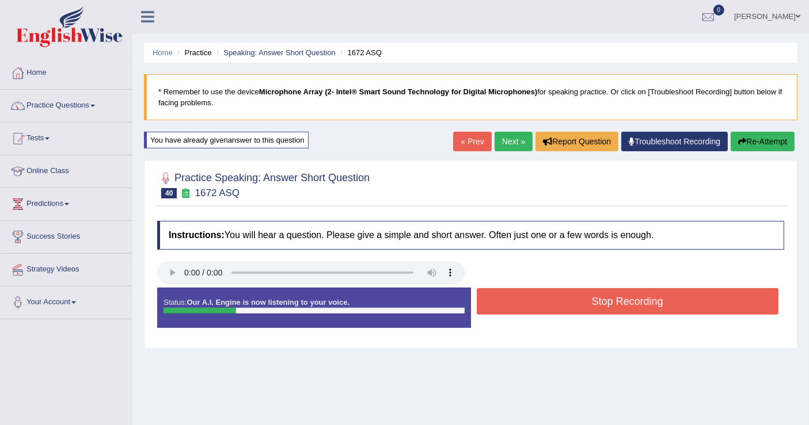
click at [554, 305] on button "Stop Recording" at bounding box center [628, 301] width 302 height 26
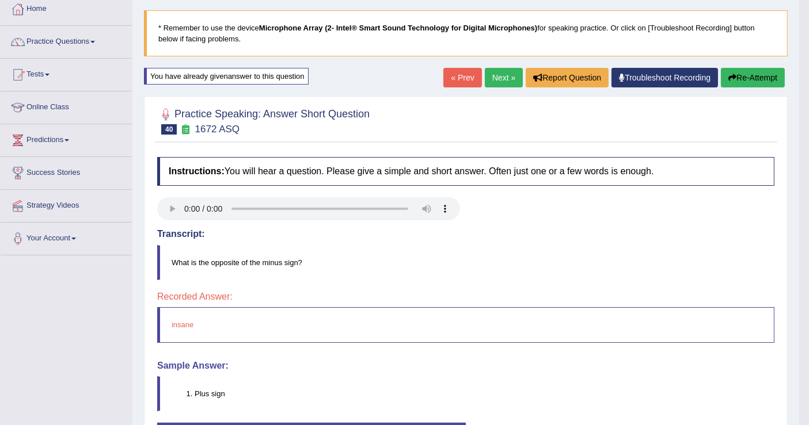
scroll to position [128, 0]
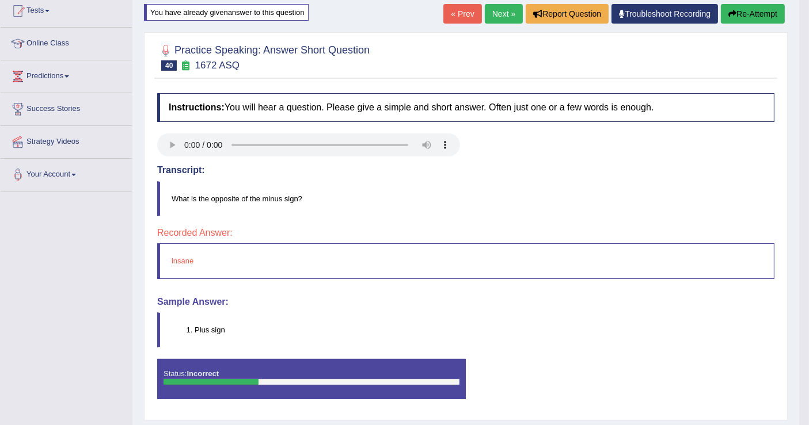
click at [745, 14] on button "Re-Attempt" at bounding box center [753, 14] width 64 height 20
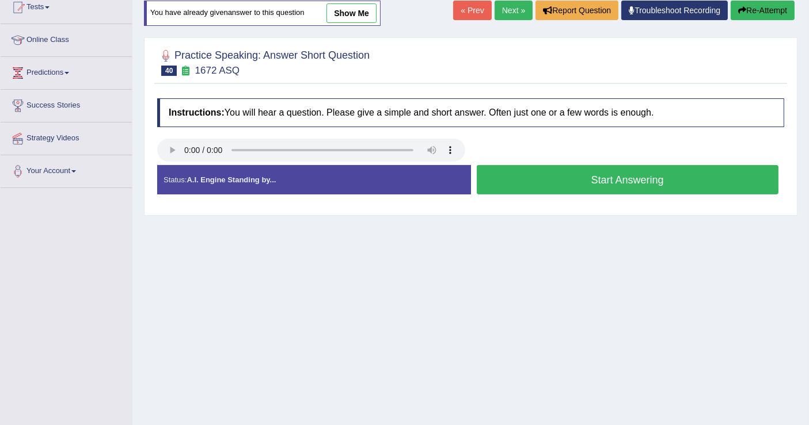
click at [526, 173] on button "Start Answering" at bounding box center [628, 179] width 302 height 29
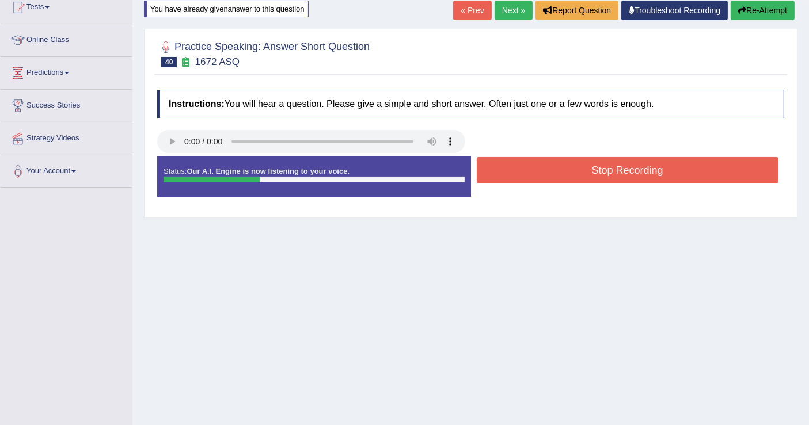
click at [530, 173] on button "Stop Recording" at bounding box center [628, 170] width 302 height 26
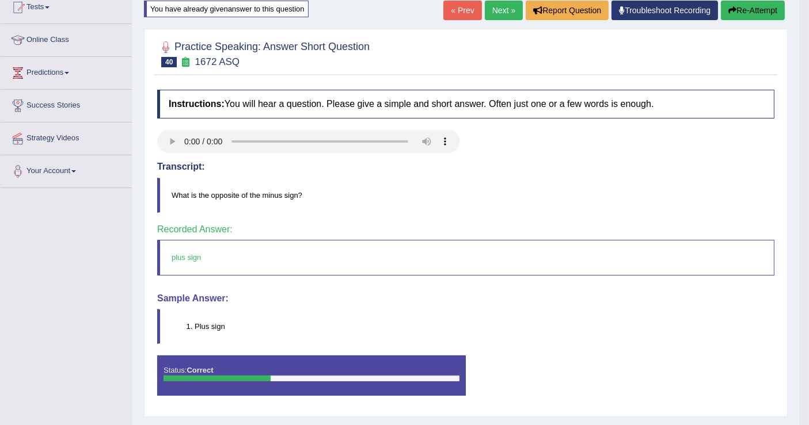
click at [505, 9] on link "Next »" at bounding box center [504, 11] width 38 height 20
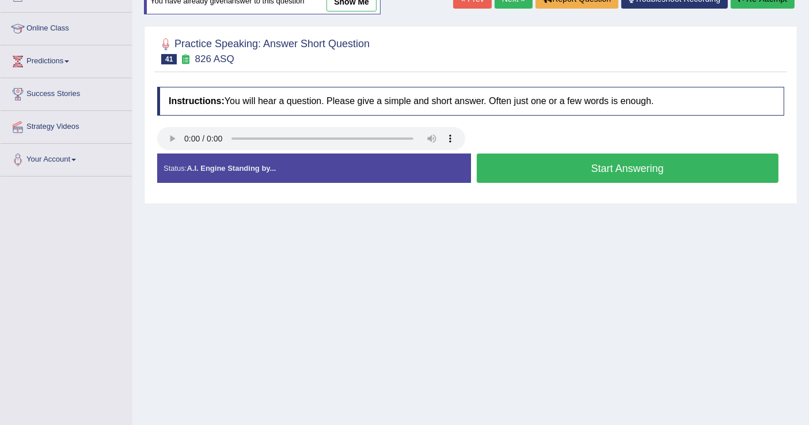
scroll to position [178, 0]
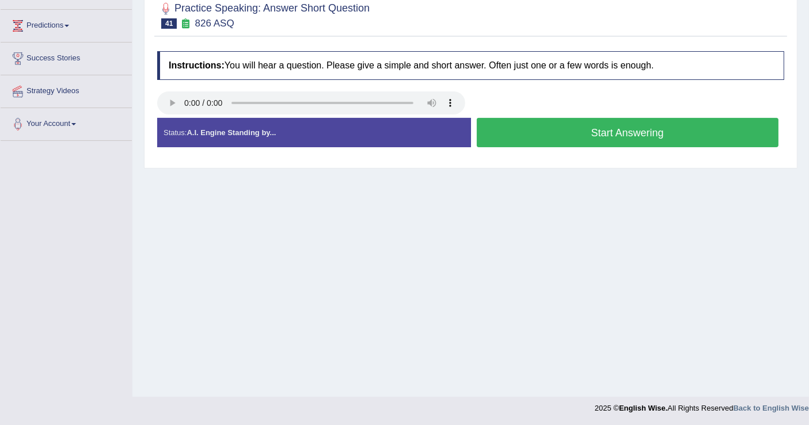
click at [548, 126] on button "Start Answering" at bounding box center [628, 132] width 302 height 29
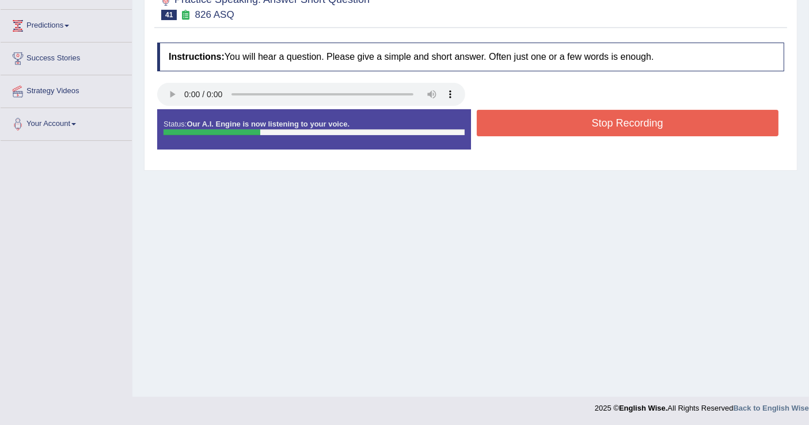
click at [548, 126] on button "Stop Recording" at bounding box center [628, 123] width 302 height 26
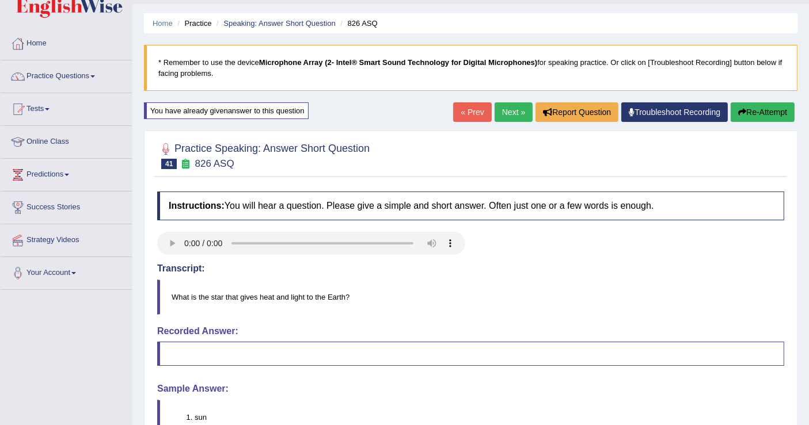
scroll to position [0, 0]
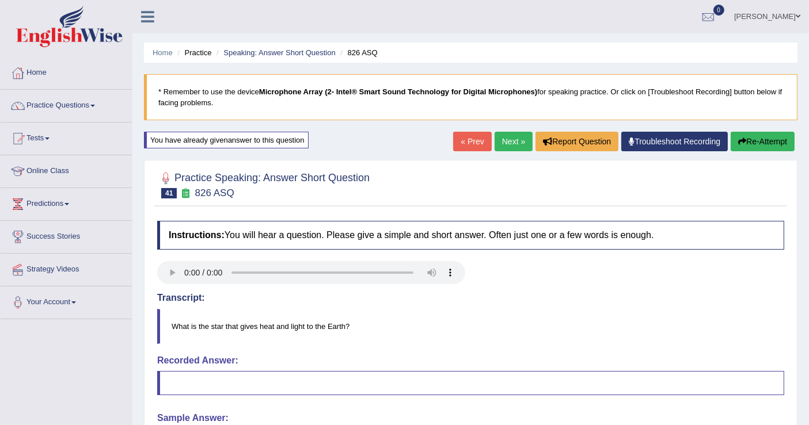
click at [762, 138] on button "Re-Attempt" at bounding box center [763, 142] width 64 height 20
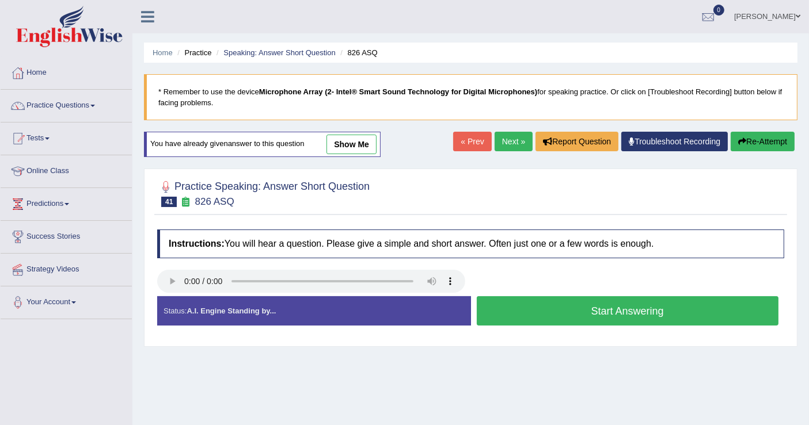
click at [568, 313] on button "Start Answering" at bounding box center [628, 311] width 302 height 29
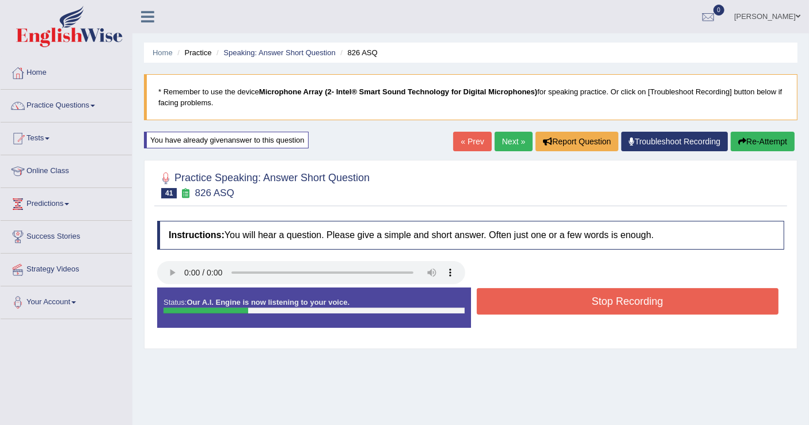
click at [572, 303] on button "Stop Recording" at bounding box center [628, 301] width 302 height 26
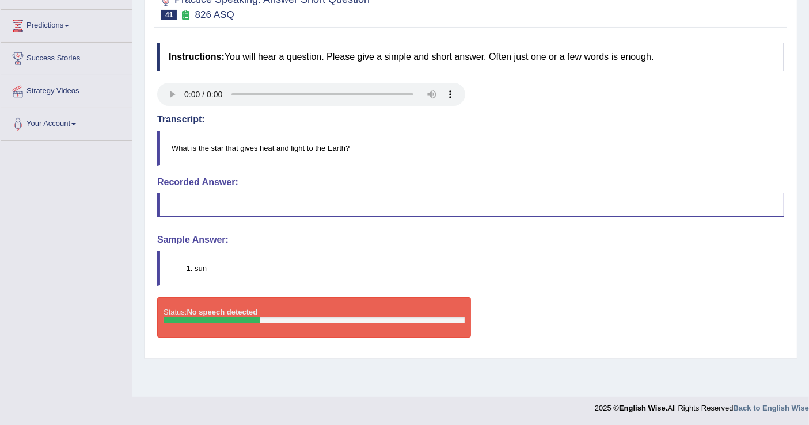
scroll to position [51, 0]
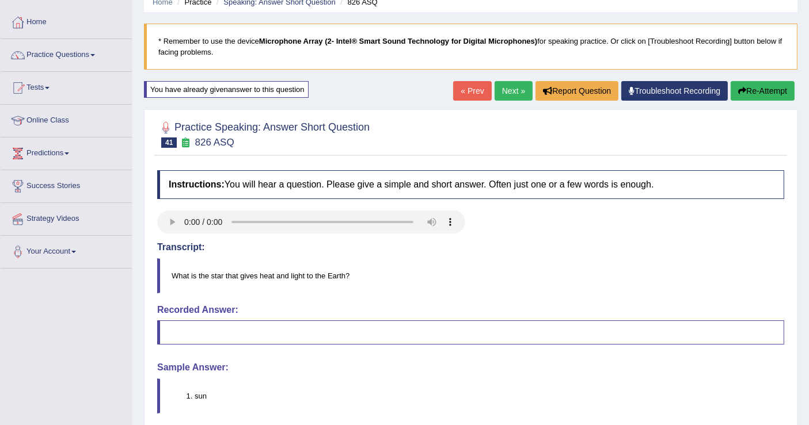
click at [510, 89] on link "Next »" at bounding box center [514, 91] width 38 height 20
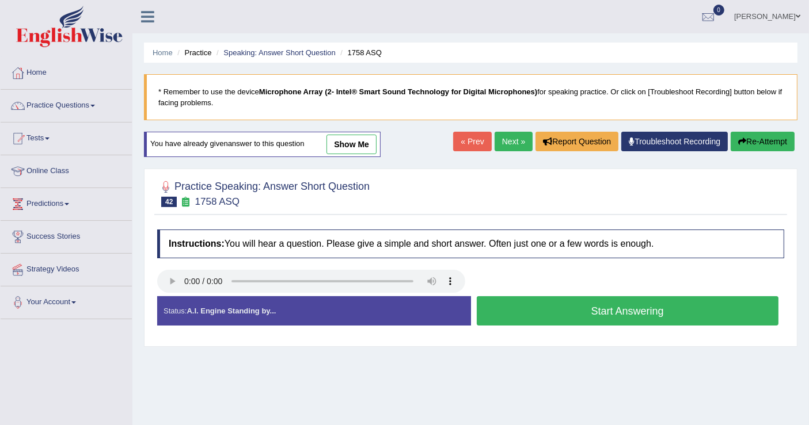
click at [556, 310] on button "Start Answering" at bounding box center [628, 311] width 302 height 29
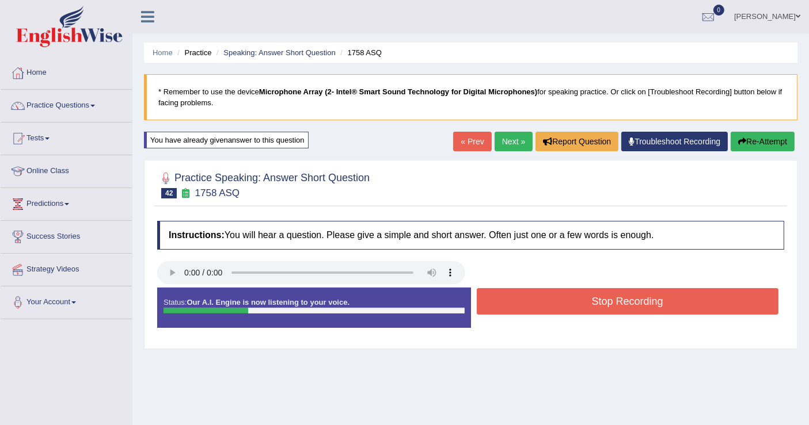
click at [557, 308] on button "Stop Recording" at bounding box center [628, 301] width 302 height 26
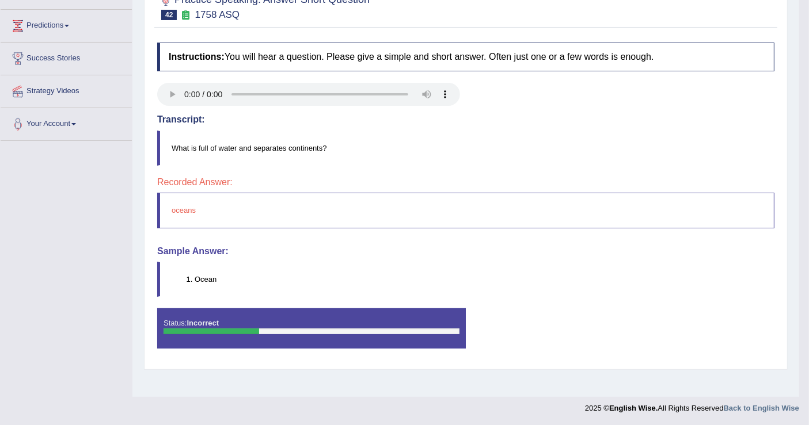
scroll to position [51, 0]
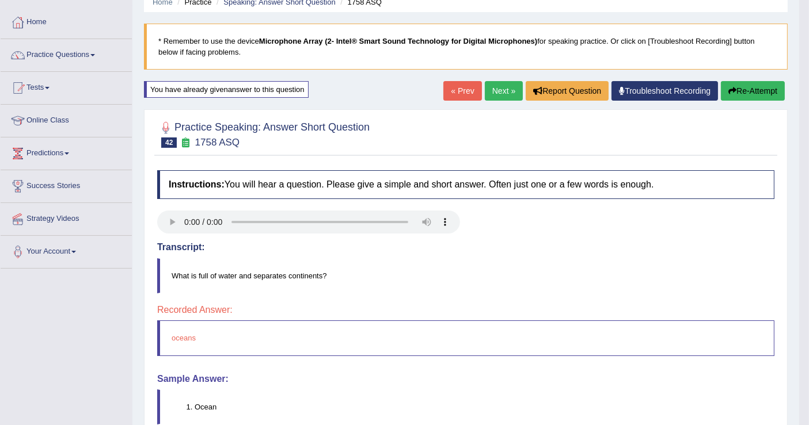
click at [755, 86] on button "Re-Attempt" at bounding box center [753, 91] width 64 height 20
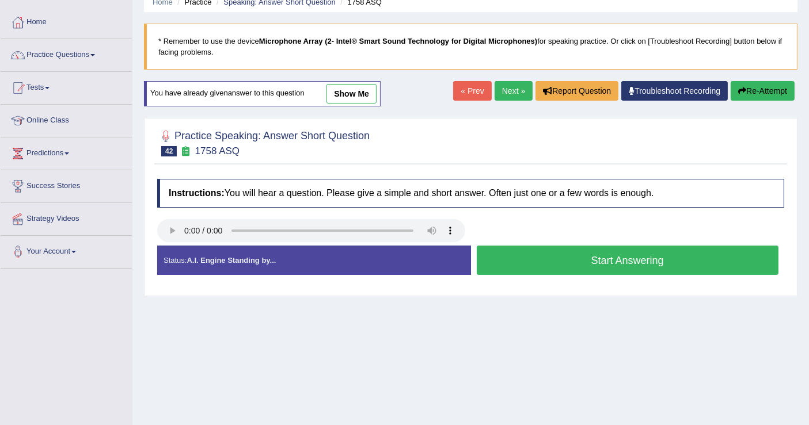
click at [589, 268] on button "Start Answering" at bounding box center [628, 260] width 302 height 29
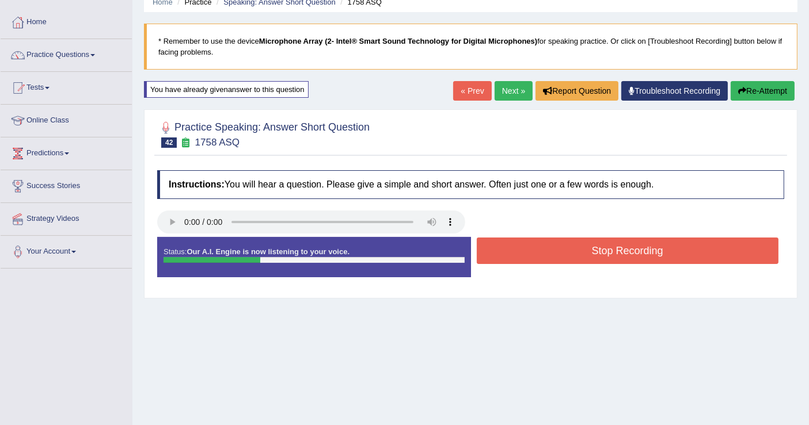
click at [586, 248] on button "Stop Recording" at bounding box center [628, 251] width 302 height 26
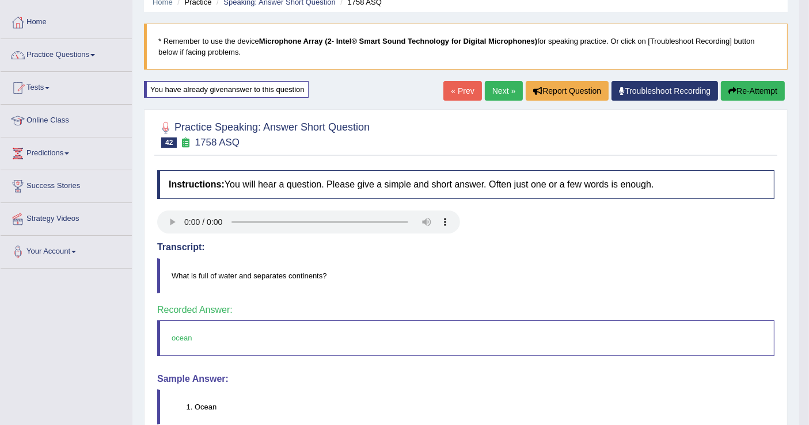
click at [505, 94] on link "Next »" at bounding box center [504, 91] width 38 height 20
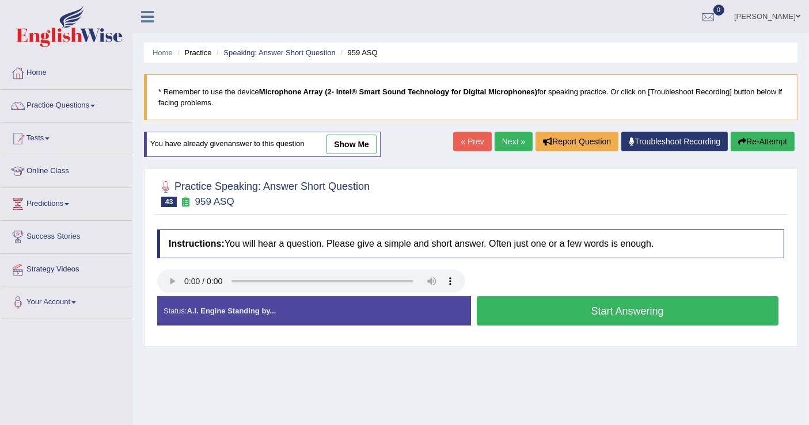
click at [539, 308] on button "Start Answering" at bounding box center [628, 311] width 302 height 29
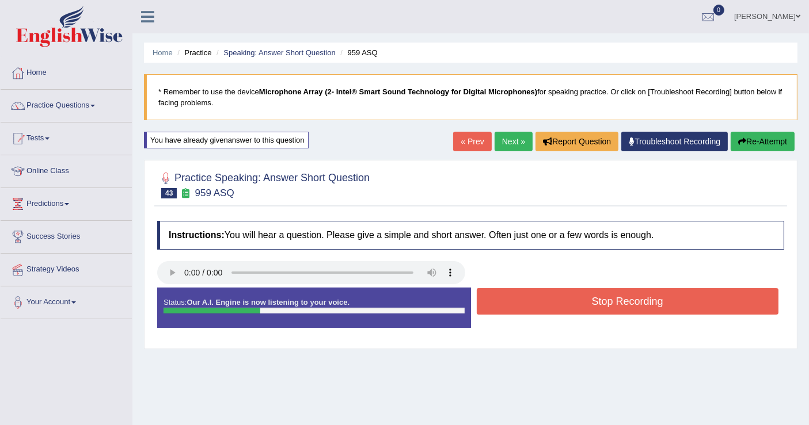
click at [544, 306] on button "Stop Recording" at bounding box center [628, 301] width 302 height 26
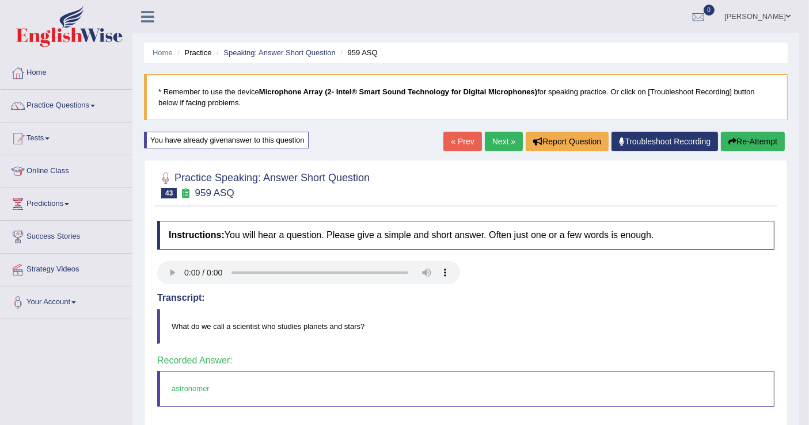
click at [501, 140] on link "Next »" at bounding box center [504, 142] width 38 height 20
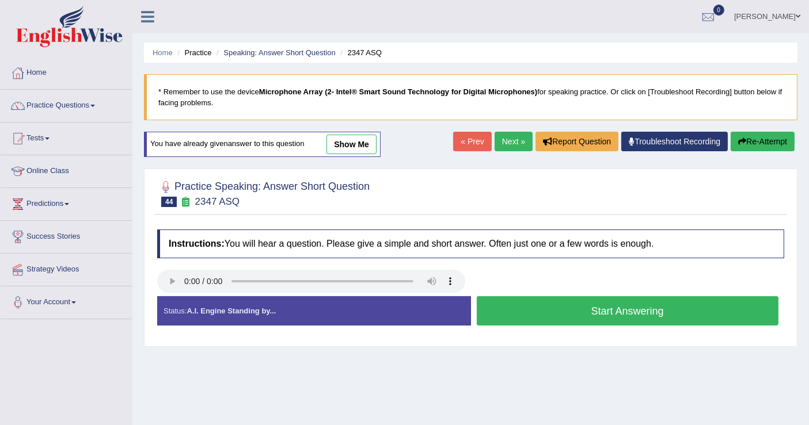
click at [565, 317] on button "Start Answering" at bounding box center [628, 311] width 302 height 29
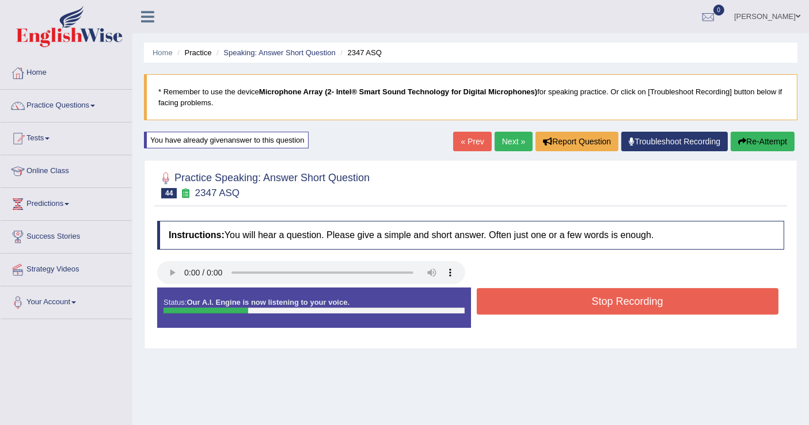
click at [586, 306] on button "Stop Recording" at bounding box center [628, 301] width 302 height 26
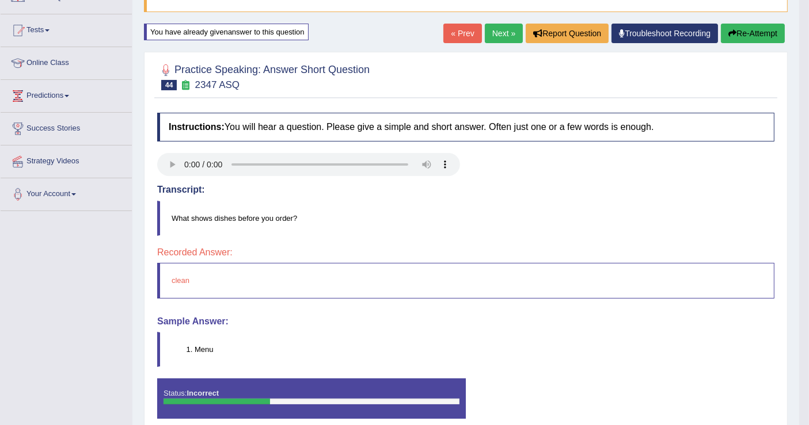
scroll to position [128, 0]
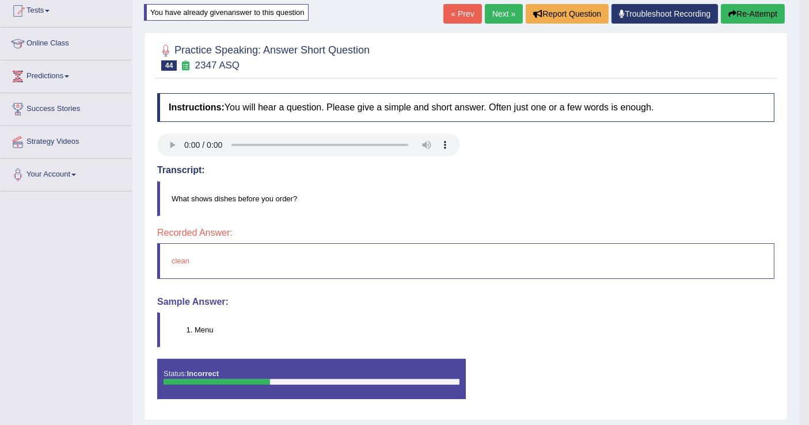
click at [770, 13] on button "Re-Attempt" at bounding box center [753, 14] width 64 height 20
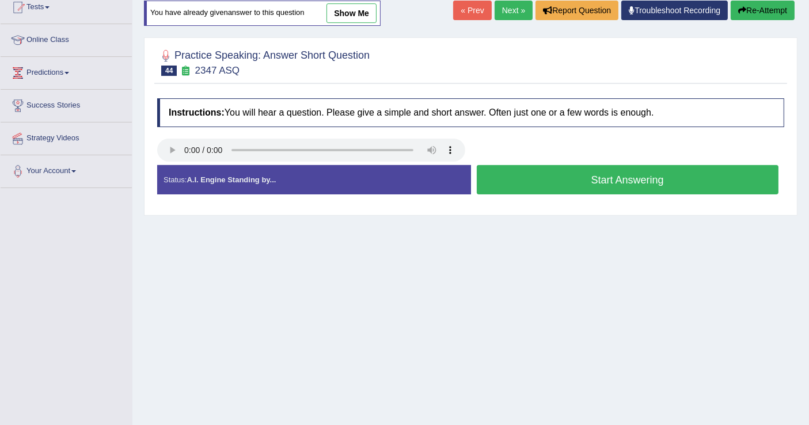
click at [560, 177] on button "Start Answering" at bounding box center [628, 179] width 302 height 29
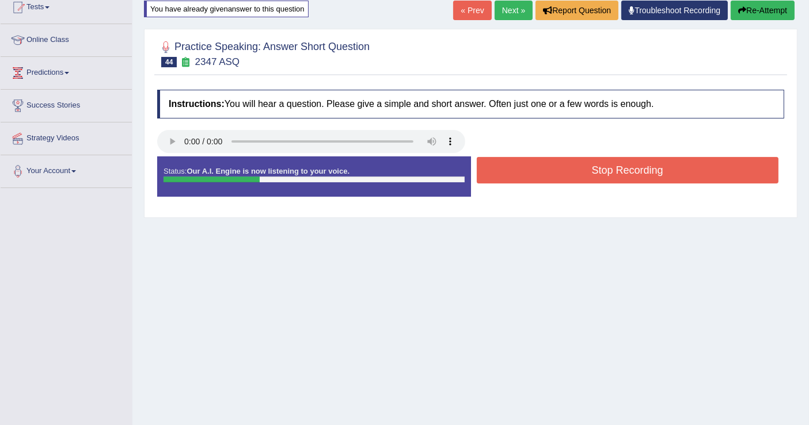
click at [569, 170] on button "Stop Recording" at bounding box center [628, 170] width 302 height 26
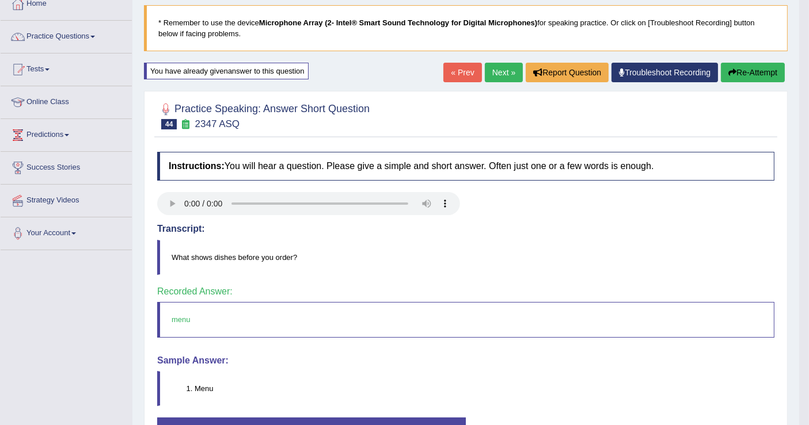
scroll to position [3, 0]
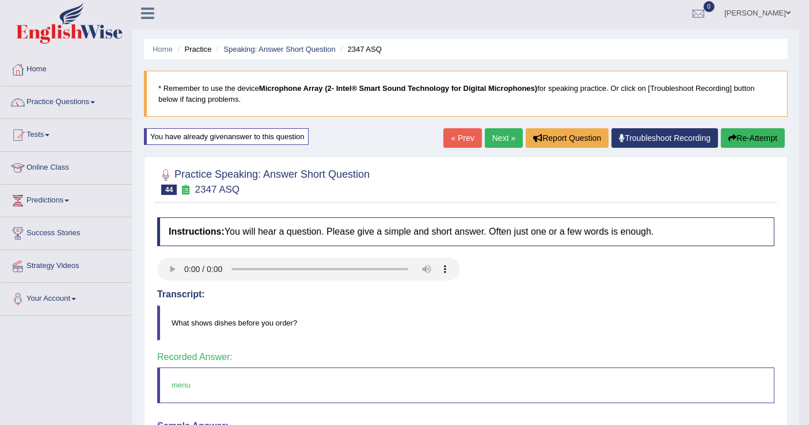
click at [510, 137] on link "Next »" at bounding box center [504, 138] width 38 height 20
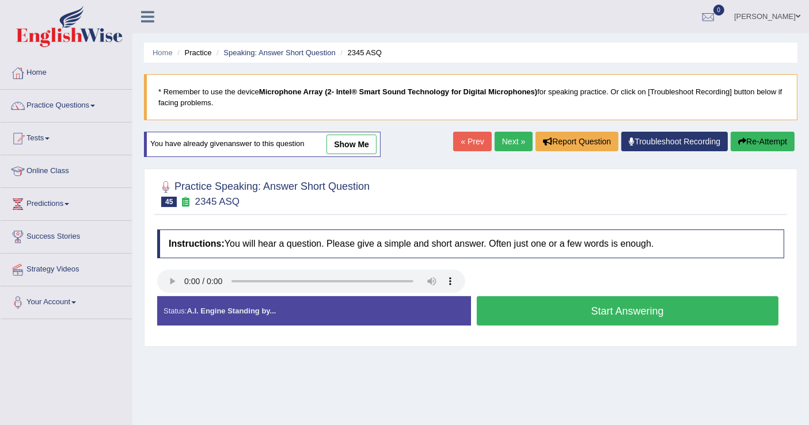
click at [532, 310] on button "Start Answering" at bounding box center [628, 311] width 302 height 29
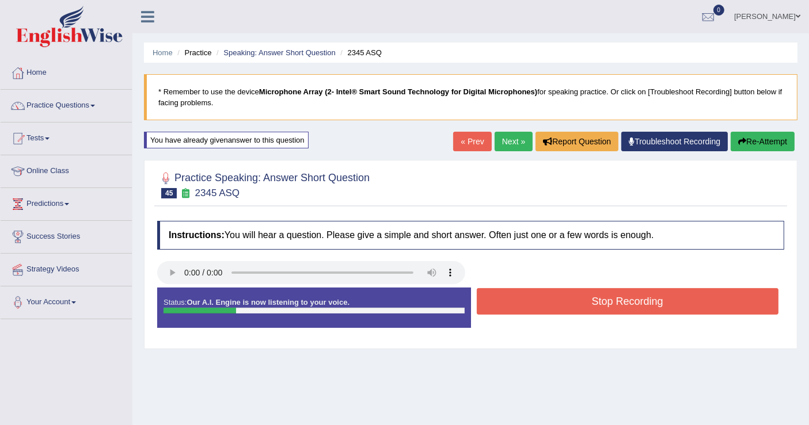
click at [548, 302] on button "Stop Recording" at bounding box center [628, 301] width 302 height 26
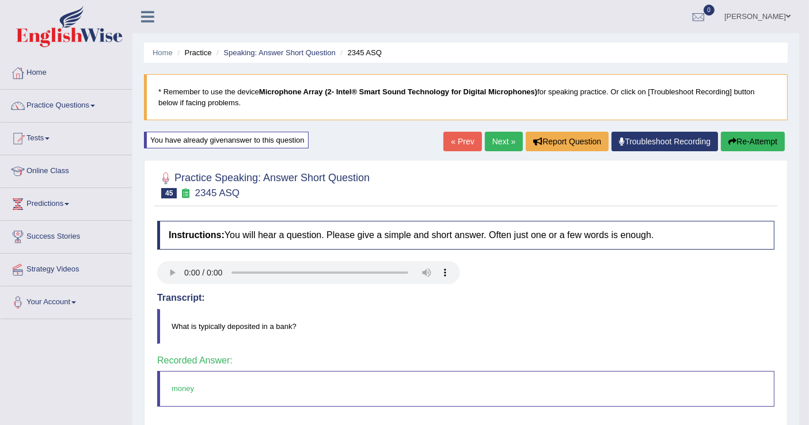
click at [508, 142] on link "Next »" at bounding box center [504, 142] width 38 height 20
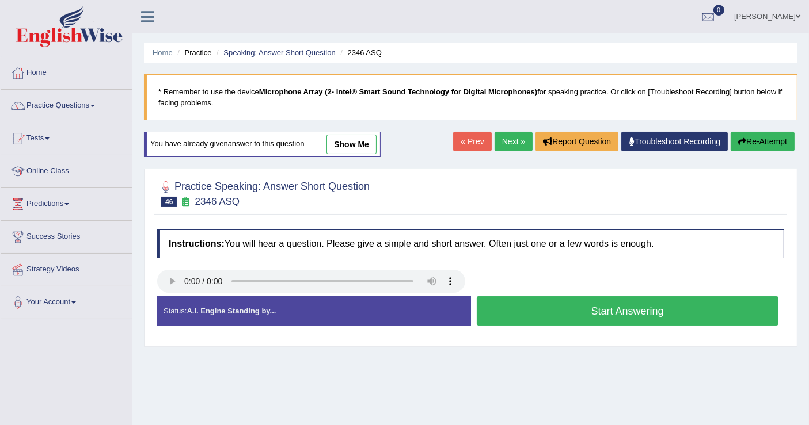
click at [572, 309] on button "Start Answering" at bounding box center [628, 311] width 302 height 29
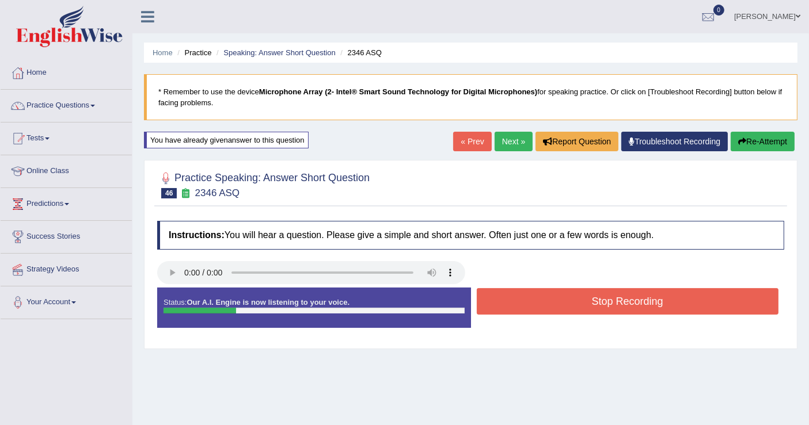
click at [578, 301] on button "Stop Recording" at bounding box center [628, 301] width 302 height 26
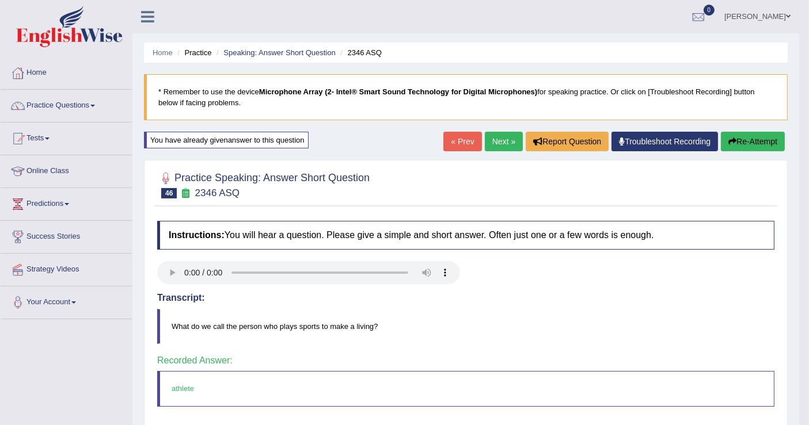
click at [495, 137] on link "Next »" at bounding box center [504, 142] width 38 height 20
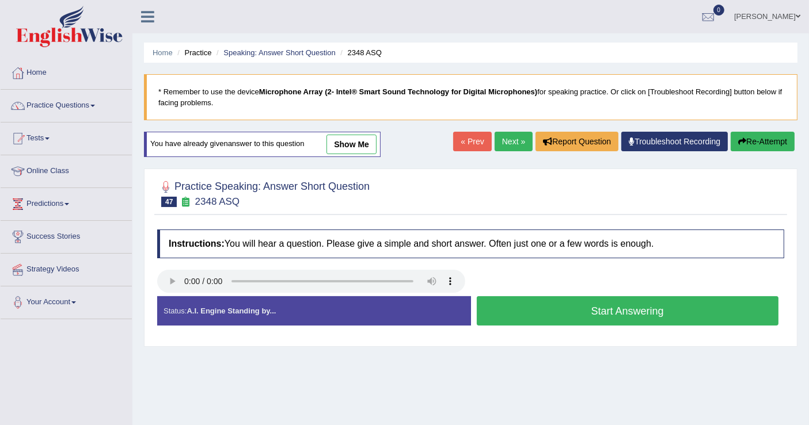
click at [546, 306] on button "Start Answering" at bounding box center [628, 311] width 302 height 29
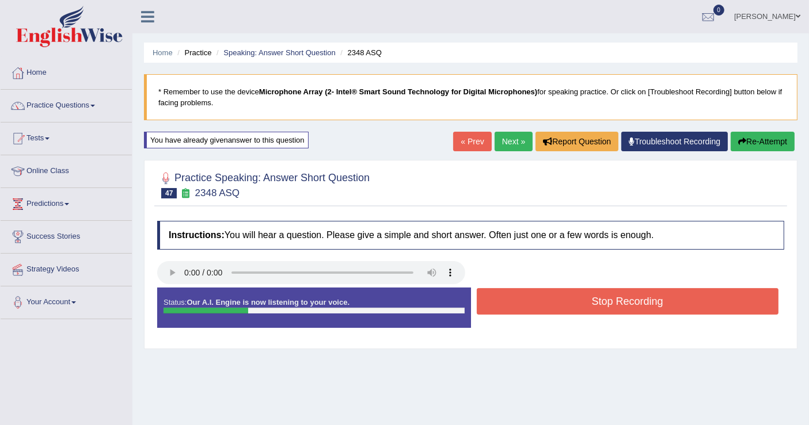
click at [544, 301] on button "Stop Recording" at bounding box center [628, 301] width 302 height 26
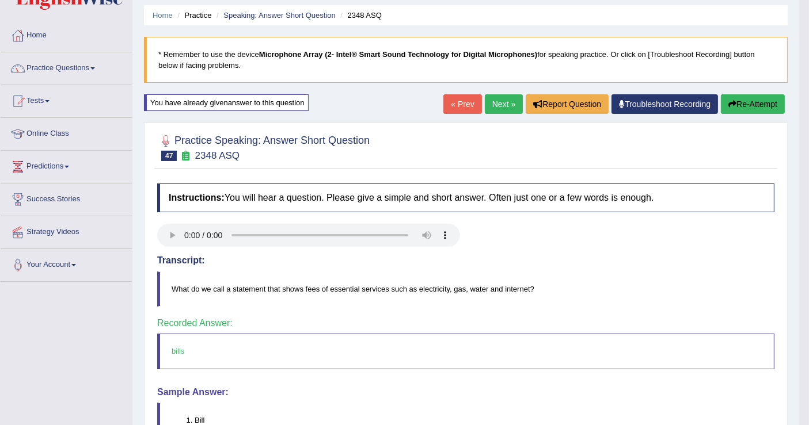
scroll to position [64, 0]
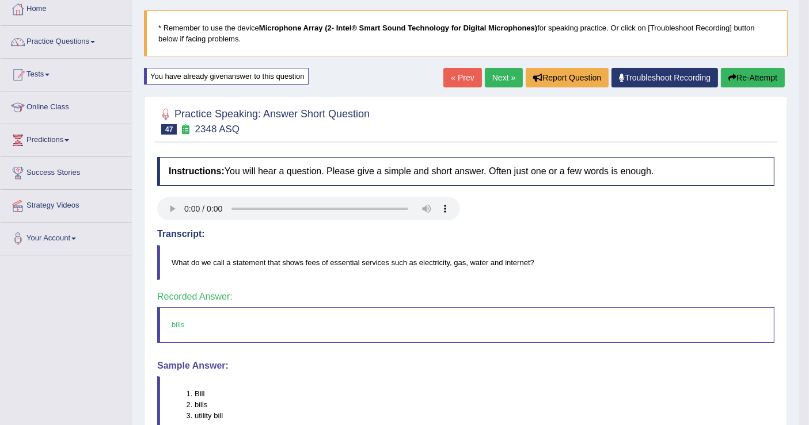
click at [493, 78] on link "Next »" at bounding box center [504, 78] width 38 height 20
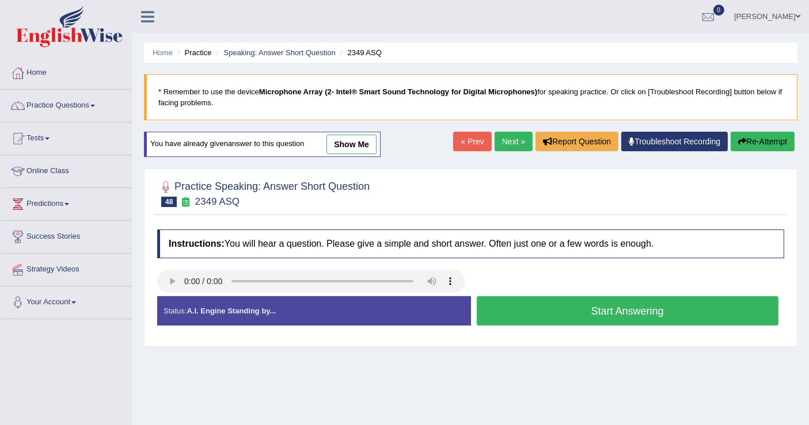
click at [561, 316] on button "Start Answering" at bounding box center [628, 311] width 302 height 29
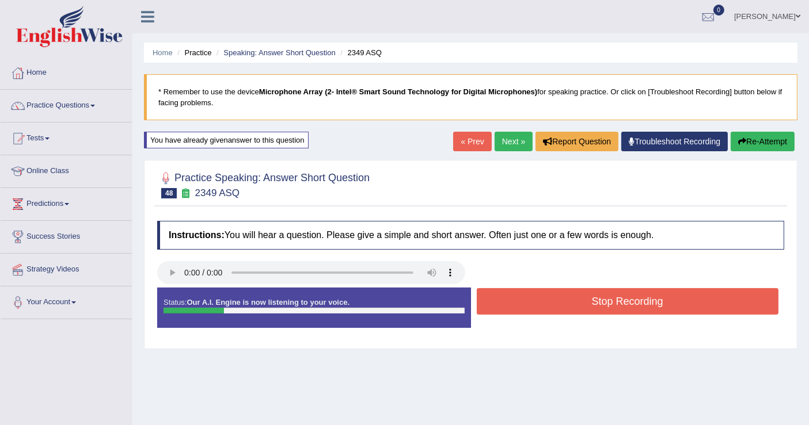
click at [567, 305] on button "Stop Recording" at bounding box center [628, 301] width 302 height 26
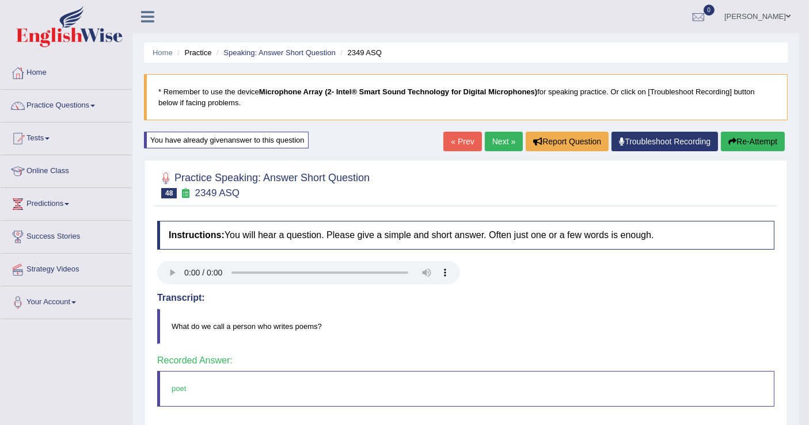
click at [499, 141] on link "Next »" at bounding box center [504, 142] width 38 height 20
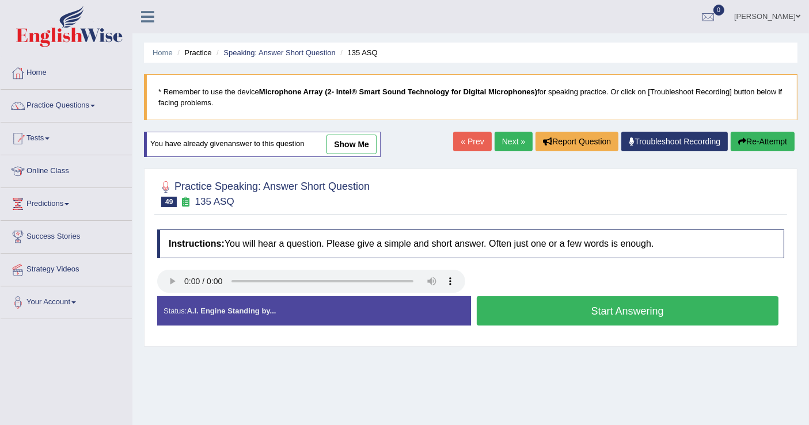
click at [543, 310] on button "Start Answering" at bounding box center [628, 311] width 302 height 29
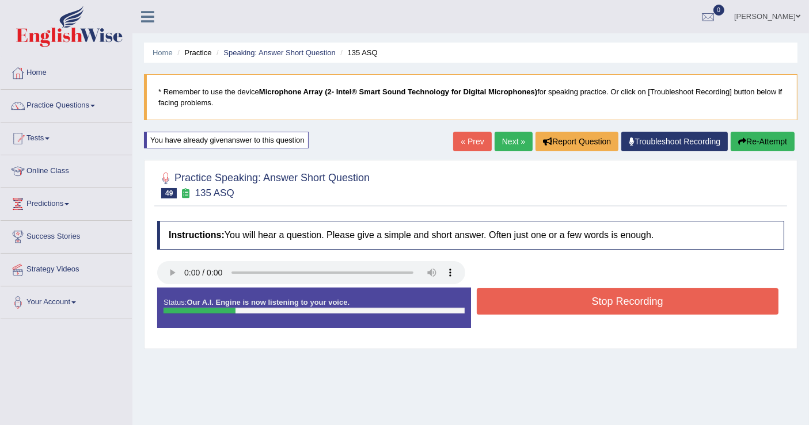
click at [543, 306] on button "Stop Recording" at bounding box center [628, 301] width 302 height 26
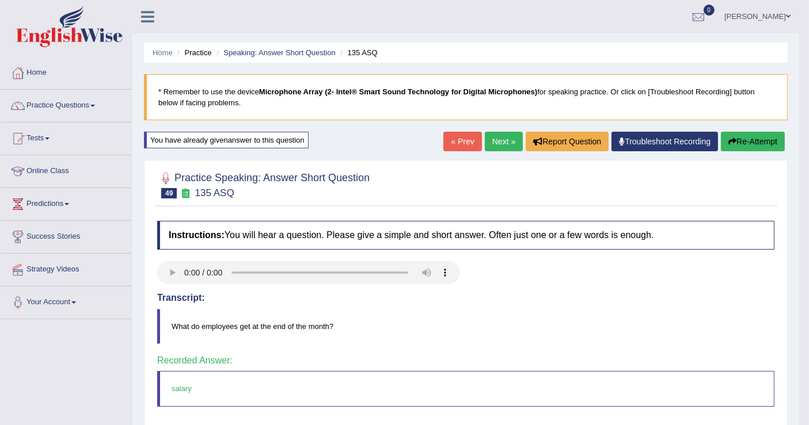
click at [505, 141] on link "Next »" at bounding box center [504, 142] width 38 height 20
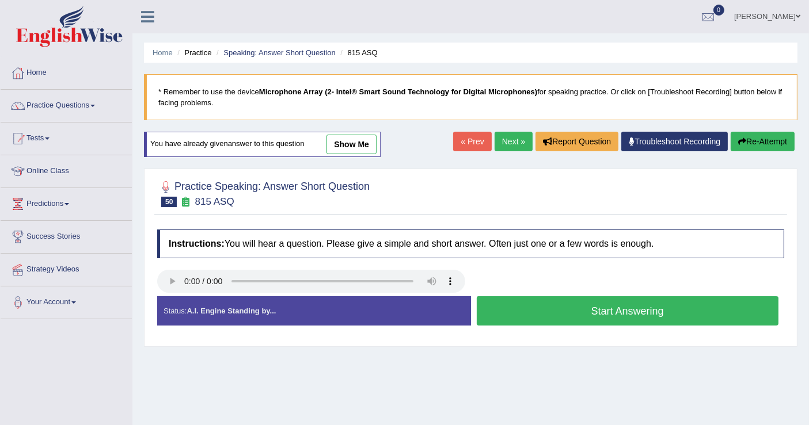
click at [564, 309] on button "Start Answering" at bounding box center [628, 311] width 302 height 29
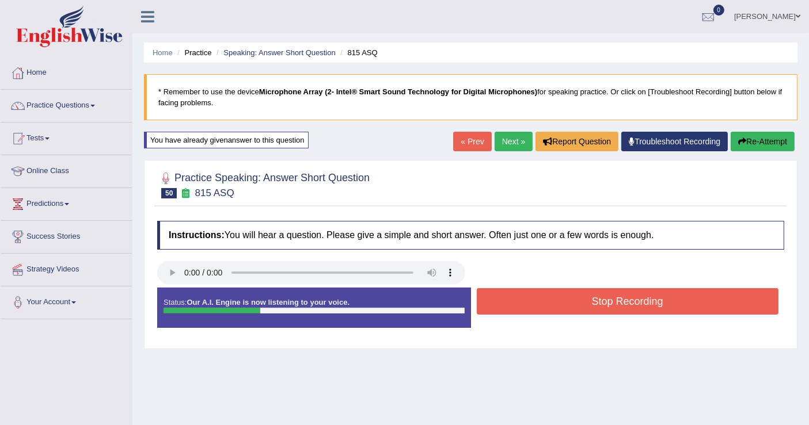
click at [564, 306] on button "Stop Recording" at bounding box center [628, 301] width 302 height 26
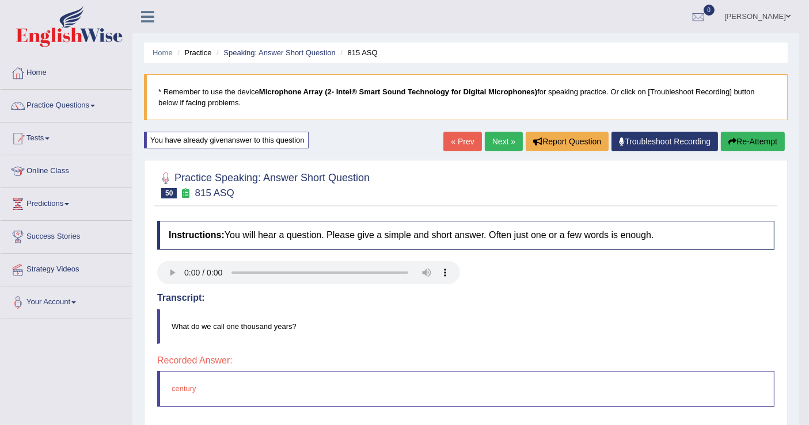
click at [759, 136] on button "Re-Attempt" at bounding box center [753, 142] width 64 height 20
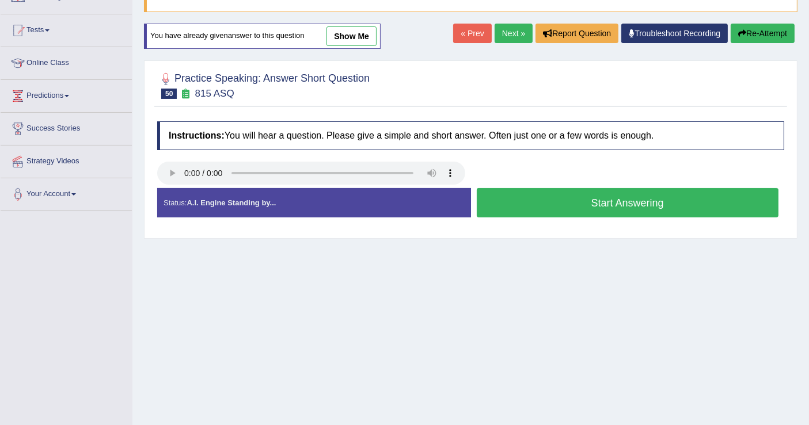
scroll to position [128, 0]
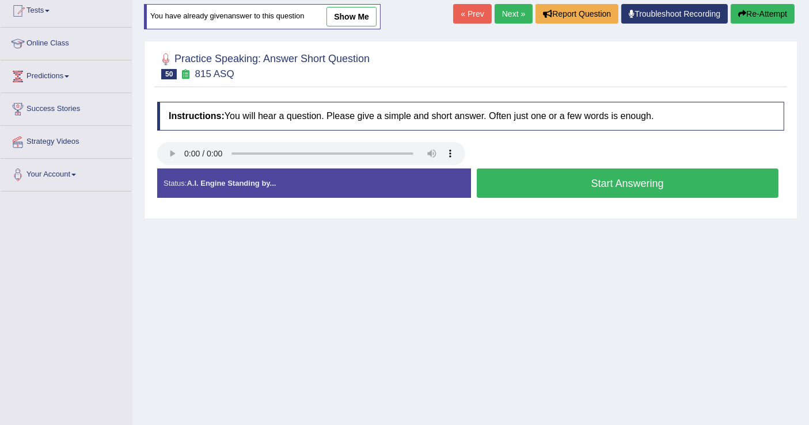
click at [548, 184] on button "Start Answering" at bounding box center [628, 183] width 302 height 29
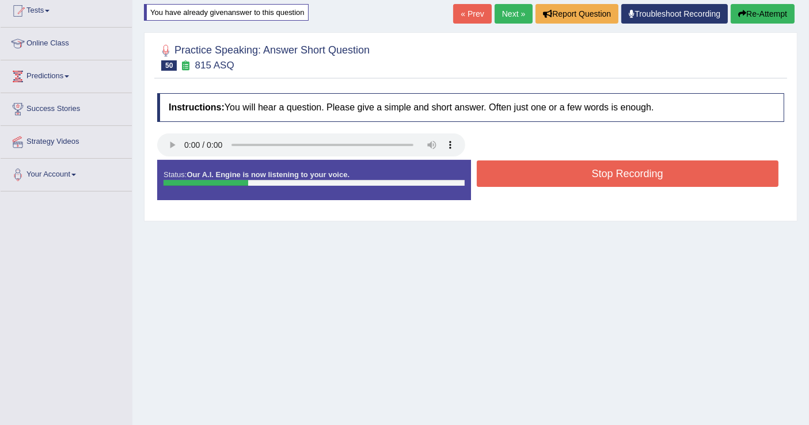
click at [571, 169] on button "Stop Recording" at bounding box center [628, 174] width 302 height 26
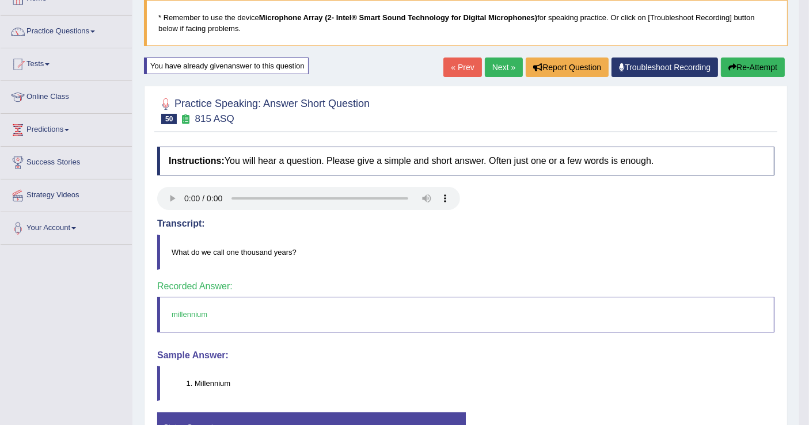
scroll to position [0, 0]
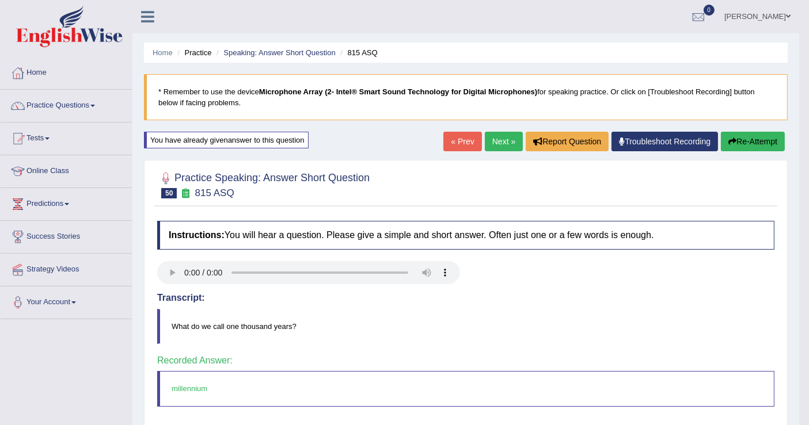
click at [504, 143] on link "Next »" at bounding box center [504, 142] width 38 height 20
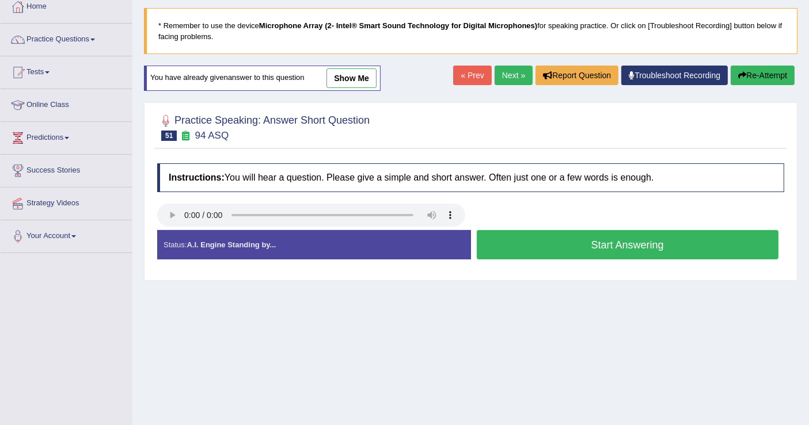
scroll to position [128, 0]
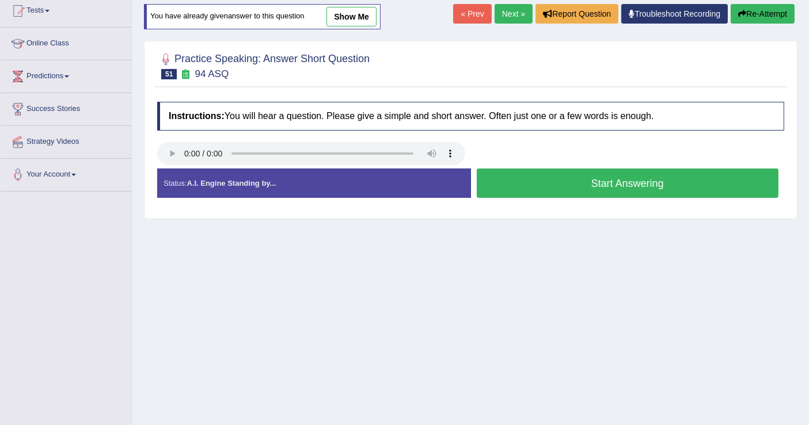
click at [553, 188] on button "Start Answering" at bounding box center [628, 183] width 302 height 29
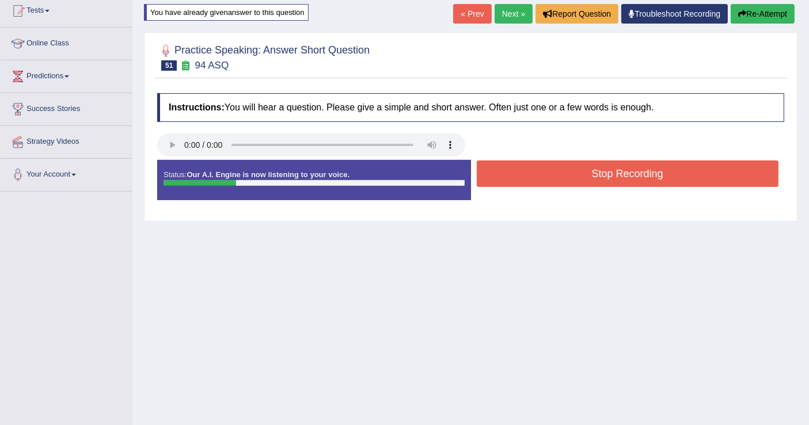
click at [556, 175] on button "Stop Recording" at bounding box center [628, 174] width 302 height 26
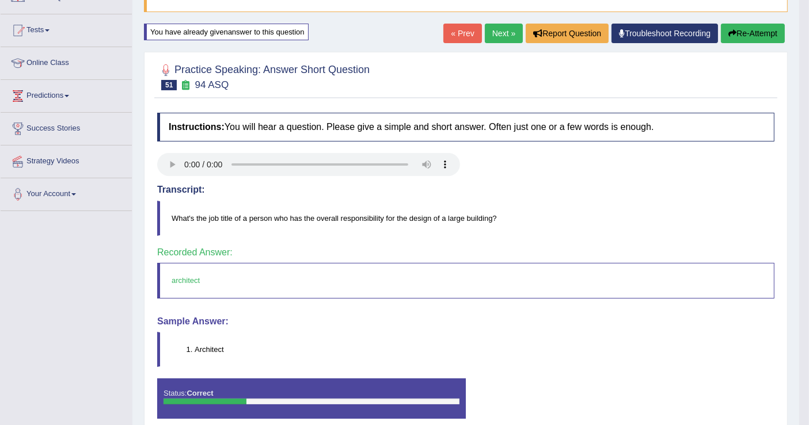
scroll to position [51, 0]
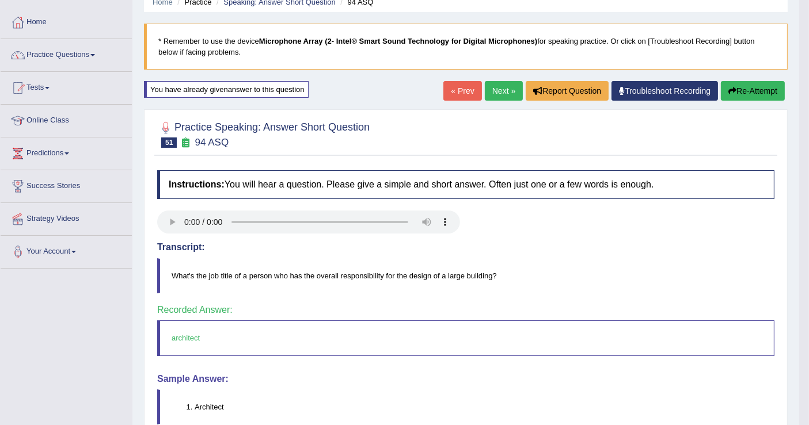
click at [495, 91] on link "Next »" at bounding box center [504, 91] width 38 height 20
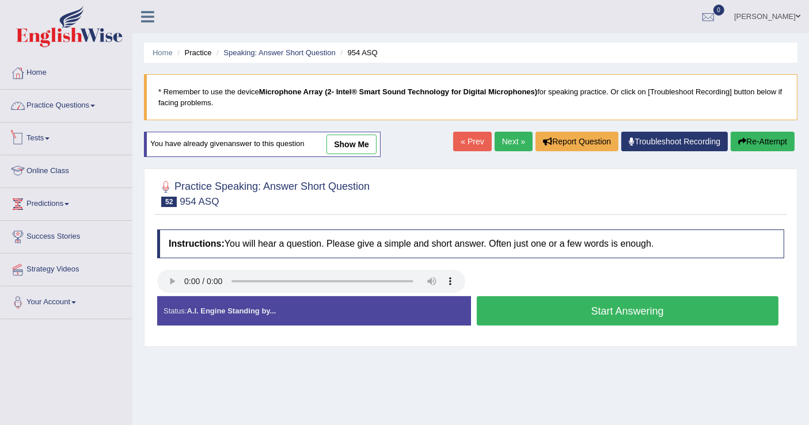
click at [85, 102] on link "Practice Questions" at bounding box center [66, 104] width 131 height 29
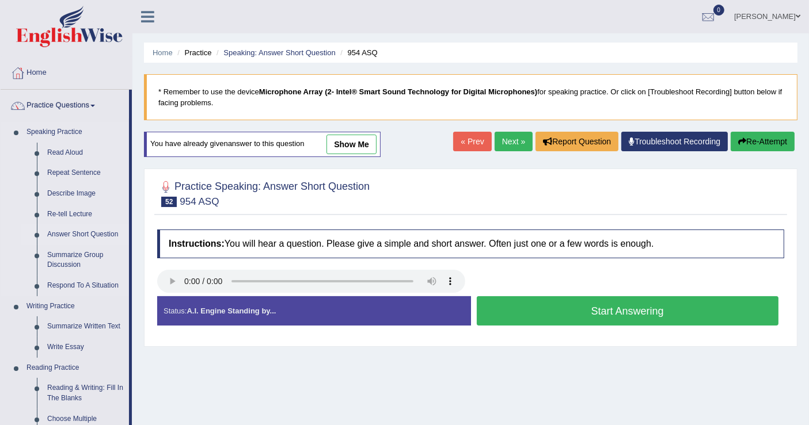
click at [96, 235] on link "Answer Short Question" at bounding box center [85, 235] width 87 height 21
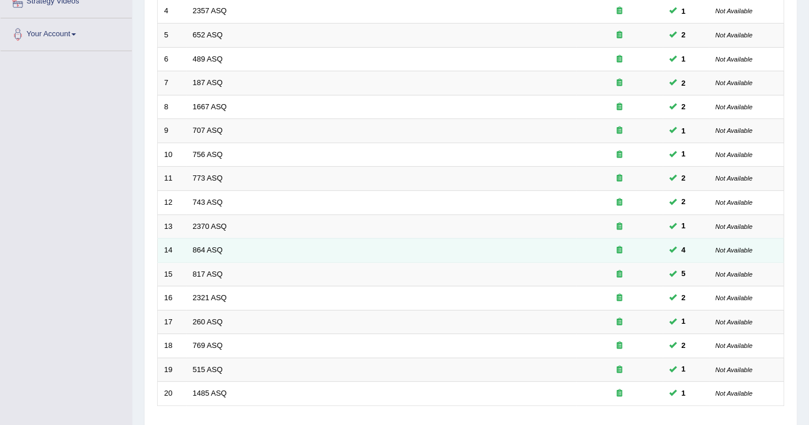
scroll to position [332, 0]
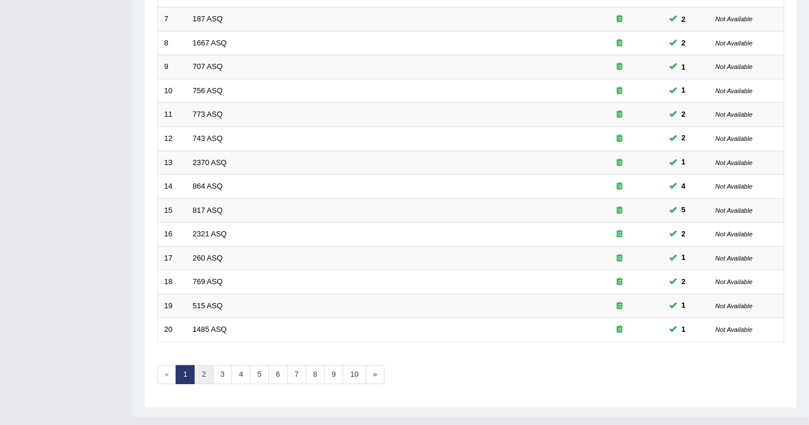
click at [204, 366] on link "2" at bounding box center [203, 375] width 19 height 19
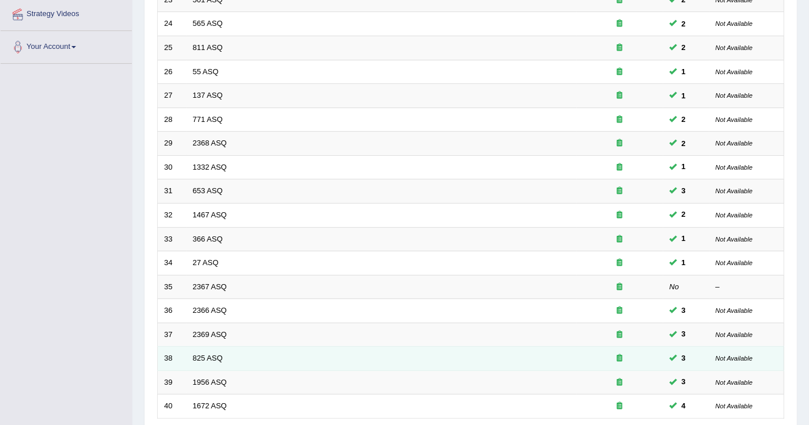
scroll to position [320, 0]
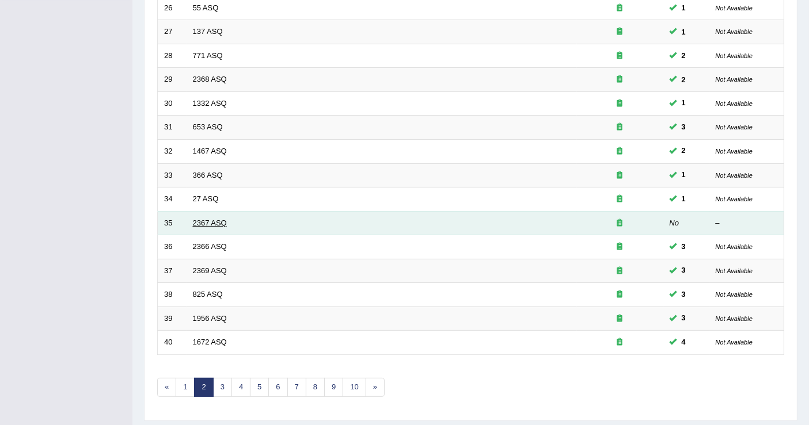
click at [210, 219] on link "2367 ASQ" at bounding box center [210, 223] width 34 height 9
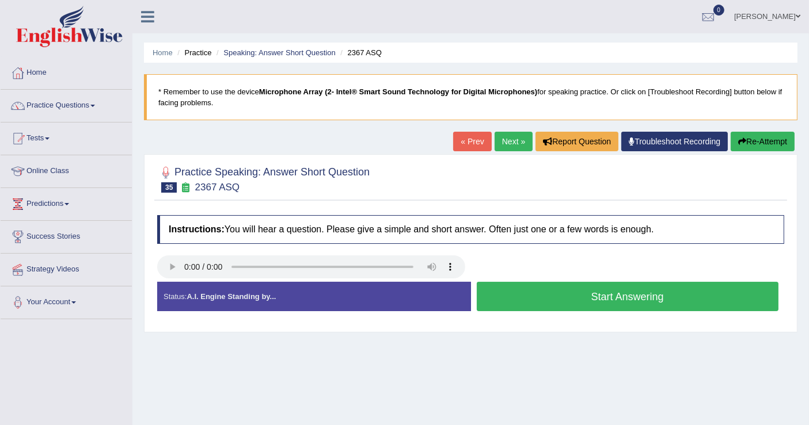
click at [575, 290] on button "Start Answering" at bounding box center [628, 296] width 302 height 29
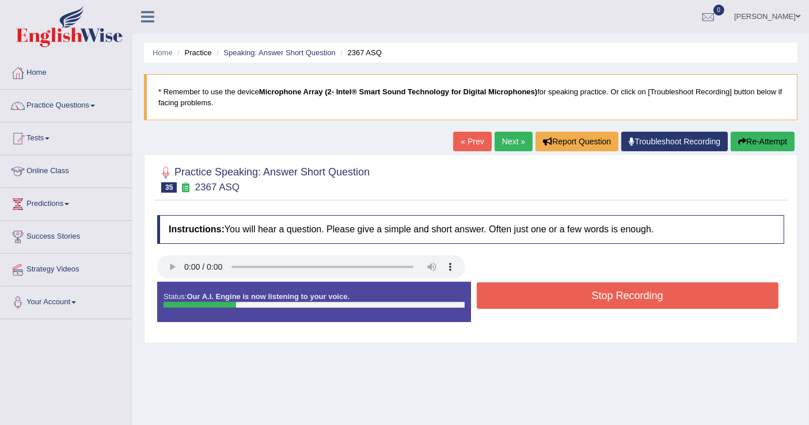
click at [575, 290] on button "Stop Recording" at bounding box center [628, 296] width 302 height 26
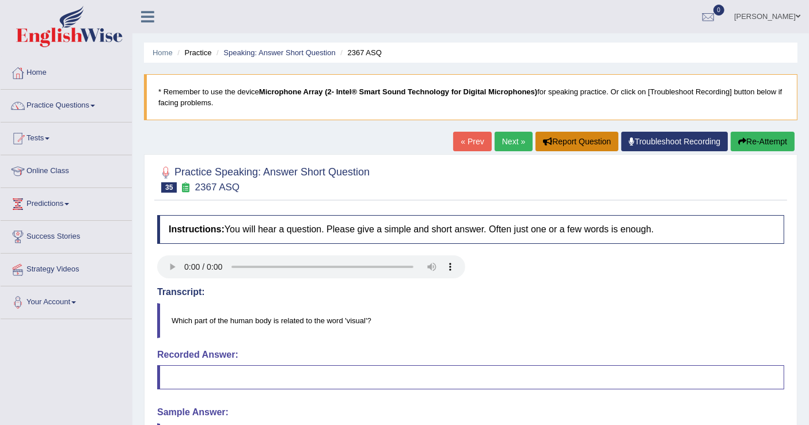
click at [565, 140] on button "Report Question" at bounding box center [576, 142] width 83 height 20
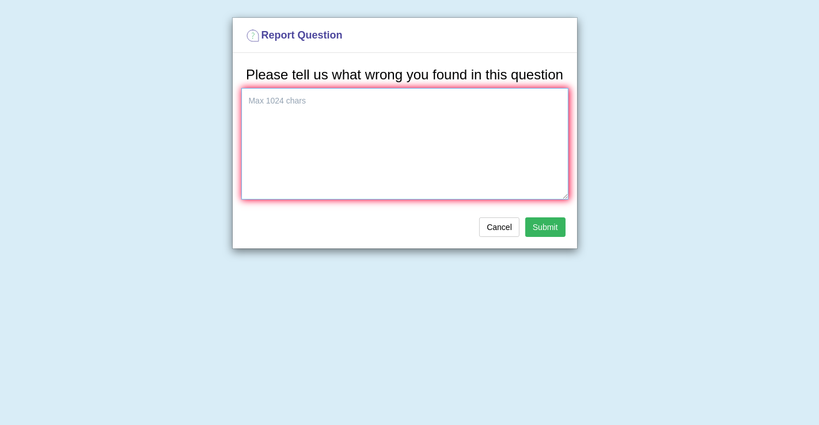
click at [329, 109] on textarea at bounding box center [404, 144] width 327 height 112
type textarea "d"
type textarea "it dose not recognize the answer"
click at [546, 218] on button "Submit" at bounding box center [545, 228] width 40 height 20
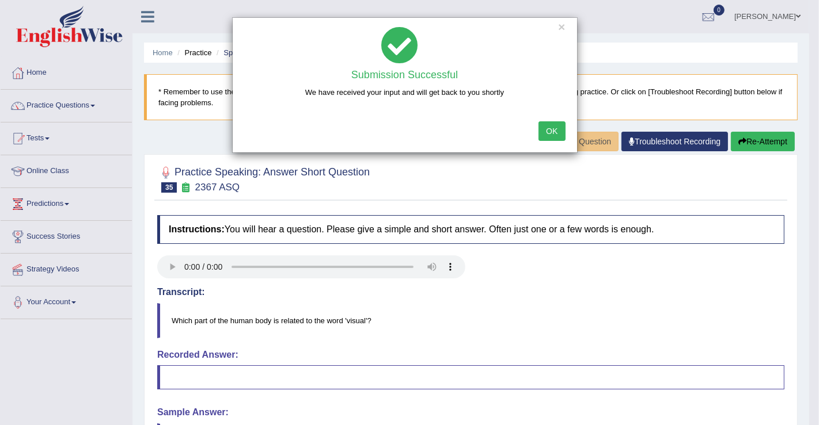
click at [85, 104] on div "× Submission Successful We have received your input and will get back to you sh…" at bounding box center [409, 212] width 819 height 425
click at [553, 131] on button "OK" at bounding box center [551, 131] width 26 height 20
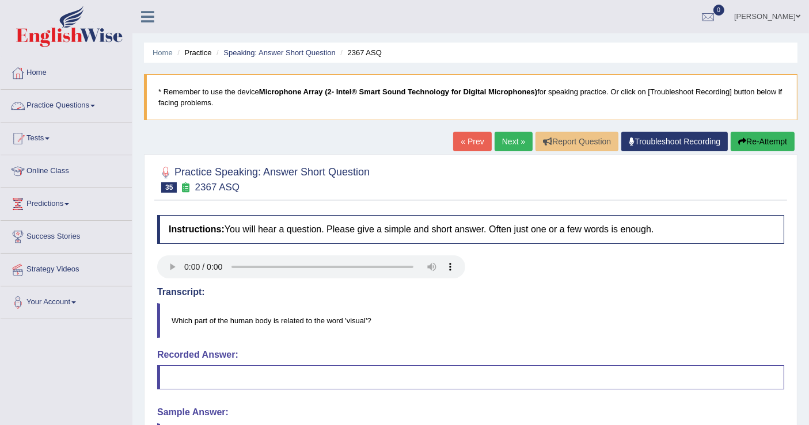
click at [86, 103] on link "Practice Questions" at bounding box center [66, 104] width 131 height 29
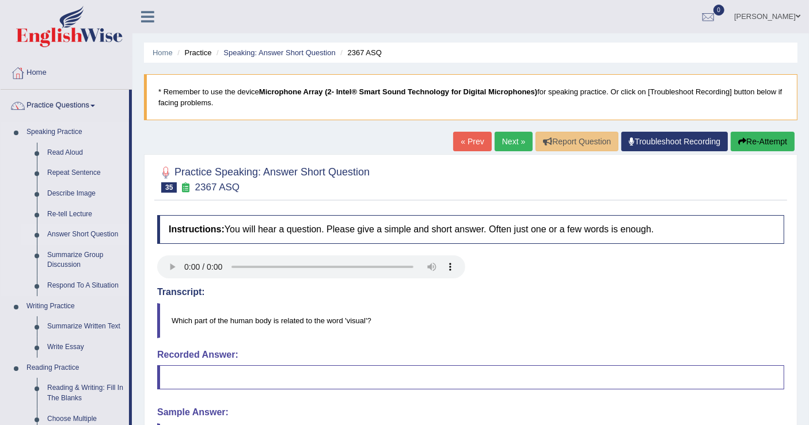
click at [109, 232] on link "Answer Short Question" at bounding box center [85, 235] width 87 height 21
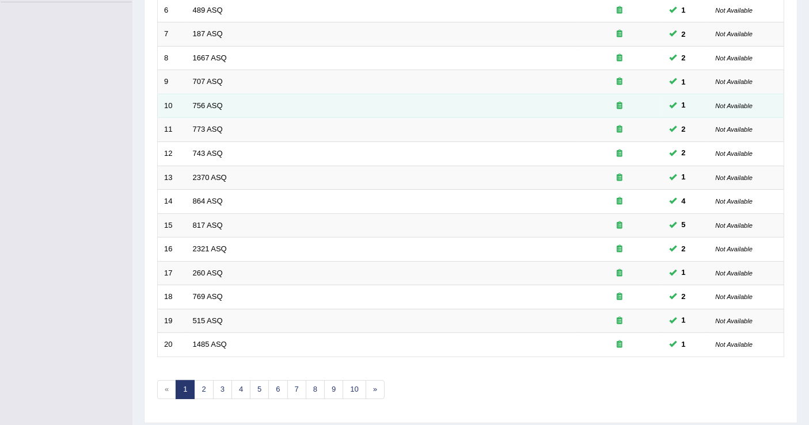
scroll to position [320, 0]
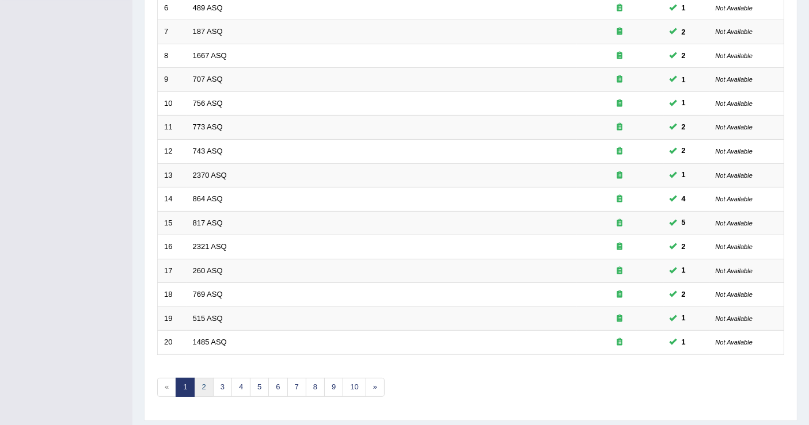
click at [196, 378] on link "2" at bounding box center [203, 387] width 19 height 19
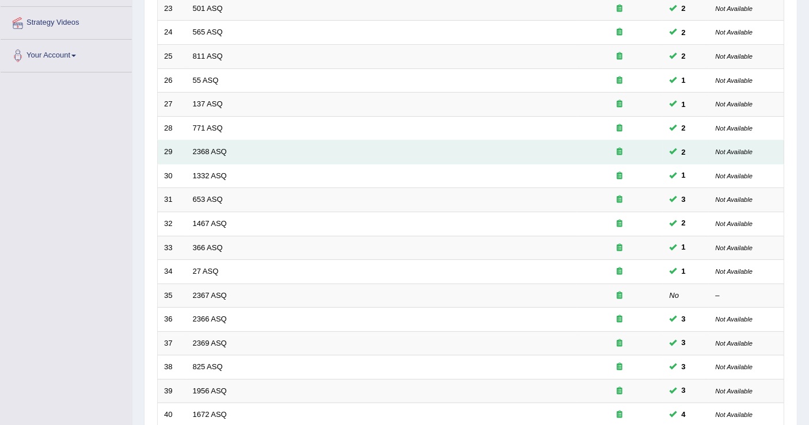
scroll to position [320, 0]
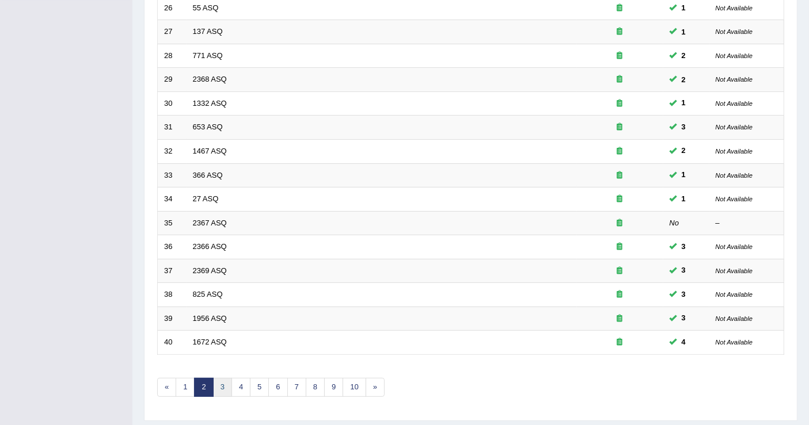
click at [225, 378] on link "3" at bounding box center [222, 387] width 19 height 19
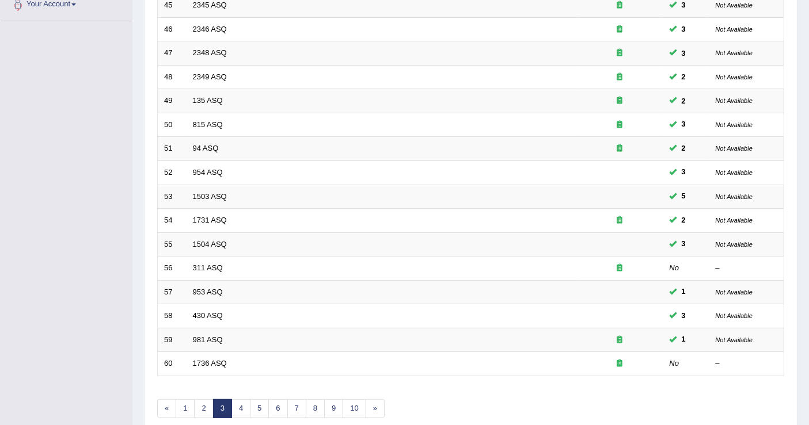
scroll to position [332, 0]
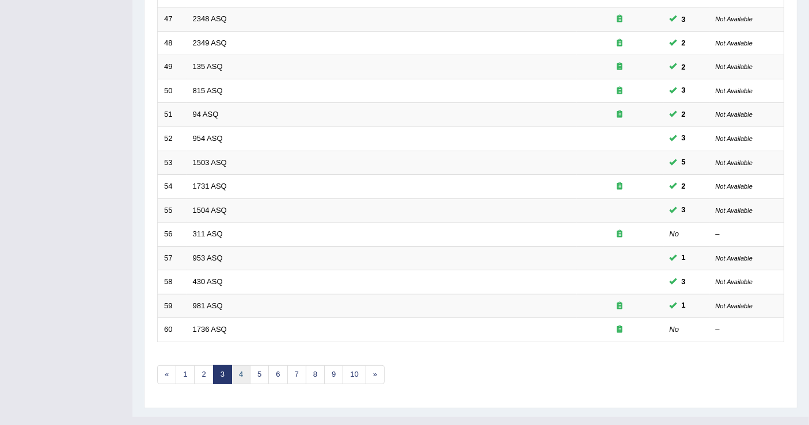
click at [244, 366] on link "4" at bounding box center [240, 375] width 19 height 19
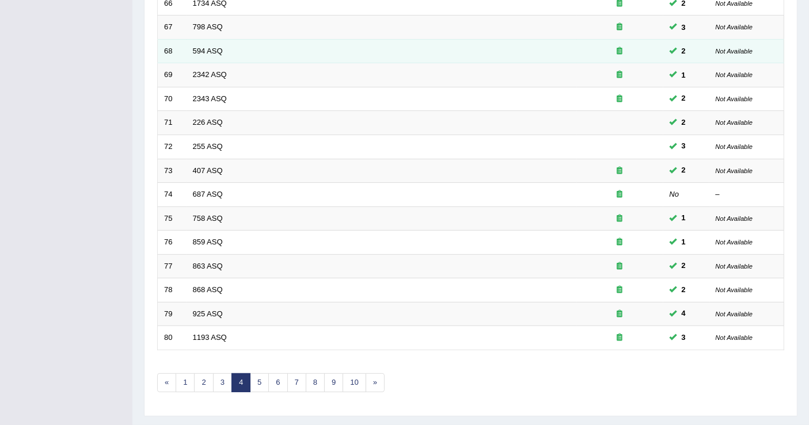
scroll to position [332, 0]
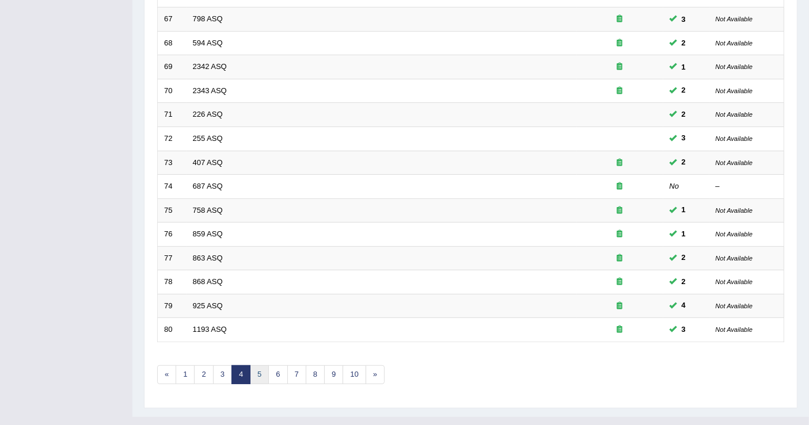
click at [255, 366] on link "5" at bounding box center [259, 375] width 19 height 19
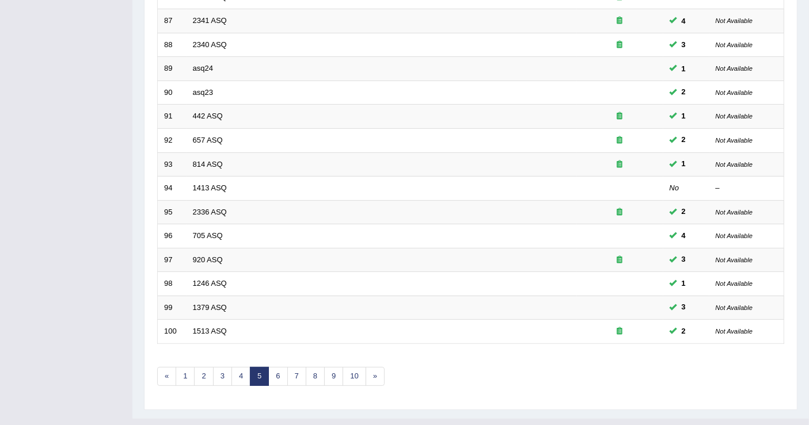
scroll to position [332, 0]
click at [276, 366] on link "6" at bounding box center [277, 375] width 19 height 19
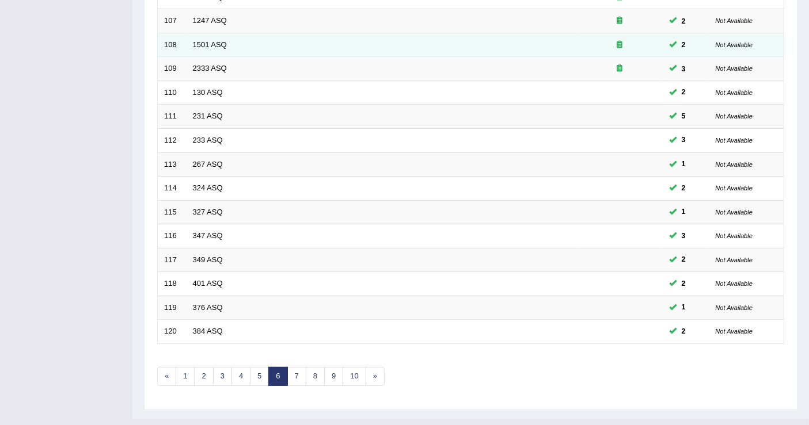
scroll to position [332, 0]
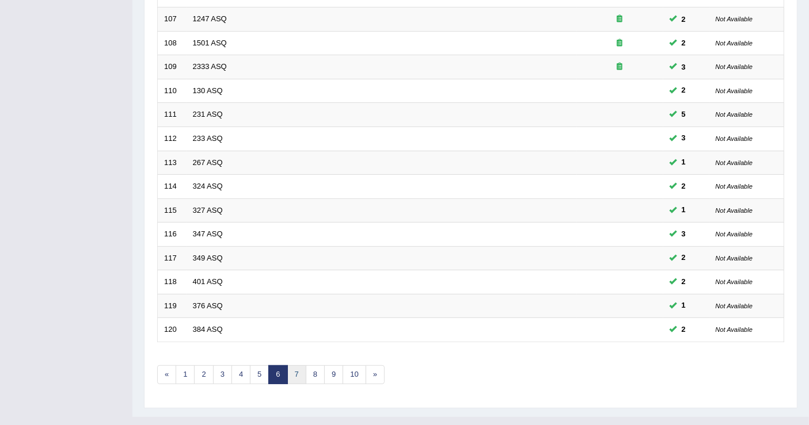
click at [292, 366] on link "7" at bounding box center [296, 375] width 19 height 19
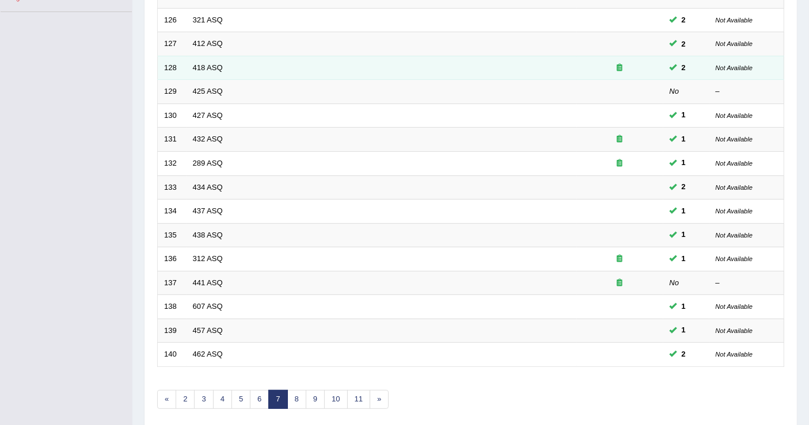
scroll to position [332, 0]
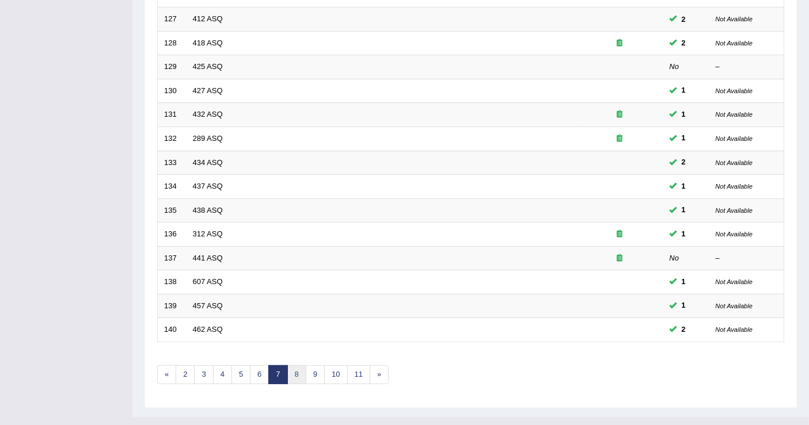
click at [297, 366] on link "8" at bounding box center [296, 375] width 19 height 19
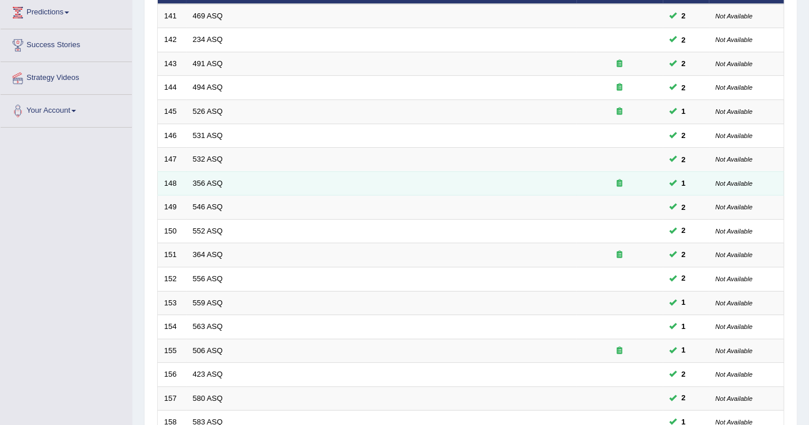
scroll to position [332, 0]
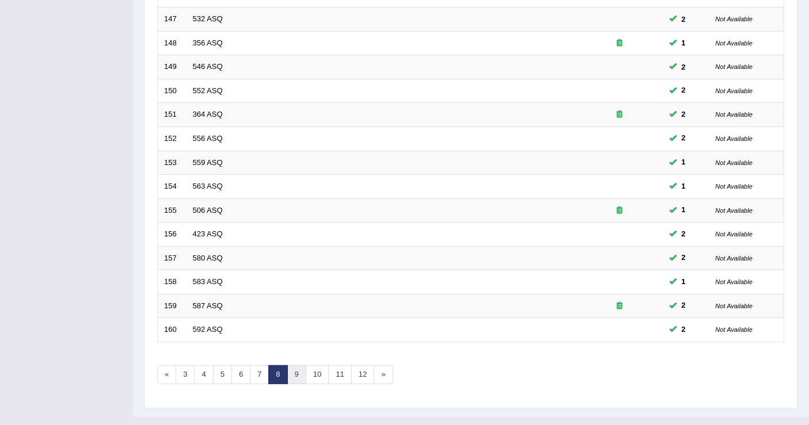
click at [291, 366] on link "9" at bounding box center [296, 375] width 19 height 19
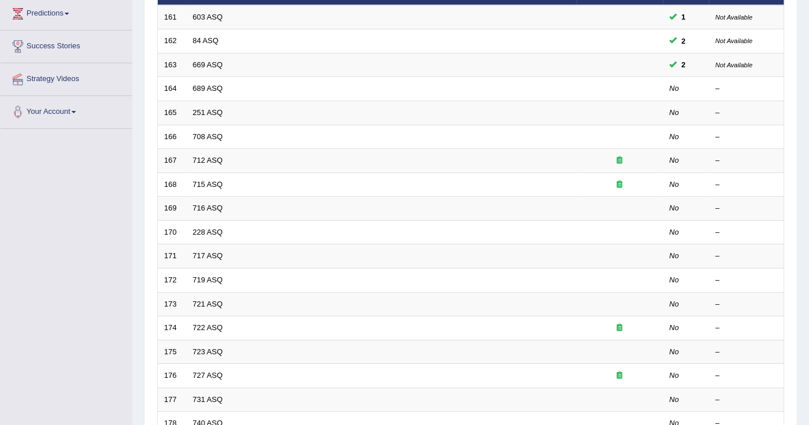
scroll to position [128, 0]
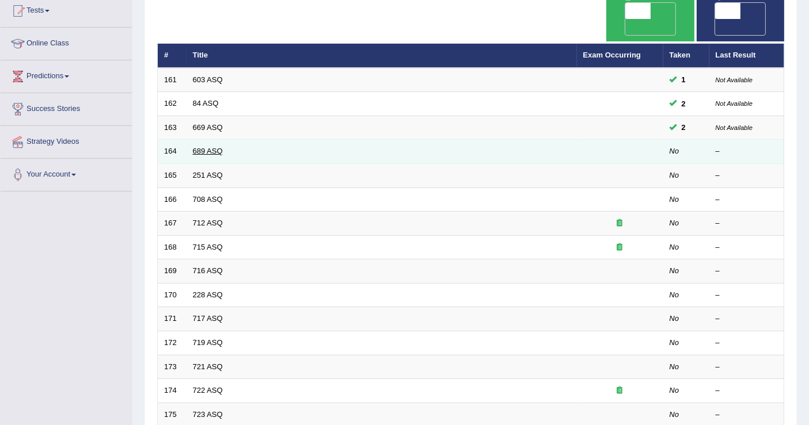
click at [209, 147] on link "689 ASQ" at bounding box center [208, 151] width 30 height 9
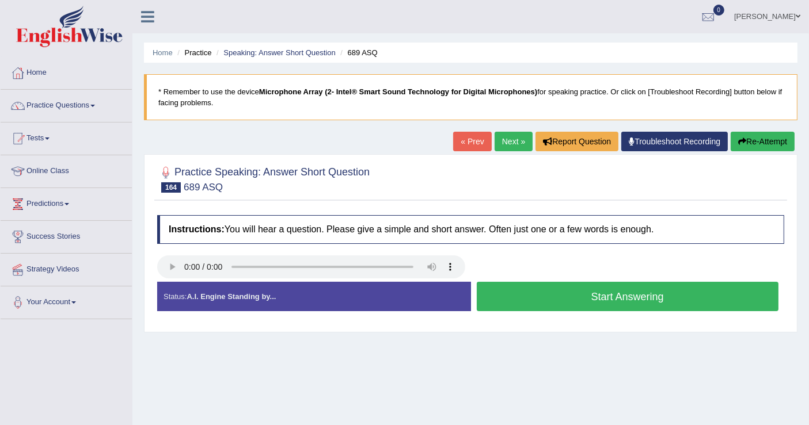
click at [541, 297] on button "Start Answering" at bounding box center [628, 296] width 302 height 29
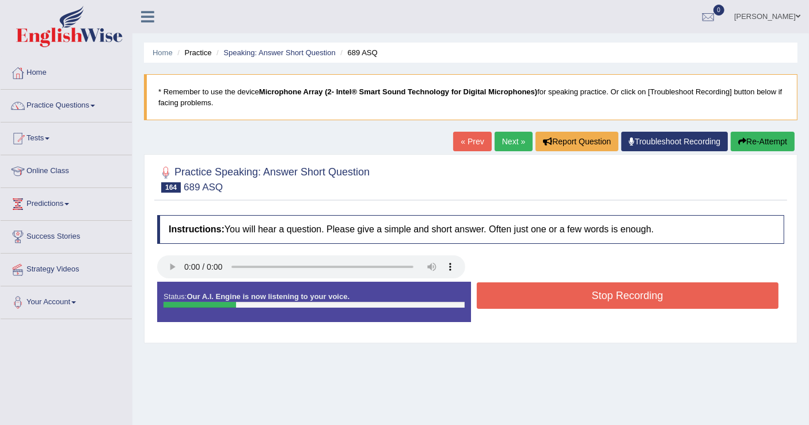
click at [541, 297] on button "Stop Recording" at bounding box center [628, 296] width 302 height 26
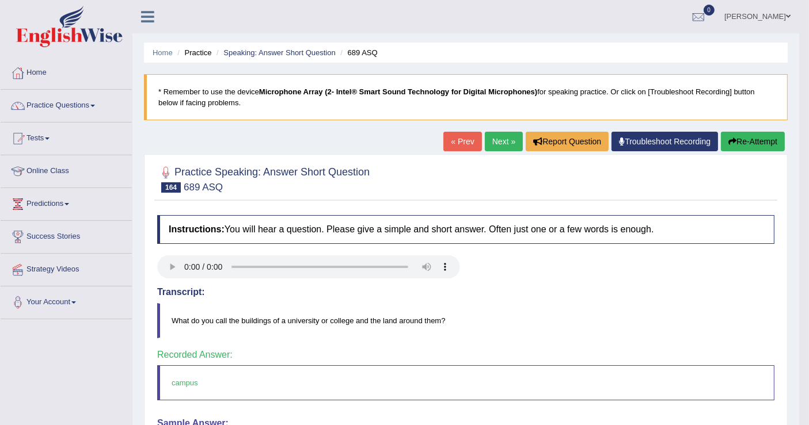
click at [505, 142] on link "Next »" at bounding box center [504, 142] width 38 height 20
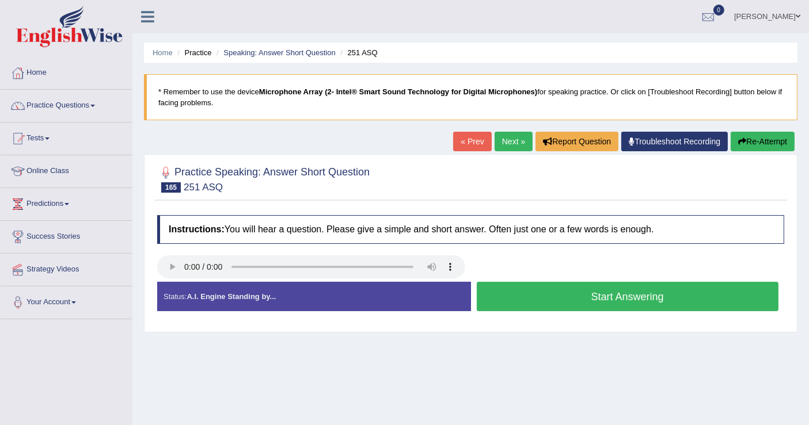
click at [567, 294] on button "Start Answering" at bounding box center [628, 296] width 302 height 29
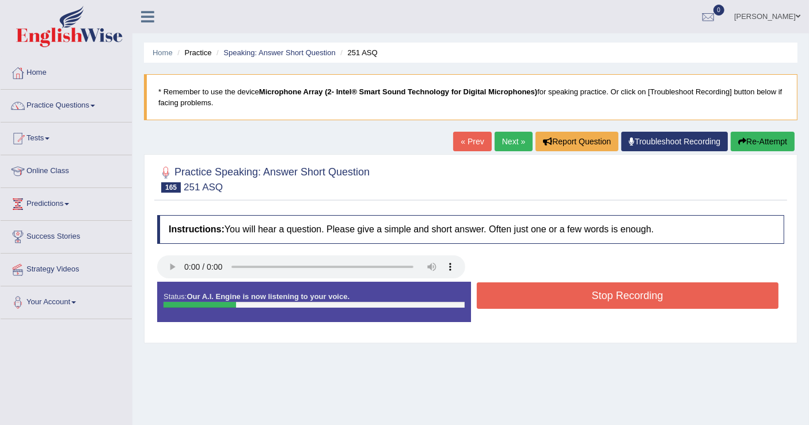
click at [567, 294] on button "Stop Recording" at bounding box center [628, 296] width 302 height 26
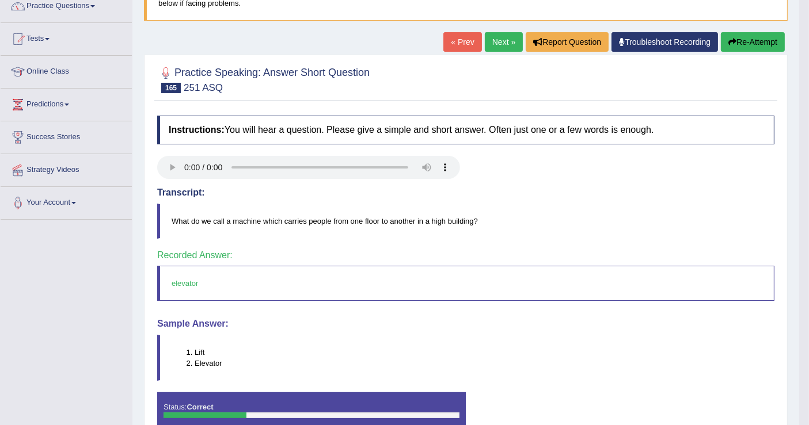
scroll to position [128, 0]
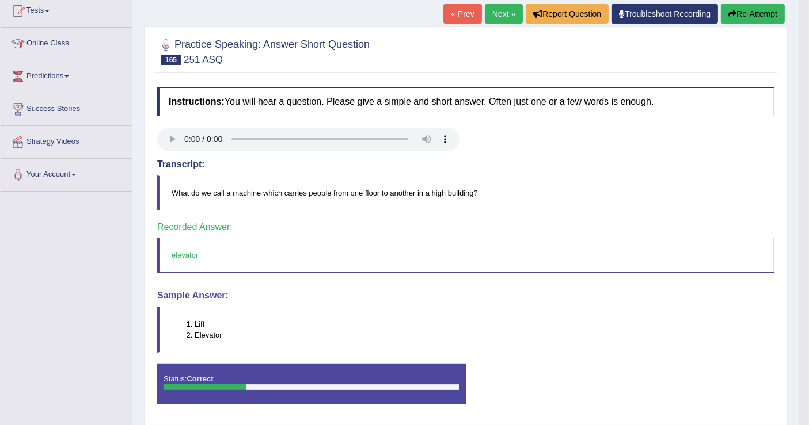
click at [511, 18] on link "Next »" at bounding box center [504, 14] width 38 height 20
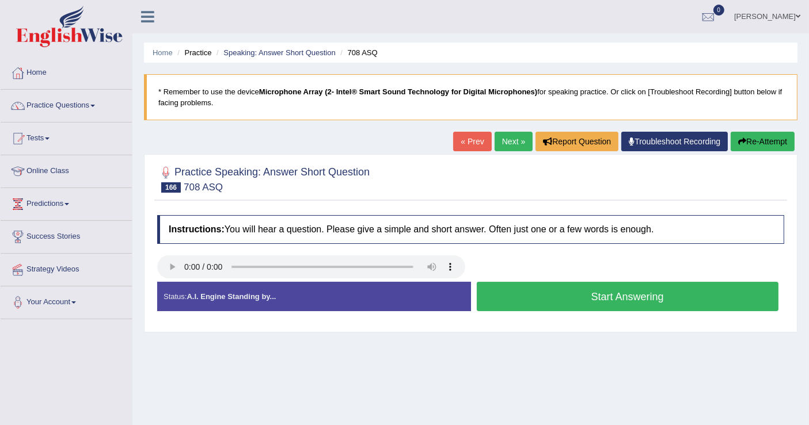
click at [542, 291] on button "Start Answering" at bounding box center [628, 296] width 302 height 29
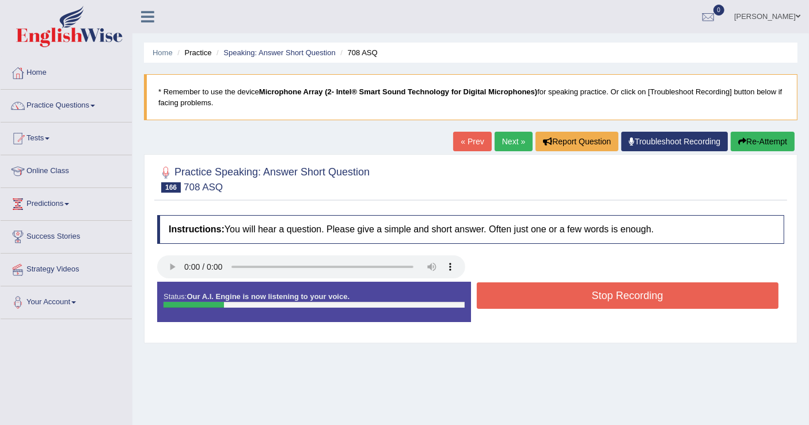
click at [541, 291] on button "Stop Recording" at bounding box center [628, 296] width 302 height 26
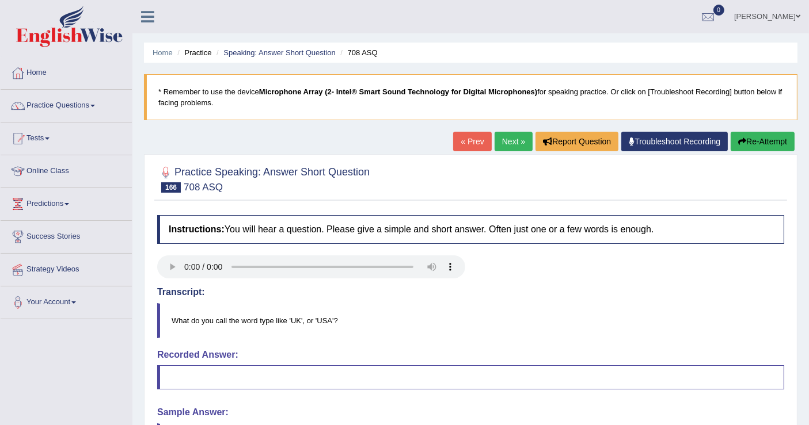
scroll to position [128, 0]
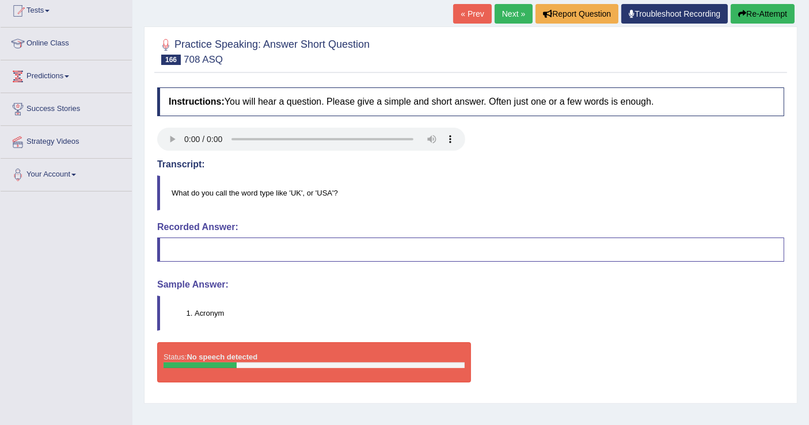
click at [756, 18] on button "Re-Attempt" at bounding box center [763, 14] width 64 height 20
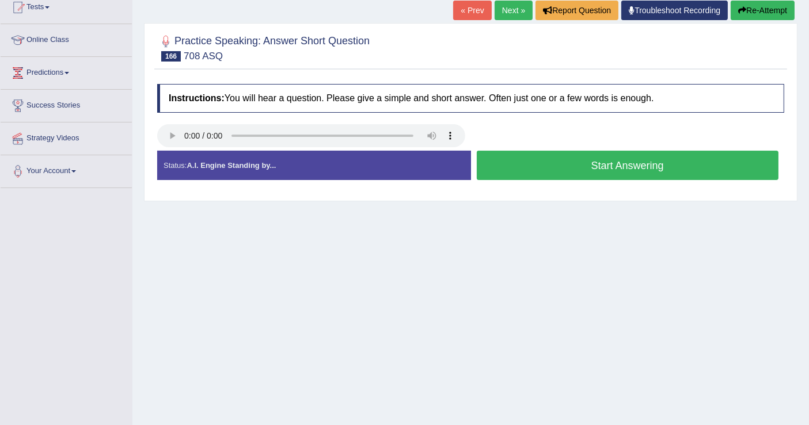
click at [552, 169] on button "Start Answering" at bounding box center [628, 165] width 302 height 29
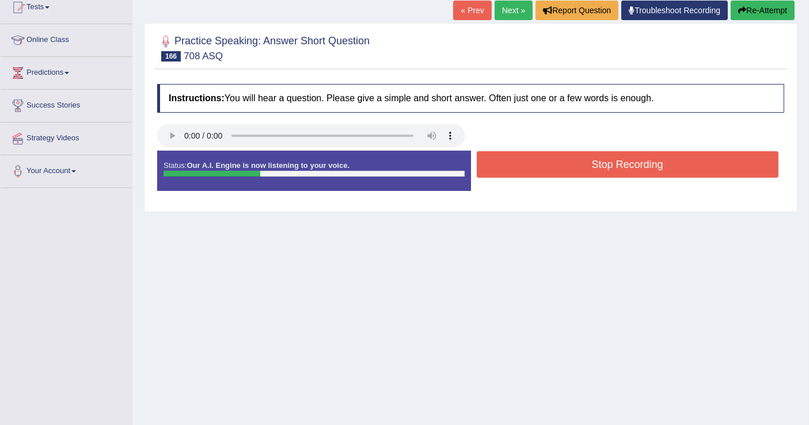
click at [556, 165] on button "Stop Recording" at bounding box center [628, 164] width 302 height 26
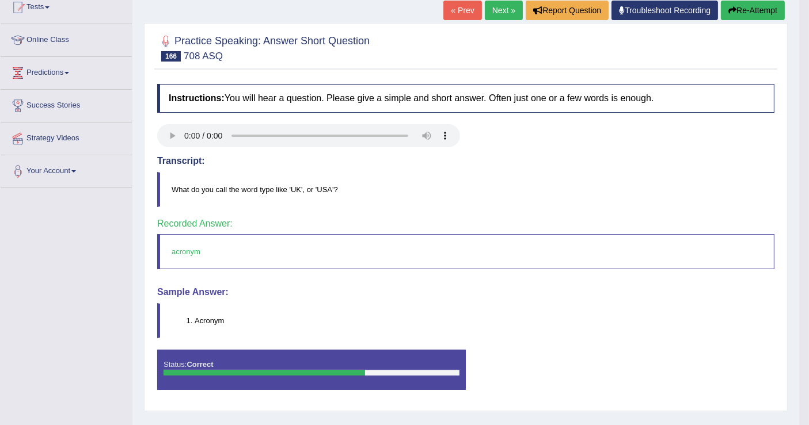
click at [492, 7] on link "Next »" at bounding box center [504, 11] width 38 height 20
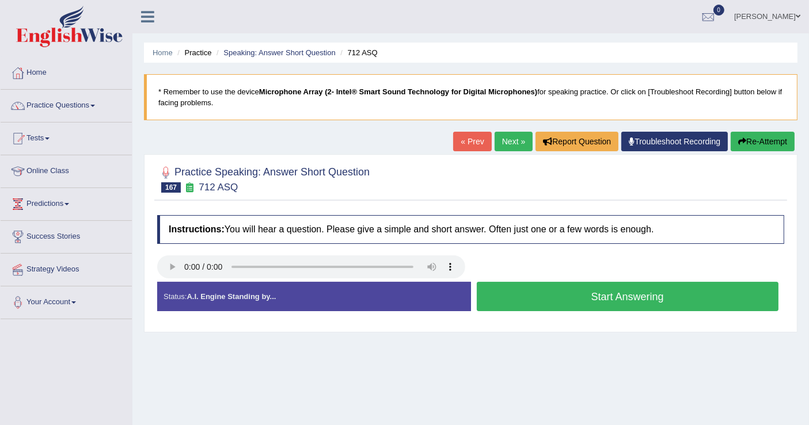
click at [547, 290] on button "Start Answering" at bounding box center [628, 296] width 302 height 29
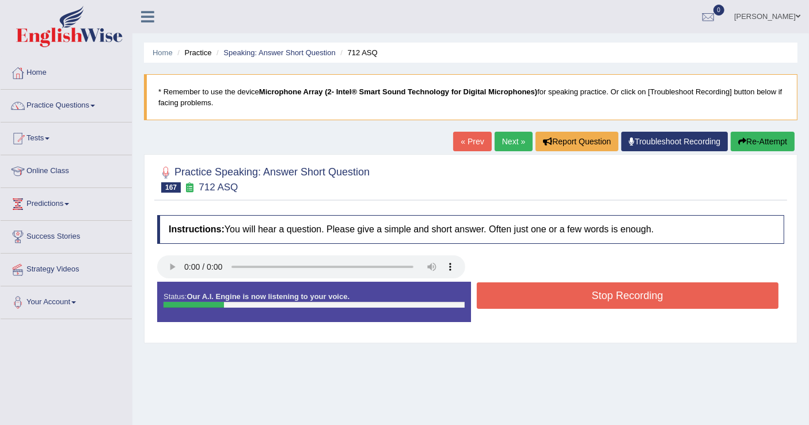
click at [547, 290] on button "Stop Recording" at bounding box center [628, 296] width 302 height 26
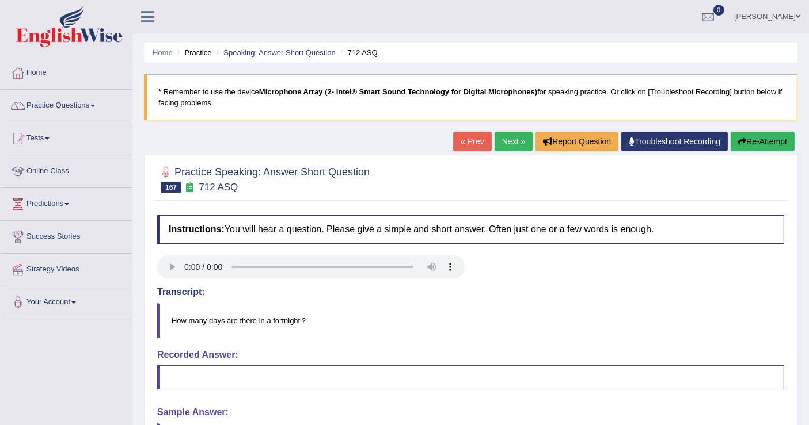
click at [781, 147] on button "Re-Attempt" at bounding box center [763, 142] width 64 height 20
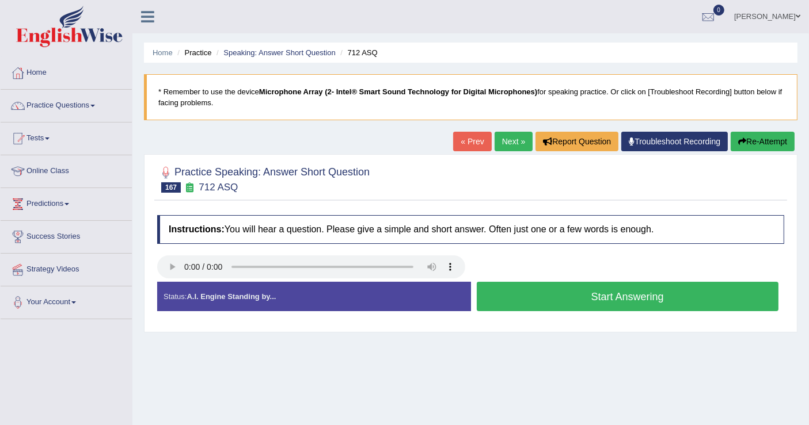
click at [572, 301] on button "Start Answering" at bounding box center [628, 296] width 302 height 29
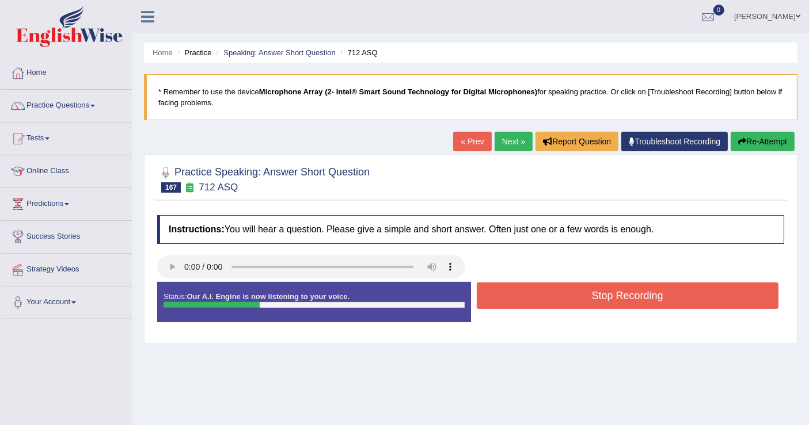
click at [575, 297] on button "Stop Recording" at bounding box center [628, 296] width 302 height 26
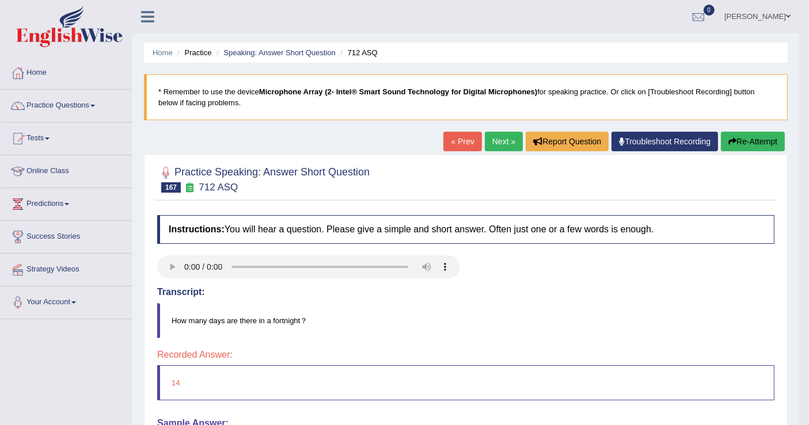
click at [498, 141] on link "Next »" at bounding box center [504, 142] width 38 height 20
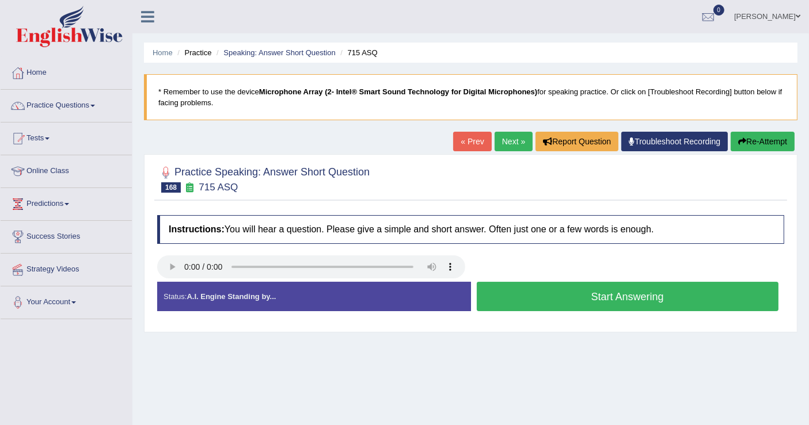
click at [527, 298] on button "Start Answering" at bounding box center [628, 296] width 302 height 29
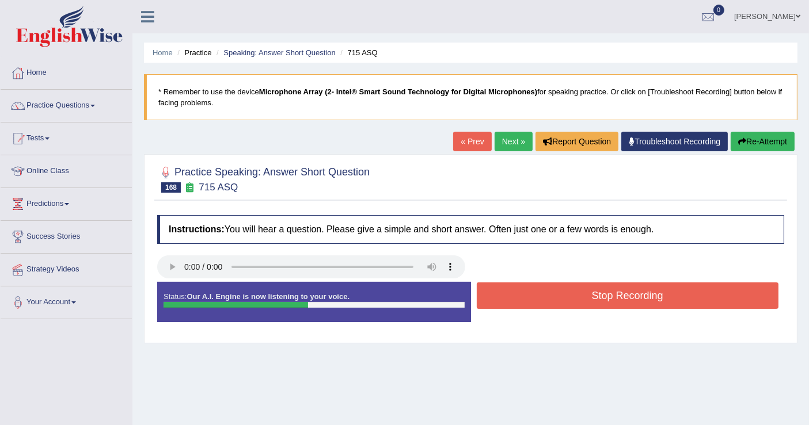
click at [512, 146] on link "Next »" at bounding box center [514, 142] width 38 height 20
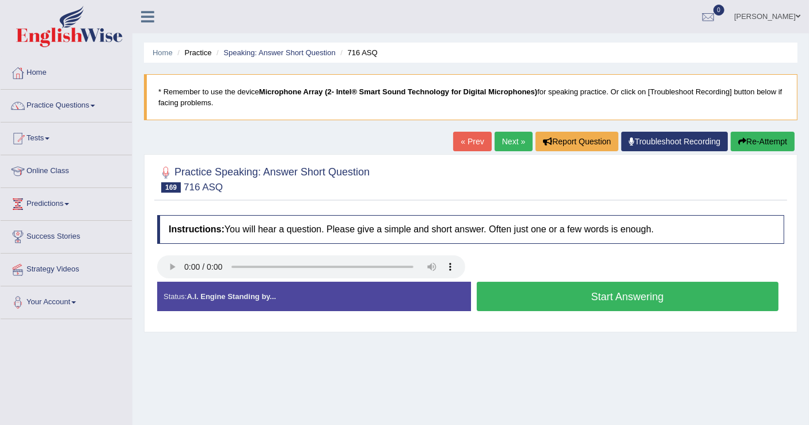
click at [474, 144] on link "« Prev" at bounding box center [472, 142] width 38 height 20
click at [563, 298] on button "Start Answering" at bounding box center [628, 296] width 302 height 29
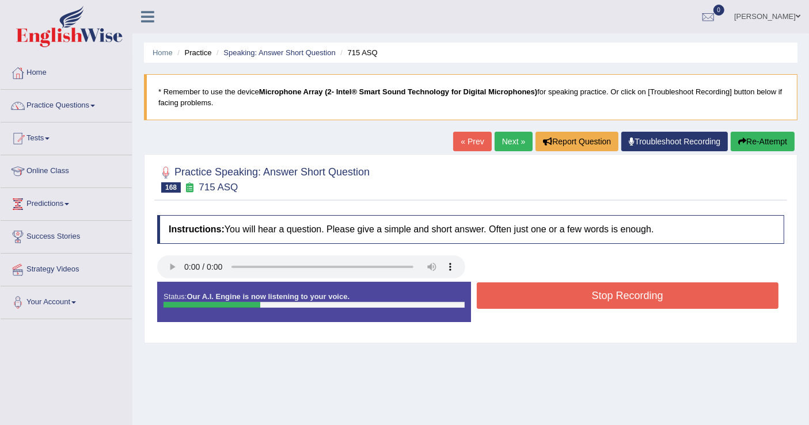
click at [563, 298] on button "Stop Recording" at bounding box center [628, 296] width 302 height 26
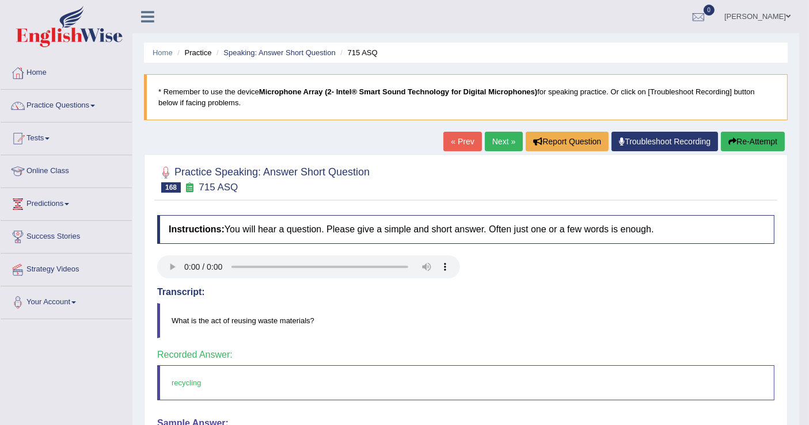
click at [502, 143] on link "Next »" at bounding box center [504, 142] width 38 height 20
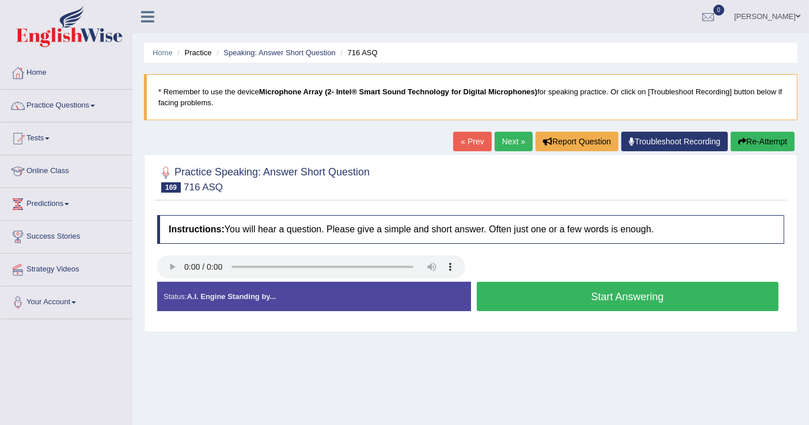
click at [558, 297] on button "Start Answering" at bounding box center [628, 296] width 302 height 29
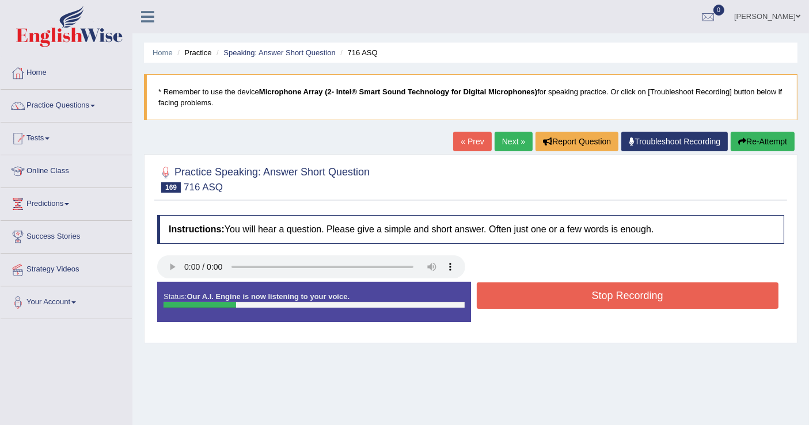
click at [558, 297] on button "Stop Recording" at bounding box center [628, 296] width 302 height 26
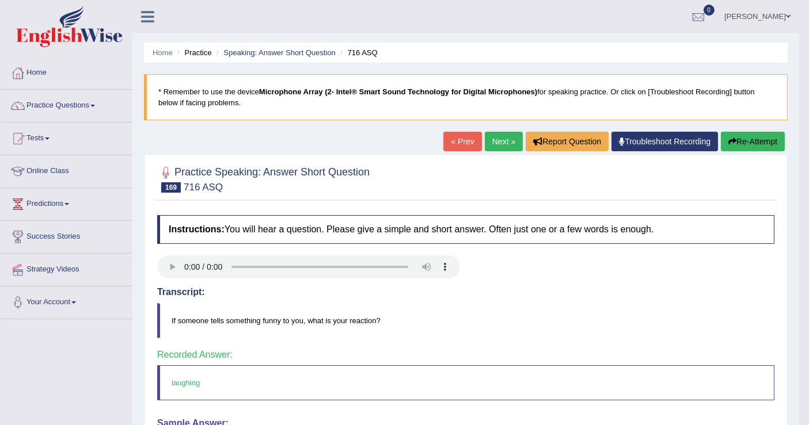
click at [504, 142] on link "Next »" at bounding box center [504, 142] width 38 height 20
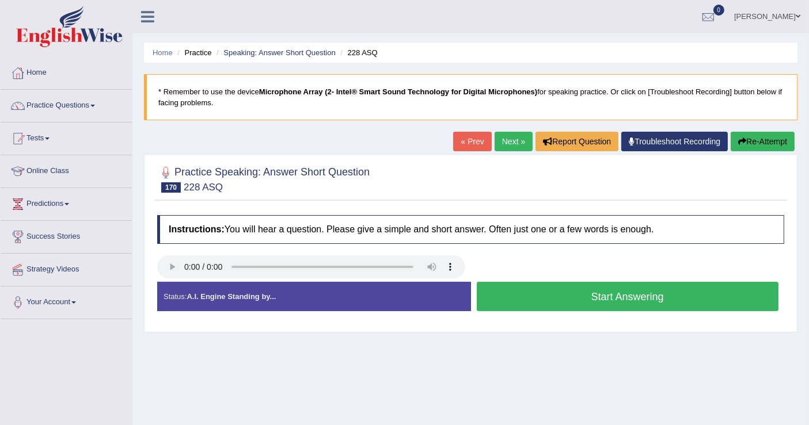
click at [549, 296] on button "Start Answering" at bounding box center [628, 296] width 302 height 29
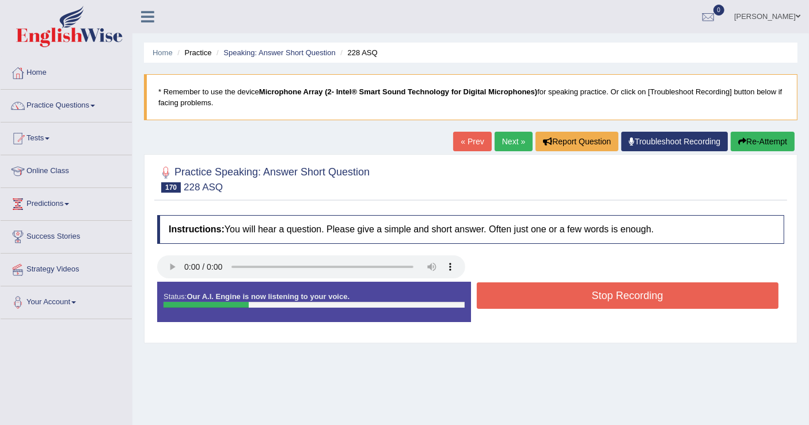
click at [549, 296] on button "Stop Recording" at bounding box center [628, 296] width 302 height 26
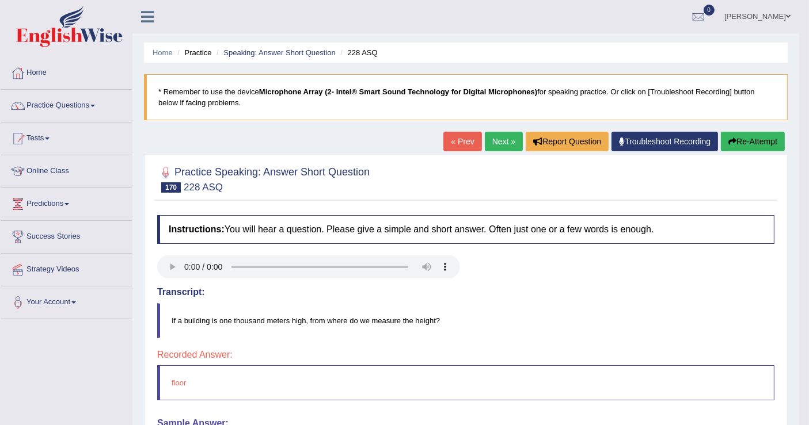
click at [754, 140] on button "Re-Attempt" at bounding box center [753, 142] width 64 height 20
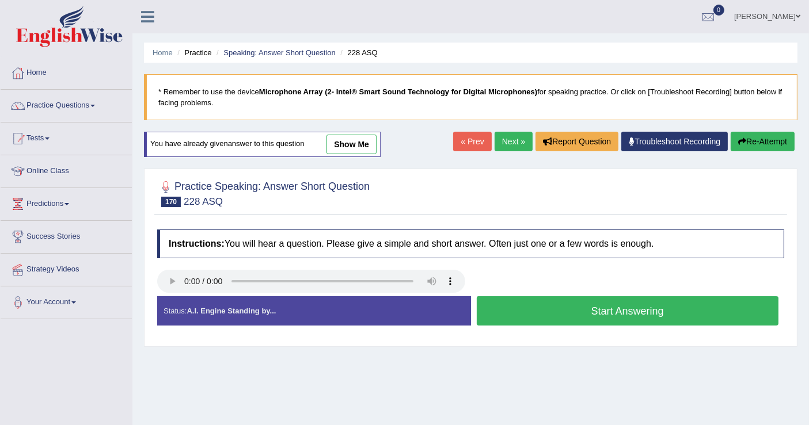
click at [589, 313] on button "Start Answering" at bounding box center [628, 311] width 302 height 29
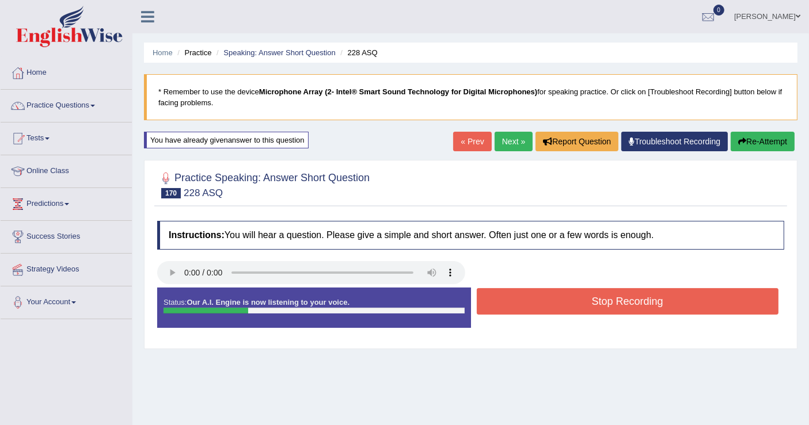
click at [596, 302] on button "Stop Recording" at bounding box center [628, 301] width 302 height 26
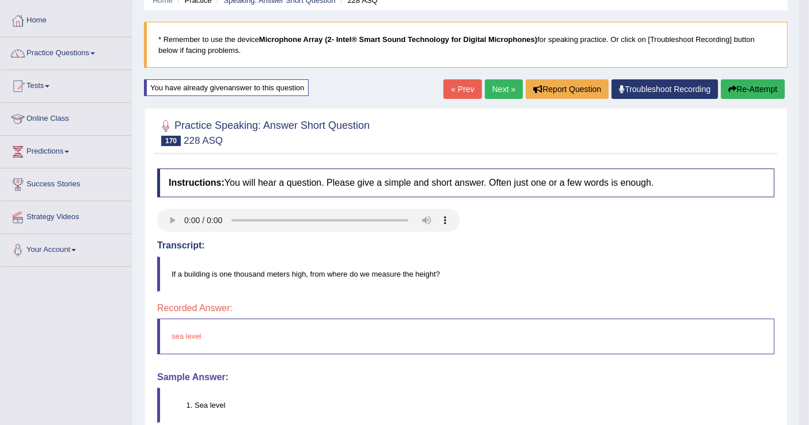
scroll to position [64, 0]
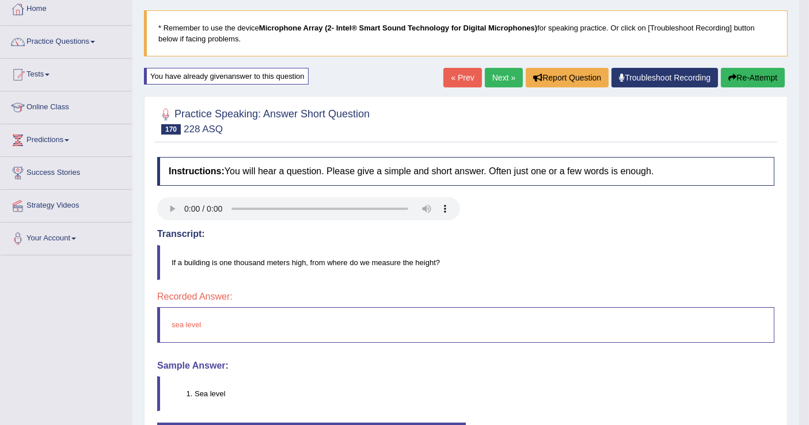
click at [503, 75] on link "Next »" at bounding box center [504, 78] width 38 height 20
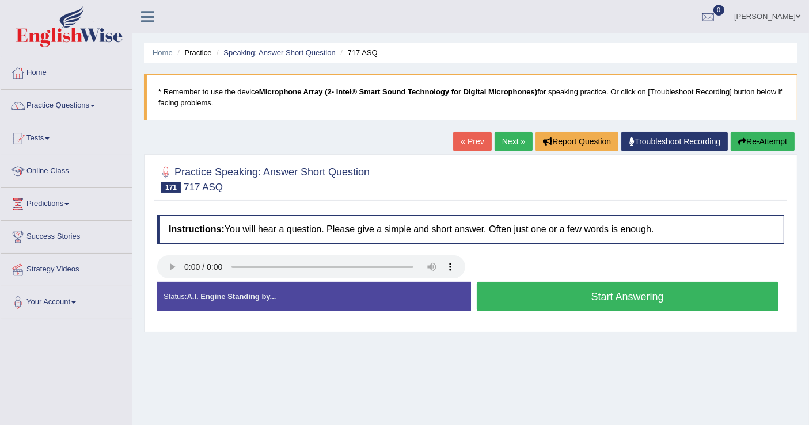
click at [562, 303] on button "Start Answering" at bounding box center [628, 296] width 302 height 29
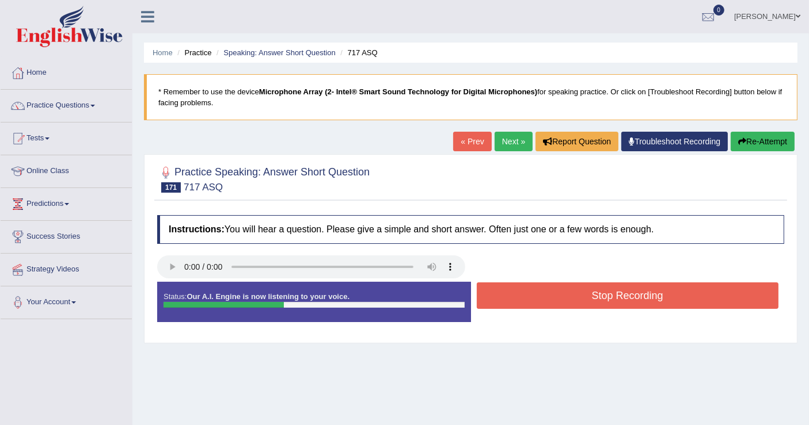
click at [562, 301] on button "Stop Recording" at bounding box center [628, 296] width 302 height 26
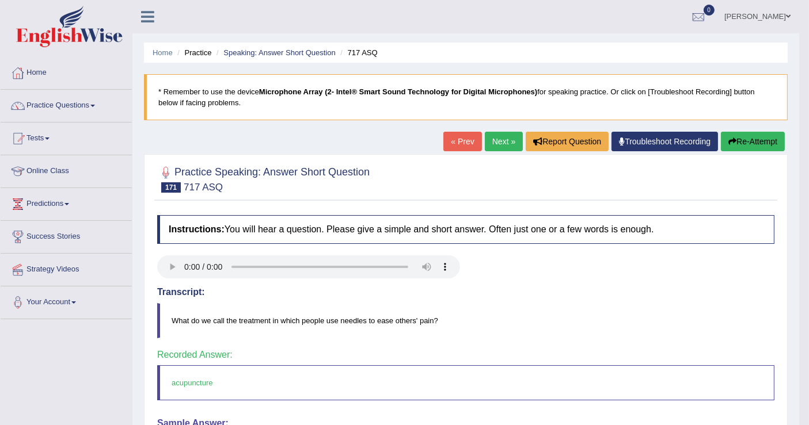
click at [505, 143] on link "Next »" at bounding box center [504, 142] width 38 height 20
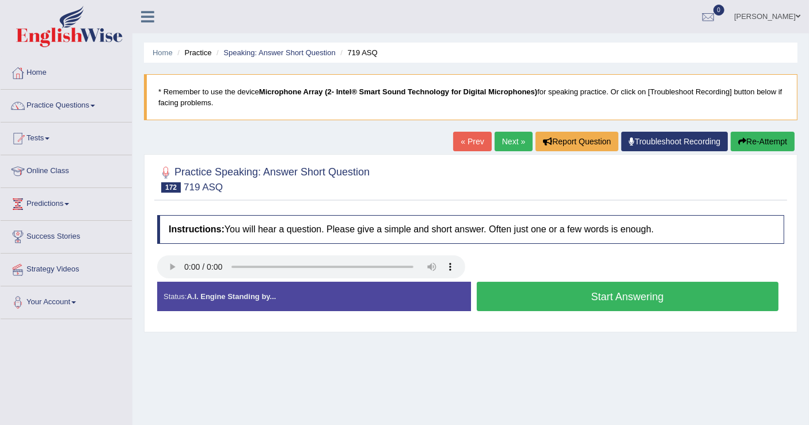
click at [556, 295] on button "Start Answering" at bounding box center [628, 296] width 302 height 29
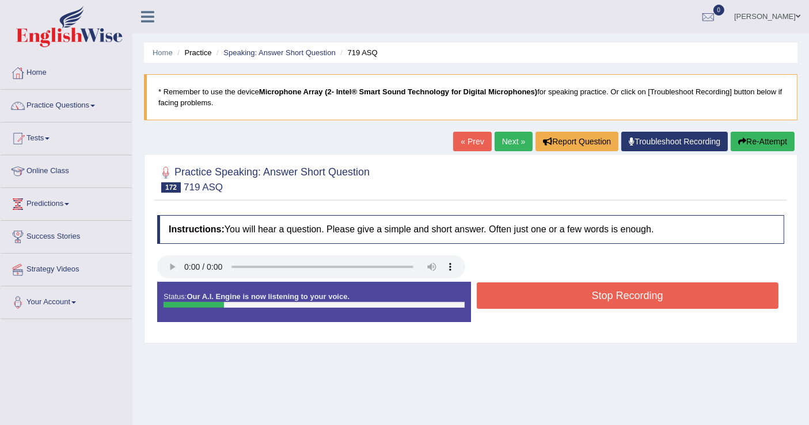
click at [556, 295] on button "Stop Recording" at bounding box center [628, 296] width 302 height 26
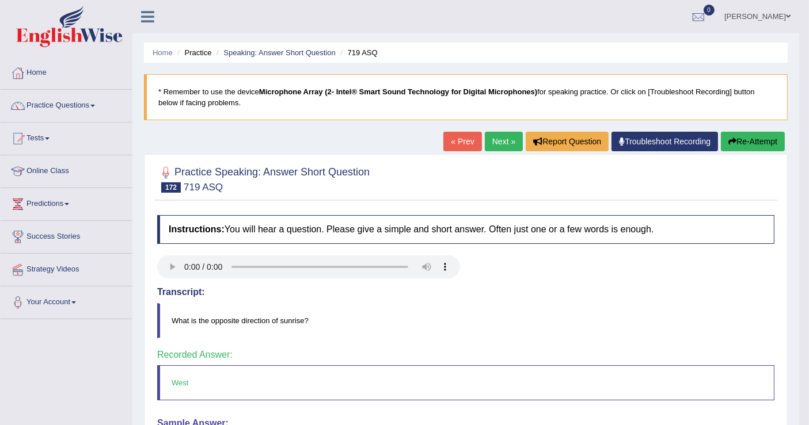
click at [496, 135] on link "Next »" at bounding box center [504, 142] width 38 height 20
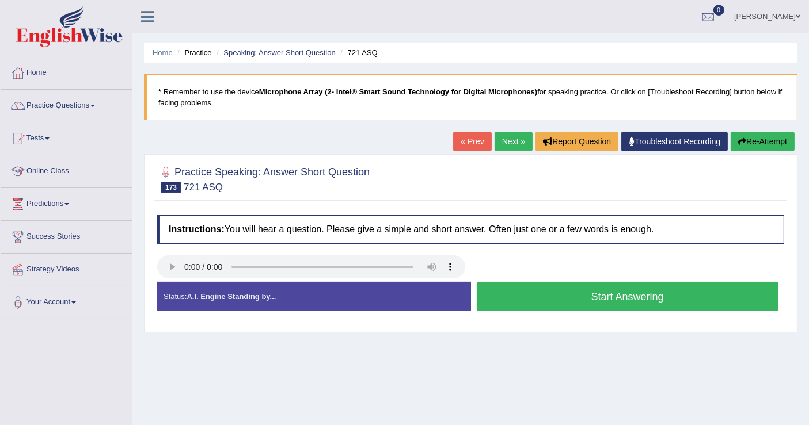
click at [568, 300] on button "Start Answering" at bounding box center [628, 296] width 302 height 29
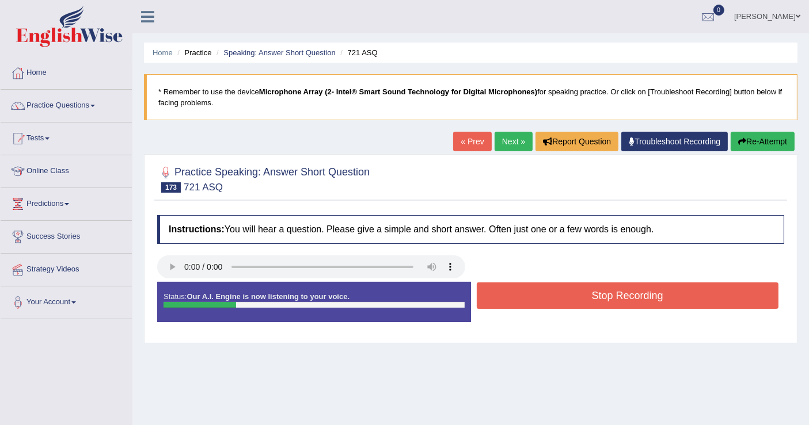
click at [568, 300] on button "Stop Recording" at bounding box center [628, 296] width 302 height 26
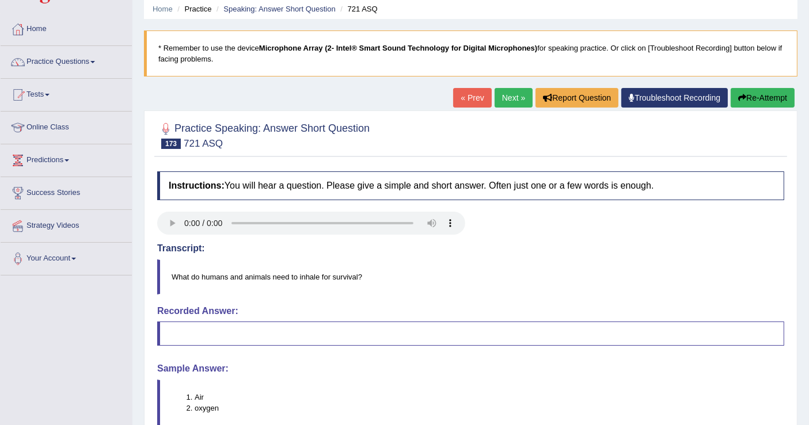
scroll to position [64, 0]
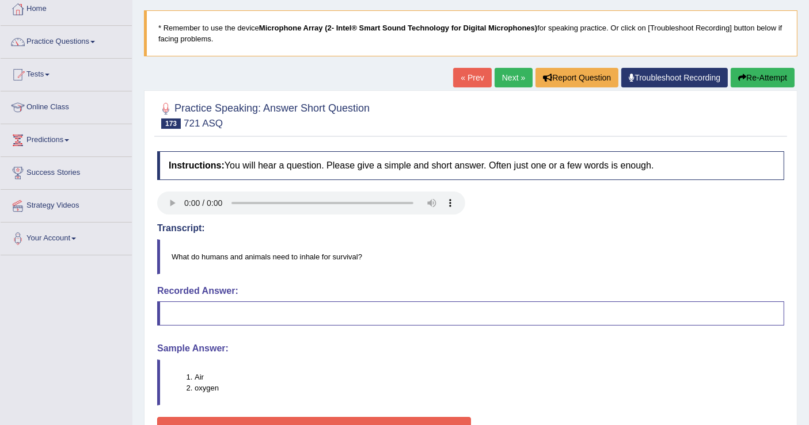
click at [770, 77] on button "Re-Attempt" at bounding box center [763, 78] width 64 height 20
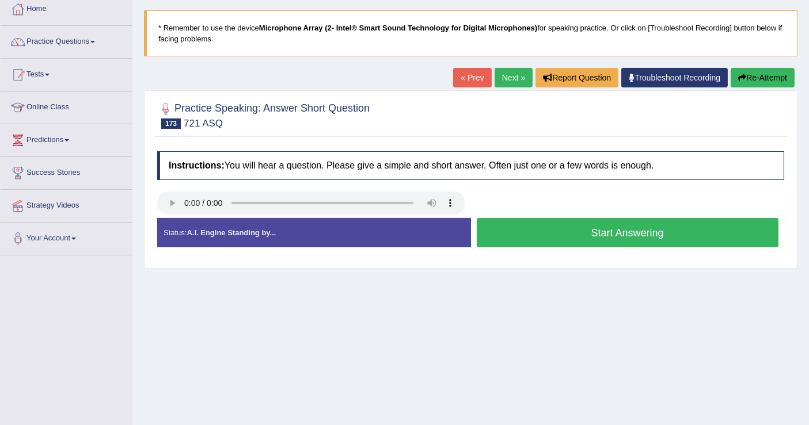
click at [534, 234] on button "Start Answering" at bounding box center [628, 232] width 302 height 29
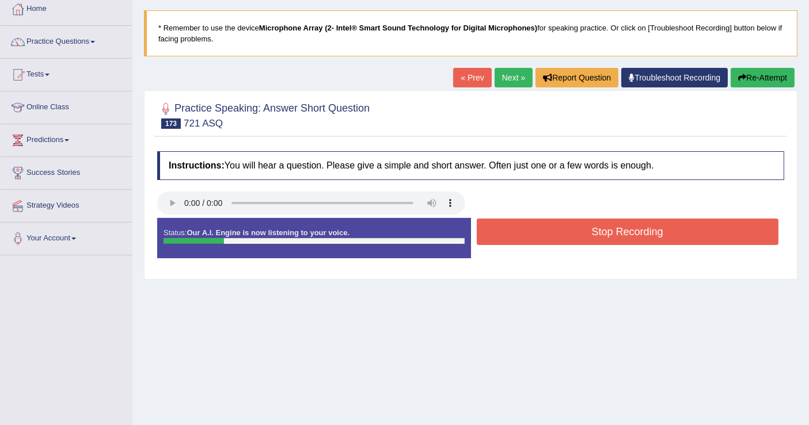
click at [534, 234] on button "Stop Recording" at bounding box center [628, 232] width 302 height 26
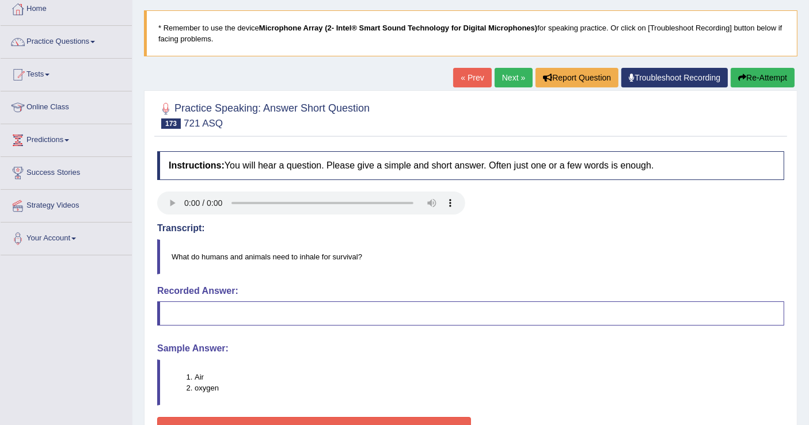
click at [773, 78] on button "Re-Attempt" at bounding box center [763, 78] width 64 height 20
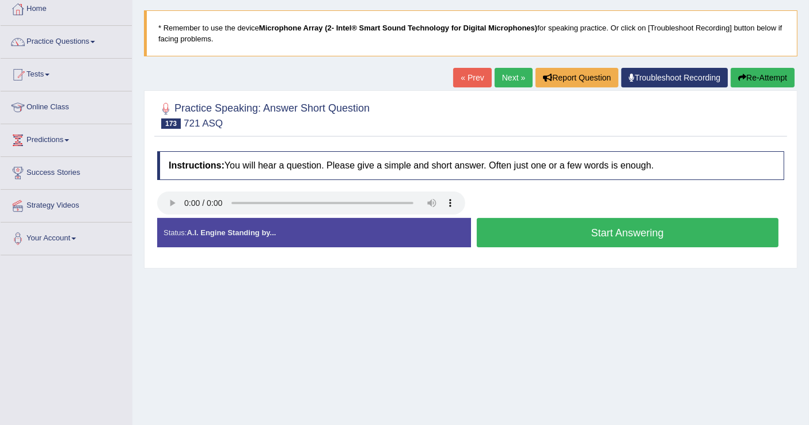
click at [587, 229] on button "Start Answering" at bounding box center [628, 232] width 302 height 29
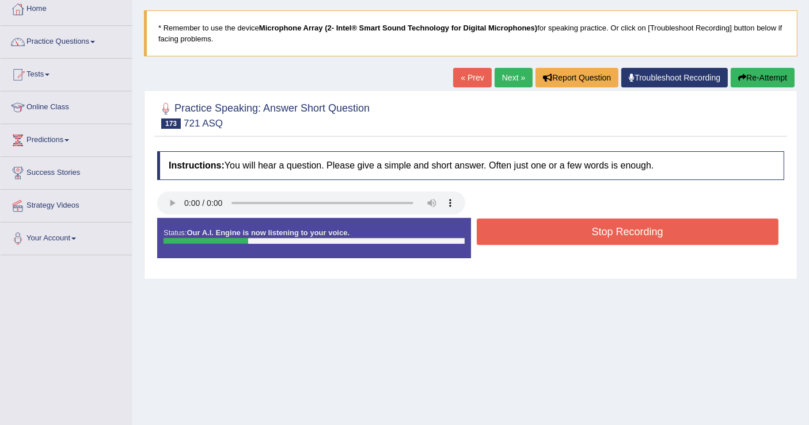
click at [587, 229] on button "Stop Recording" at bounding box center [628, 232] width 302 height 26
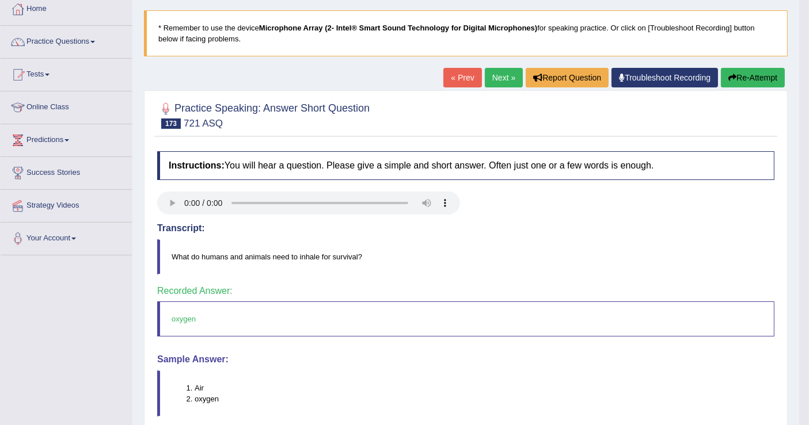
click at [507, 73] on link "Next »" at bounding box center [504, 78] width 38 height 20
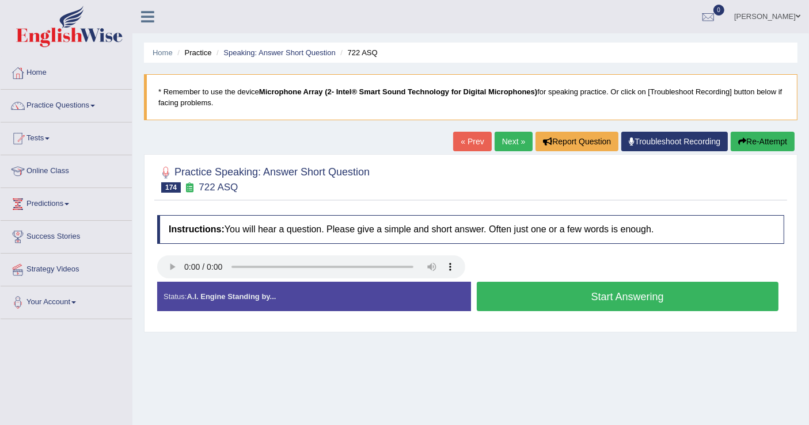
click at [536, 297] on button "Start Answering" at bounding box center [628, 296] width 302 height 29
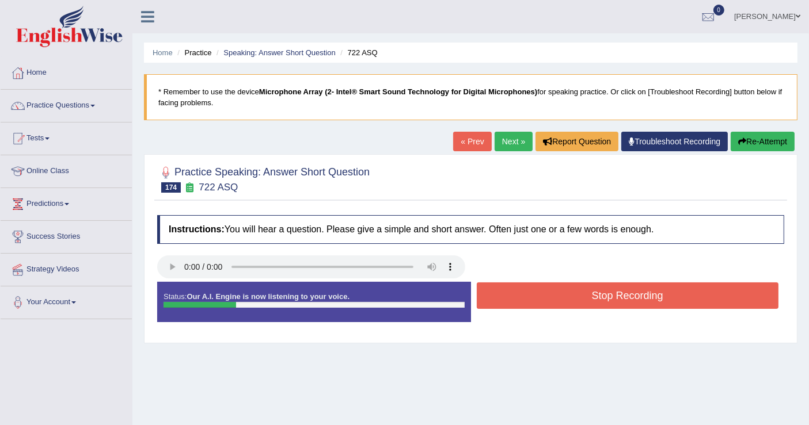
click at [536, 297] on button "Stop Recording" at bounding box center [628, 296] width 302 height 26
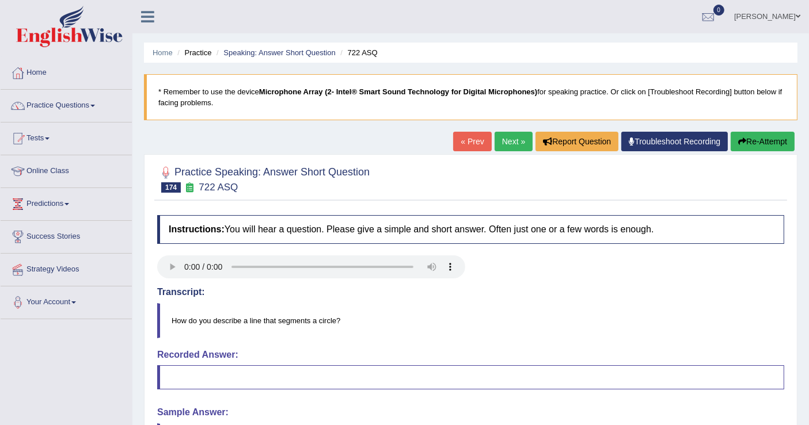
click at [748, 137] on button "Re-Attempt" at bounding box center [763, 142] width 64 height 20
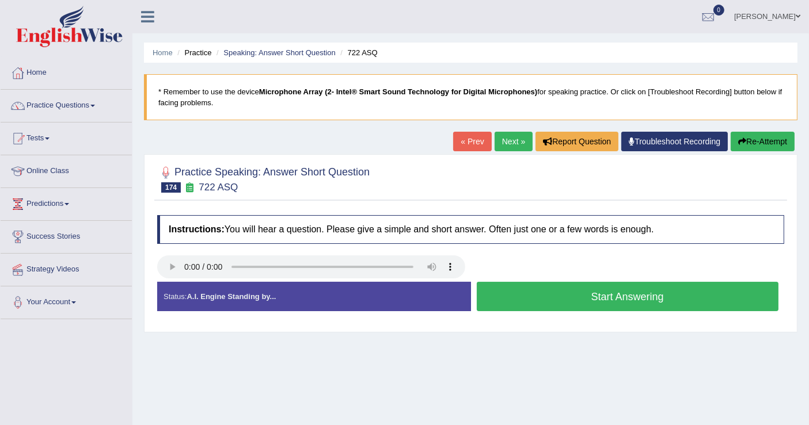
click at [558, 294] on button "Start Answering" at bounding box center [628, 296] width 302 height 29
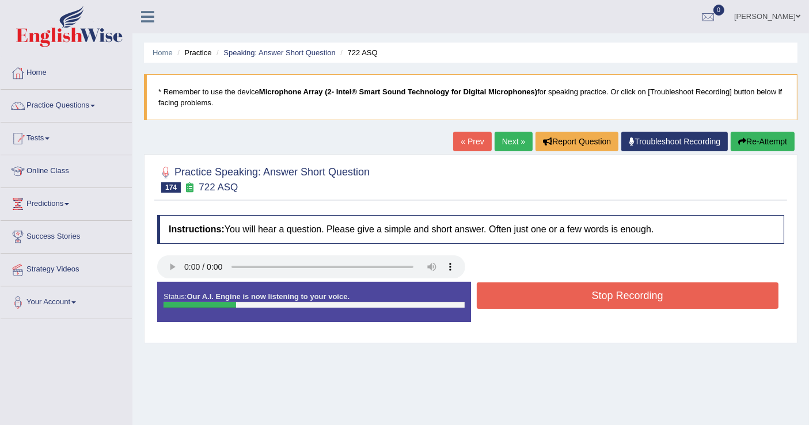
click at [558, 294] on button "Stop Recording" at bounding box center [628, 296] width 302 height 26
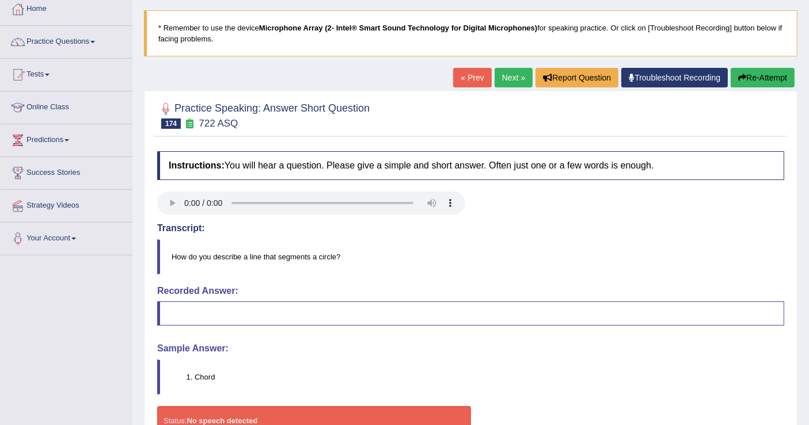
scroll to position [128, 0]
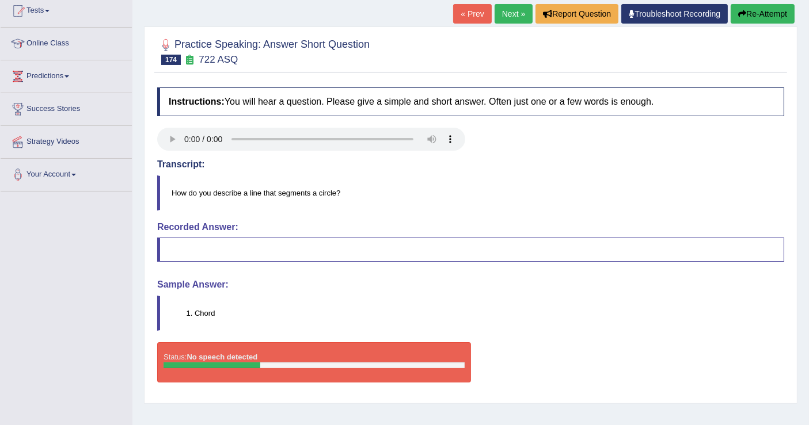
click at [516, 12] on link "Next »" at bounding box center [514, 14] width 38 height 20
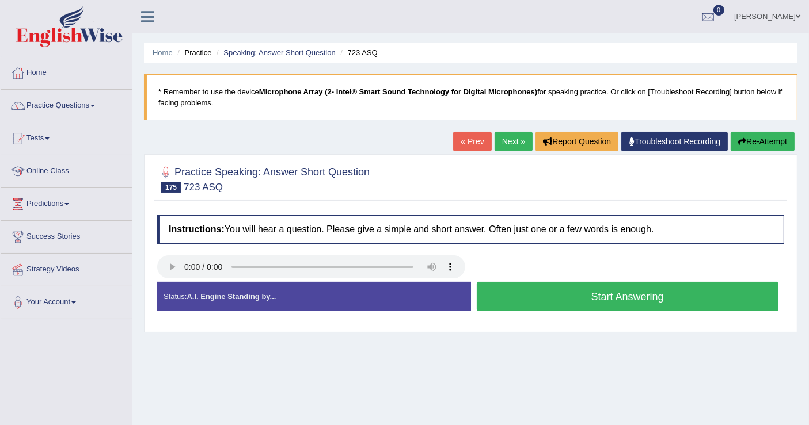
click at [564, 303] on button "Start Answering" at bounding box center [628, 296] width 302 height 29
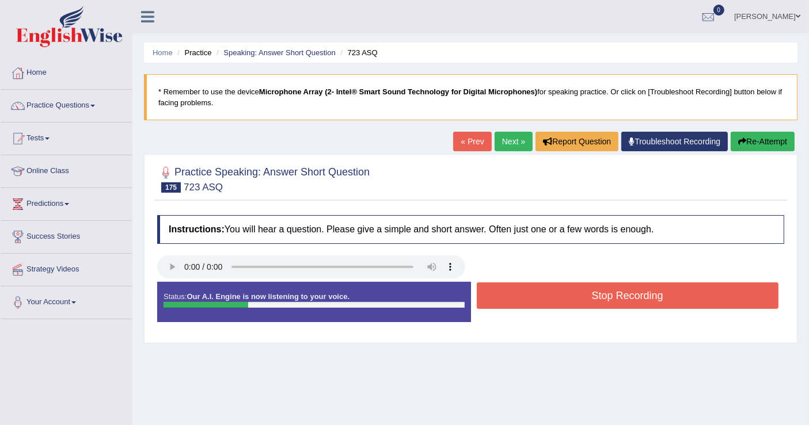
click at [555, 299] on button "Stop Recording" at bounding box center [628, 296] width 302 height 26
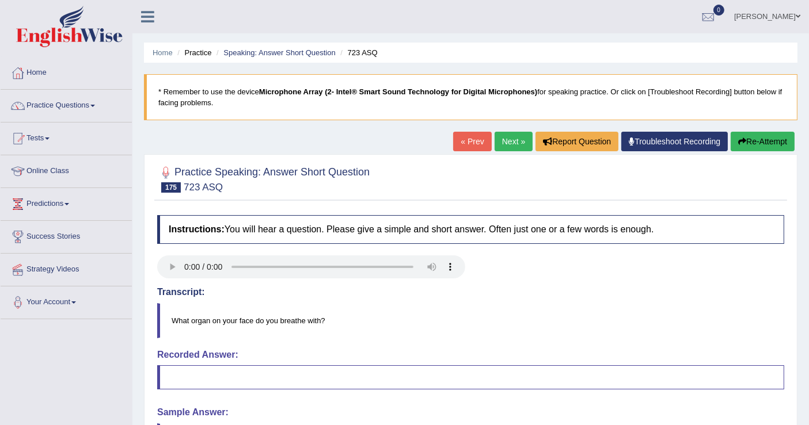
click at [771, 140] on button "Re-Attempt" at bounding box center [763, 142] width 64 height 20
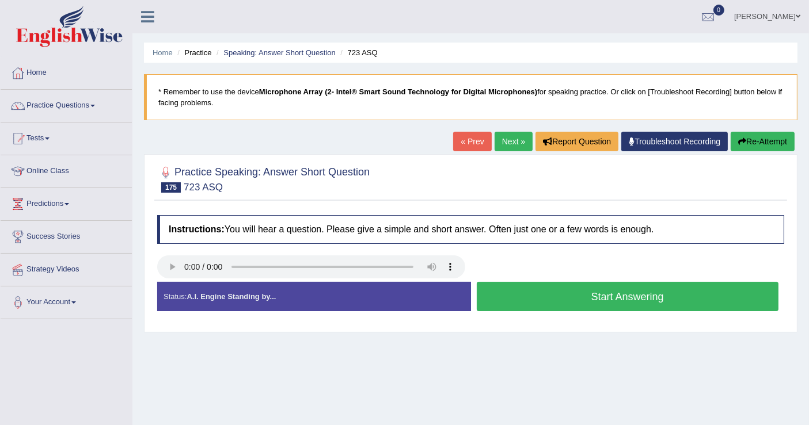
click at [573, 293] on button "Start Answering" at bounding box center [628, 296] width 302 height 29
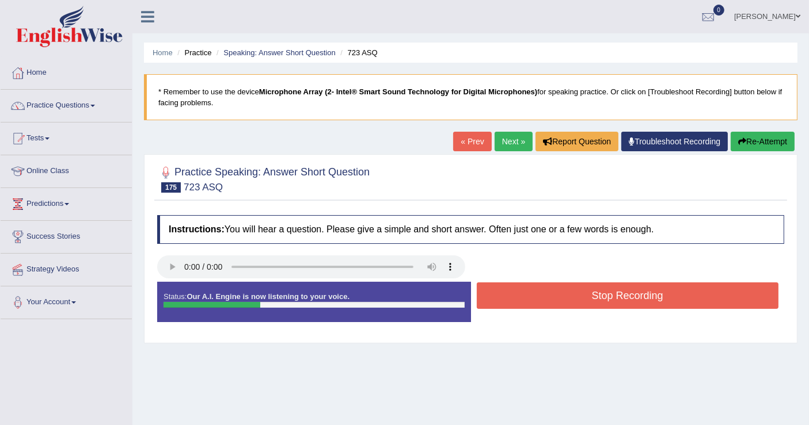
click at [573, 293] on button "Stop Recording" at bounding box center [628, 296] width 302 height 26
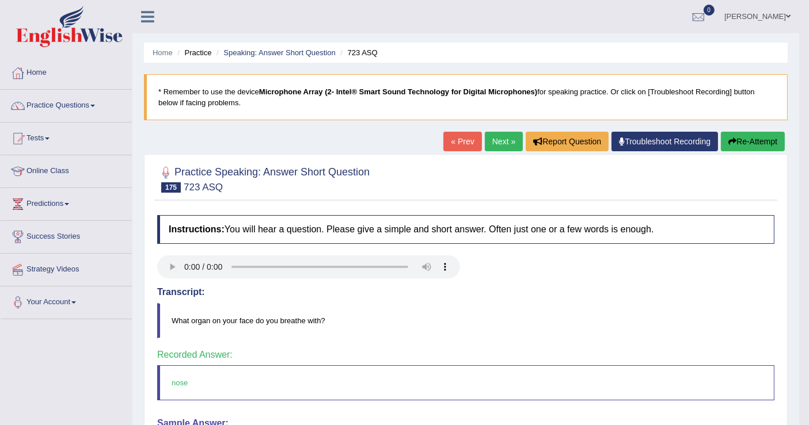
click at [515, 140] on link "Next »" at bounding box center [504, 142] width 38 height 20
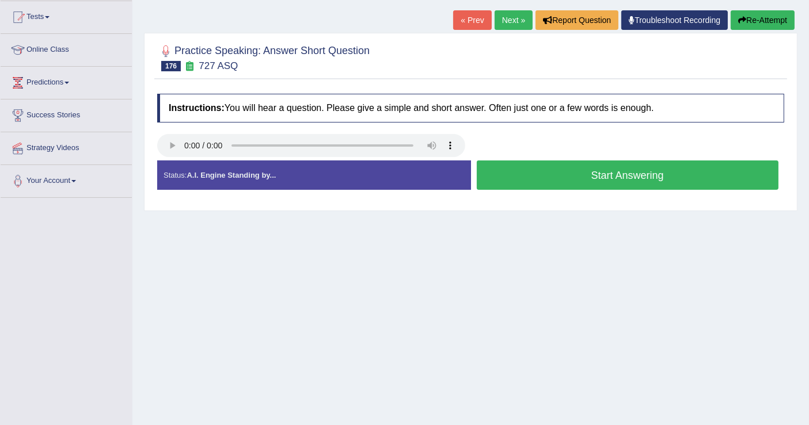
scroll to position [128, 0]
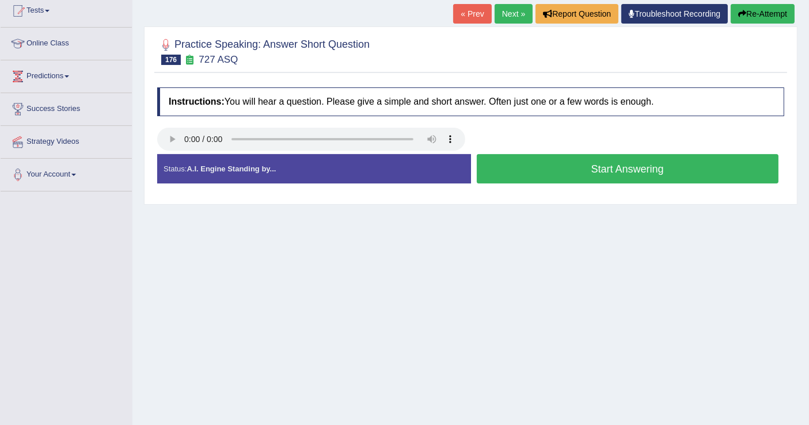
click at [567, 168] on button "Start Answering" at bounding box center [628, 168] width 302 height 29
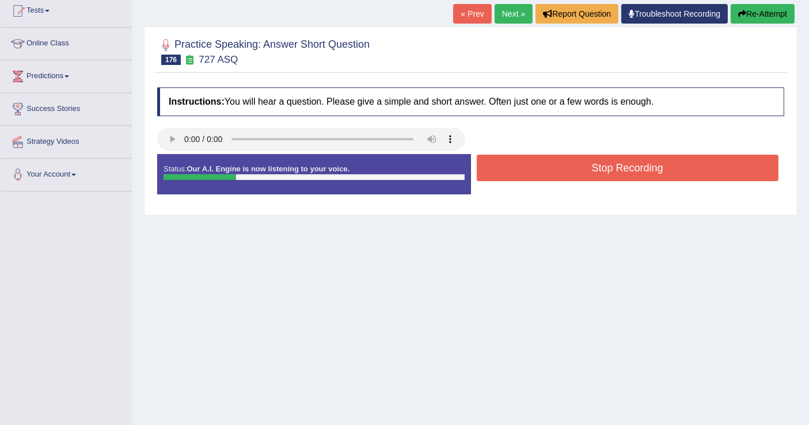
click at [567, 168] on button "Stop Recording" at bounding box center [628, 168] width 302 height 26
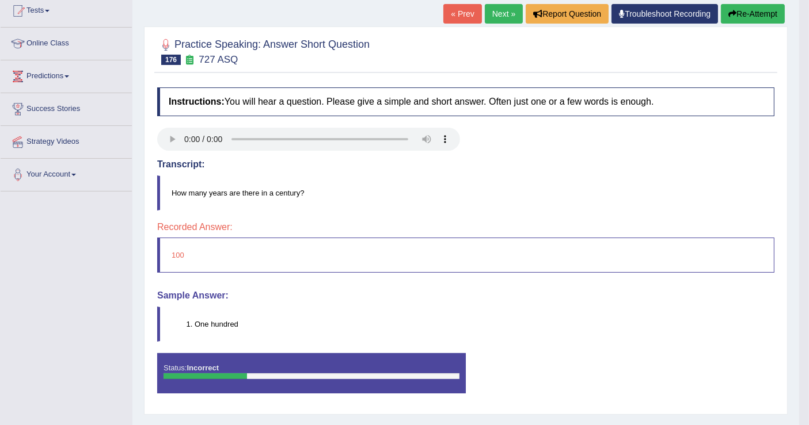
click at [505, 13] on link "Next »" at bounding box center [504, 14] width 38 height 20
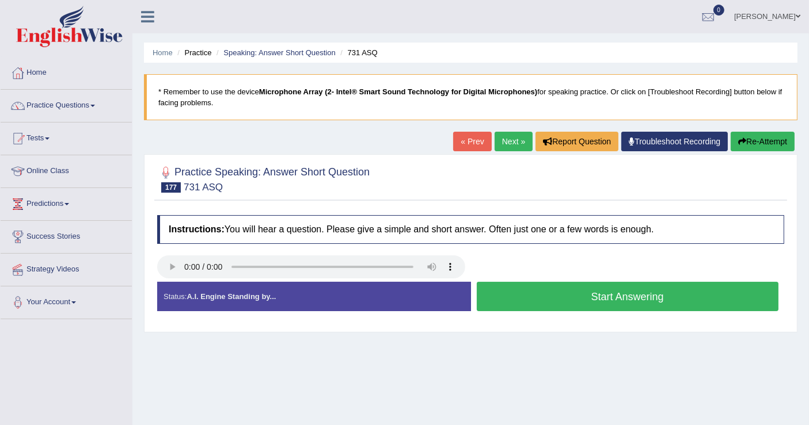
click at [542, 297] on button "Start Answering" at bounding box center [628, 296] width 302 height 29
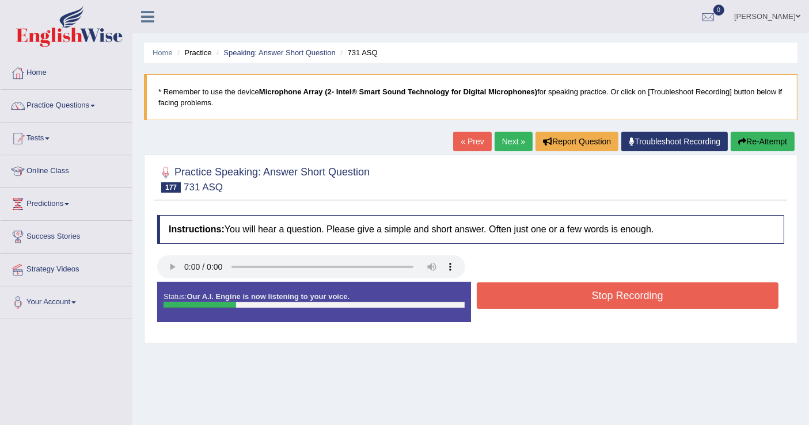
click at [552, 294] on button "Stop Recording" at bounding box center [628, 296] width 302 height 26
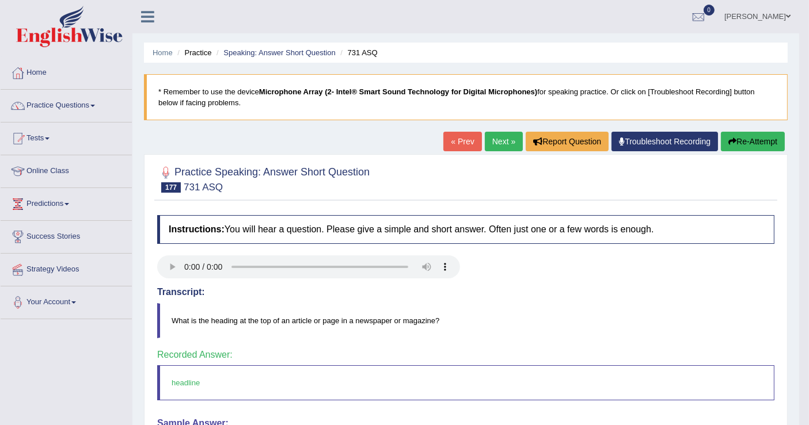
click at [505, 139] on link "Next »" at bounding box center [504, 142] width 38 height 20
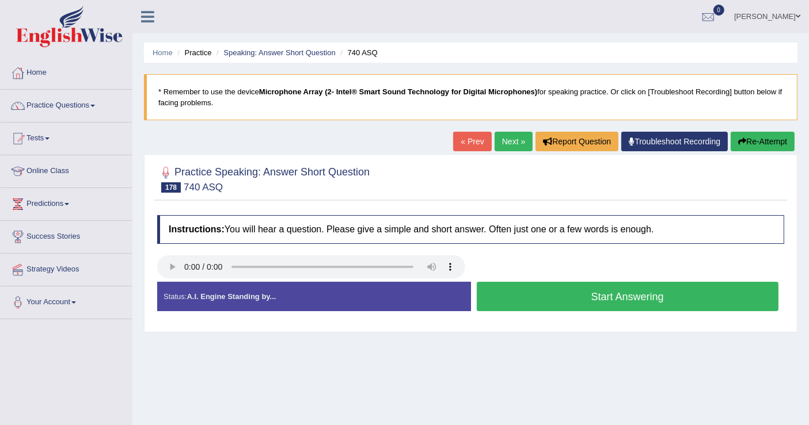
click at [530, 300] on button "Start Answering" at bounding box center [628, 296] width 302 height 29
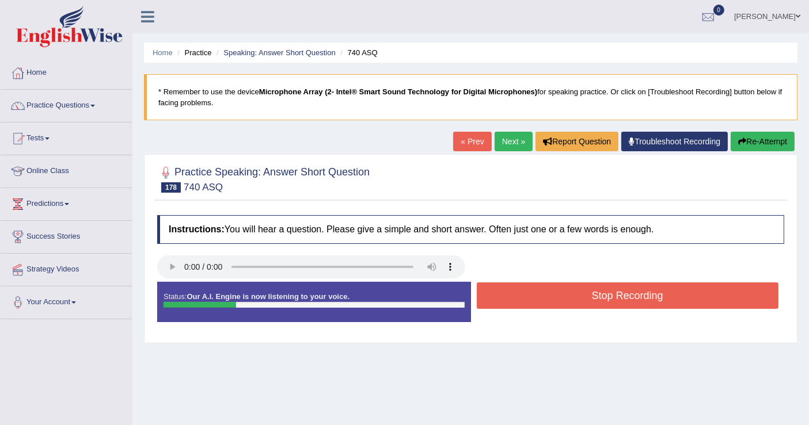
click at [530, 300] on button "Stop Recording" at bounding box center [628, 296] width 302 height 26
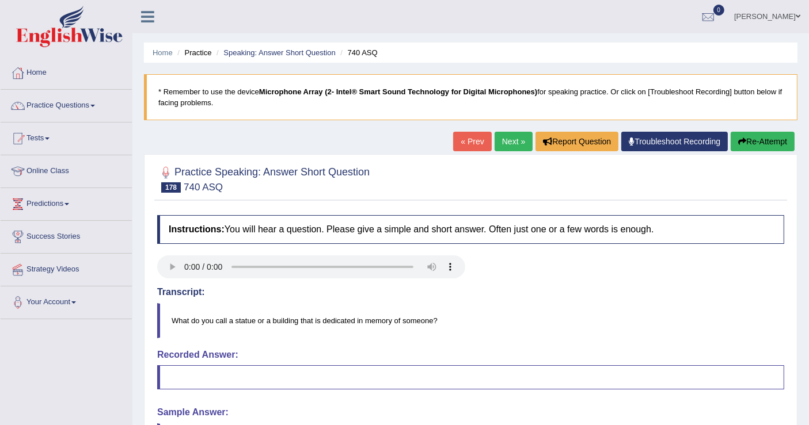
click at [750, 142] on button "Re-Attempt" at bounding box center [763, 142] width 64 height 20
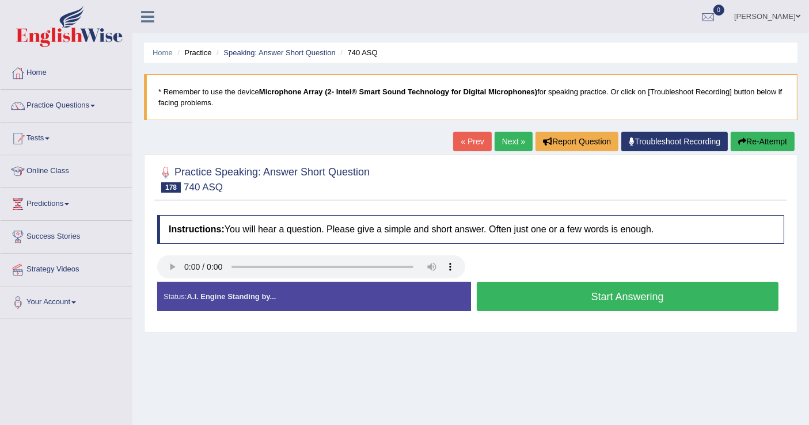
click at [577, 302] on button "Start Answering" at bounding box center [628, 296] width 302 height 29
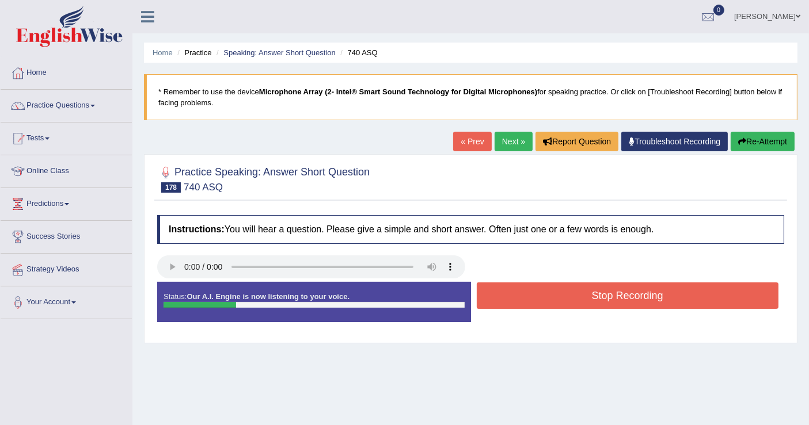
click at [581, 298] on button "Stop Recording" at bounding box center [628, 296] width 302 height 26
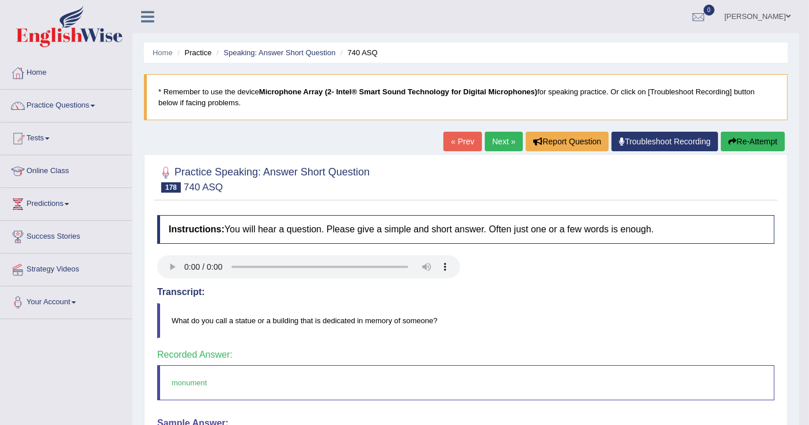
click at [506, 143] on link "Next »" at bounding box center [504, 142] width 38 height 20
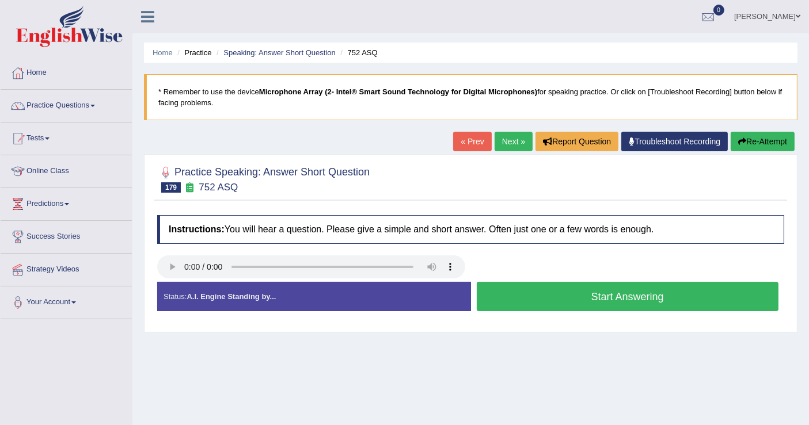
click at [580, 291] on button "Start Answering" at bounding box center [628, 296] width 302 height 29
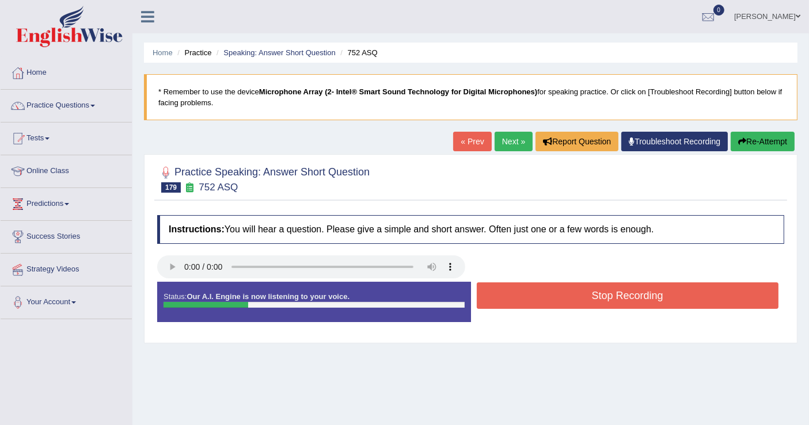
click at [580, 291] on button "Stop Recording" at bounding box center [628, 296] width 302 height 26
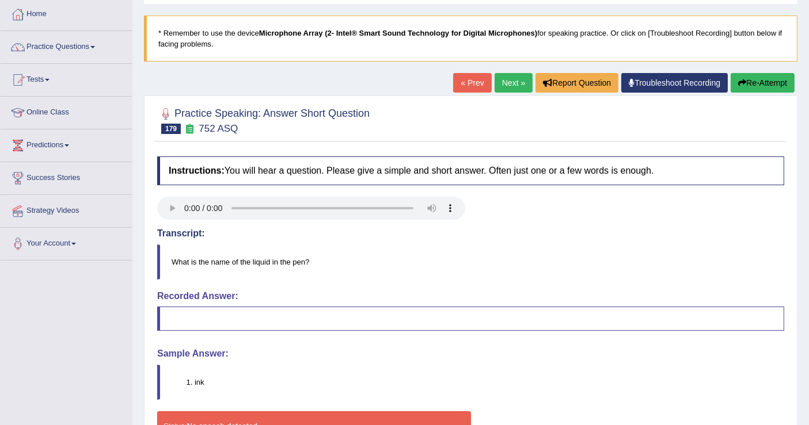
scroll to position [128, 0]
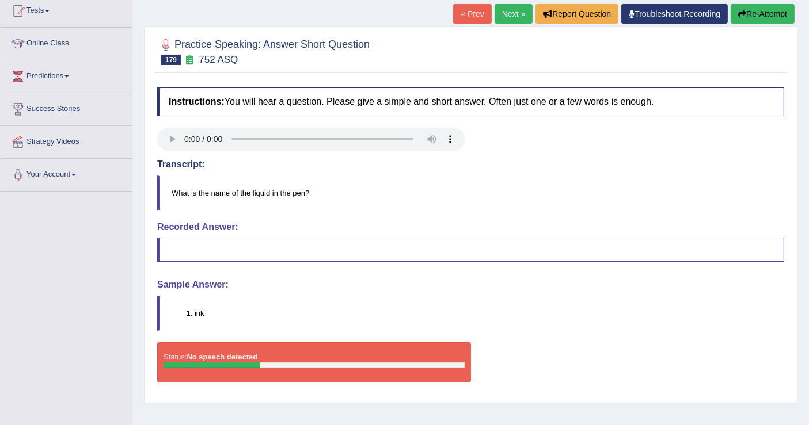
click at [780, 18] on button "Re-Attempt" at bounding box center [763, 14] width 64 height 20
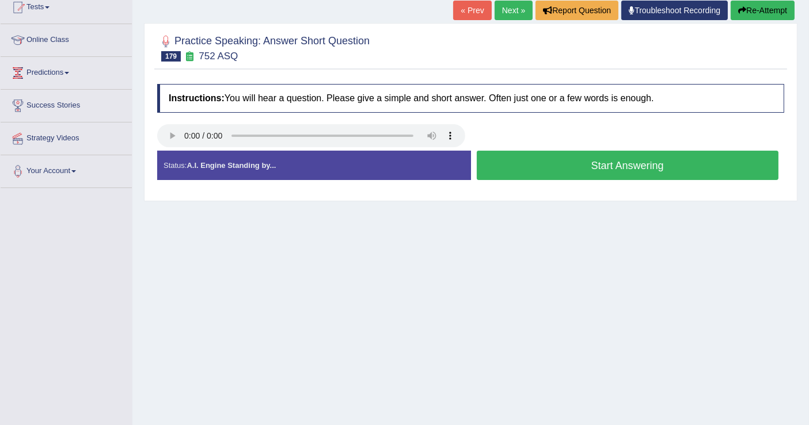
click at [560, 166] on button "Start Answering" at bounding box center [628, 165] width 302 height 29
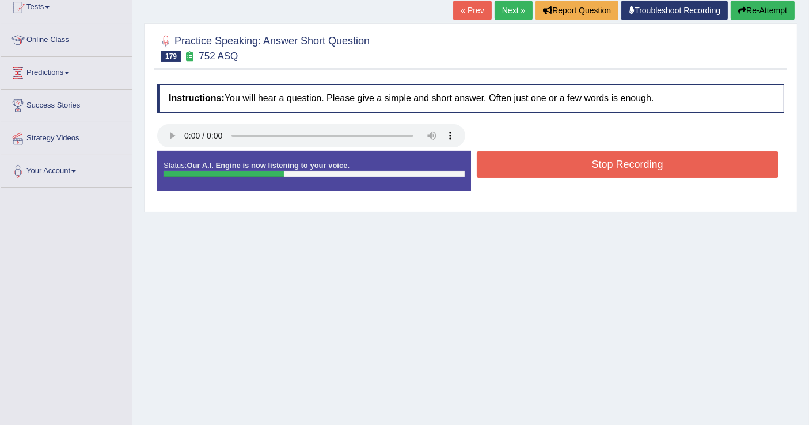
click at [560, 166] on button "Stop Recording" at bounding box center [628, 164] width 302 height 26
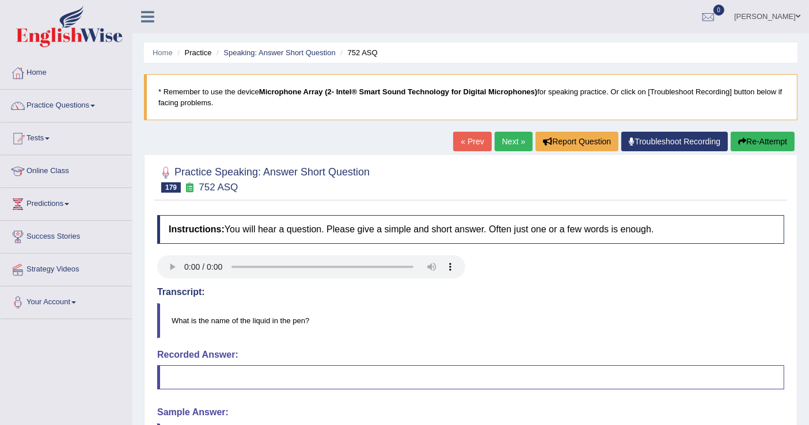
click at [515, 135] on link "Next »" at bounding box center [514, 142] width 38 height 20
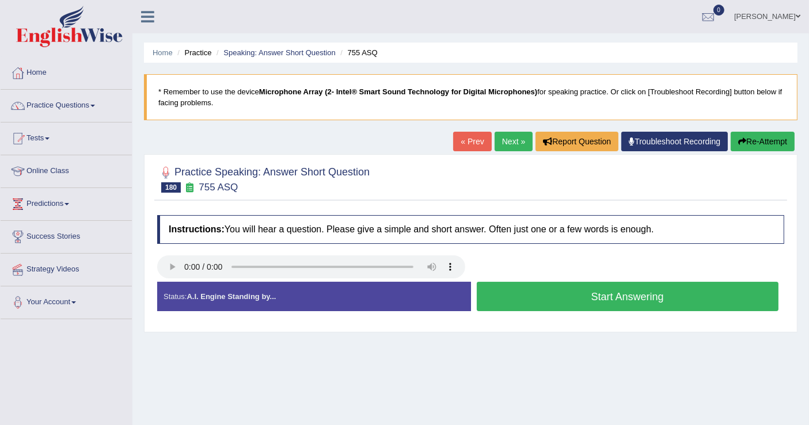
click at [519, 299] on button "Start Answering" at bounding box center [628, 296] width 302 height 29
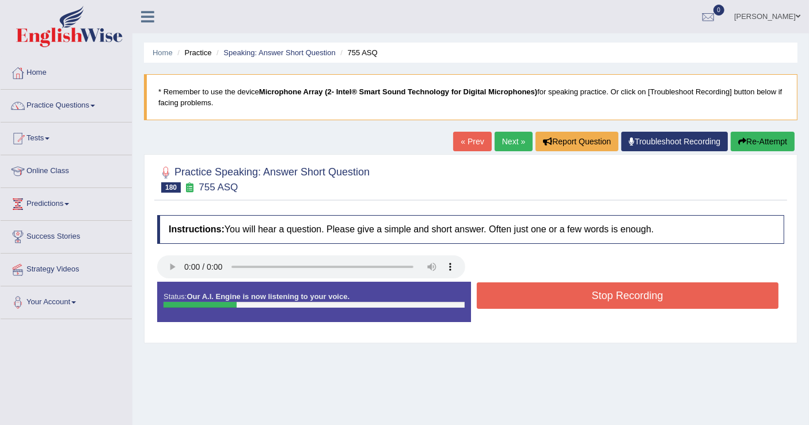
click at [519, 299] on button "Stop Recording" at bounding box center [628, 296] width 302 height 26
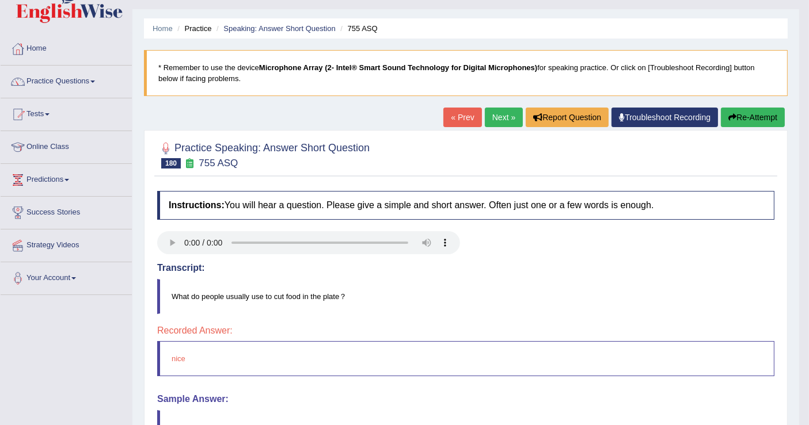
scroll to position [64, 0]
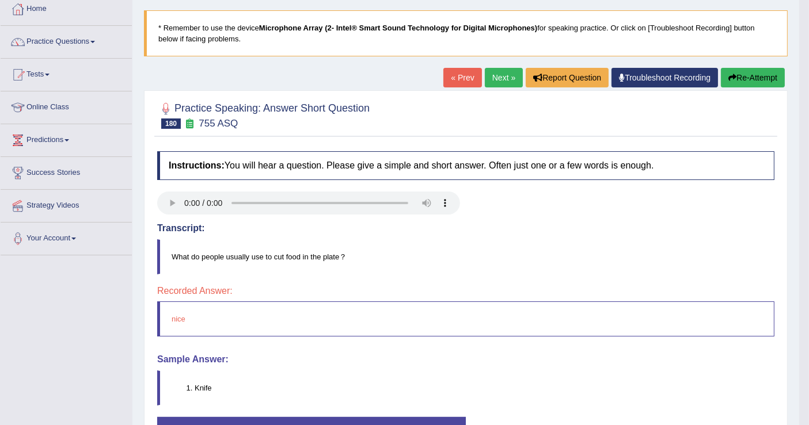
click at [755, 77] on button "Re-Attempt" at bounding box center [753, 78] width 64 height 20
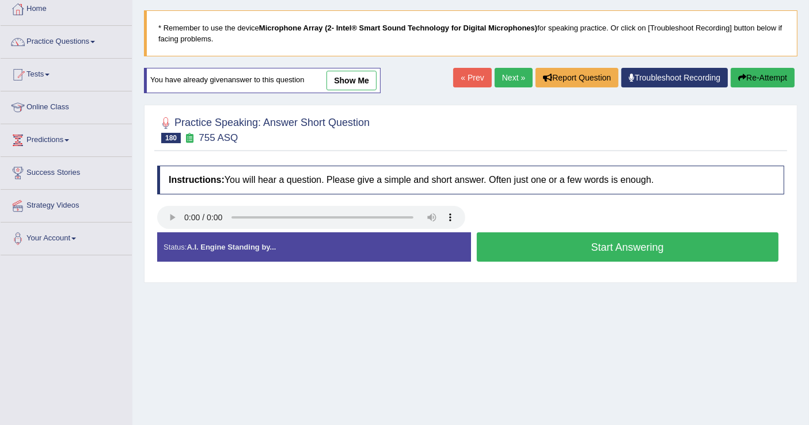
click at [524, 242] on button "Start Answering" at bounding box center [628, 247] width 302 height 29
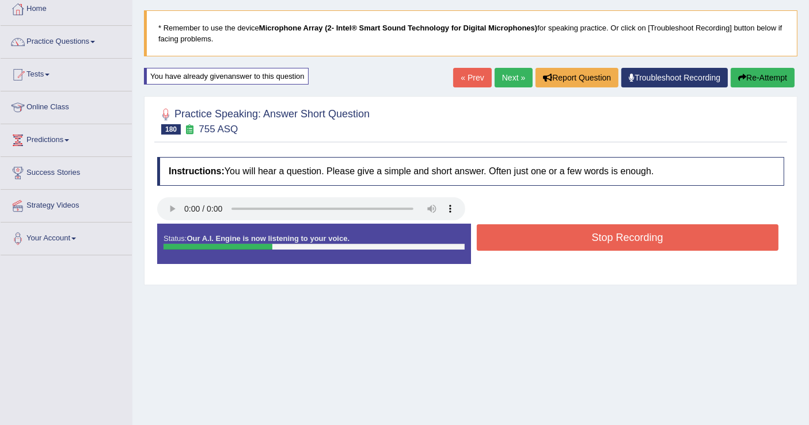
click at [524, 242] on button "Stop Recording" at bounding box center [628, 238] width 302 height 26
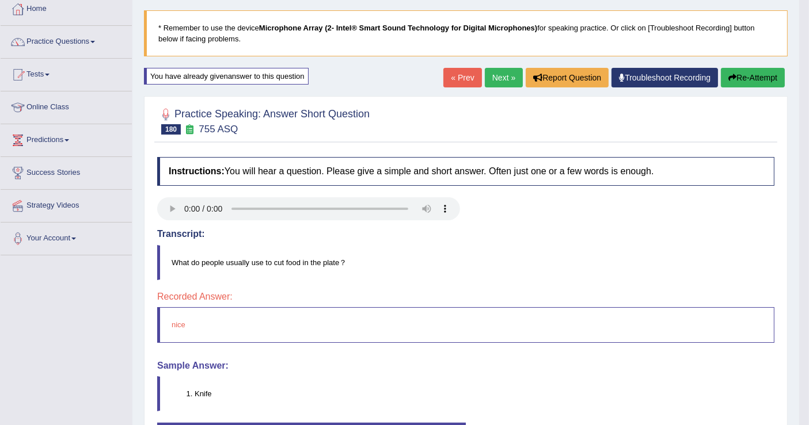
click at [505, 76] on link "Next »" at bounding box center [504, 78] width 38 height 20
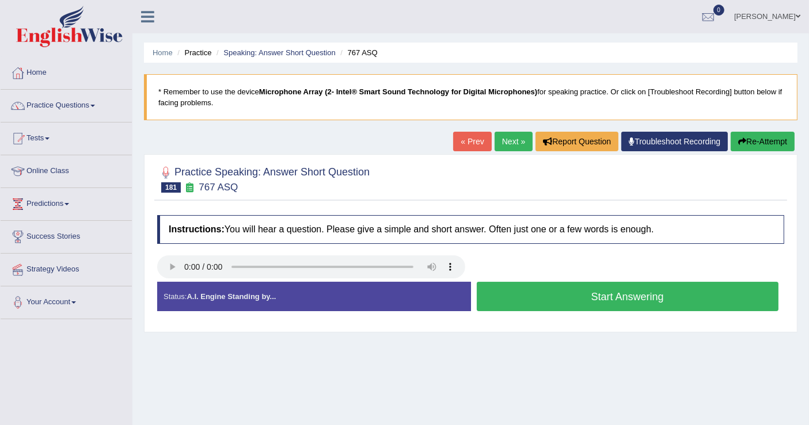
click at [533, 292] on button "Start Answering" at bounding box center [628, 296] width 302 height 29
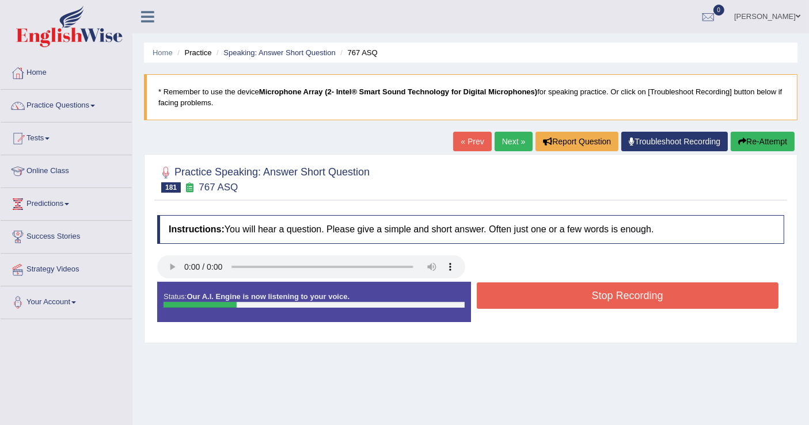
click at [533, 292] on button "Stop Recording" at bounding box center [628, 296] width 302 height 26
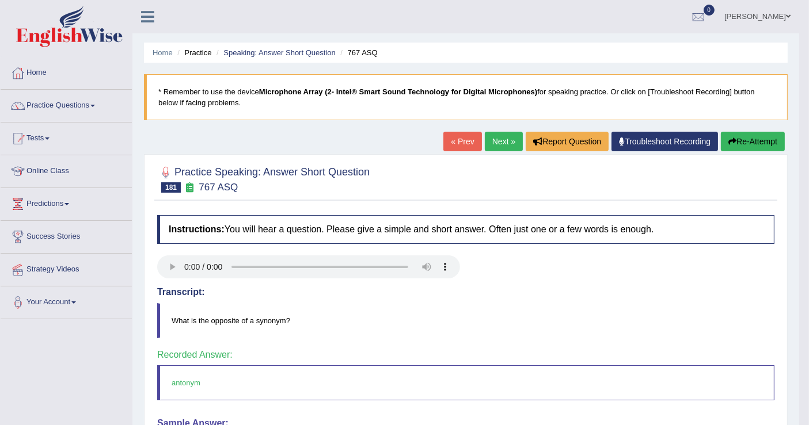
click at [204, 379] on blockquote "antonym" at bounding box center [465, 383] width 617 height 35
click at [496, 143] on link "Next »" at bounding box center [504, 142] width 38 height 20
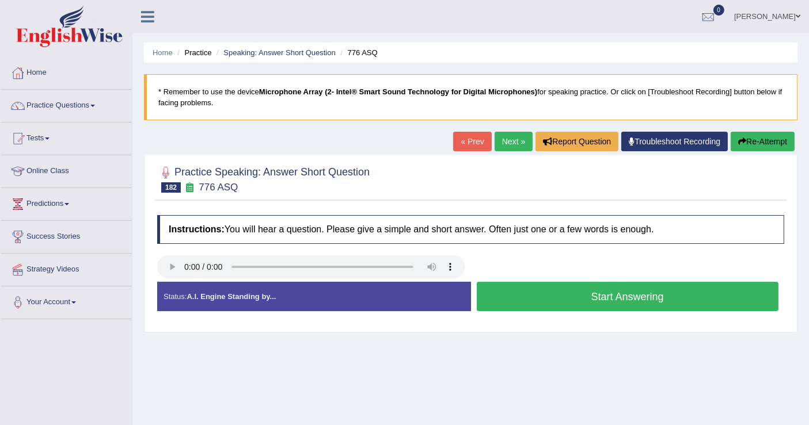
click at [572, 297] on button "Start Answering" at bounding box center [628, 296] width 302 height 29
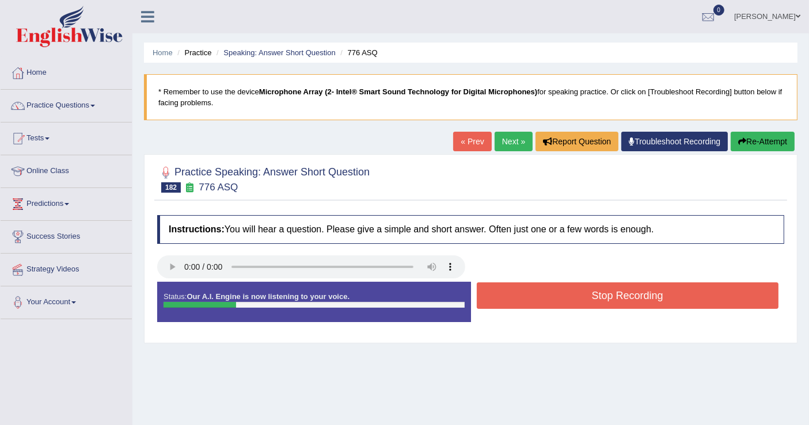
click at [574, 295] on button "Stop Recording" at bounding box center [628, 296] width 302 height 26
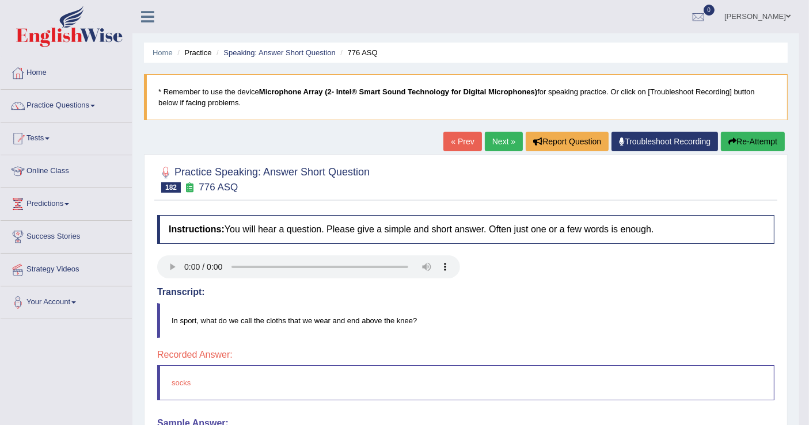
click at [745, 146] on button "Re-Attempt" at bounding box center [753, 142] width 64 height 20
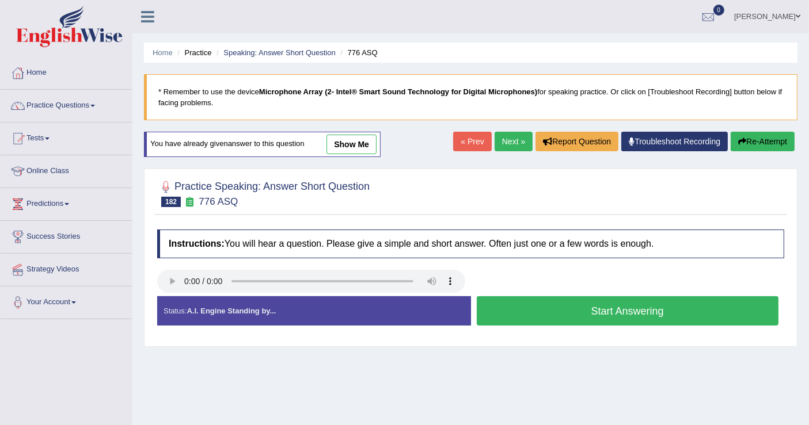
click at [534, 305] on button "Start Answering" at bounding box center [628, 311] width 302 height 29
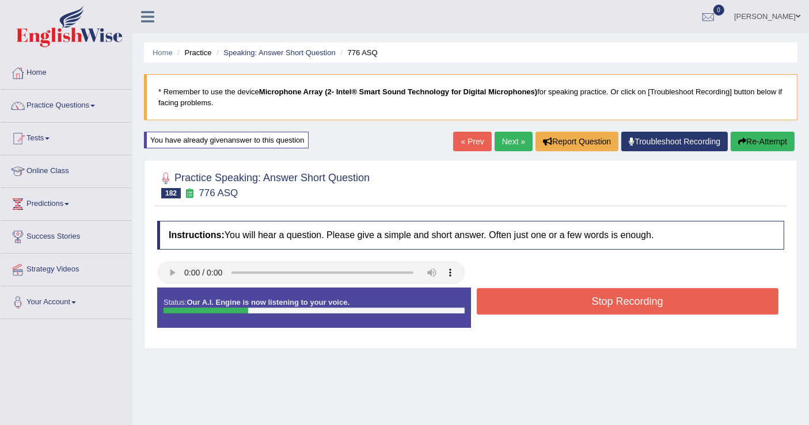
click at [534, 305] on button "Stop Recording" at bounding box center [628, 301] width 302 height 26
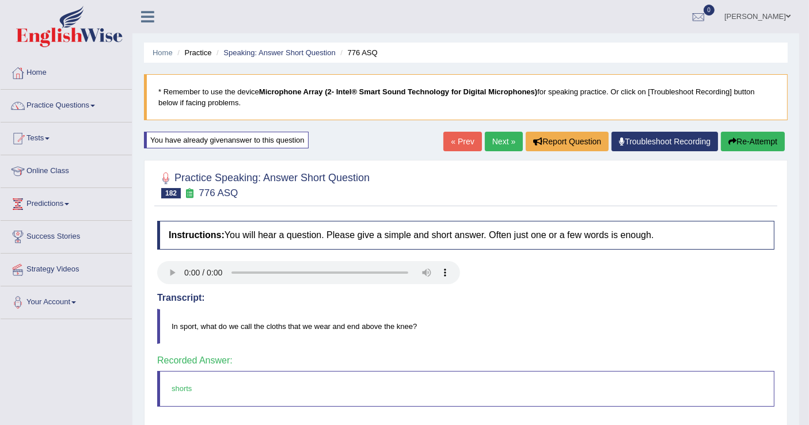
click at [505, 135] on link "Next »" at bounding box center [504, 142] width 38 height 20
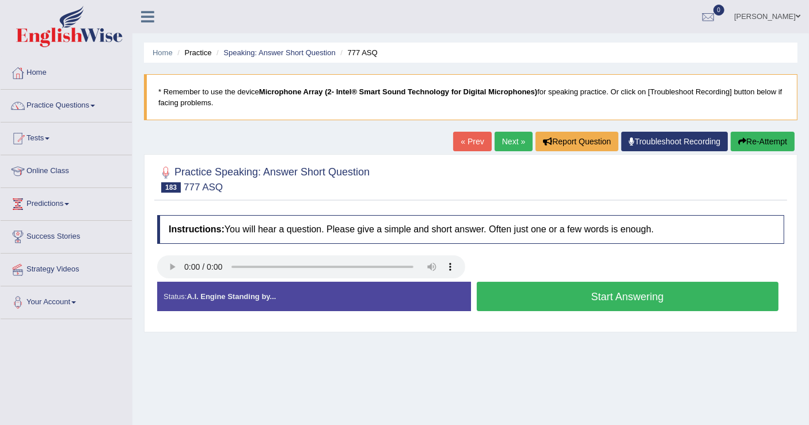
click at [561, 298] on button "Start Answering" at bounding box center [628, 296] width 302 height 29
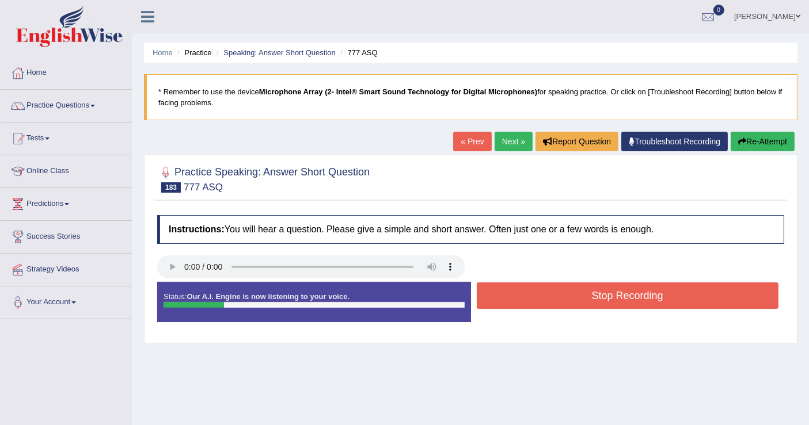
click at [561, 298] on button "Stop Recording" at bounding box center [628, 296] width 302 height 26
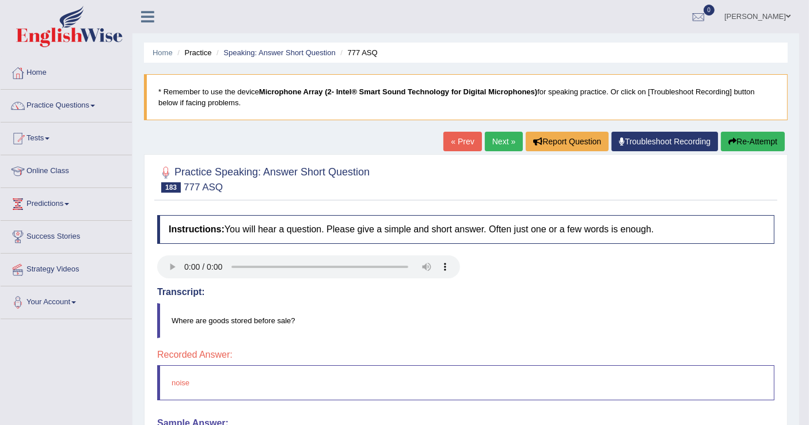
click at [739, 135] on button "Re-Attempt" at bounding box center [753, 142] width 64 height 20
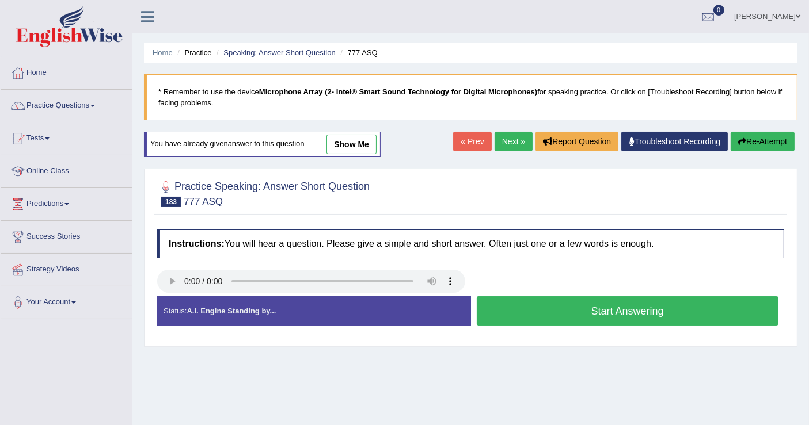
click at [505, 142] on link "Next »" at bounding box center [514, 142] width 38 height 20
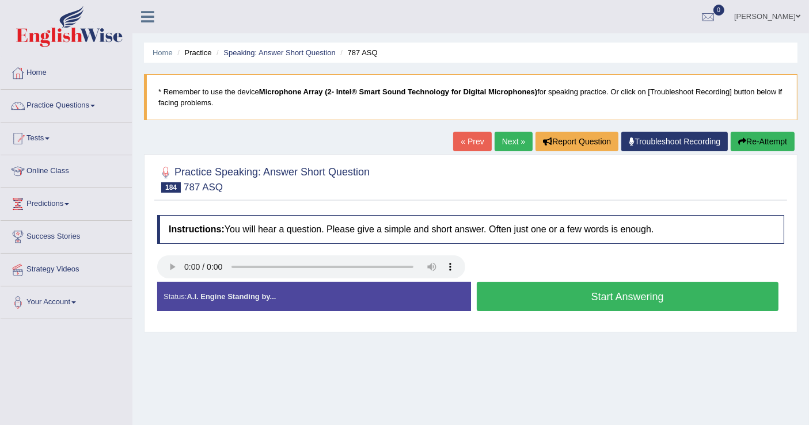
click at [469, 144] on link "« Prev" at bounding box center [472, 142] width 38 height 20
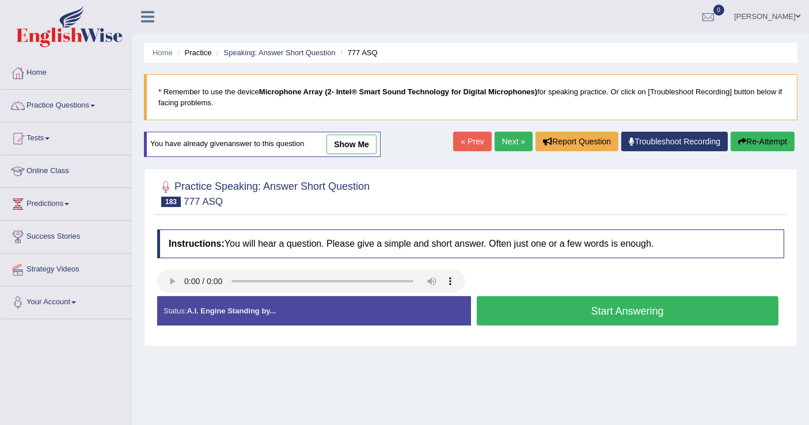
click at [542, 305] on button "Start Answering" at bounding box center [628, 311] width 302 height 29
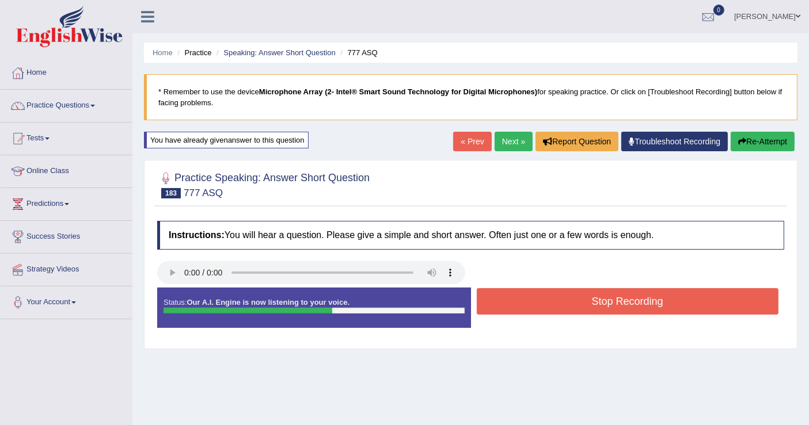
click at [558, 294] on button "Stop Recording" at bounding box center [628, 301] width 302 height 26
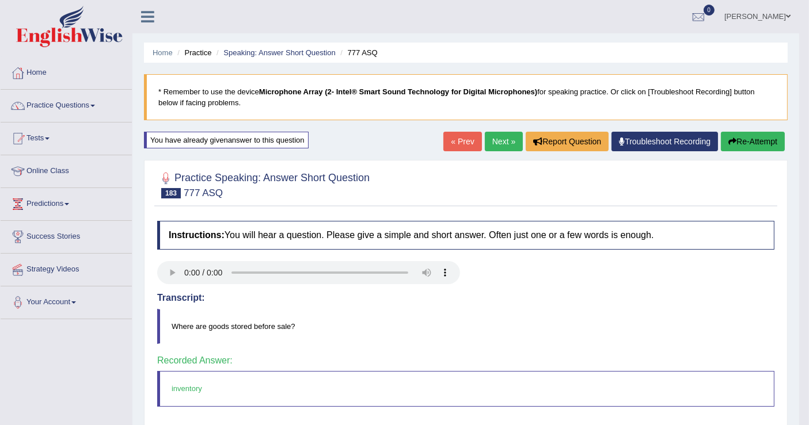
click at [501, 136] on link "Next »" at bounding box center [504, 142] width 38 height 20
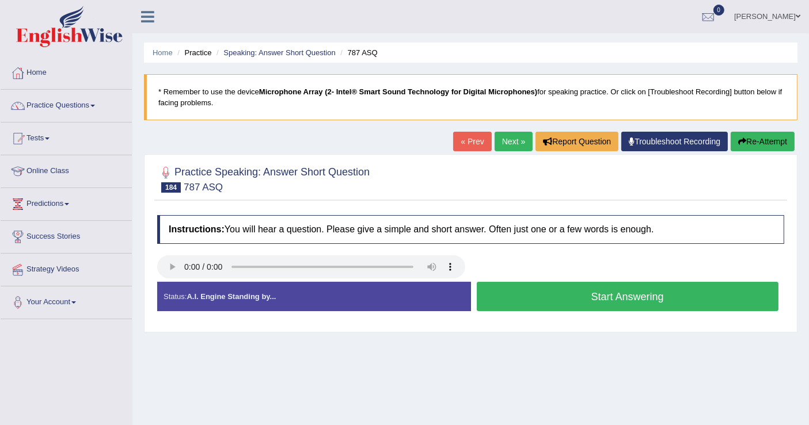
click at [515, 293] on button "Start Answering" at bounding box center [628, 296] width 302 height 29
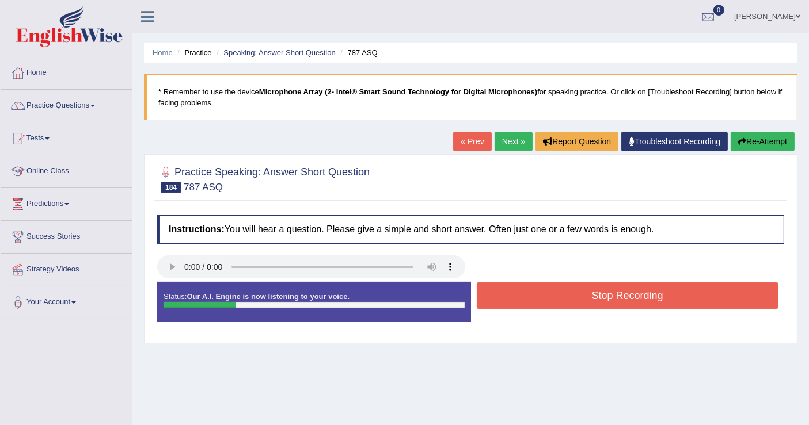
click at [515, 293] on button "Stop Recording" at bounding box center [628, 296] width 302 height 26
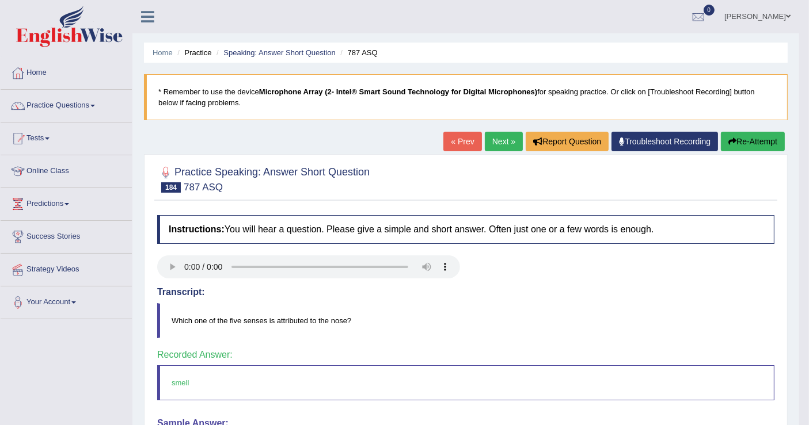
click at [505, 139] on link "Next »" at bounding box center [504, 142] width 38 height 20
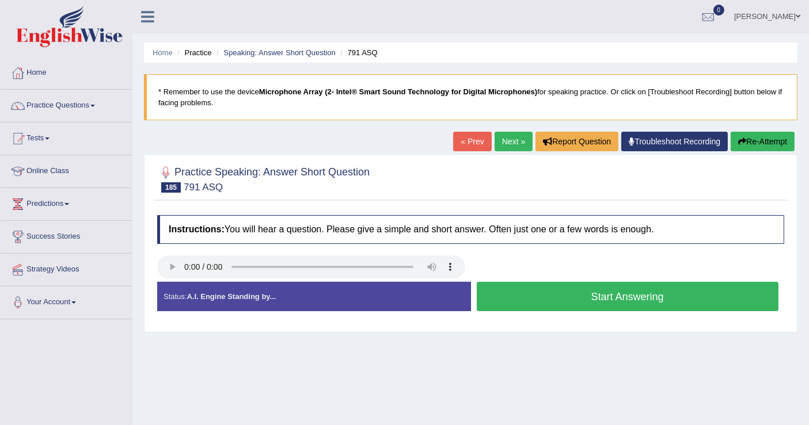
click at [548, 296] on button "Start Answering" at bounding box center [628, 296] width 302 height 29
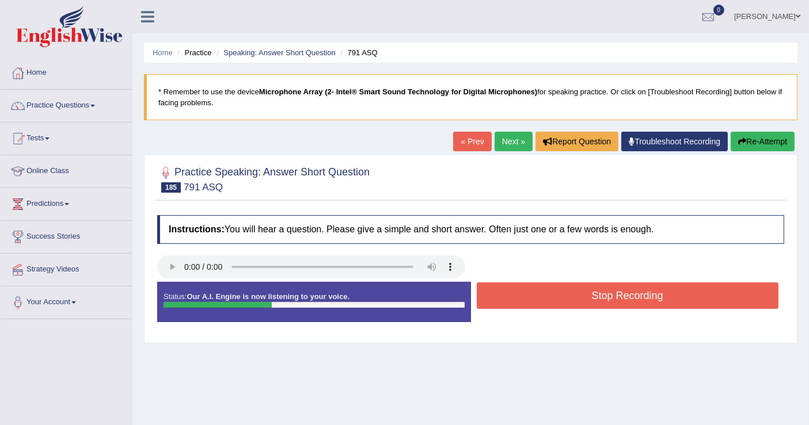
click at [548, 296] on button "Stop Recording" at bounding box center [628, 296] width 302 height 26
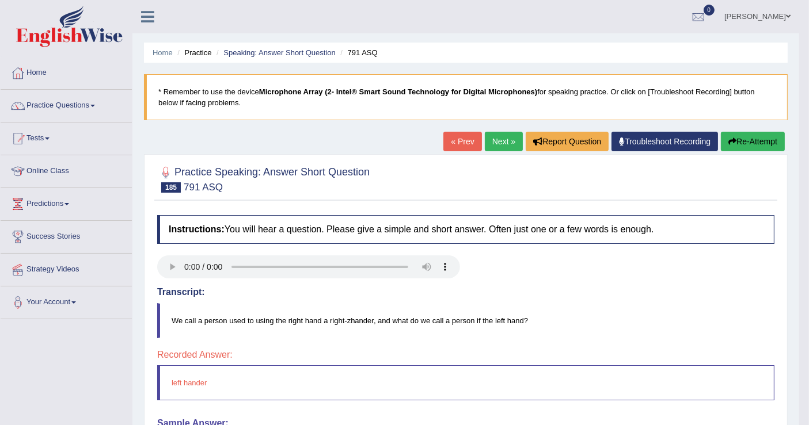
click at [503, 146] on link "Next »" at bounding box center [504, 142] width 38 height 20
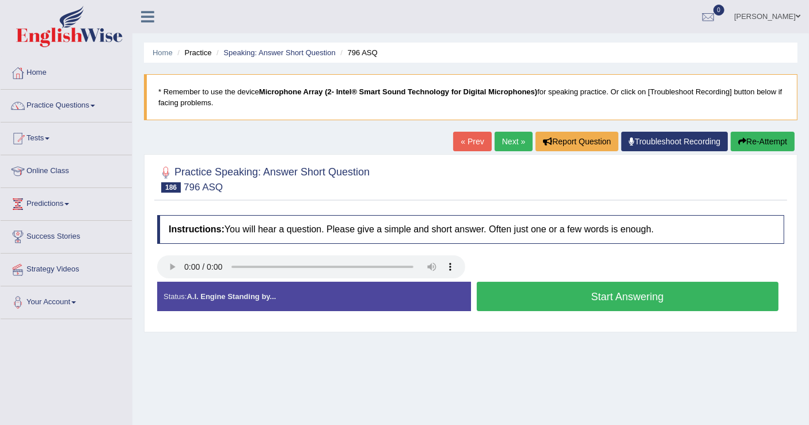
click at [564, 298] on button "Start Answering" at bounding box center [628, 296] width 302 height 29
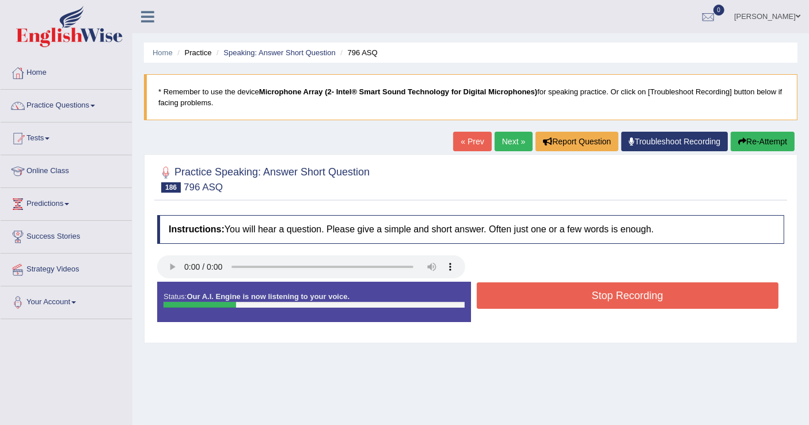
click at [564, 298] on button "Stop Recording" at bounding box center [628, 296] width 302 height 26
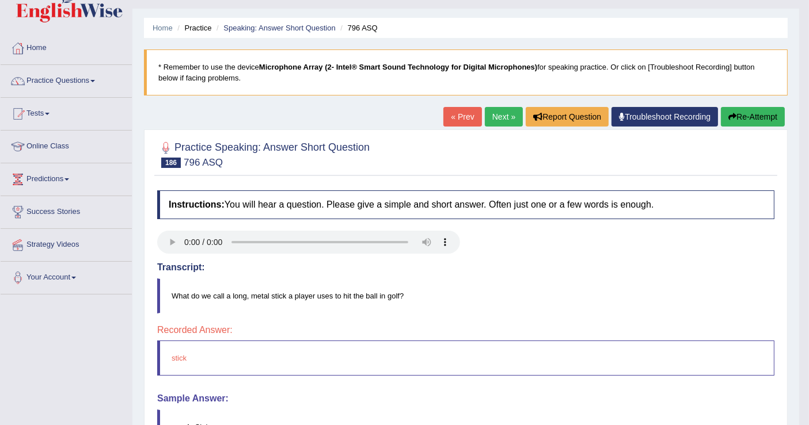
scroll to position [64, 0]
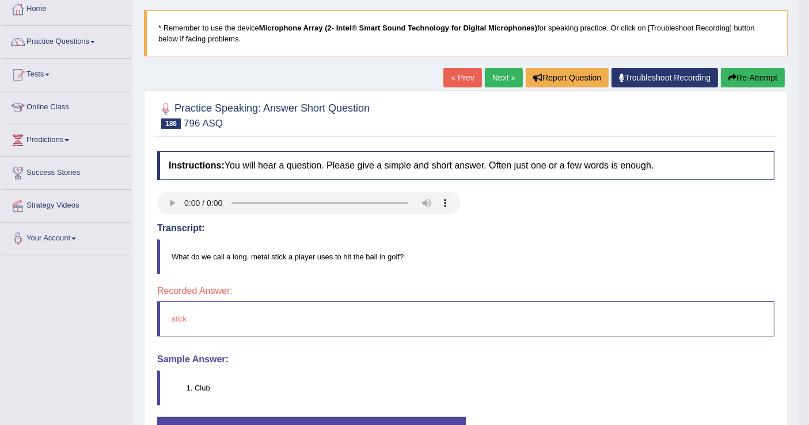
drag, startPoint x: 411, startPoint y: 254, endPoint x: 180, endPoint y: 235, distance: 231.6
click at [180, 235] on div "Transcript: What do we call a long, metal stick a player uses to hit the ball i…" at bounding box center [465, 248] width 617 height 51
click at [746, 78] on button "Re-Attempt" at bounding box center [753, 78] width 64 height 20
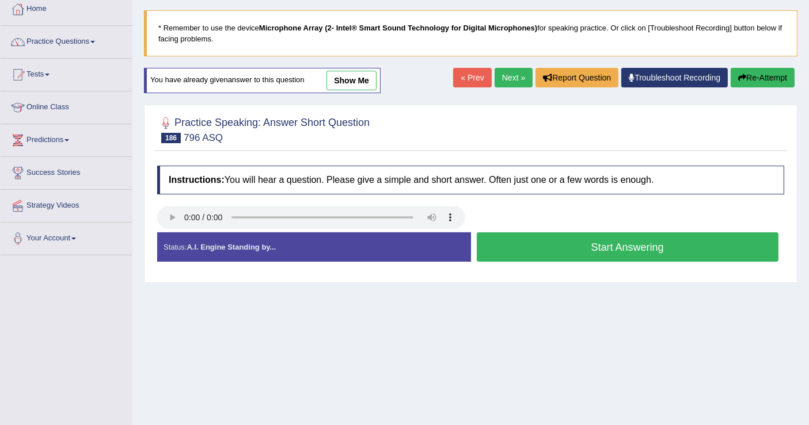
click at [552, 254] on button "Start Answering" at bounding box center [628, 247] width 302 height 29
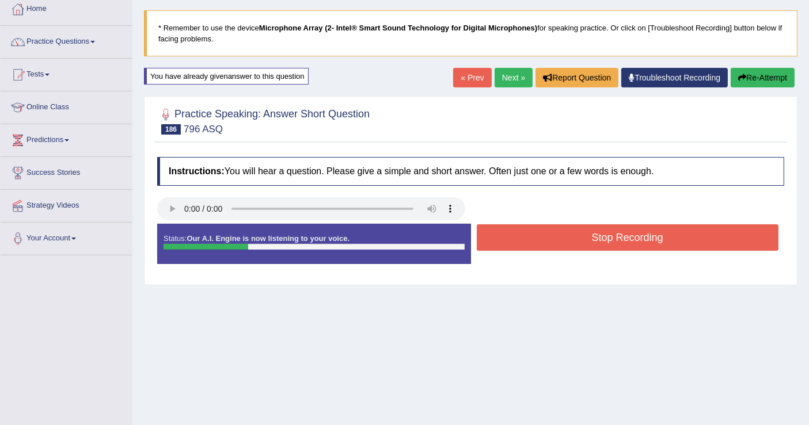
click at [561, 241] on button "Stop Recording" at bounding box center [628, 238] width 302 height 26
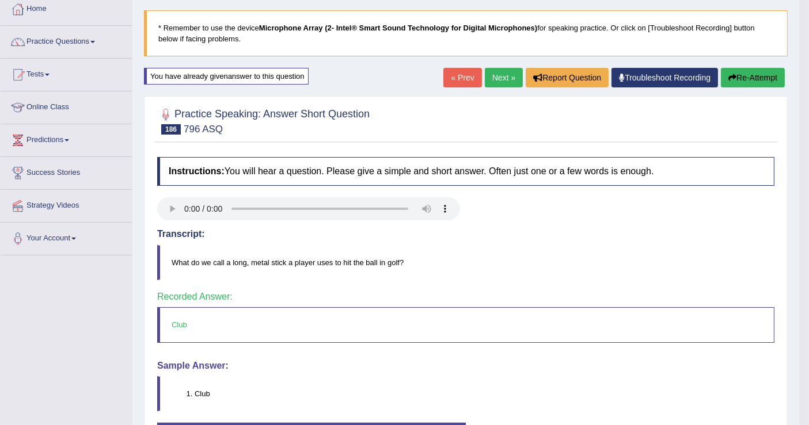
click at [505, 76] on link "Next »" at bounding box center [504, 78] width 38 height 20
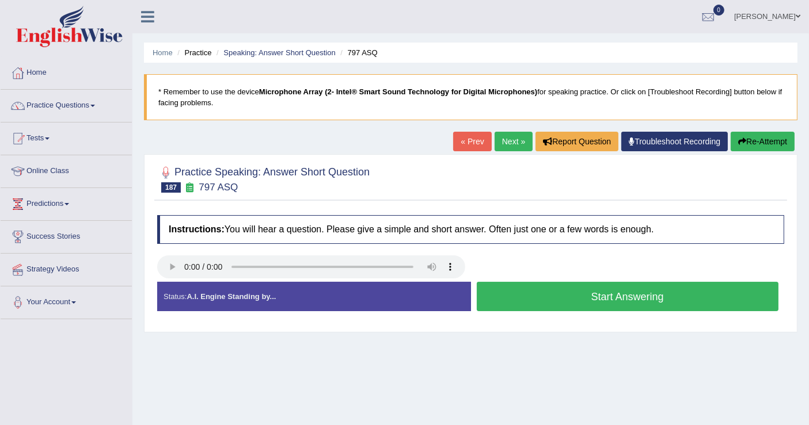
click at [579, 294] on button "Start Answering" at bounding box center [628, 296] width 302 height 29
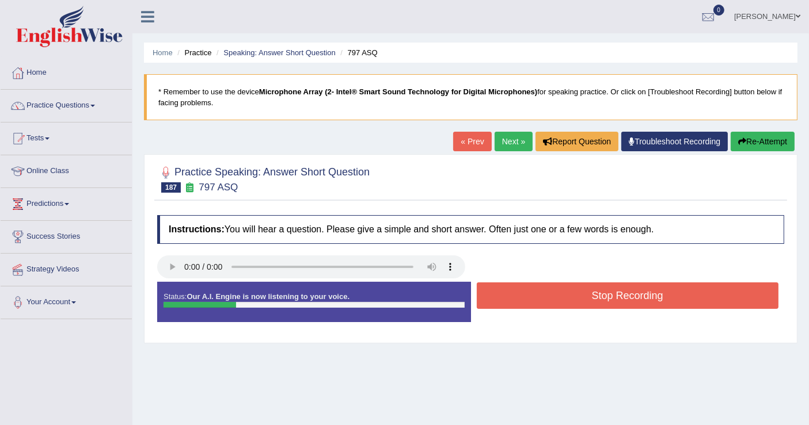
click at [579, 294] on button "Stop Recording" at bounding box center [628, 296] width 302 height 26
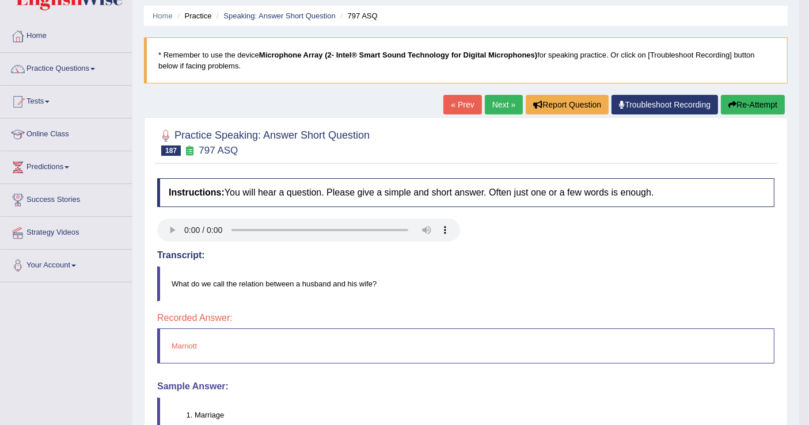
scroll to position [64, 0]
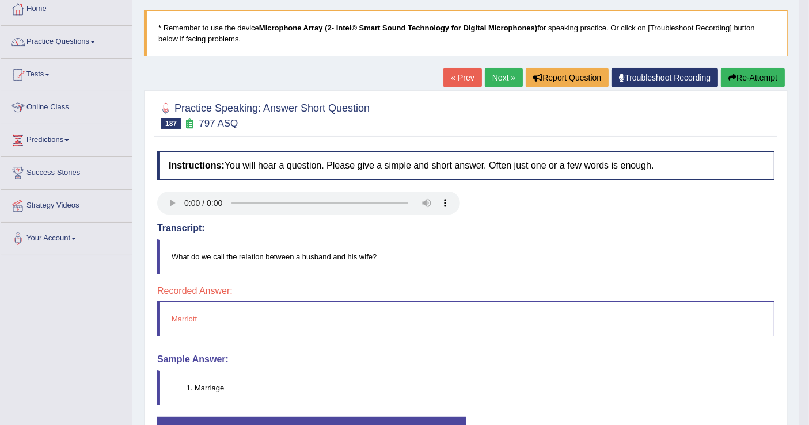
click at [754, 82] on button "Re-Attempt" at bounding box center [753, 78] width 64 height 20
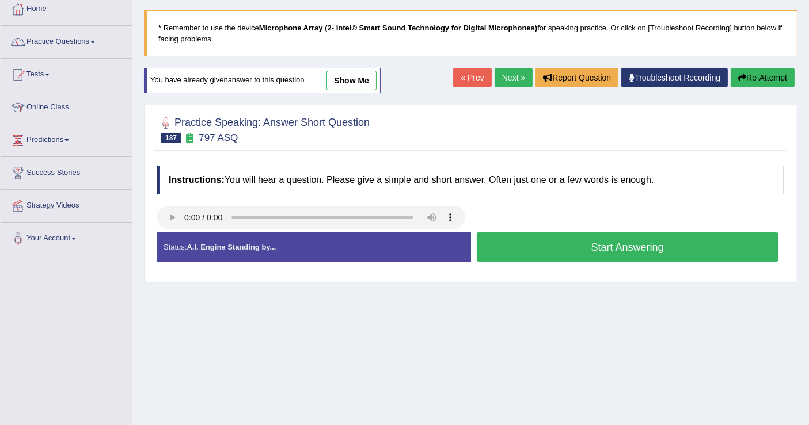
click at [611, 252] on button "Start Answering" at bounding box center [628, 247] width 302 height 29
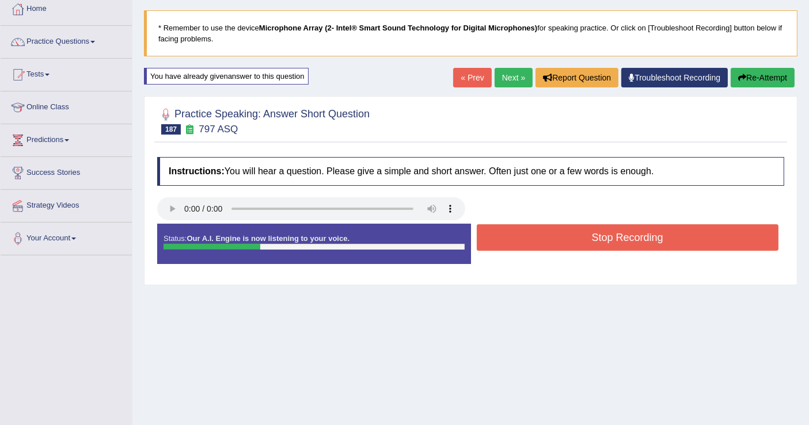
click at [611, 233] on button "Stop Recording" at bounding box center [628, 238] width 302 height 26
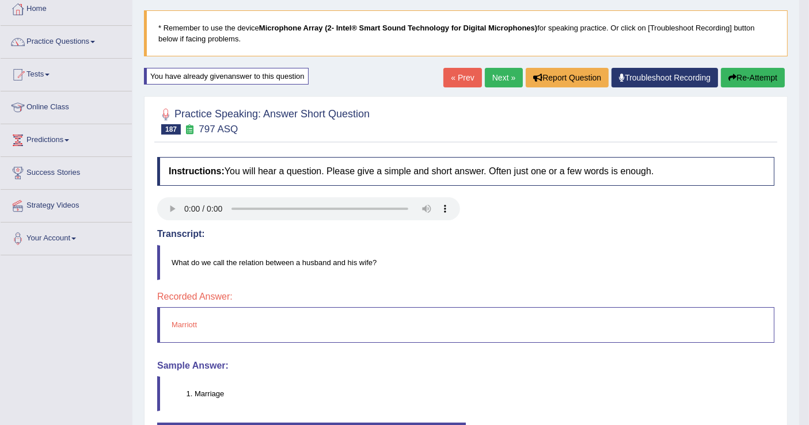
click at [499, 78] on link "Next »" at bounding box center [504, 78] width 38 height 20
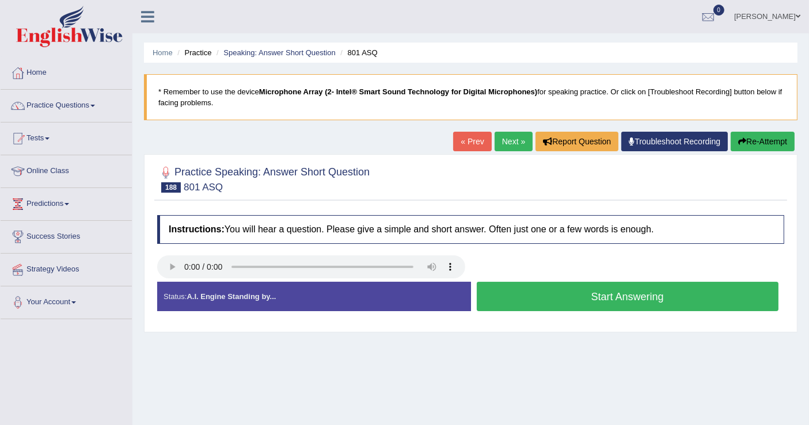
click at [553, 294] on button "Start Answering" at bounding box center [628, 296] width 302 height 29
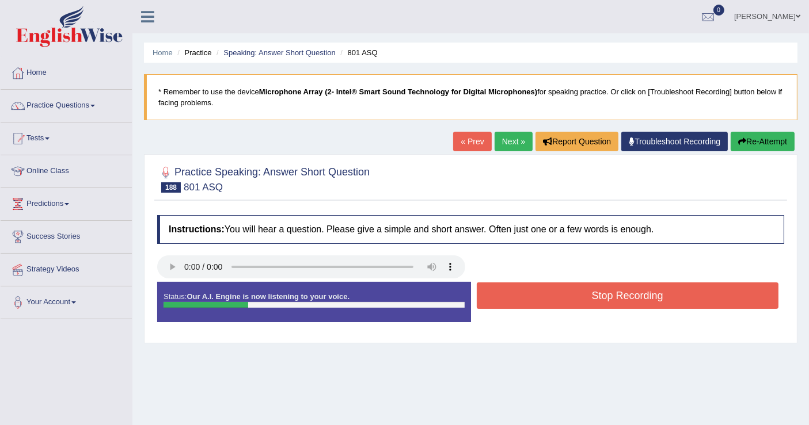
click at [553, 294] on button "Stop Recording" at bounding box center [628, 296] width 302 height 26
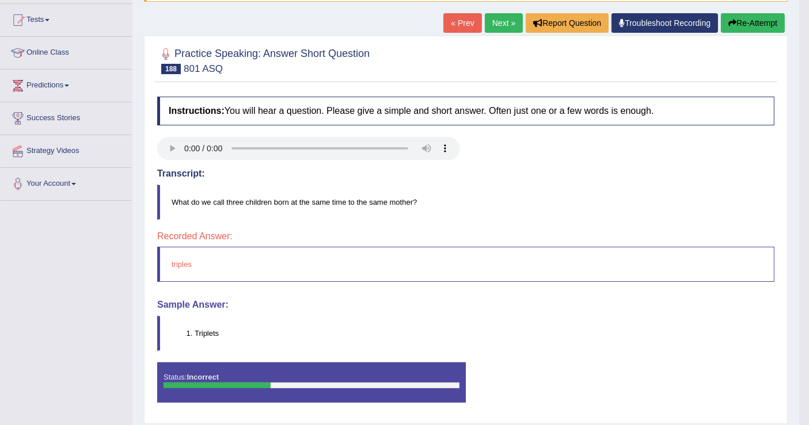
scroll to position [51, 0]
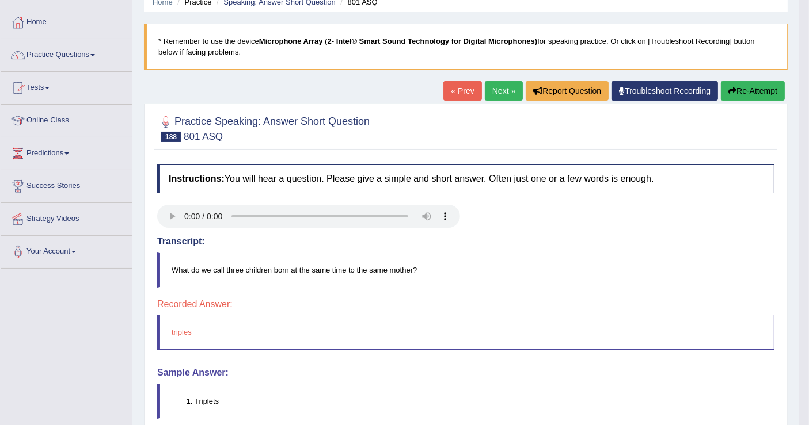
click at [499, 92] on link "Next »" at bounding box center [504, 91] width 38 height 20
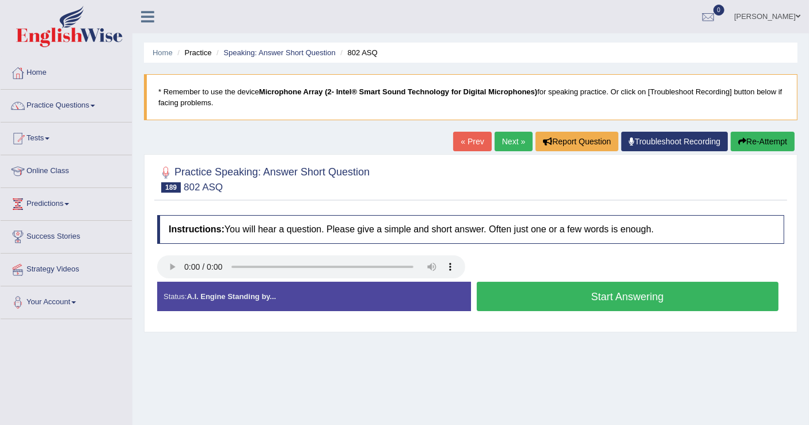
click at [584, 291] on button "Start Answering" at bounding box center [628, 296] width 302 height 29
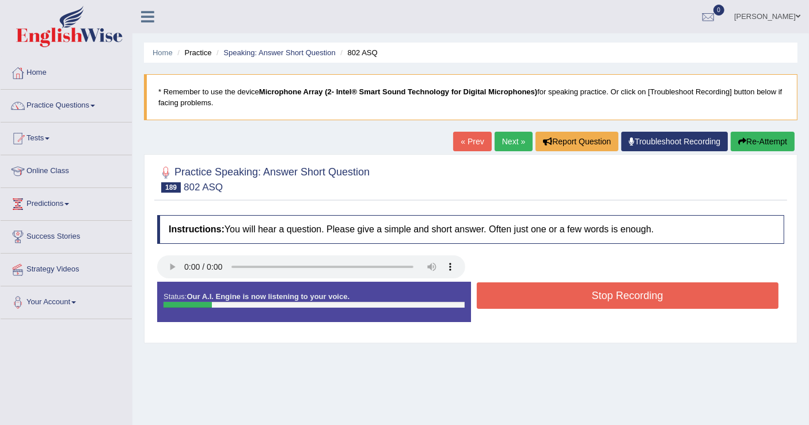
click at [583, 290] on button "Stop Recording" at bounding box center [628, 296] width 302 height 26
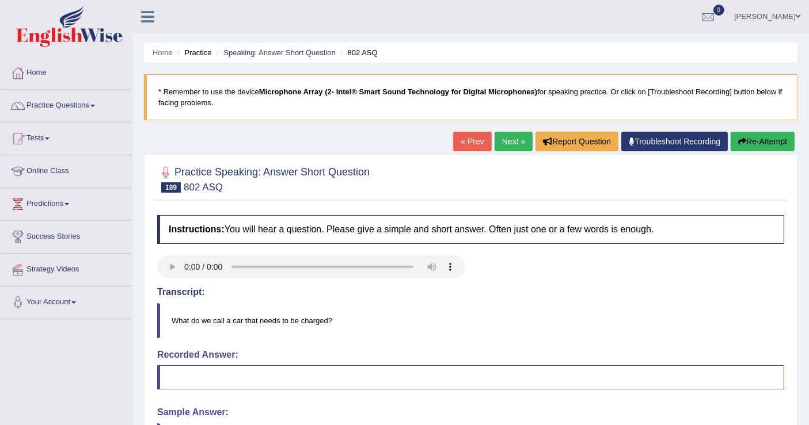
scroll to position [64, 0]
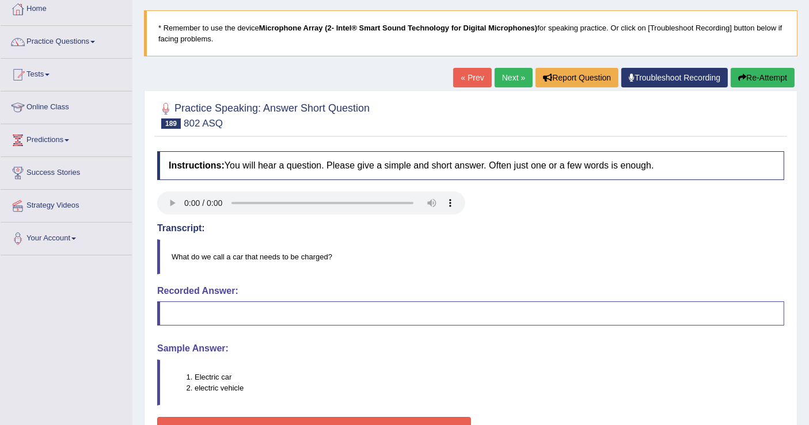
click at [785, 82] on button "Re-Attempt" at bounding box center [763, 78] width 64 height 20
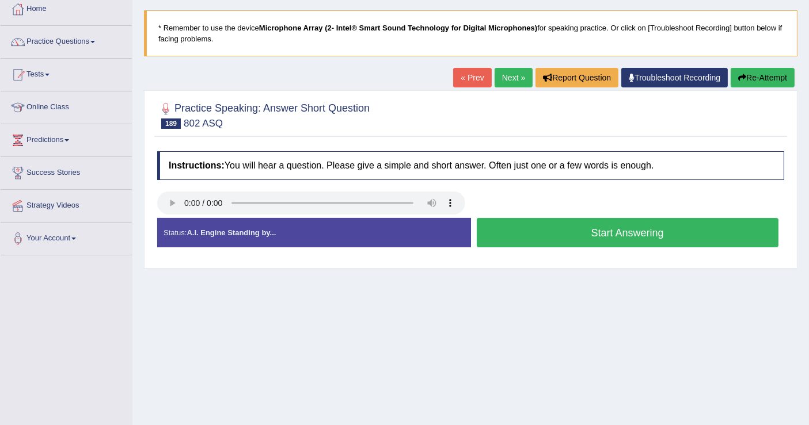
click at [534, 237] on button "Start Answering" at bounding box center [628, 232] width 302 height 29
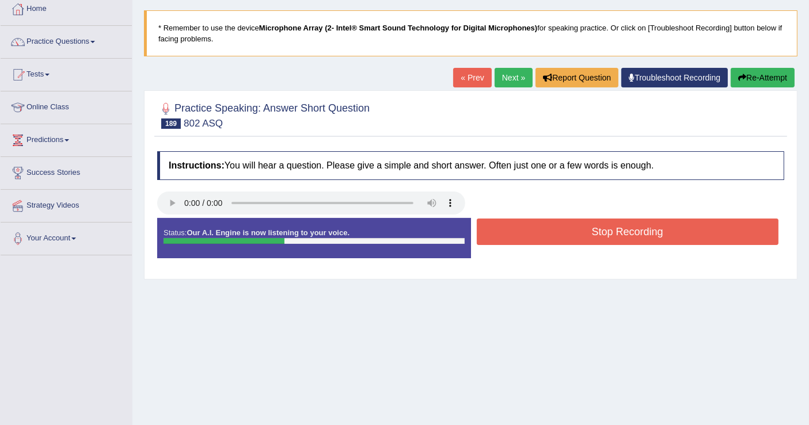
click at [534, 237] on button "Stop Recording" at bounding box center [628, 232] width 302 height 26
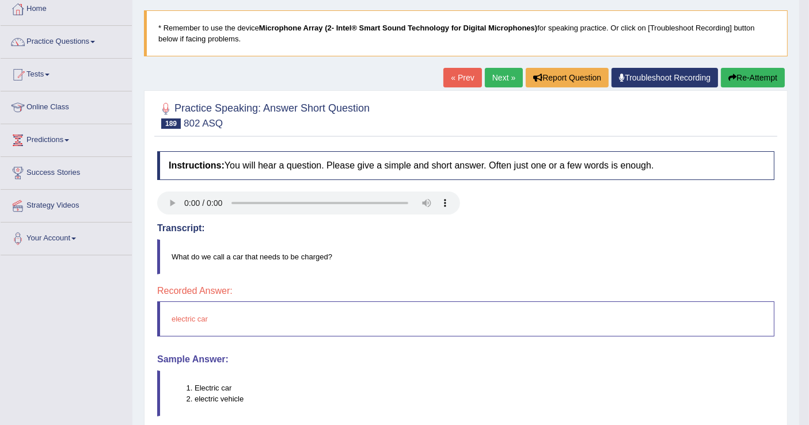
click at [508, 79] on link "Next »" at bounding box center [504, 78] width 38 height 20
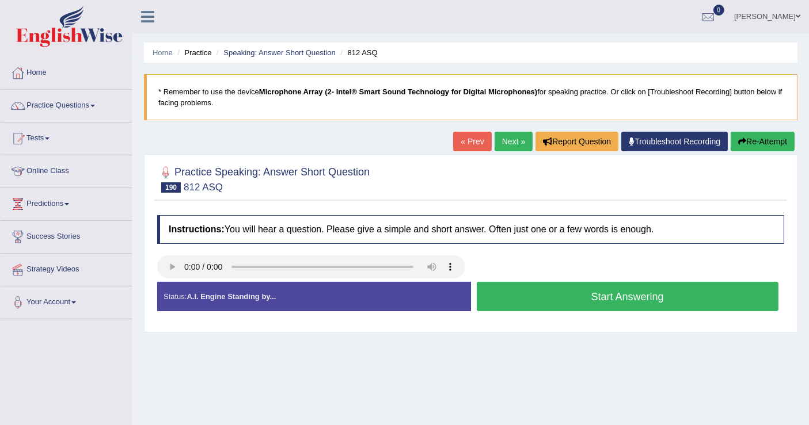
click at [509, 298] on button "Start Answering" at bounding box center [628, 296] width 302 height 29
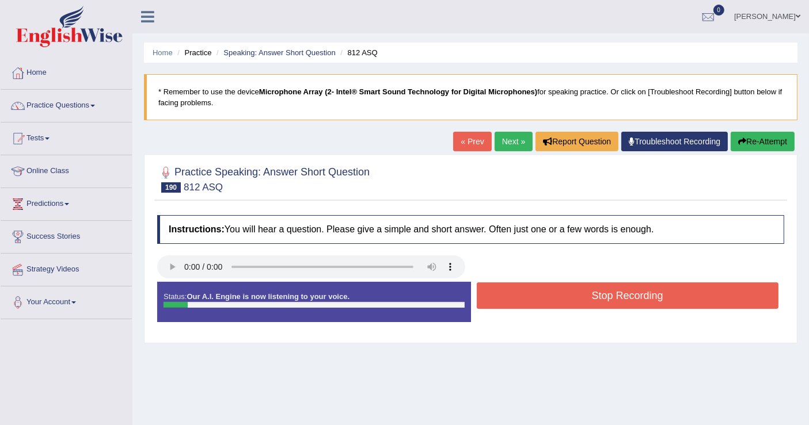
click at [509, 298] on button "Stop Recording" at bounding box center [628, 296] width 302 height 26
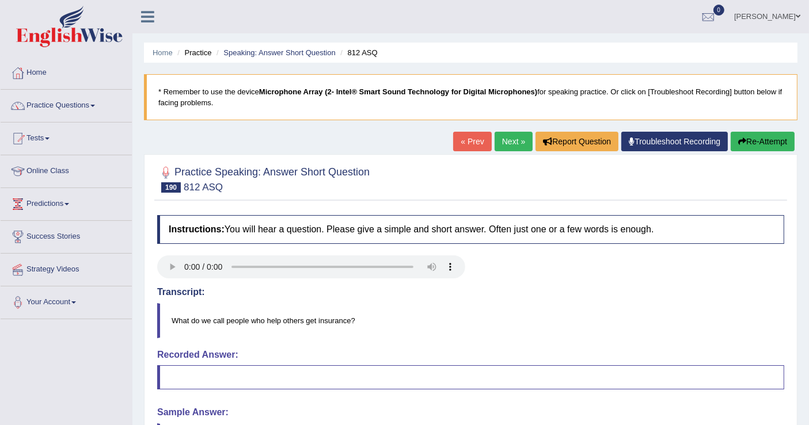
click at [760, 142] on button "Re-Attempt" at bounding box center [763, 142] width 64 height 20
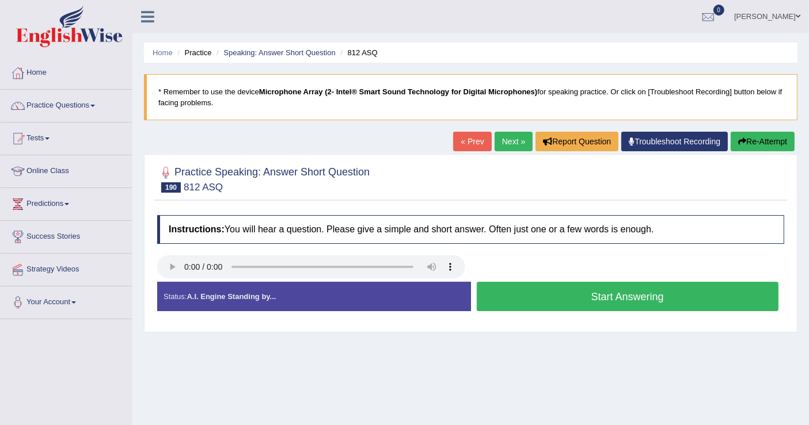
click at [568, 292] on button "Start Answering" at bounding box center [628, 296] width 302 height 29
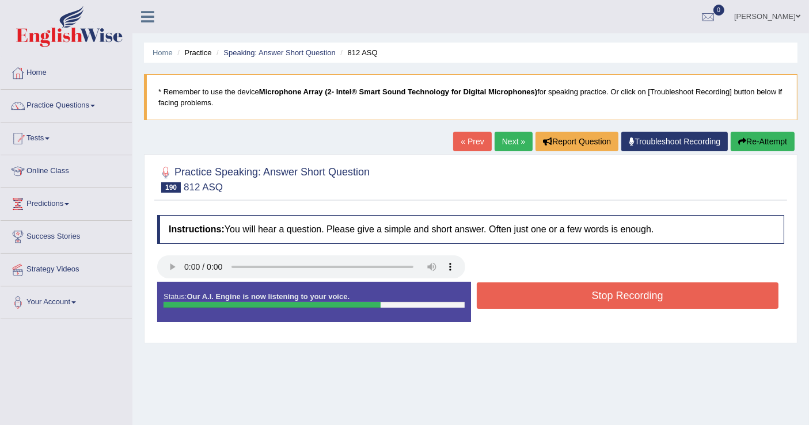
click at [568, 292] on button "Stop Recording" at bounding box center [628, 296] width 302 height 26
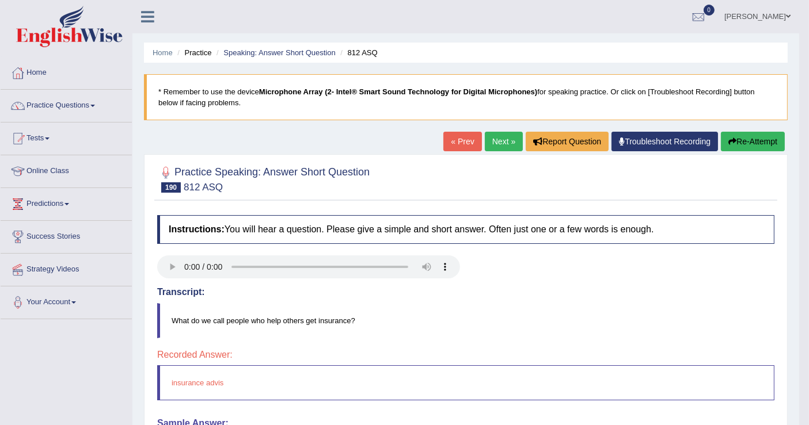
click at [751, 139] on button "Re-Attempt" at bounding box center [753, 142] width 64 height 20
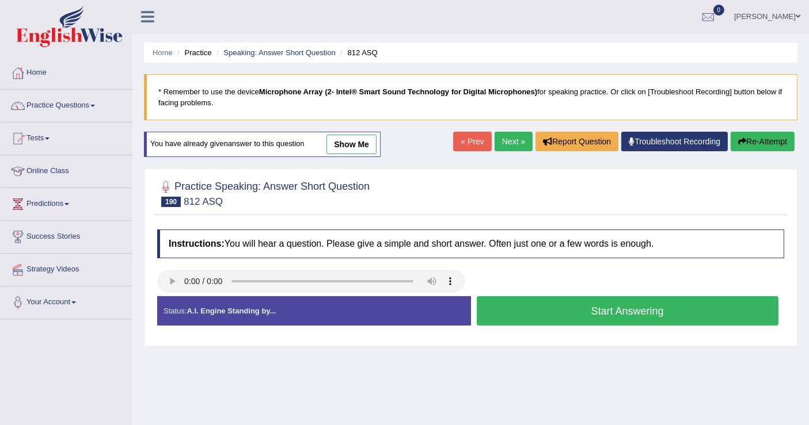
click at [512, 137] on link "Next »" at bounding box center [514, 142] width 38 height 20
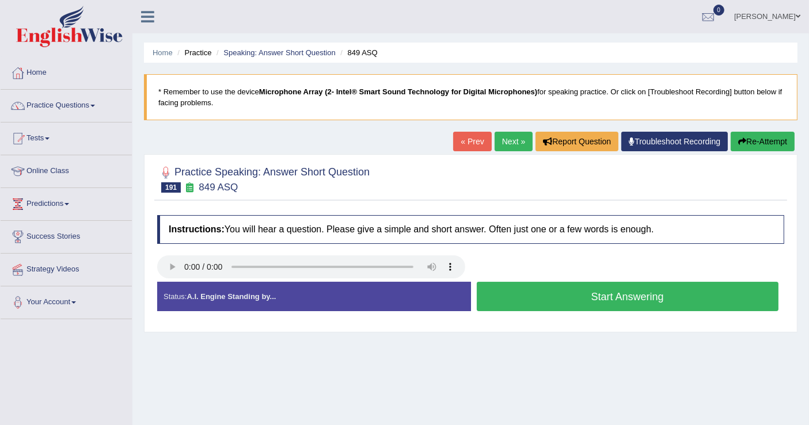
click at [556, 295] on button "Start Answering" at bounding box center [628, 296] width 302 height 29
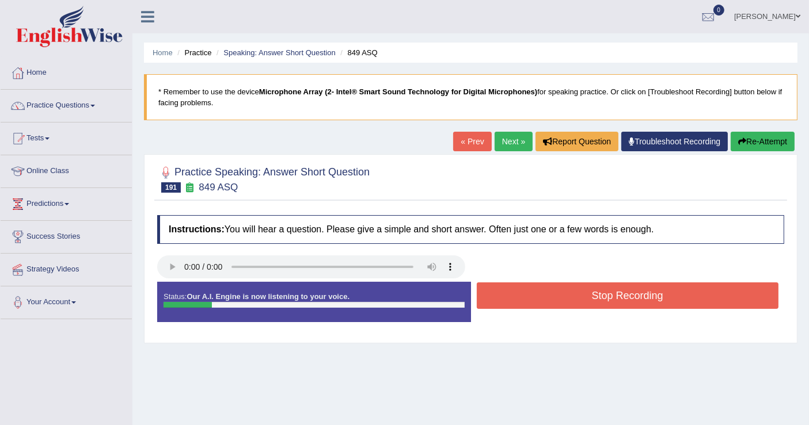
click at [556, 295] on button "Stop Recording" at bounding box center [628, 296] width 302 height 26
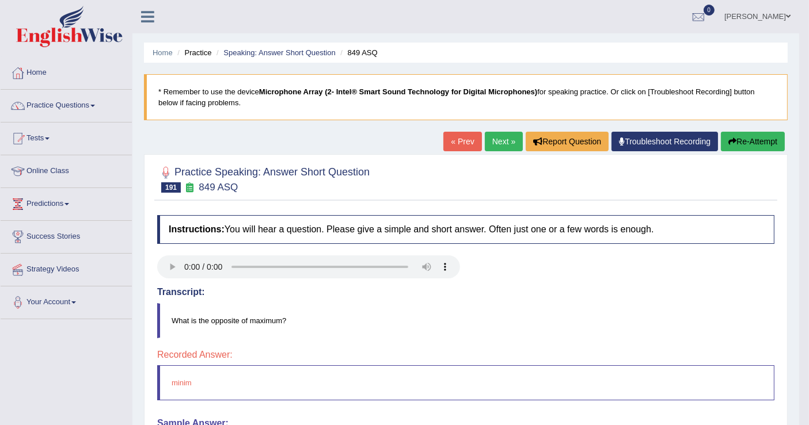
click at [461, 143] on link "« Prev" at bounding box center [462, 142] width 38 height 20
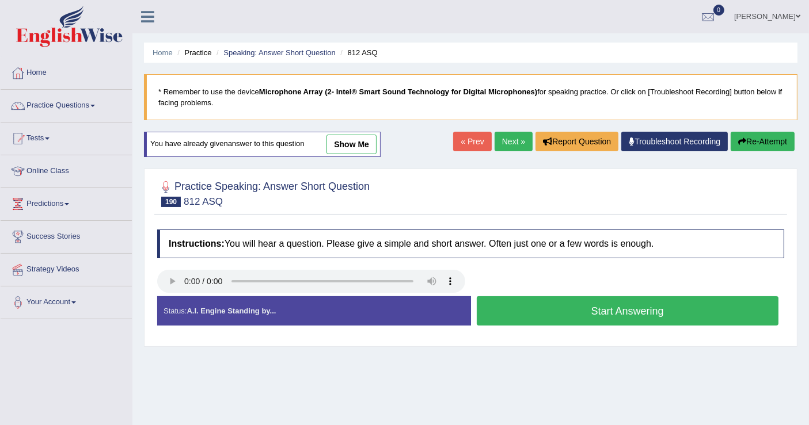
click at [579, 307] on button "Start Answering" at bounding box center [628, 311] width 302 height 29
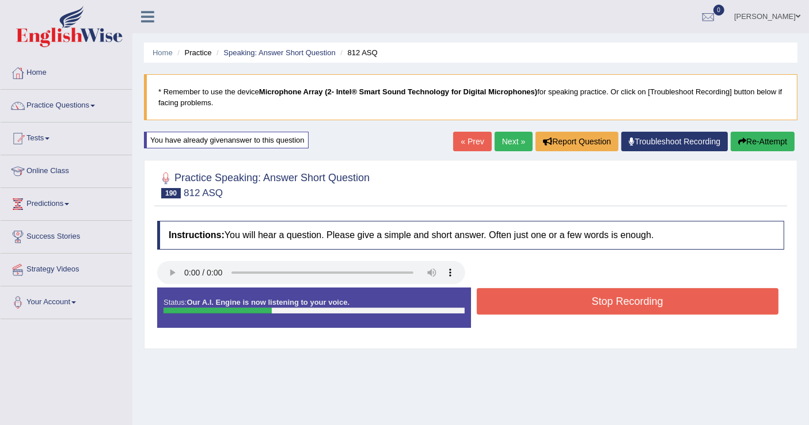
click at [575, 301] on button "Stop Recording" at bounding box center [628, 301] width 302 height 26
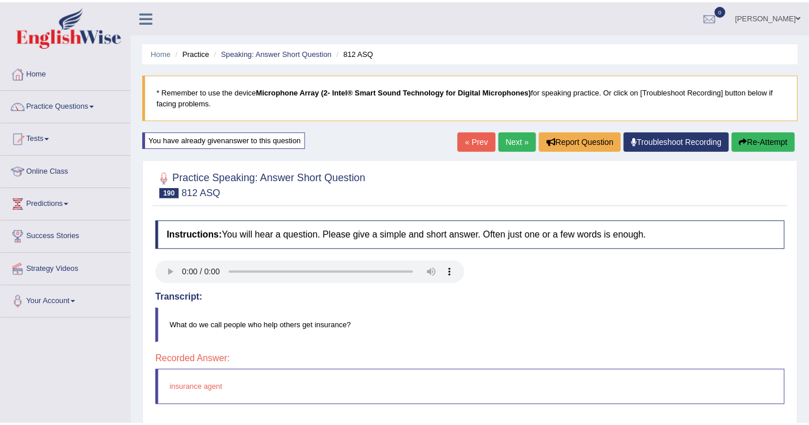
scroll to position [64, 0]
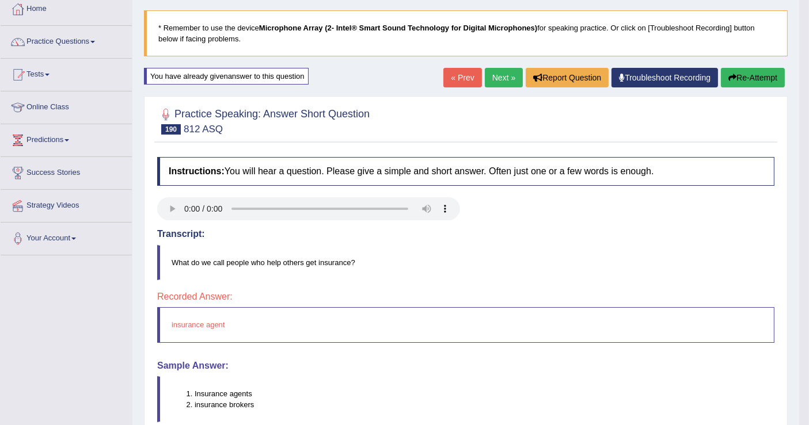
click at [503, 71] on link "Next »" at bounding box center [504, 78] width 38 height 20
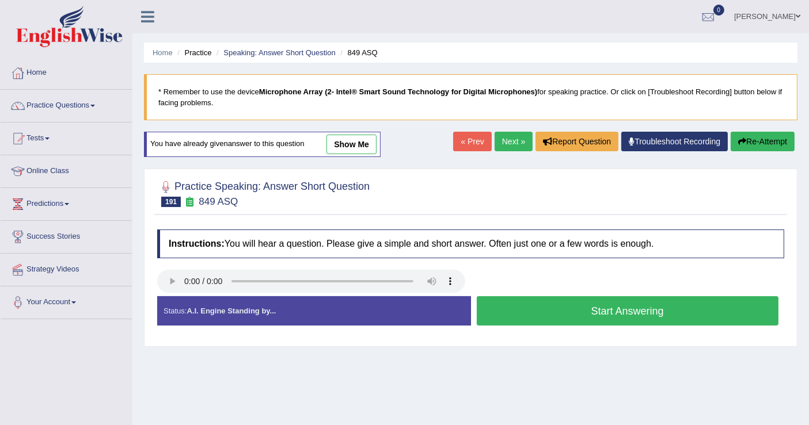
click at [564, 309] on button "Start Answering" at bounding box center [628, 311] width 302 height 29
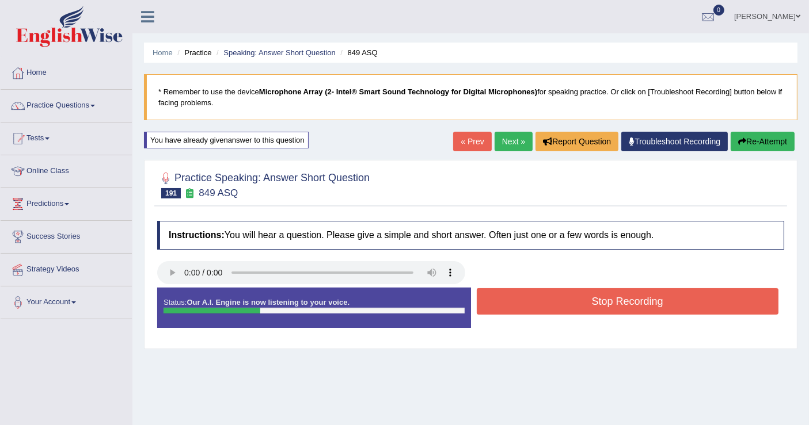
click at [567, 305] on button "Stop Recording" at bounding box center [628, 301] width 302 height 26
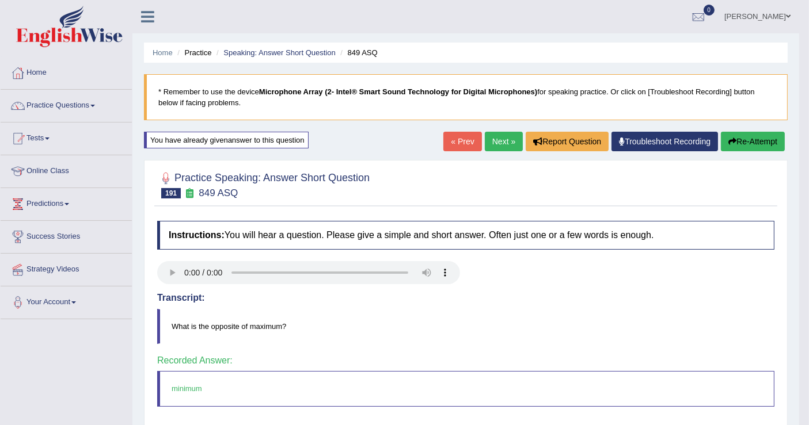
click at [495, 143] on link "Next »" at bounding box center [504, 142] width 38 height 20
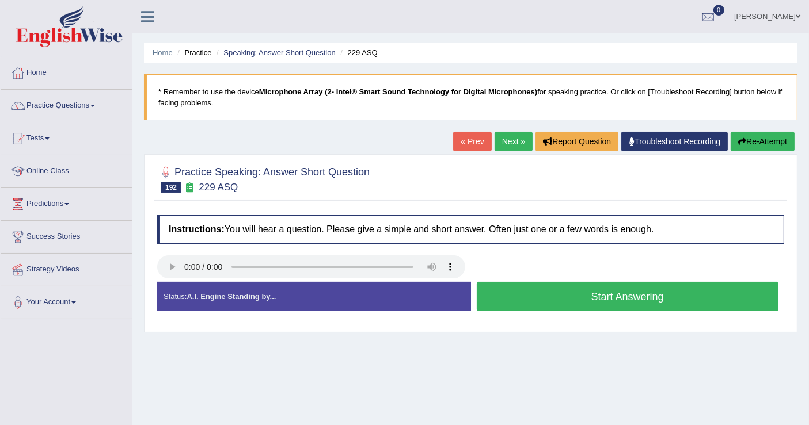
click at [530, 293] on button "Start Answering" at bounding box center [628, 296] width 302 height 29
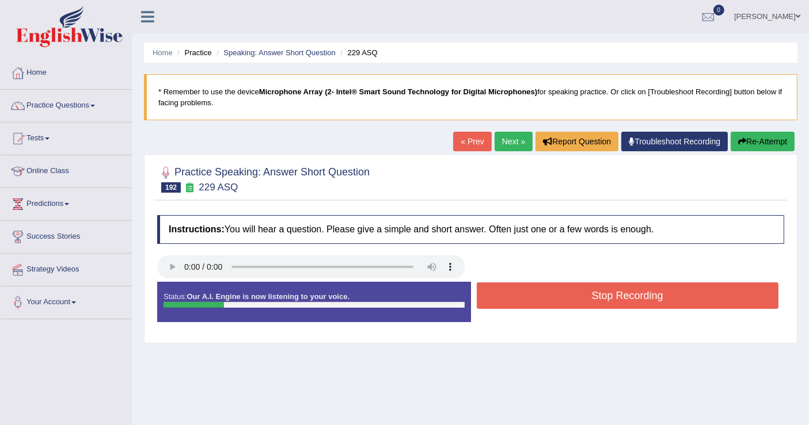
click at [530, 293] on button "Stop Recording" at bounding box center [628, 296] width 302 height 26
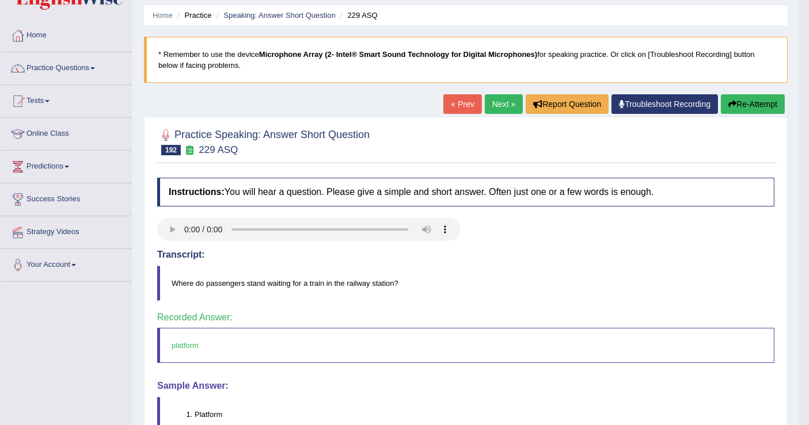
scroll to position [64, 0]
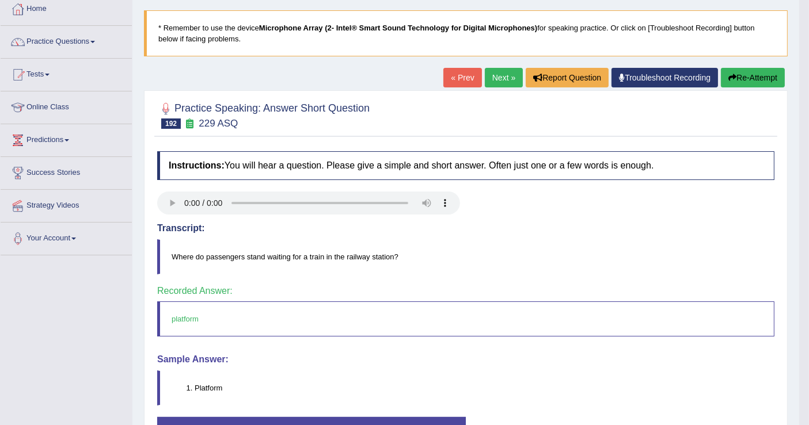
click at [516, 80] on link "Next »" at bounding box center [504, 78] width 38 height 20
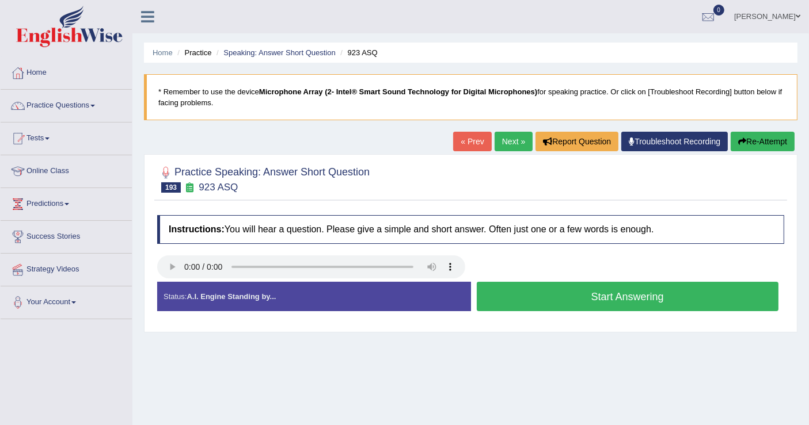
click at [574, 296] on button "Start Answering" at bounding box center [628, 296] width 302 height 29
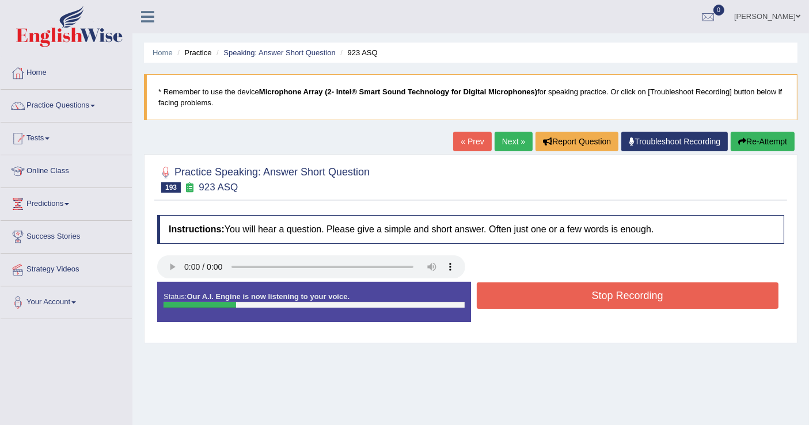
click at [574, 296] on button "Stop Recording" at bounding box center [628, 296] width 302 height 26
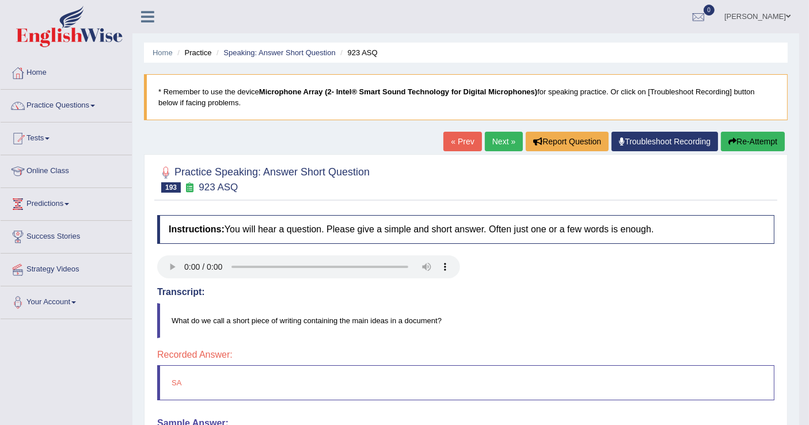
click at [742, 139] on button "Re-Attempt" at bounding box center [753, 142] width 64 height 20
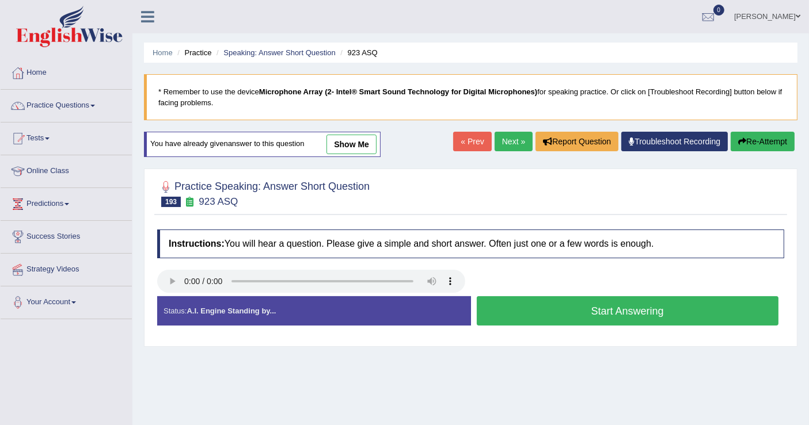
click at [572, 311] on button "Start Answering" at bounding box center [628, 311] width 302 height 29
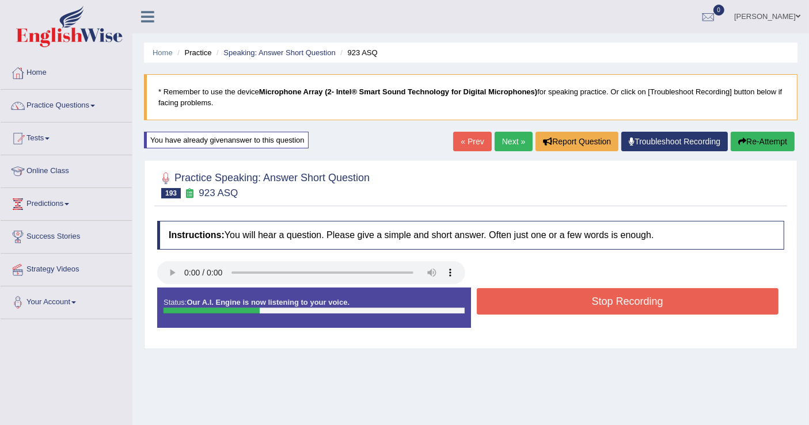
click at [577, 306] on button "Stop Recording" at bounding box center [628, 301] width 302 height 26
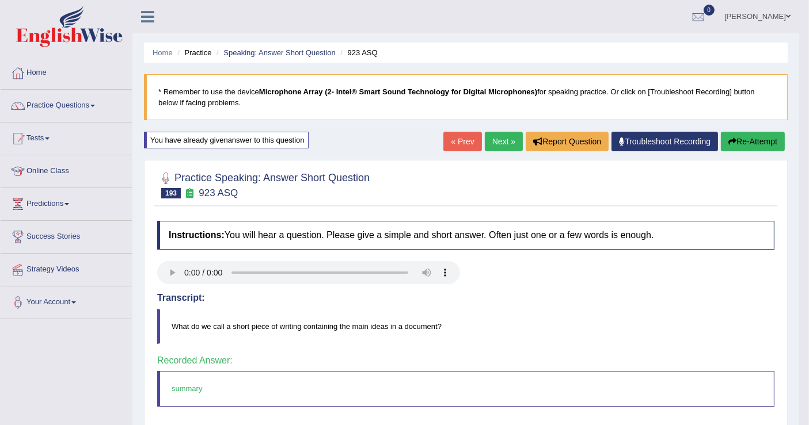
click at [512, 139] on link "Next »" at bounding box center [504, 142] width 38 height 20
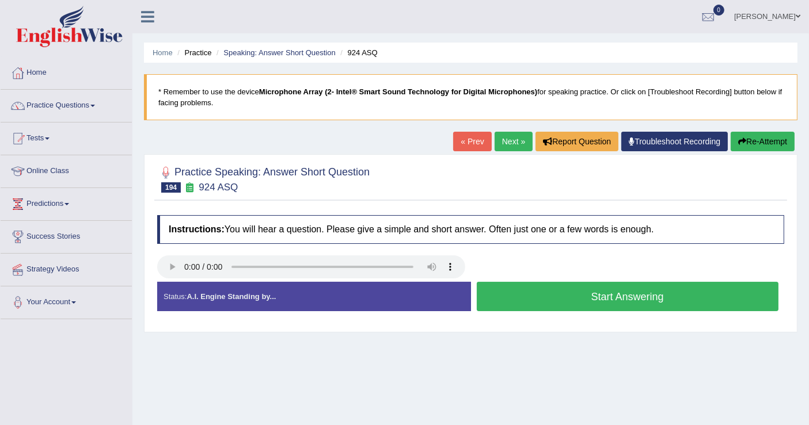
click at [552, 291] on button "Start Answering" at bounding box center [628, 296] width 302 height 29
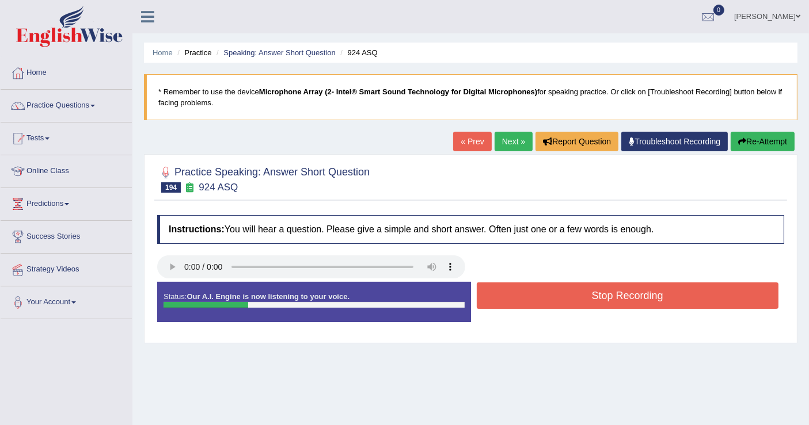
click at [552, 291] on button "Stop Recording" at bounding box center [628, 296] width 302 height 26
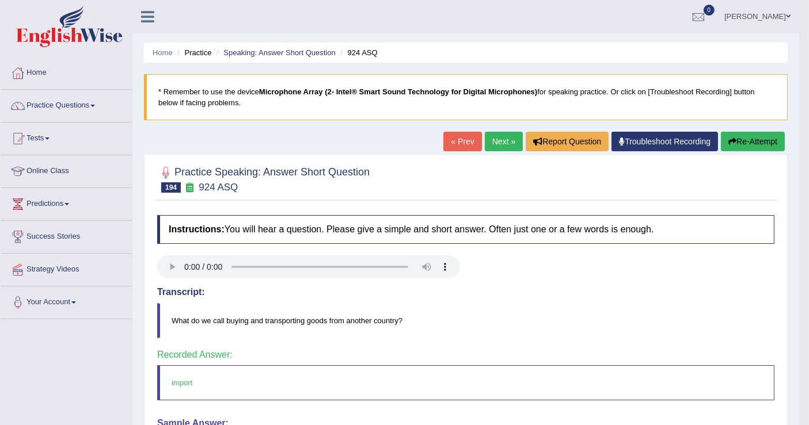
click at [503, 141] on link "Next »" at bounding box center [504, 142] width 38 height 20
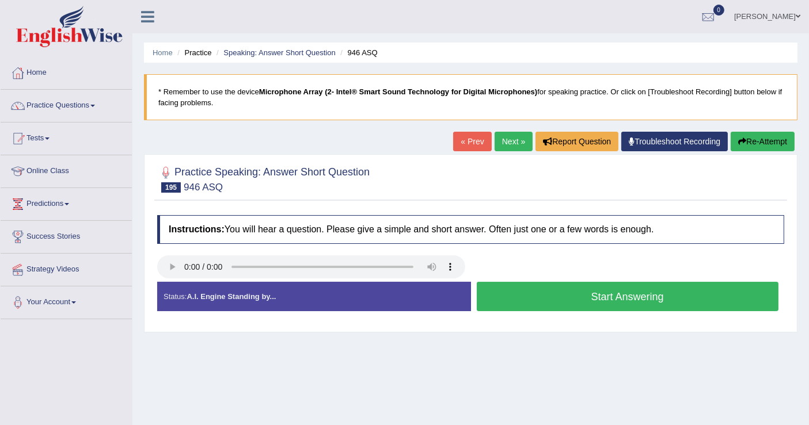
click at [503, 297] on button "Start Answering" at bounding box center [628, 296] width 302 height 29
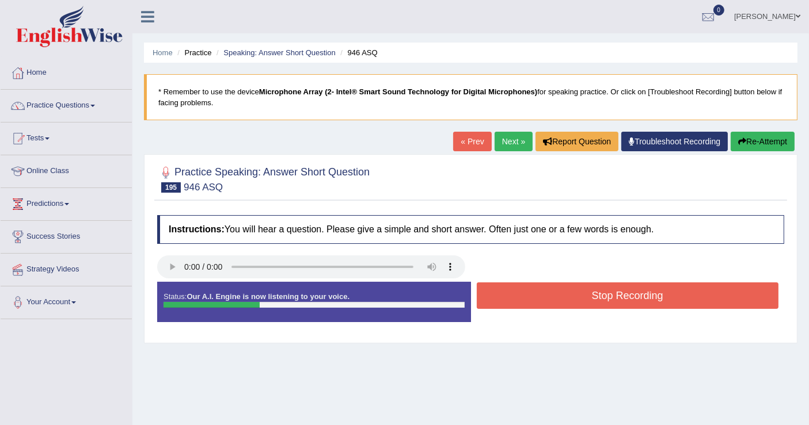
click at [507, 298] on button "Stop Recording" at bounding box center [628, 296] width 302 height 26
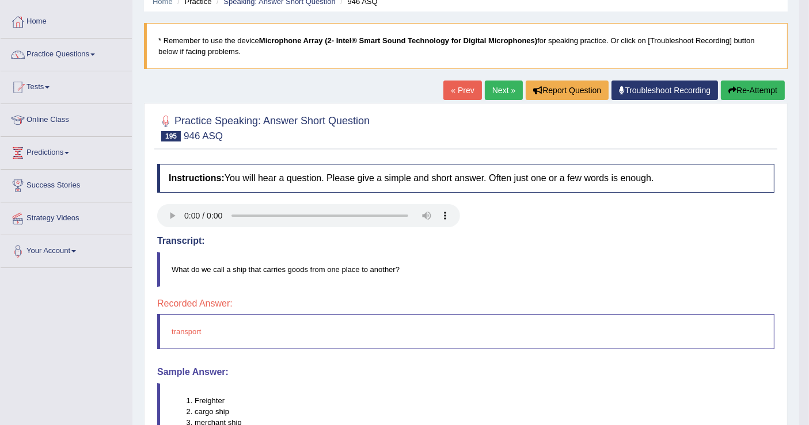
scroll to position [64, 0]
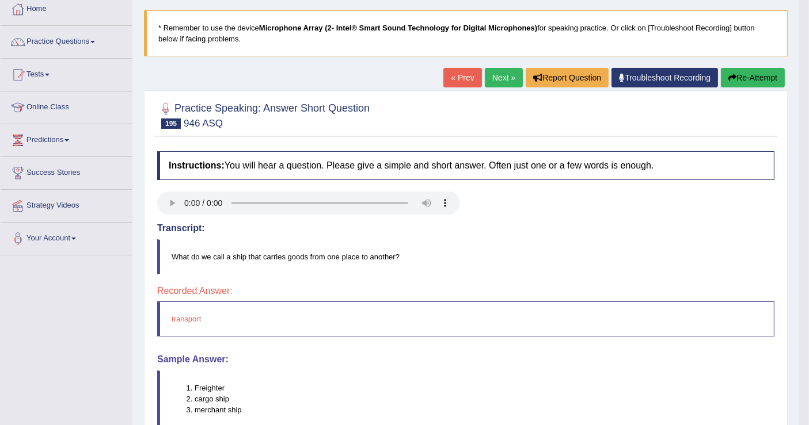
click at [751, 79] on button "Re-Attempt" at bounding box center [753, 78] width 64 height 20
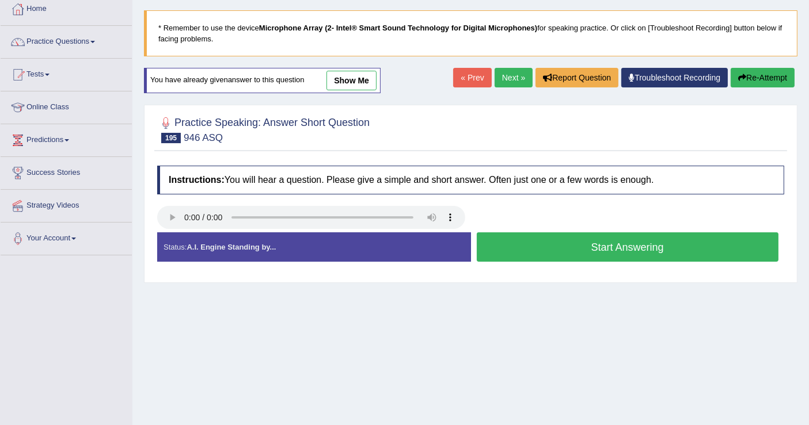
click at [534, 249] on button "Start Answering" at bounding box center [628, 247] width 302 height 29
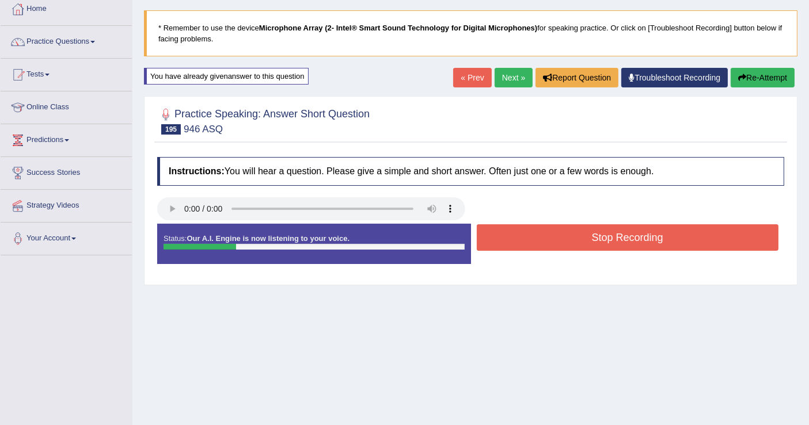
click at [544, 242] on button "Stop Recording" at bounding box center [628, 238] width 302 height 26
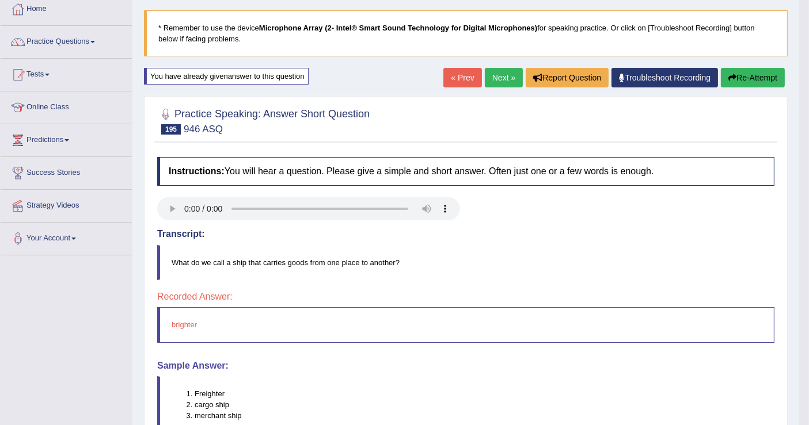
click at [743, 74] on button "Re-Attempt" at bounding box center [753, 78] width 64 height 20
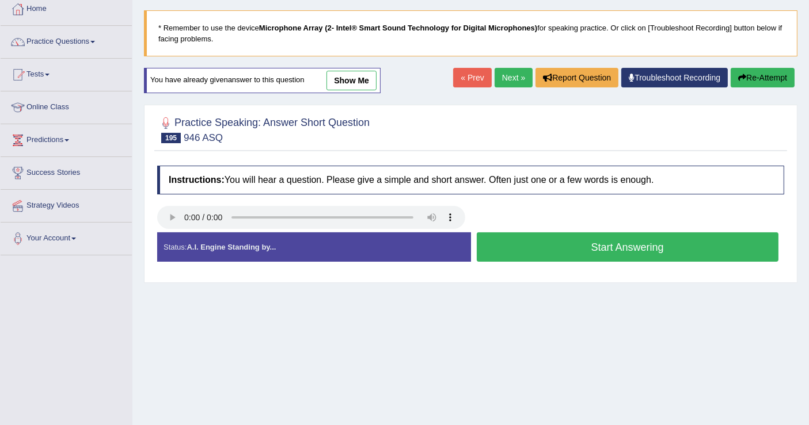
click at [509, 75] on link "Next »" at bounding box center [514, 78] width 38 height 20
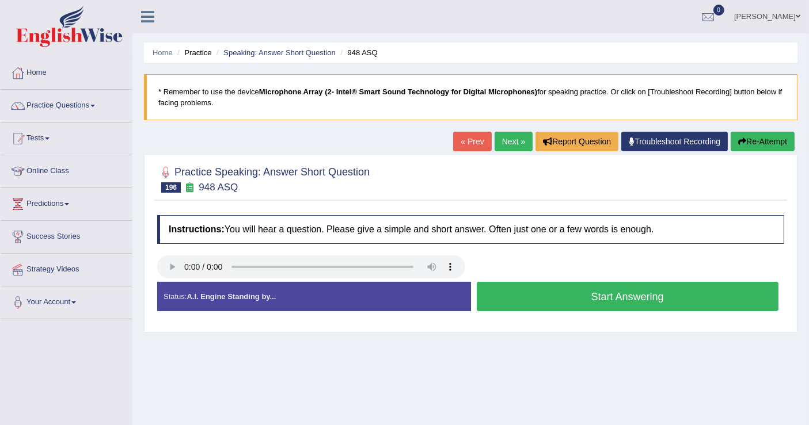
click at [467, 137] on link "« Prev" at bounding box center [472, 142] width 38 height 20
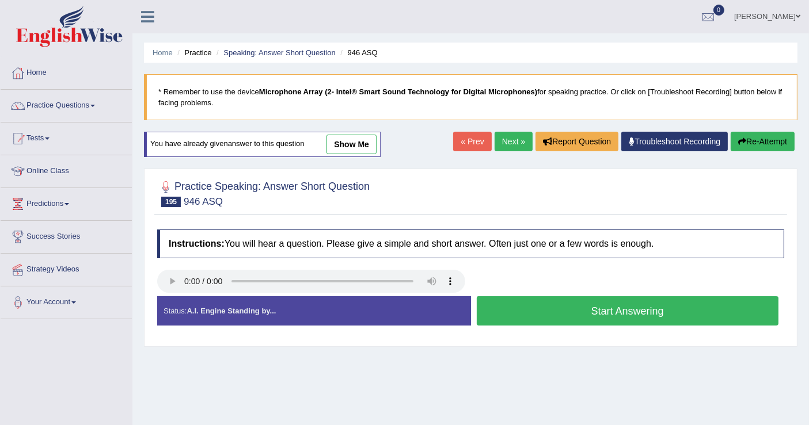
click at [545, 313] on button "Start Answering" at bounding box center [628, 311] width 302 height 29
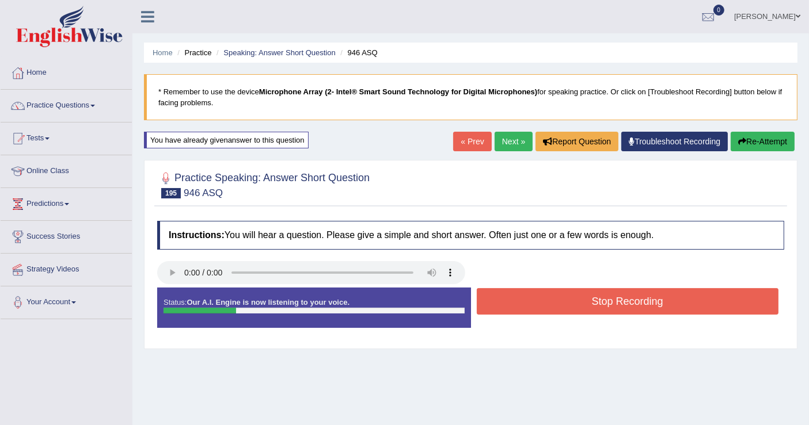
click at [563, 302] on button "Stop Recording" at bounding box center [628, 301] width 302 height 26
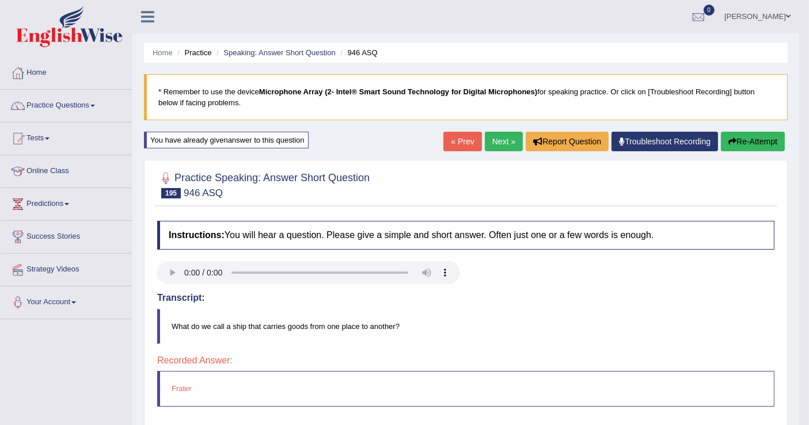
click at [498, 134] on link "Next »" at bounding box center [504, 142] width 38 height 20
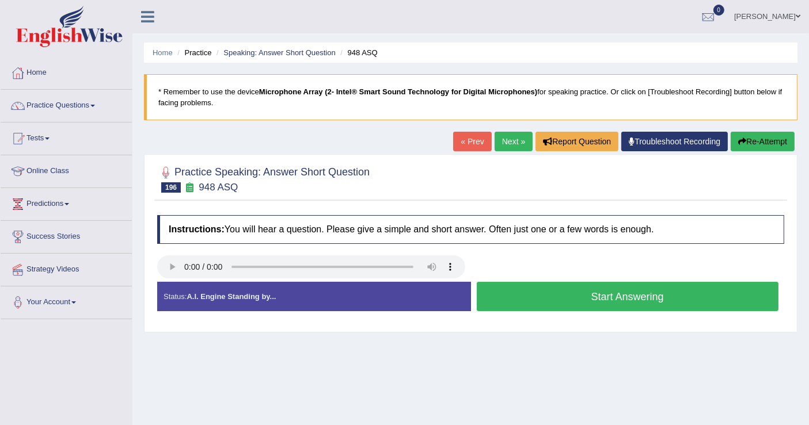
click at [577, 297] on button "Start Answering" at bounding box center [628, 296] width 302 height 29
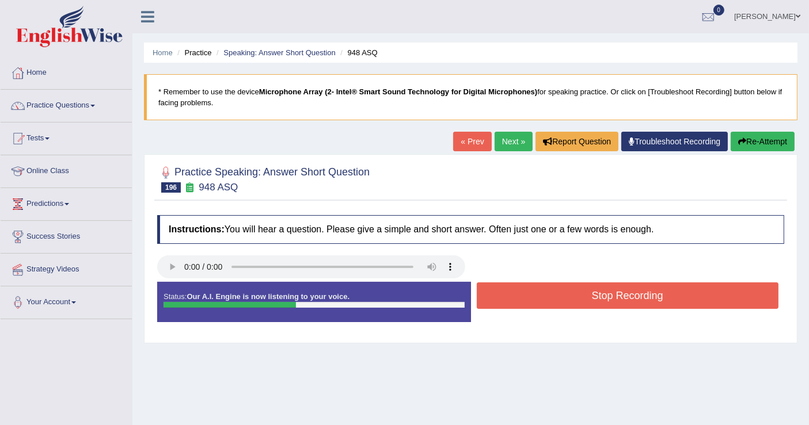
click at [579, 302] on button "Stop Recording" at bounding box center [628, 296] width 302 height 26
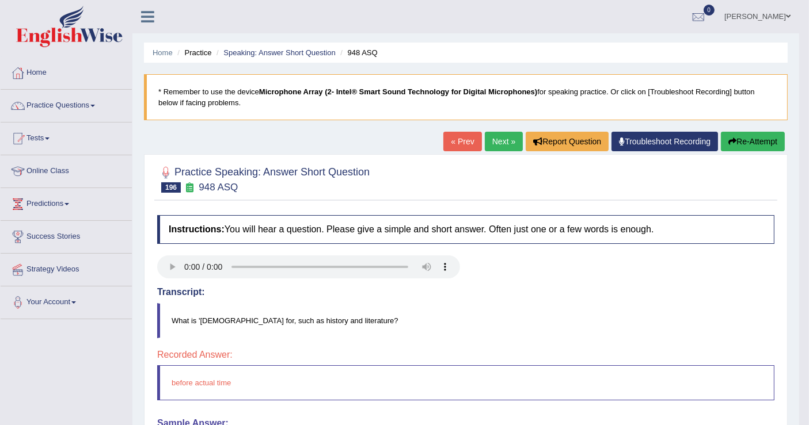
click at [742, 142] on button "Re-Attempt" at bounding box center [753, 142] width 64 height 20
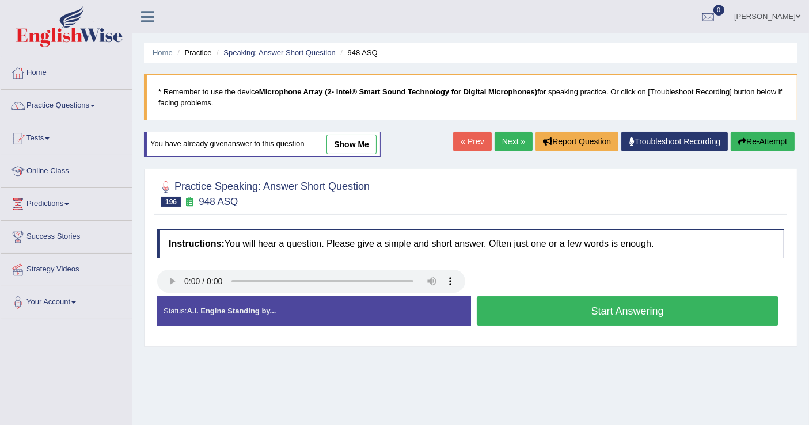
click at [576, 314] on button "Start Answering" at bounding box center [628, 311] width 302 height 29
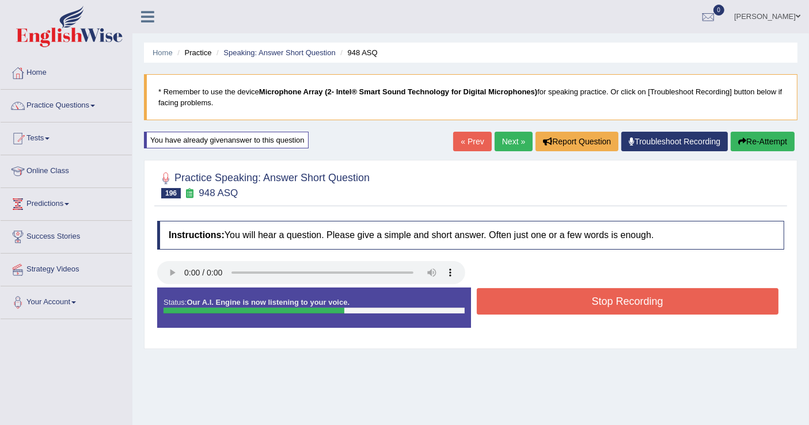
click at [575, 302] on button "Stop Recording" at bounding box center [628, 301] width 302 height 26
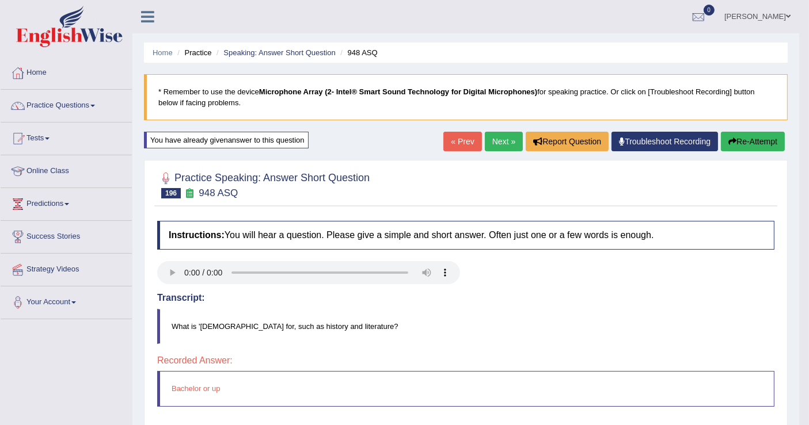
click at [759, 144] on button "Re-Attempt" at bounding box center [753, 142] width 64 height 20
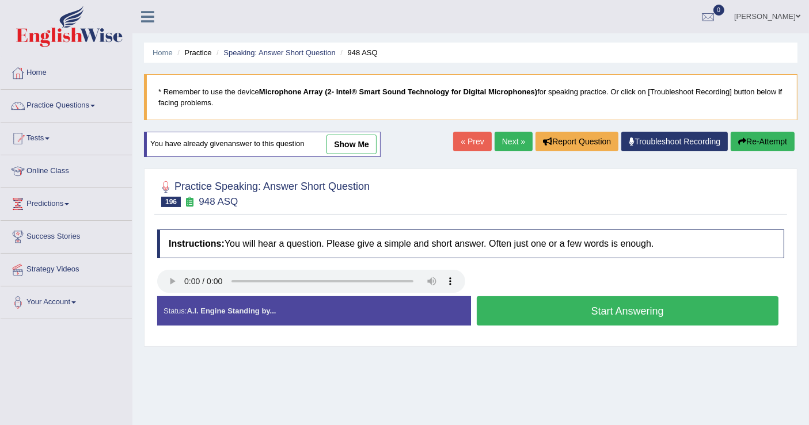
click at [561, 303] on button "Start Answering" at bounding box center [628, 311] width 302 height 29
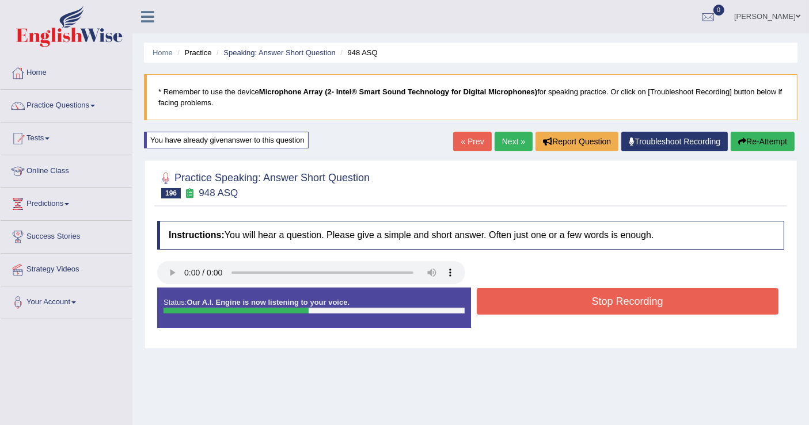
click at [561, 303] on button "Stop Recording" at bounding box center [628, 301] width 302 height 26
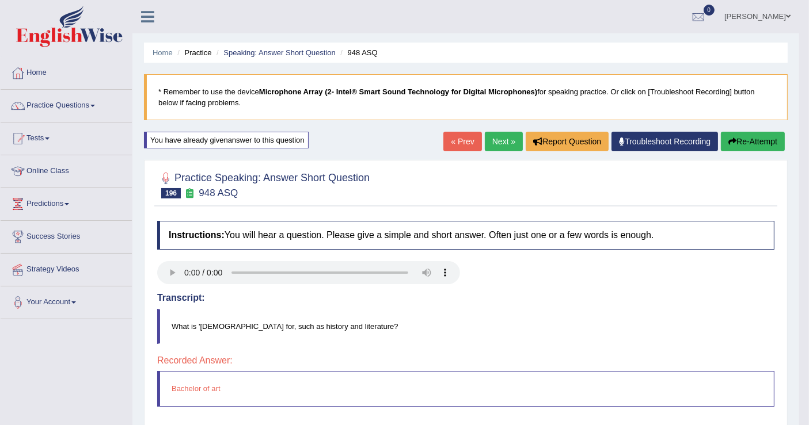
click at [509, 135] on link "Next »" at bounding box center [504, 142] width 38 height 20
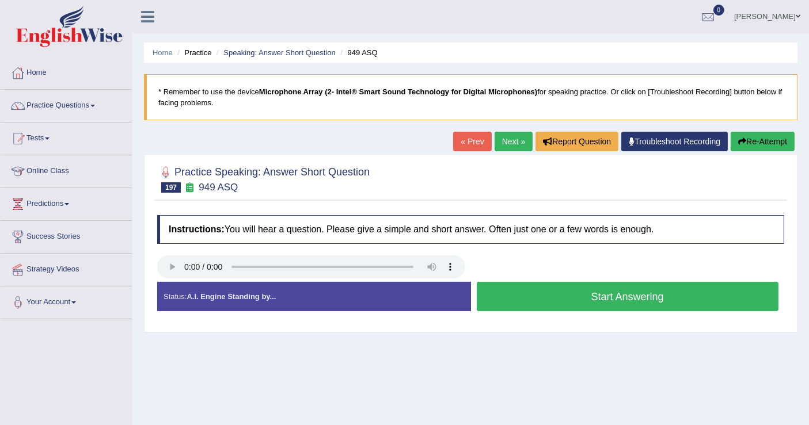
click at [560, 294] on button "Start Answering" at bounding box center [628, 296] width 302 height 29
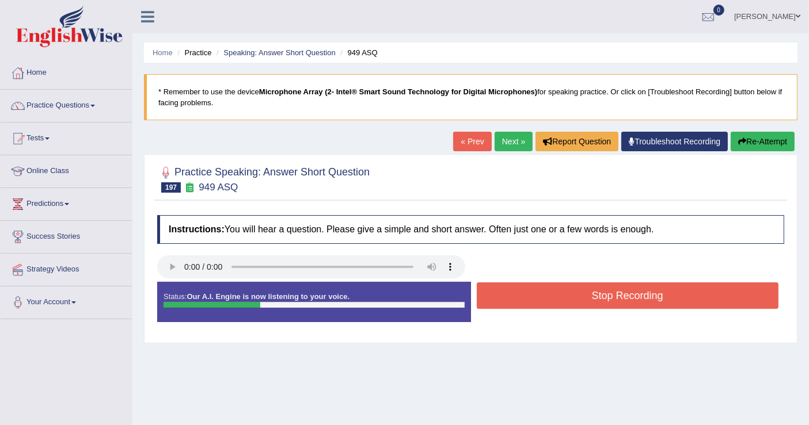
click at [561, 294] on button "Stop Recording" at bounding box center [628, 296] width 302 height 26
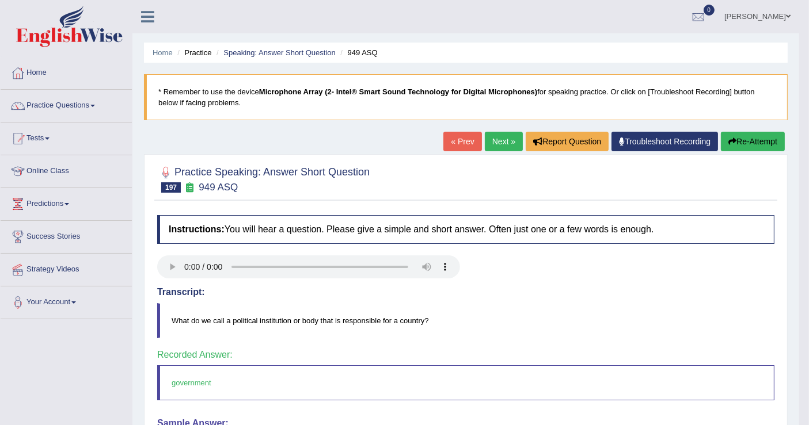
click at [507, 142] on link "Next »" at bounding box center [504, 142] width 38 height 20
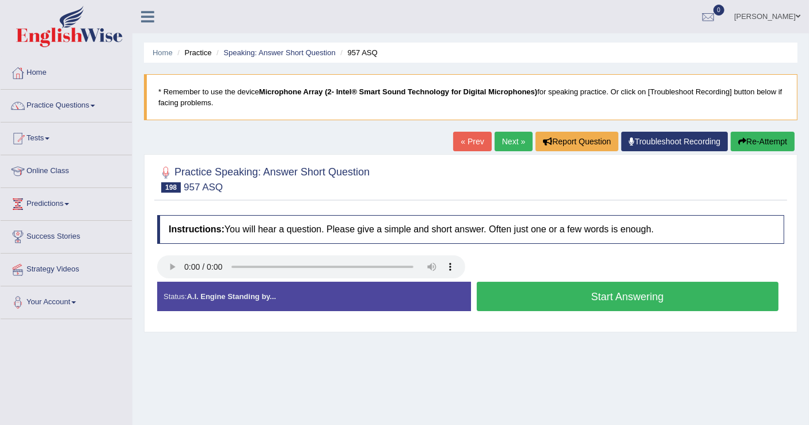
click at [527, 295] on button "Start Answering" at bounding box center [628, 296] width 302 height 29
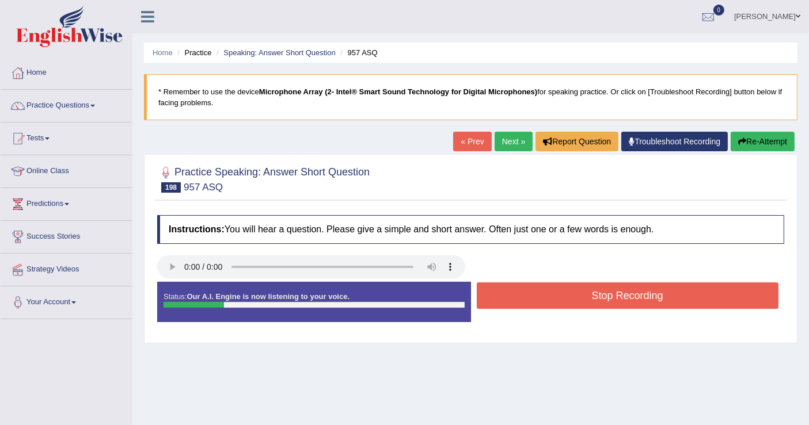
click at [527, 295] on button "Stop Recording" at bounding box center [628, 296] width 302 height 26
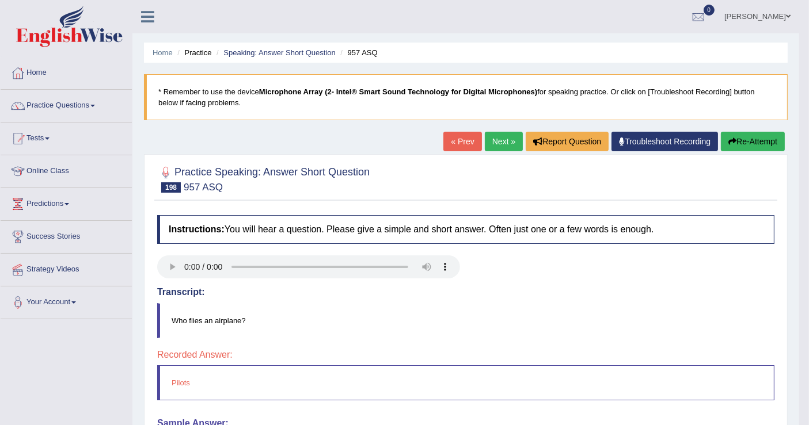
click at [510, 143] on link "Next »" at bounding box center [504, 142] width 38 height 20
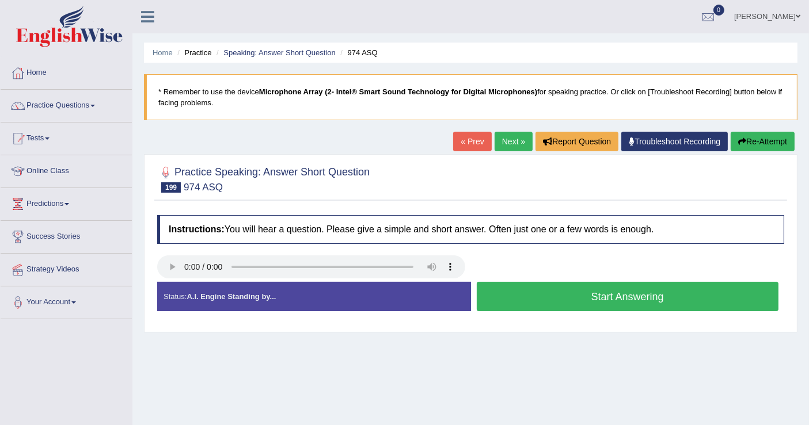
click at [574, 293] on button "Start Answering" at bounding box center [628, 296] width 302 height 29
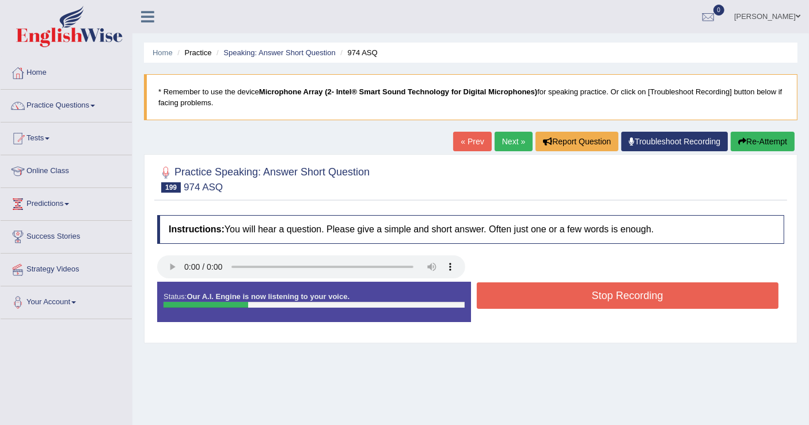
click at [574, 293] on button "Stop Recording" at bounding box center [628, 296] width 302 height 26
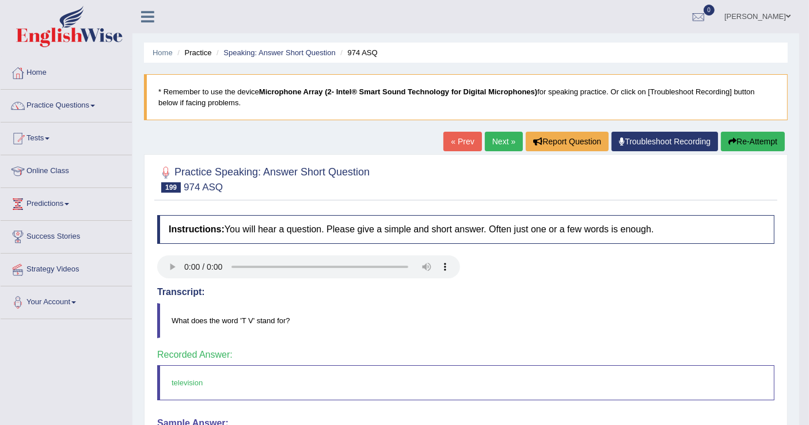
click at [513, 140] on link "Next »" at bounding box center [504, 142] width 38 height 20
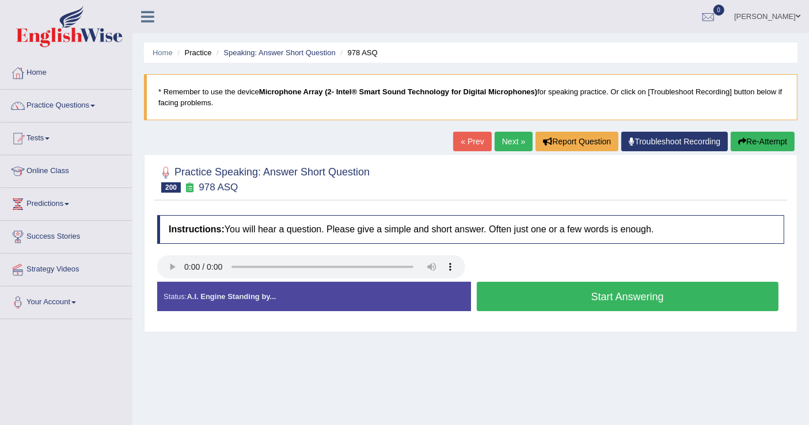
click at [519, 290] on button "Start Answering" at bounding box center [628, 296] width 302 height 29
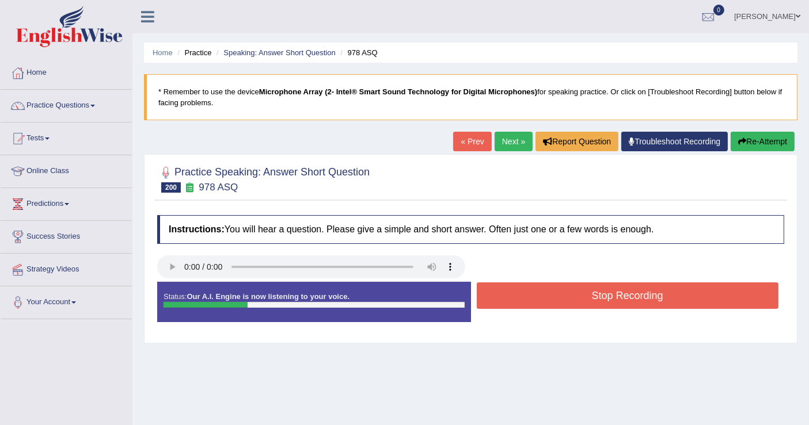
click at [519, 290] on button "Stop Recording" at bounding box center [628, 296] width 302 height 26
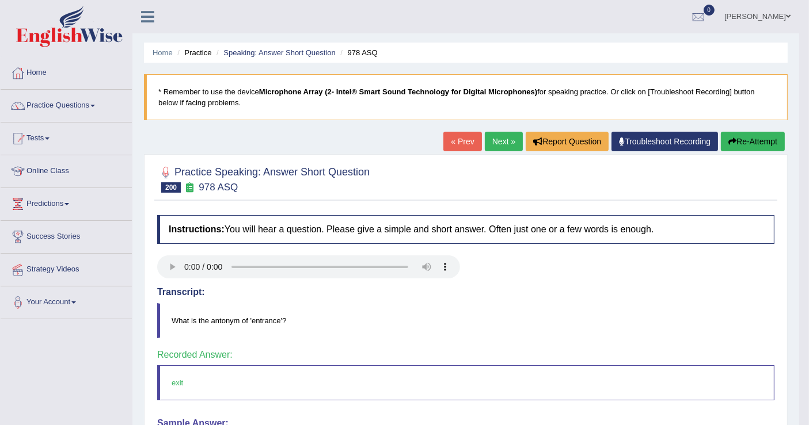
click at [505, 138] on link "Next »" at bounding box center [504, 142] width 38 height 20
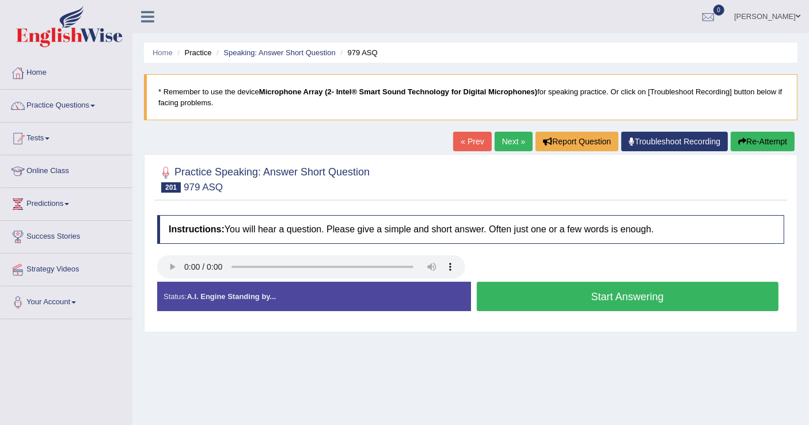
click at [523, 300] on button "Start Answering" at bounding box center [628, 296] width 302 height 29
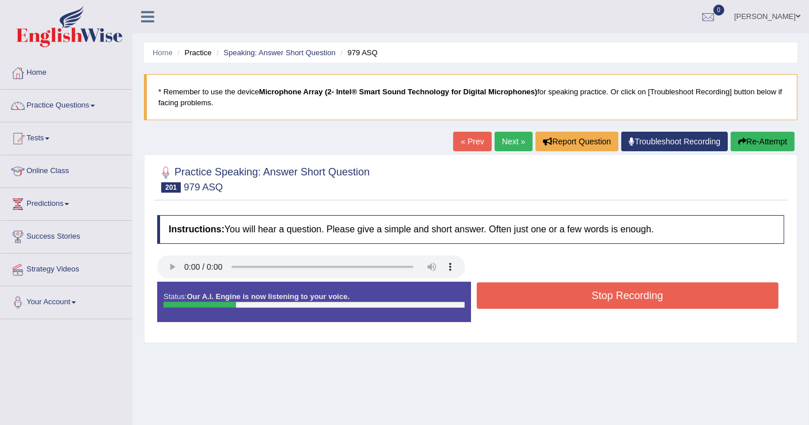
click at [523, 300] on button "Stop Recording" at bounding box center [628, 296] width 302 height 26
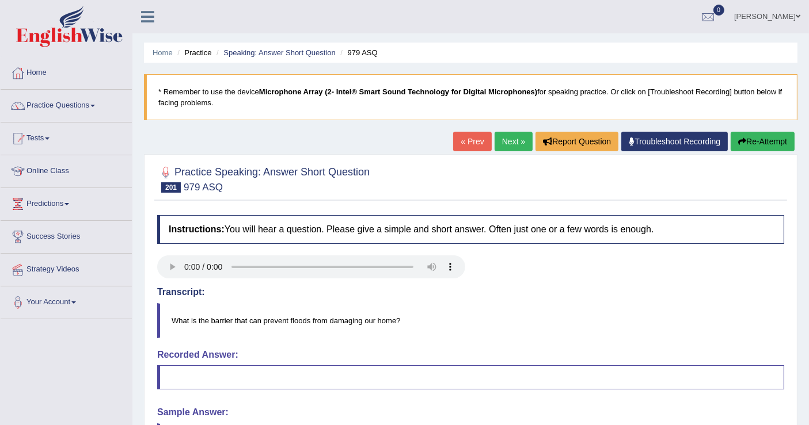
click at [519, 140] on link "Next »" at bounding box center [514, 142] width 38 height 20
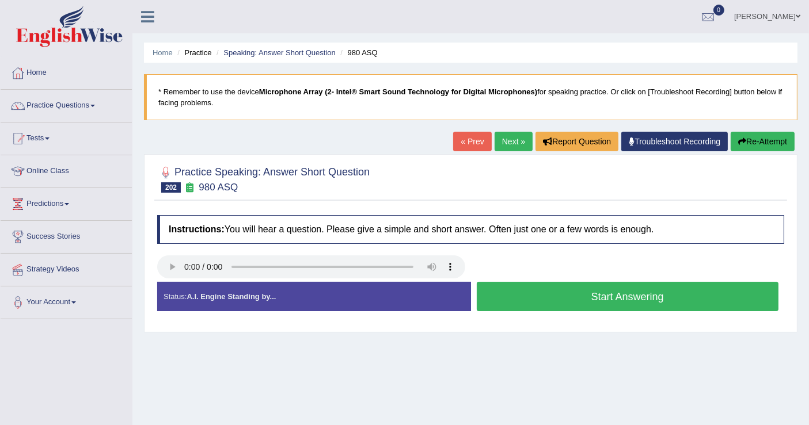
click at [554, 300] on button "Start Answering" at bounding box center [628, 296] width 302 height 29
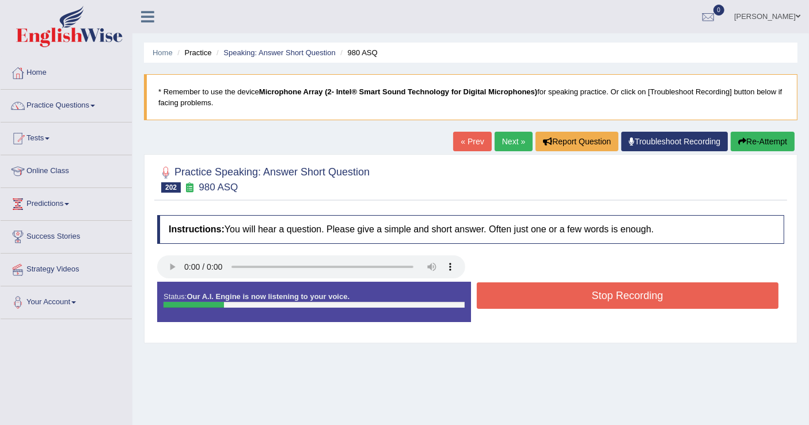
click at [557, 295] on button "Stop Recording" at bounding box center [628, 296] width 302 height 26
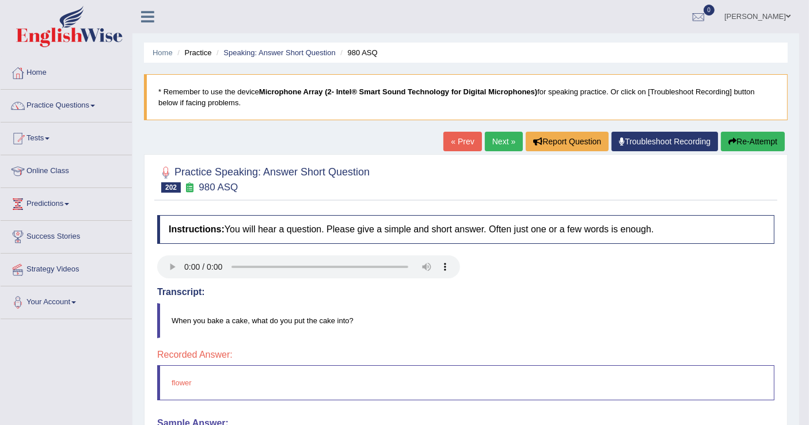
click at [453, 142] on link "« Prev" at bounding box center [462, 142] width 38 height 20
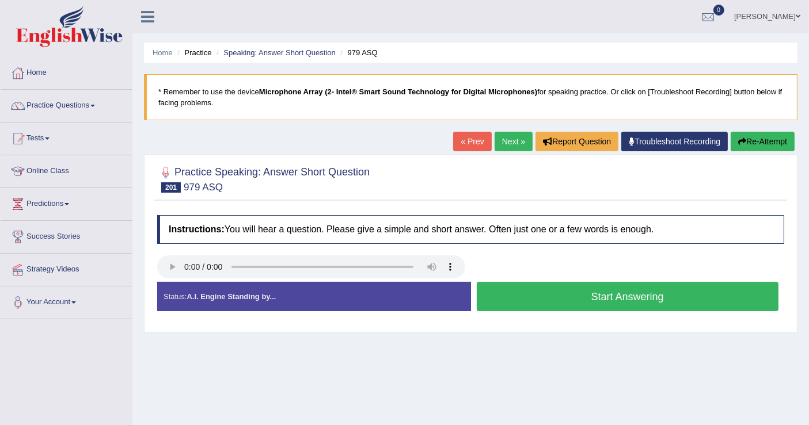
click at [536, 303] on button "Start Answering" at bounding box center [628, 296] width 302 height 29
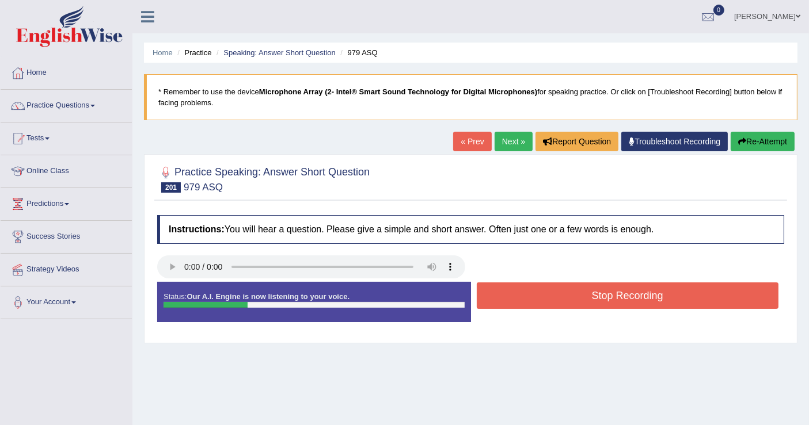
click at [536, 303] on button "Stop Recording" at bounding box center [628, 296] width 302 height 26
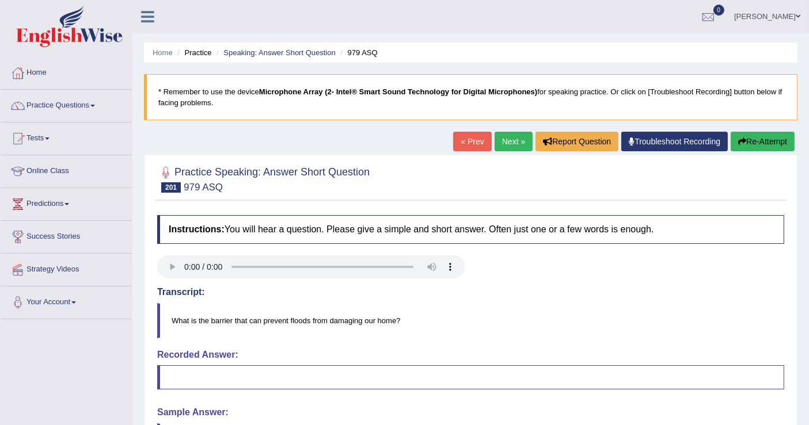
click at [514, 146] on link "Next »" at bounding box center [514, 142] width 38 height 20
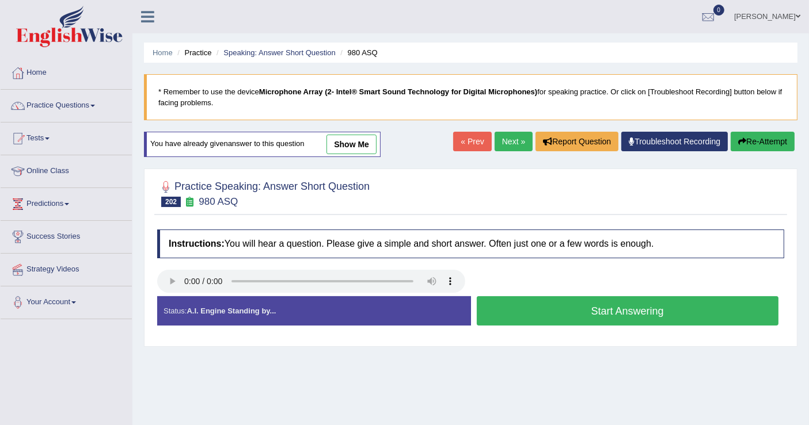
click at [520, 308] on button "Start Answering" at bounding box center [628, 311] width 302 height 29
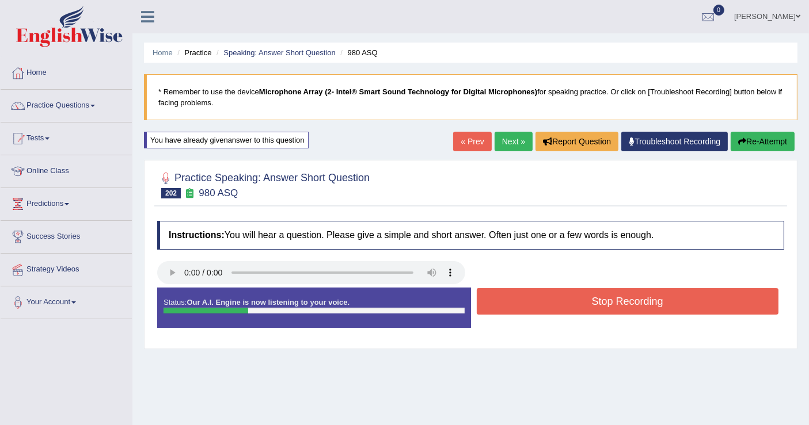
click at [522, 308] on button "Stop Recording" at bounding box center [628, 301] width 302 height 26
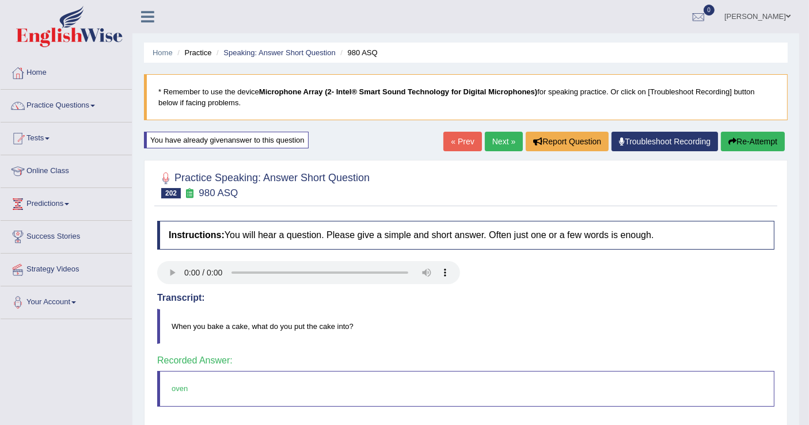
click at [505, 138] on link "Next »" at bounding box center [504, 142] width 38 height 20
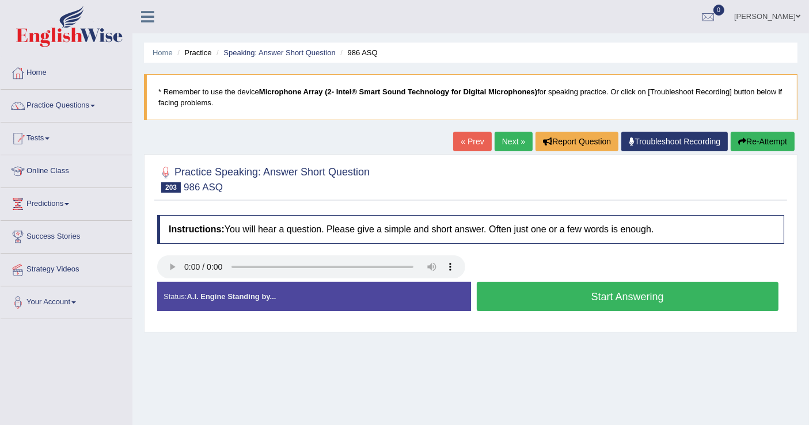
click at [532, 295] on button "Start Answering" at bounding box center [628, 296] width 302 height 29
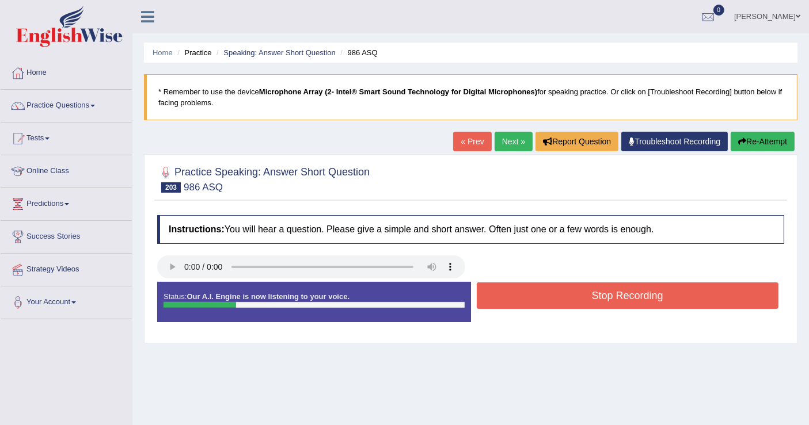
click at [532, 295] on button "Stop Recording" at bounding box center [628, 296] width 302 height 26
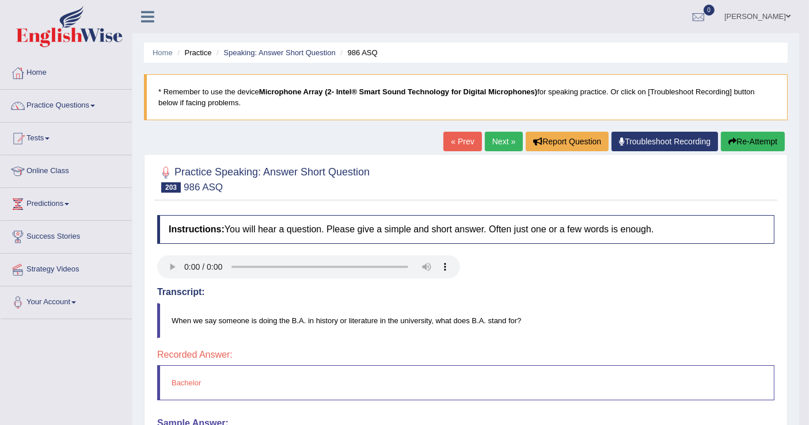
click at [507, 140] on link "Next »" at bounding box center [504, 142] width 38 height 20
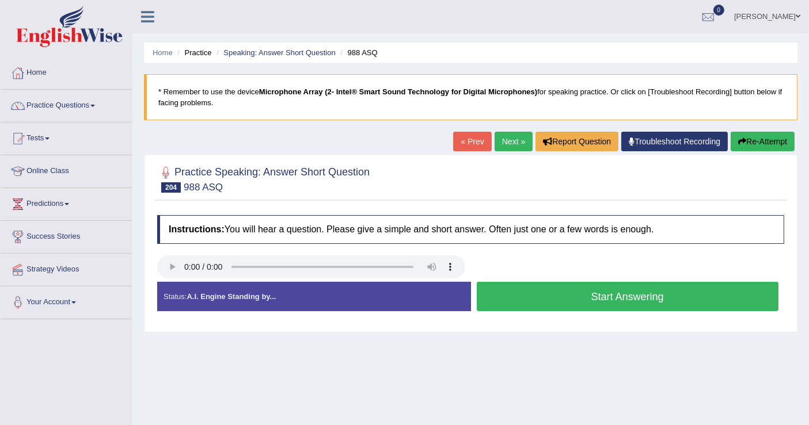
click at [462, 139] on link "« Prev" at bounding box center [472, 142] width 38 height 20
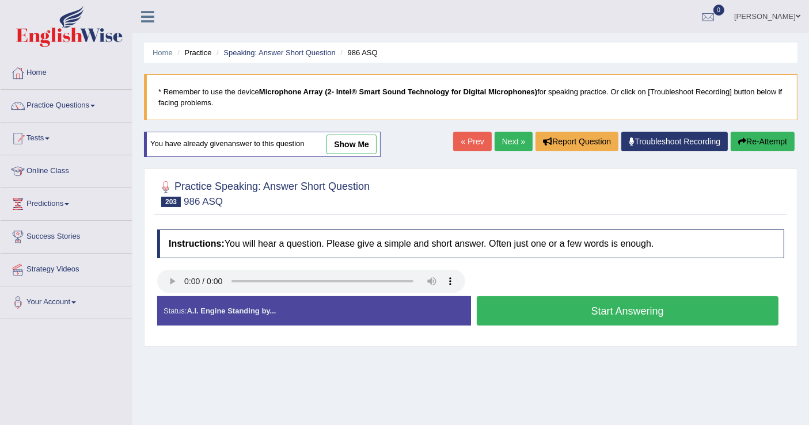
click at [542, 306] on button "Start Answering" at bounding box center [628, 311] width 302 height 29
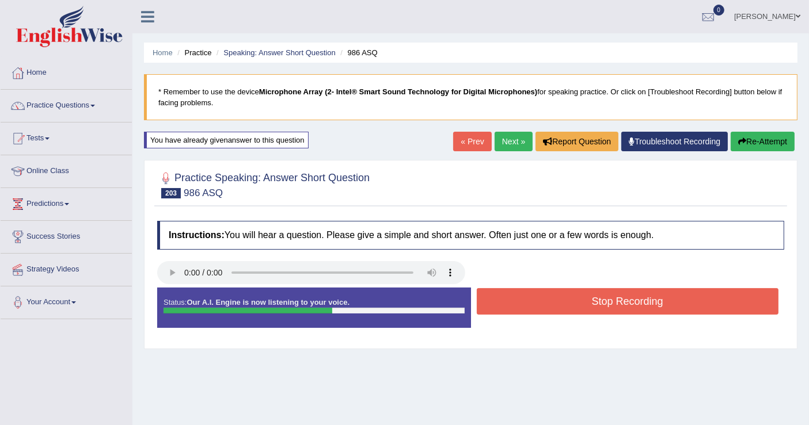
click at [542, 306] on button "Stop Recording" at bounding box center [628, 301] width 302 height 26
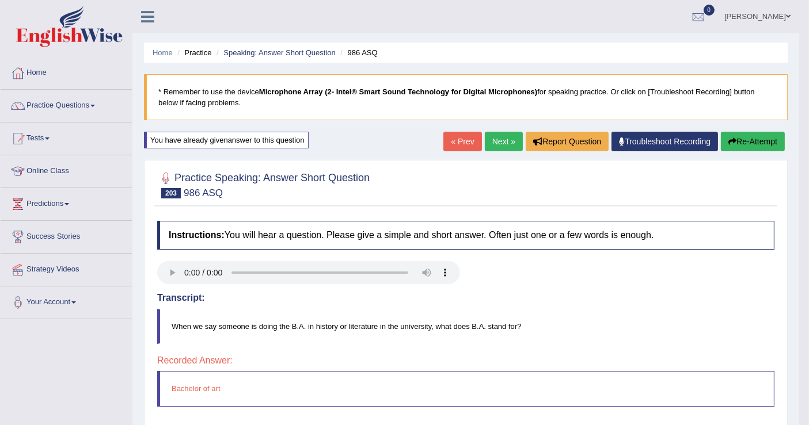
click at [505, 142] on link "Next »" at bounding box center [504, 142] width 38 height 20
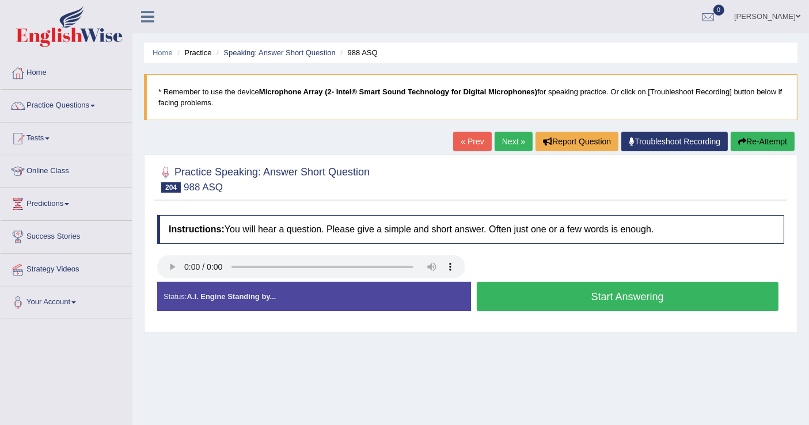
click at [682, 302] on button "Start Answering" at bounding box center [628, 296] width 302 height 29
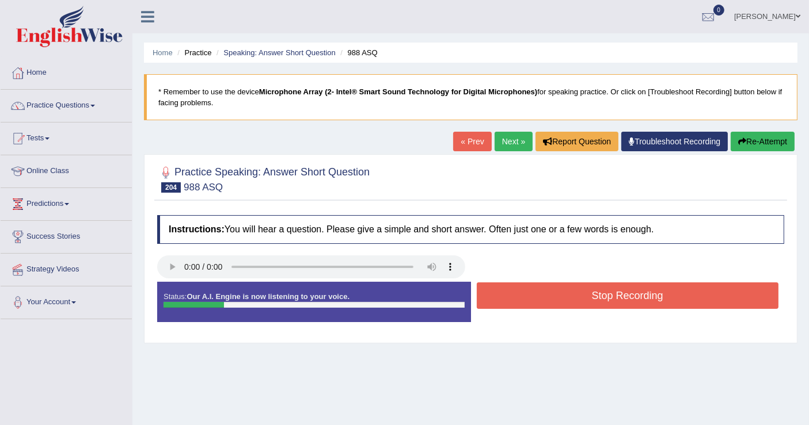
click at [683, 300] on button "Stop Recording" at bounding box center [628, 296] width 302 height 26
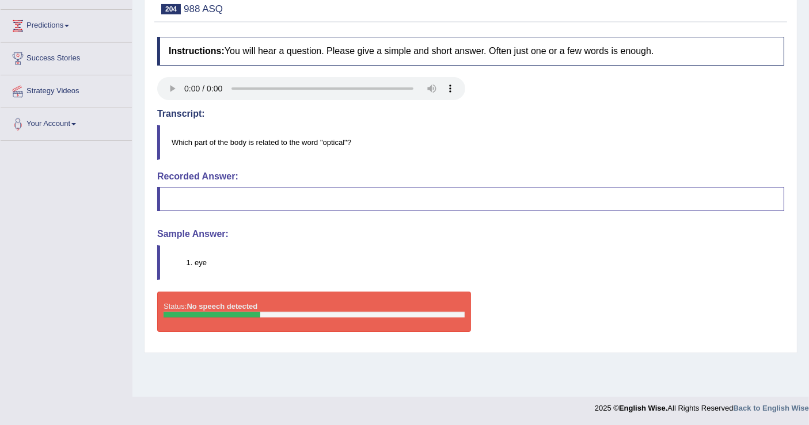
scroll to position [51, 0]
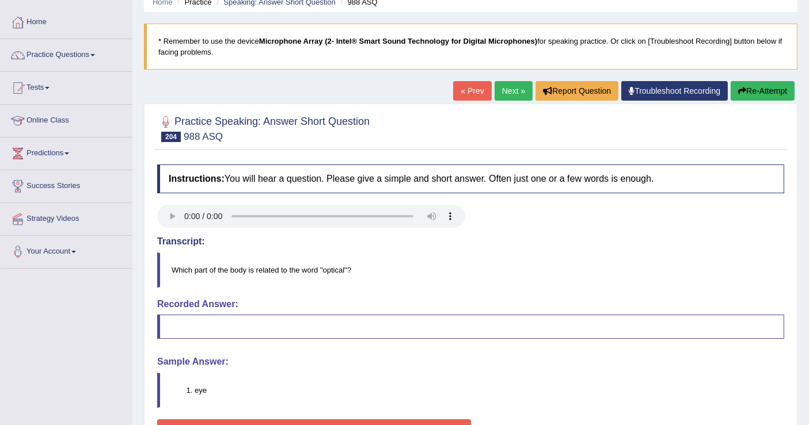
click at [762, 89] on button "Re-Attempt" at bounding box center [763, 91] width 64 height 20
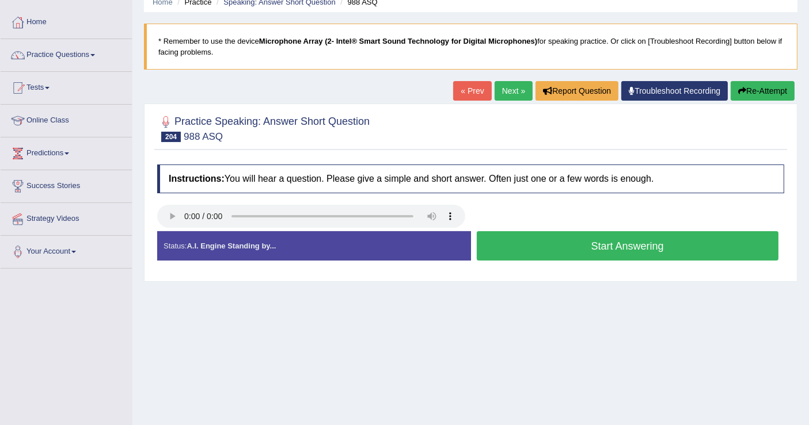
click at [543, 237] on button "Start Answering" at bounding box center [628, 245] width 302 height 29
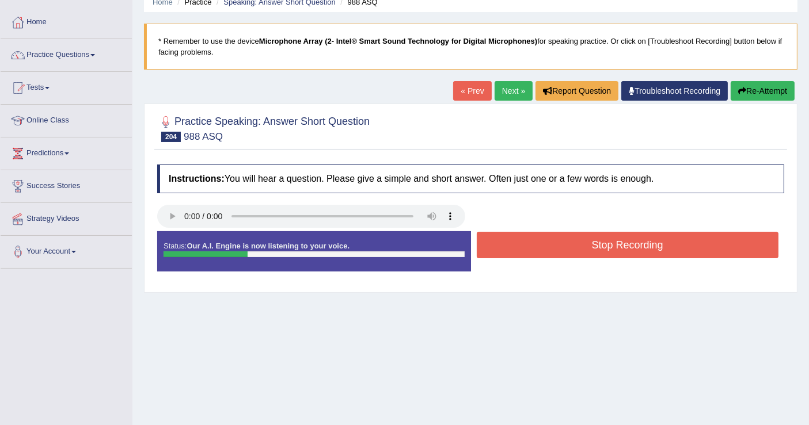
click at [543, 237] on button "Stop Recording" at bounding box center [628, 245] width 302 height 26
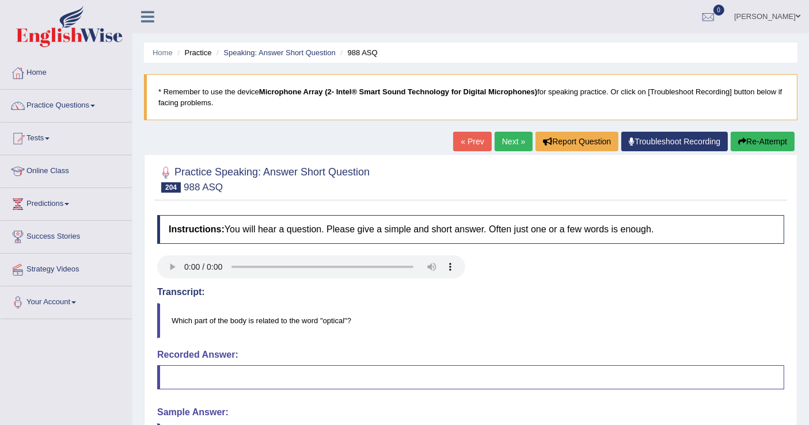
click at [513, 142] on link "Next »" at bounding box center [514, 142] width 38 height 20
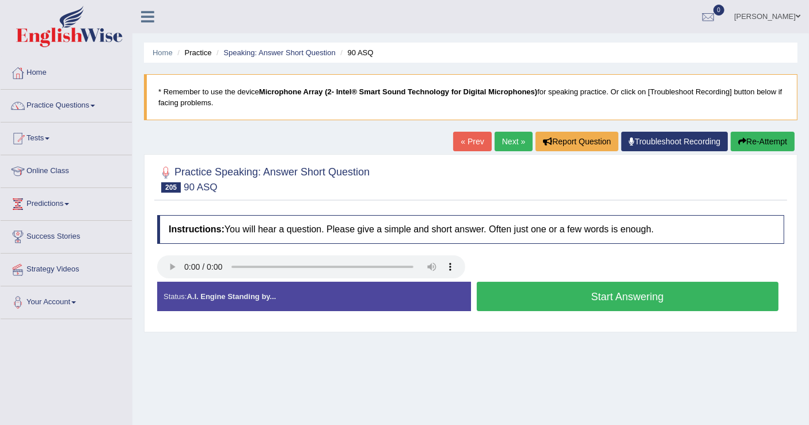
click at [524, 291] on button "Start Answering" at bounding box center [628, 296] width 302 height 29
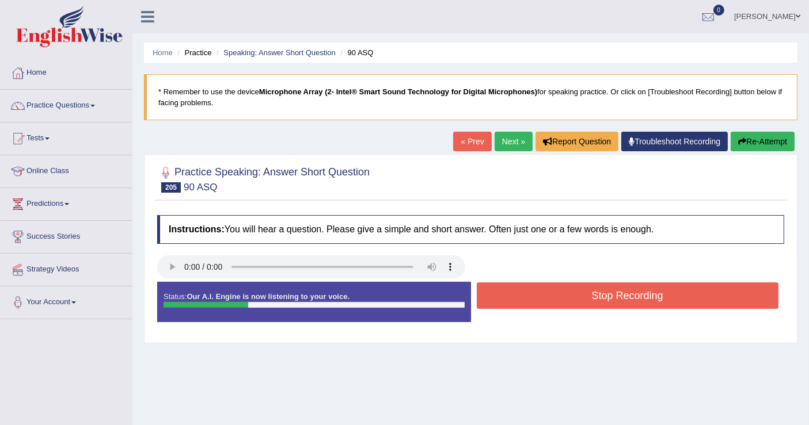
click at [524, 291] on button "Stop Recording" at bounding box center [628, 296] width 302 height 26
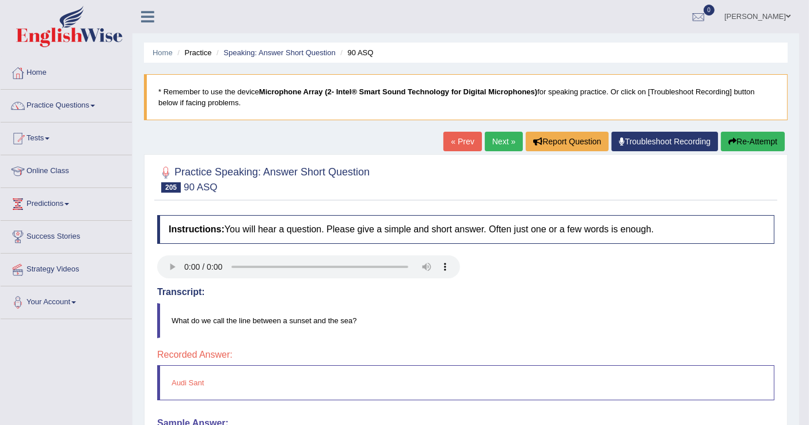
click at [764, 138] on button "Re-Attempt" at bounding box center [753, 142] width 64 height 20
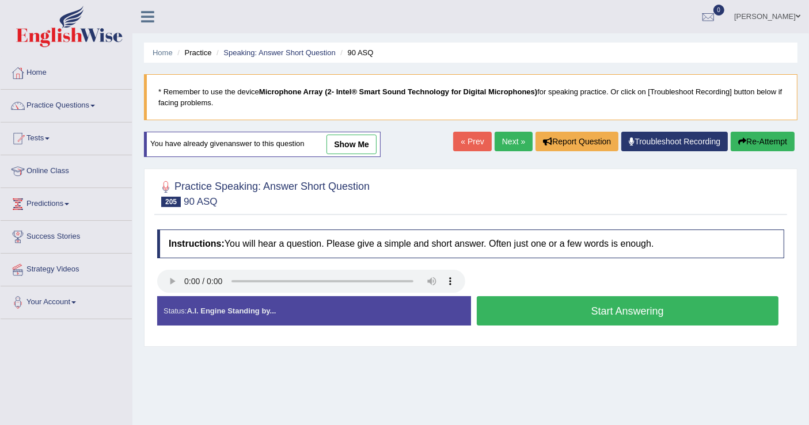
click at [508, 137] on link "Next »" at bounding box center [514, 142] width 38 height 20
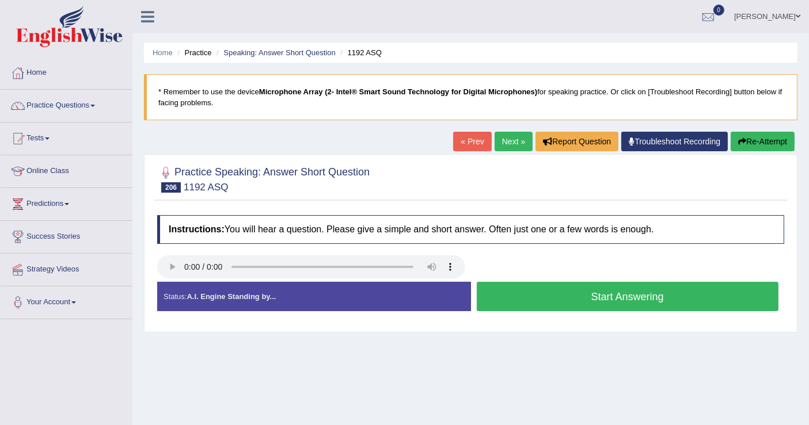
click at [470, 137] on link "« Prev" at bounding box center [472, 142] width 38 height 20
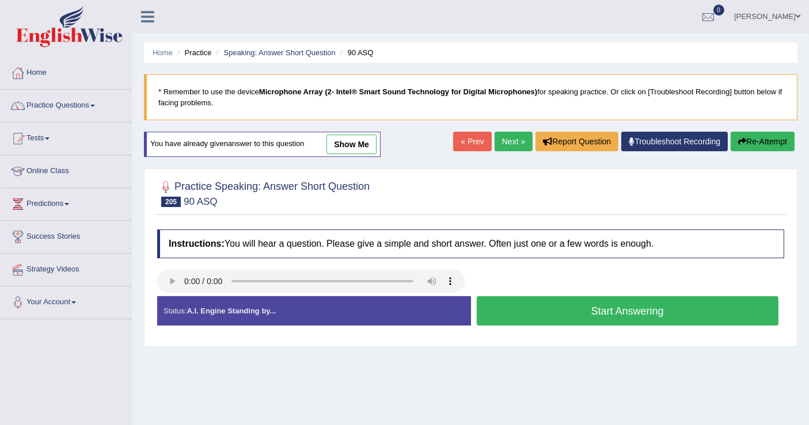
click at [553, 301] on button "Start Answering" at bounding box center [628, 311] width 302 height 29
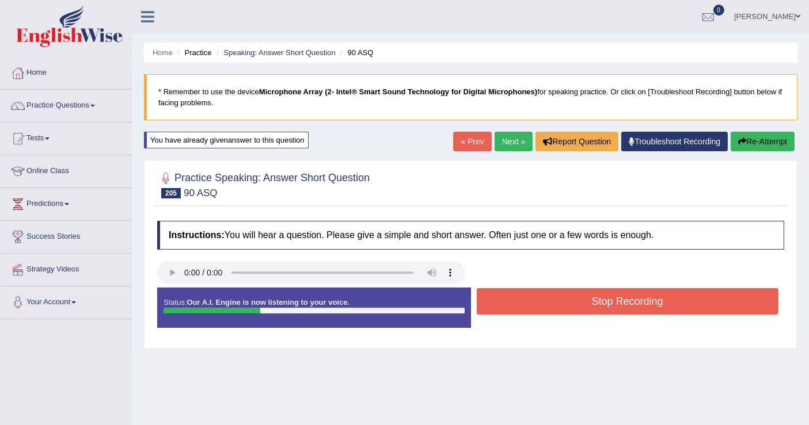
click at [553, 301] on button "Stop Recording" at bounding box center [628, 301] width 302 height 26
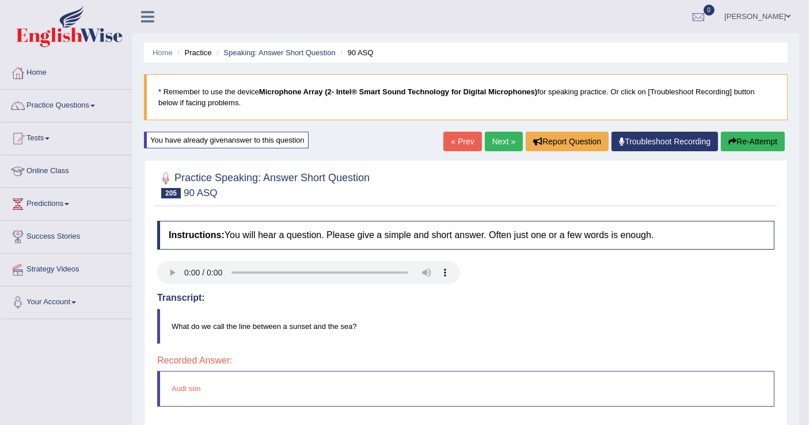
click at [742, 147] on button "Re-Attempt" at bounding box center [753, 142] width 64 height 20
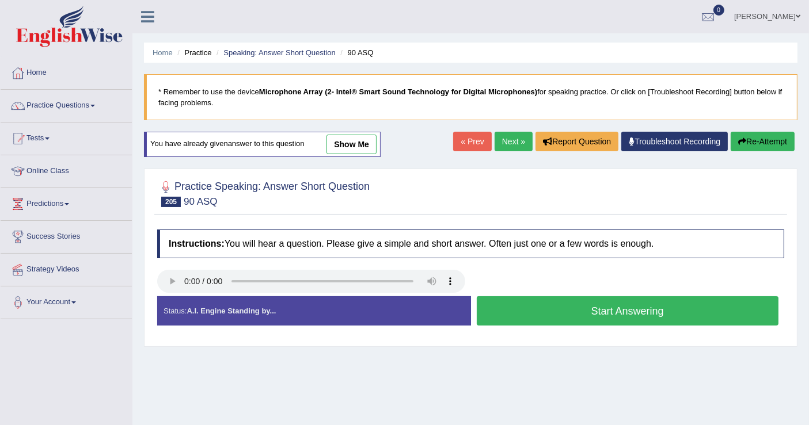
click at [573, 310] on button "Start Answering" at bounding box center [628, 311] width 302 height 29
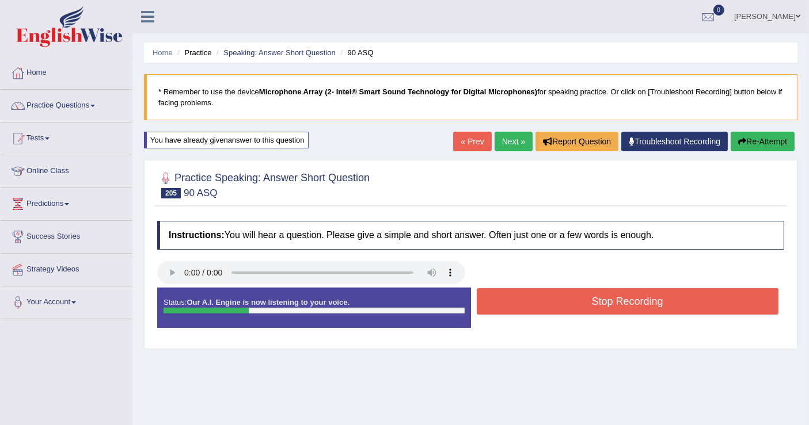
click at [573, 310] on button "Stop Recording" at bounding box center [628, 301] width 302 height 26
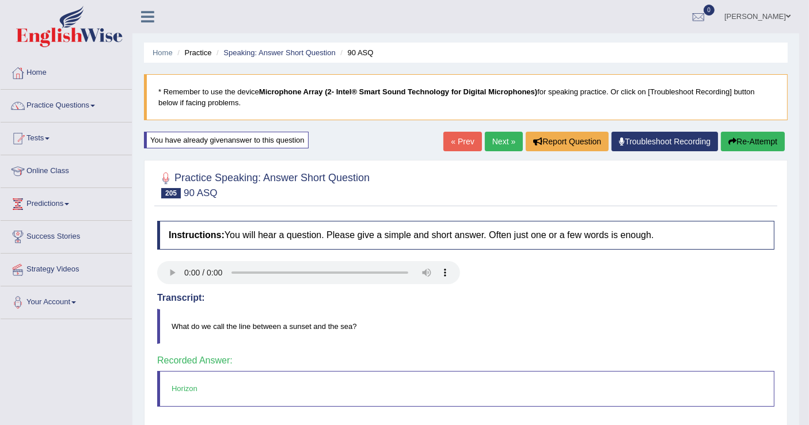
click at [501, 142] on link "Next »" at bounding box center [504, 142] width 38 height 20
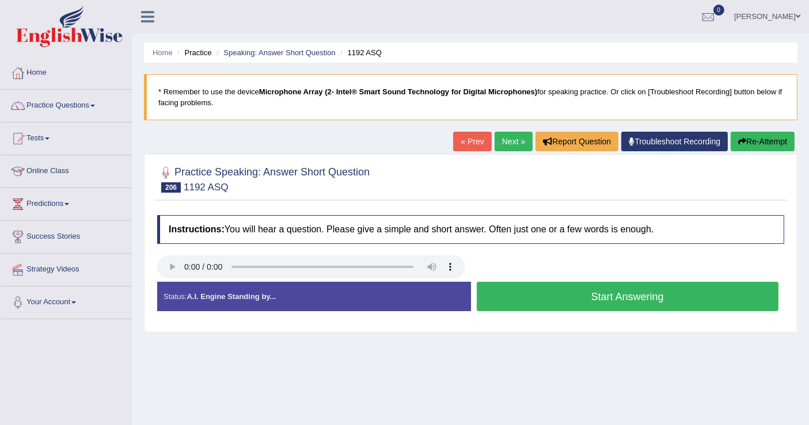
click at [530, 297] on button "Start Answering" at bounding box center [628, 296] width 302 height 29
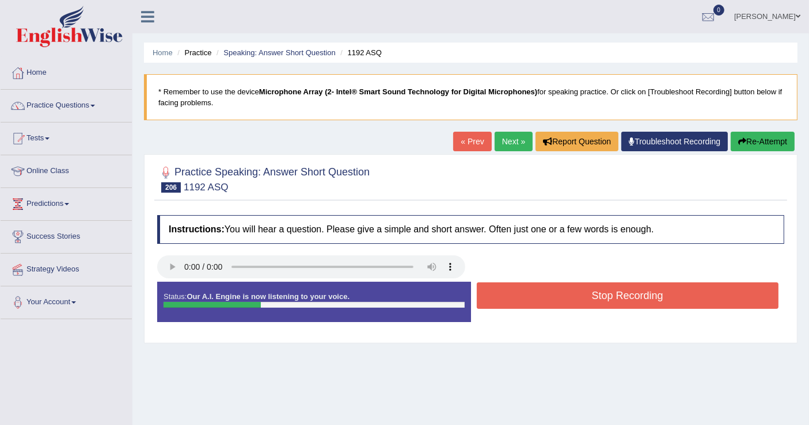
click at [530, 297] on button "Stop Recording" at bounding box center [628, 296] width 302 height 26
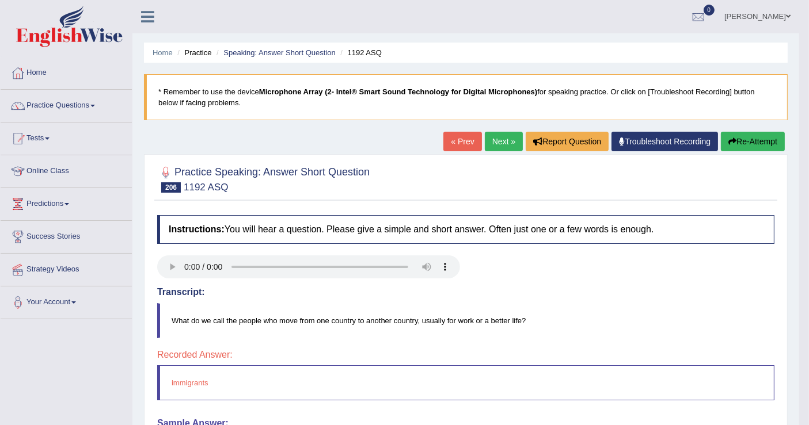
scroll to position [64, 0]
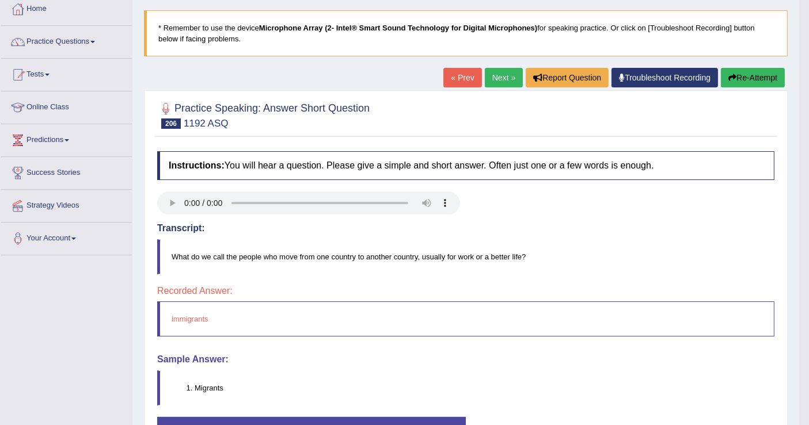
click at [753, 76] on button "Re-Attempt" at bounding box center [753, 78] width 64 height 20
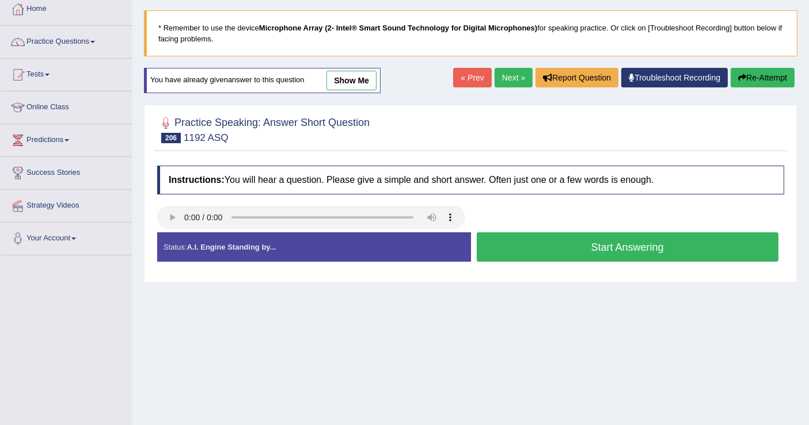
click at [564, 242] on button "Start Answering" at bounding box center [628, 247] width 302 height 29
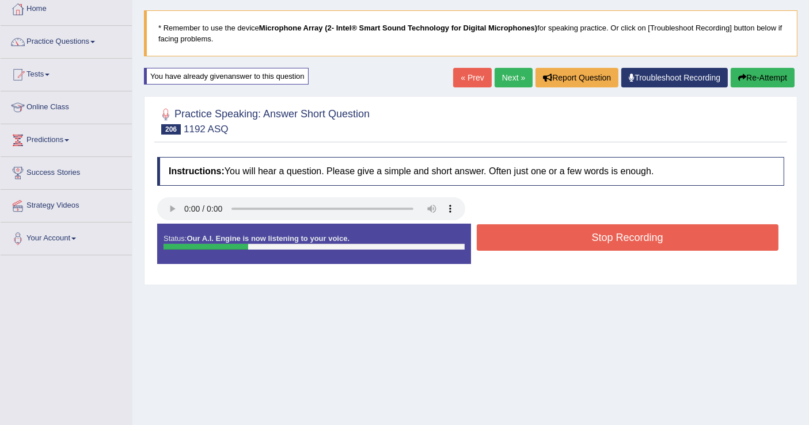
click at [556, 235] on button "Stop Recording" at bounding box center [628, 238] width 302 height 26
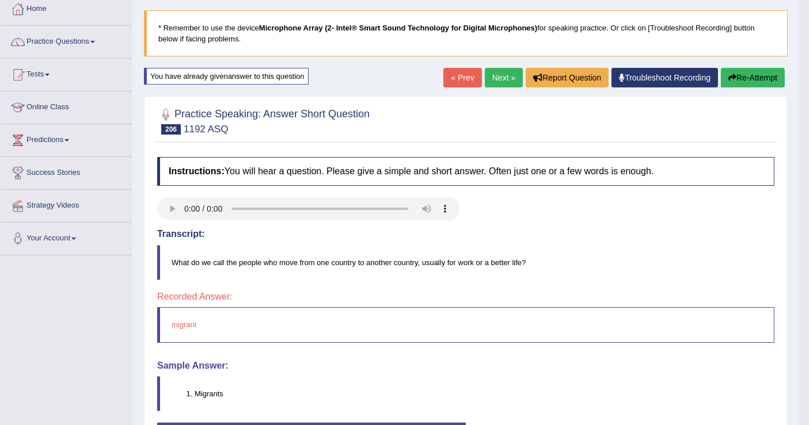
click at [505, 76] on link "Next »" at bounding box center [504, 78] width 38 height 20
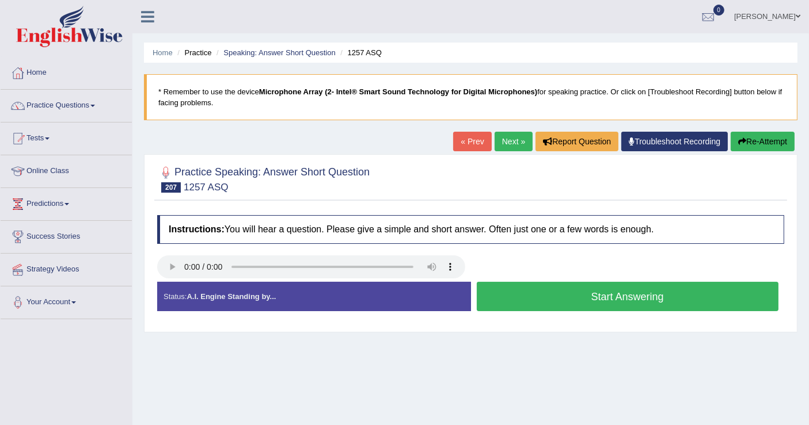
click at [614, 288] on button "Start Answering" at bounding box center [628, 296] width 302 height 29
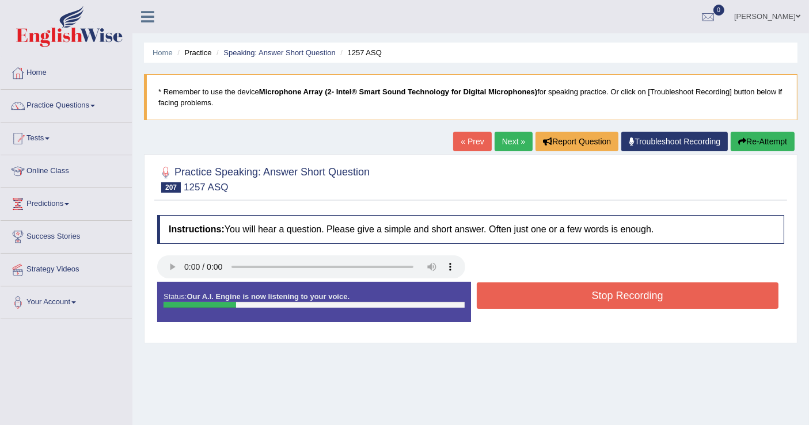
click at [614, 288] on button "Stop Recording" at bounding box center [628, 296] width 302 height 26
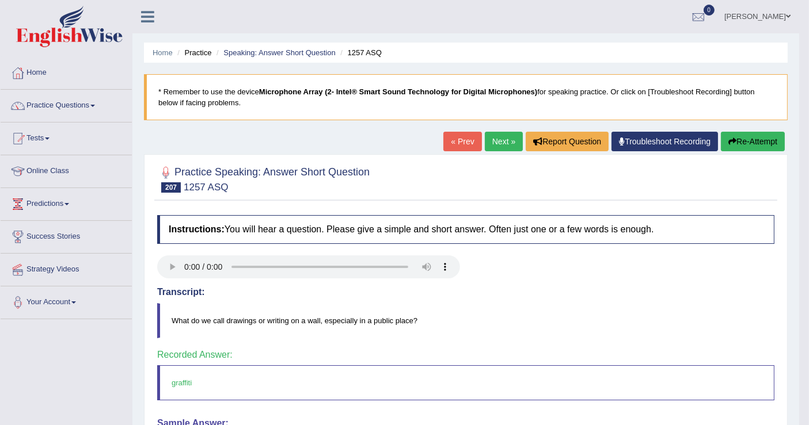
click at [498, 142] on link "Next »" at bounding box center [504, 142] width 38 height 20
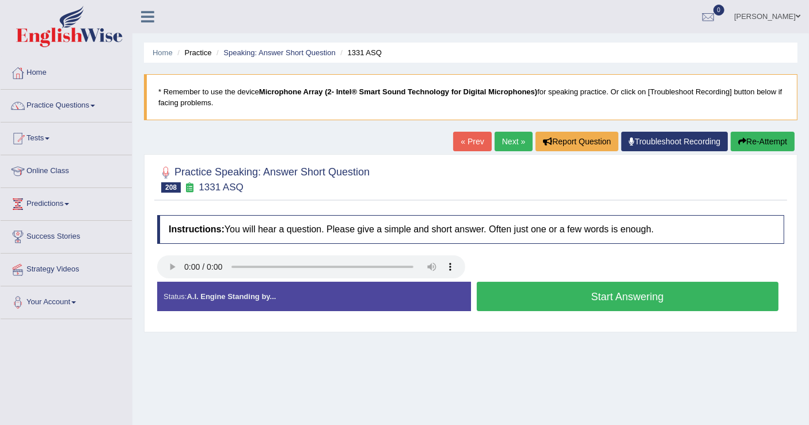
click at [549, 297] on button "Start Answering" at bounding box center [628, 296] width 302 height 29
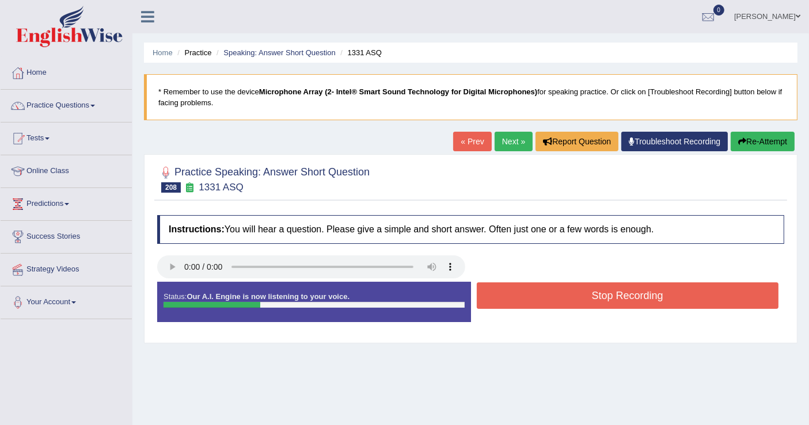
click at [549, 297] on button "Stop Recording" at bounding box center [628, 296] width 302 height 26
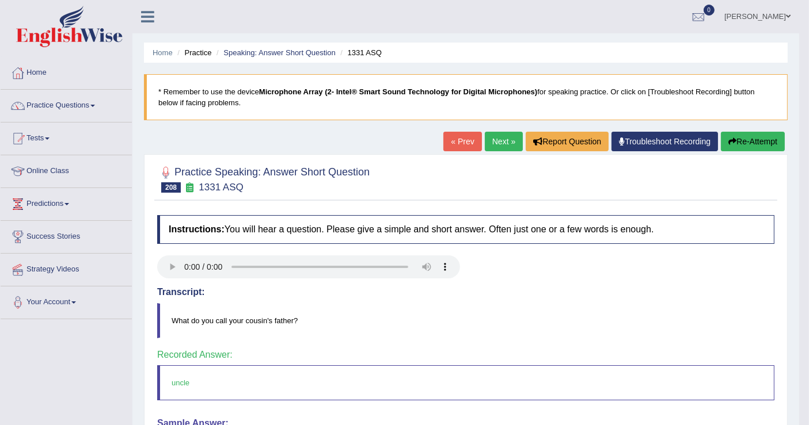
click at [498, 136] on link "Next »" at bounding box center [504, 142] width 38 height 20
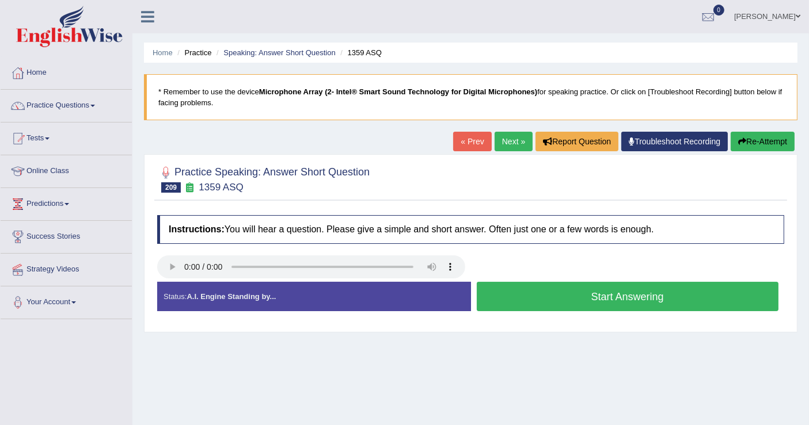
click at [567, 294] on button "Start Answering" at bounding box center [628, 296] width 302 height 29
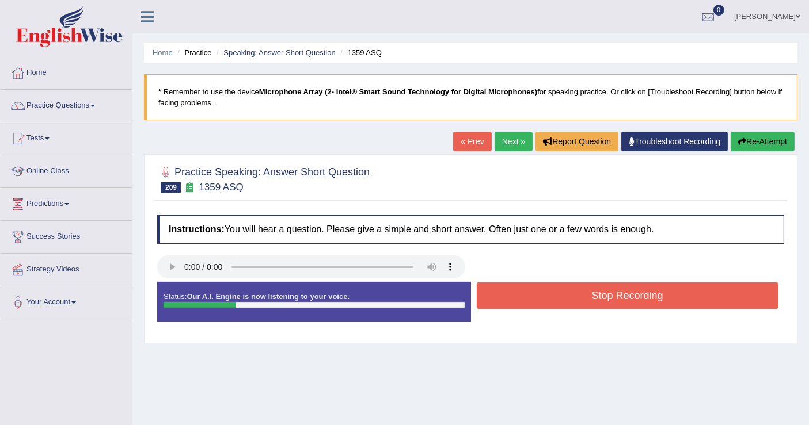
click at [567, 294] on button "Stop Recording" at bounding box center [628, 296] width 302 height 26
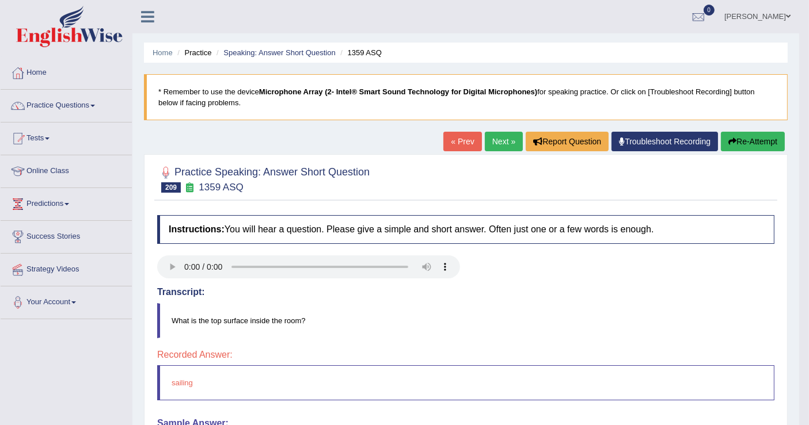
click at [765, 142] on button "Re-Attempt" at bounding box center [753, 142] width 64 height 20
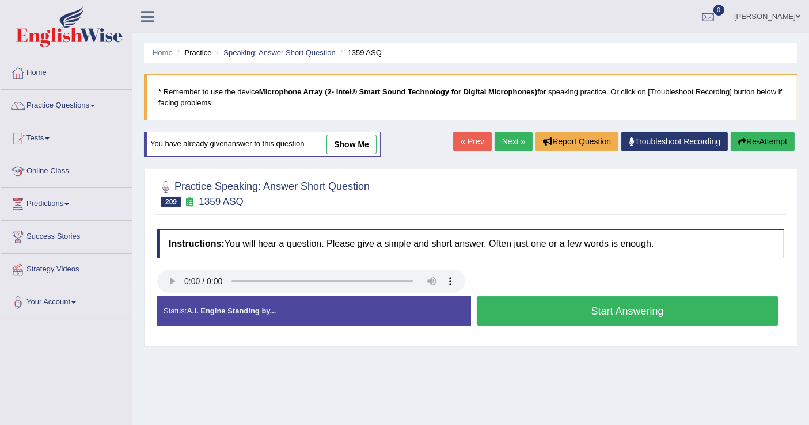
click at [586, 305] on button "Start Answering" at bounding box center [628, 311] width 302 height 29
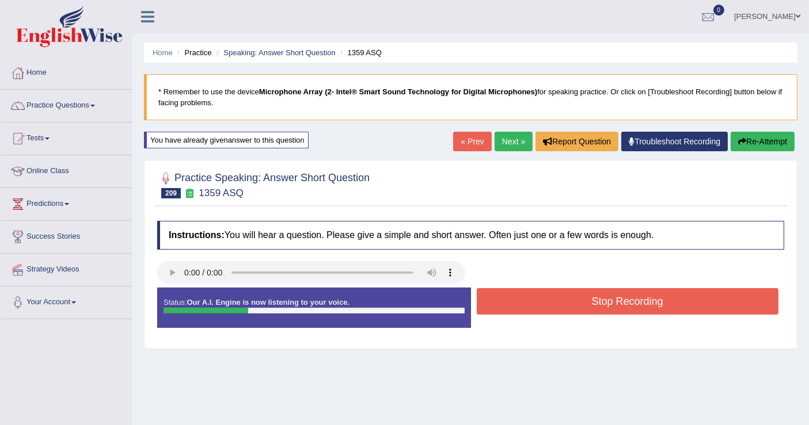
click at [586, 305] on button "Stop Recording" at bounding box center [628, 301] width 302 height 26
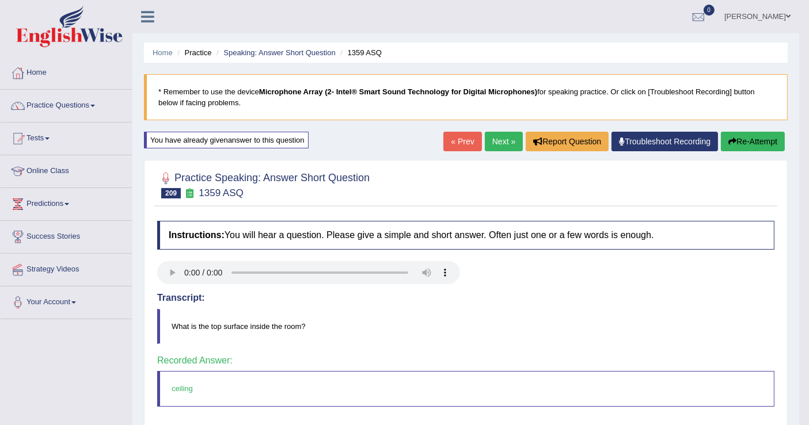
click at [492, 135] on link "Next »" at bounding box center [504, 142] width 38 height 20
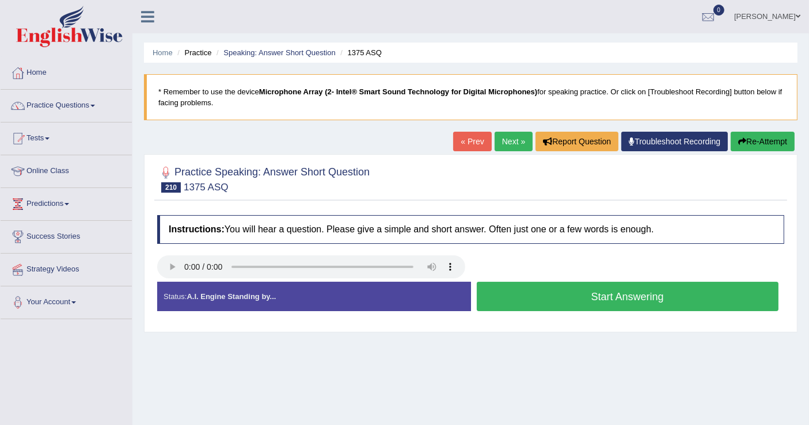
click at [567, 300] on button "Start Answering" at bounding box center [628, 296] width 302 height 29
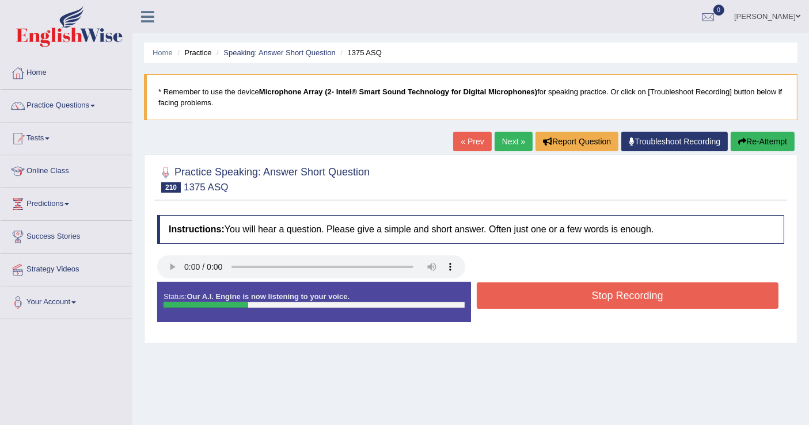
click at [567, 300] on button "Stop Recording" at bounding box center [628, 296] width 302 height 26
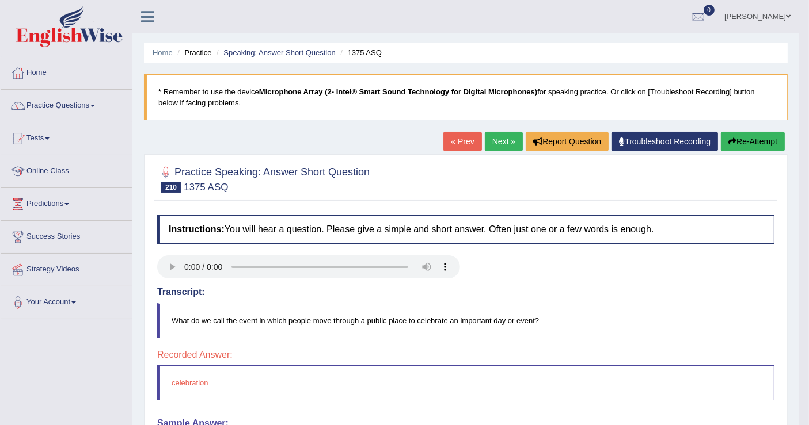
click at [782, 138] on button "Re-Attempt" at bounding box center [753, 142] width 64 height 20
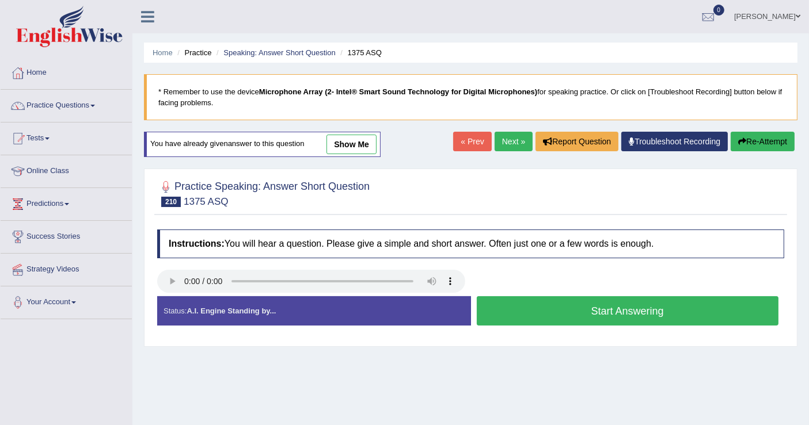
click at [638, 315] on button "Start Answering" at bounding box center [628, 311] width 302 height 29
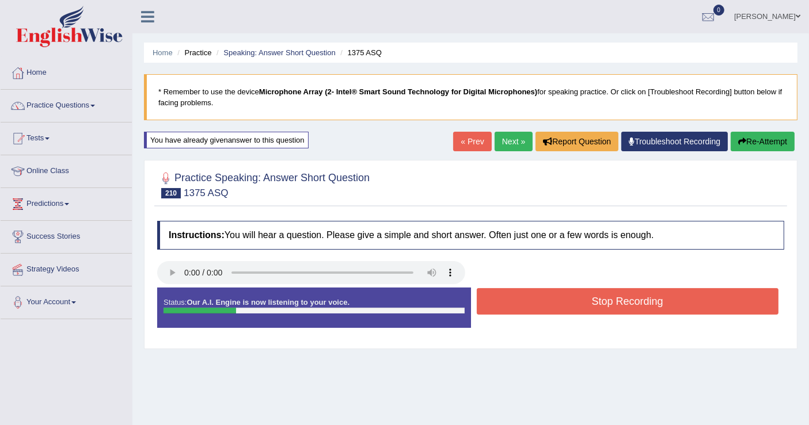
click at [640, 294] on button "Stop Recording" at bounding box center [628, 301] width 302 height 26
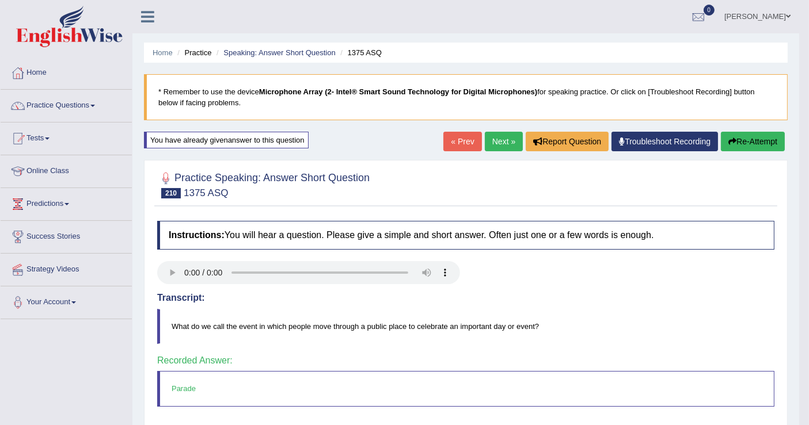
click at [510, 140] on link "Next »" at bounding box center [504, 142] width 38 height 20
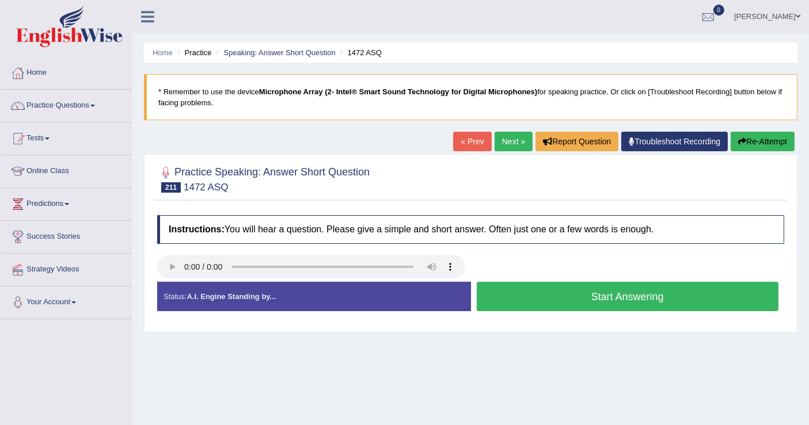
click at [523, 295] on button "Start Answering" at bounding box center [628, 296] width 302 height 29
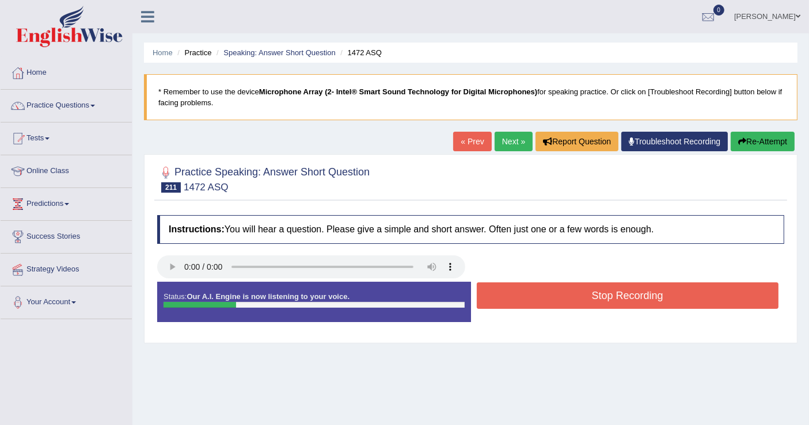
click at [556, 297] on button "Stop Recording" at bounding box center [628, 296] width 302 height 26
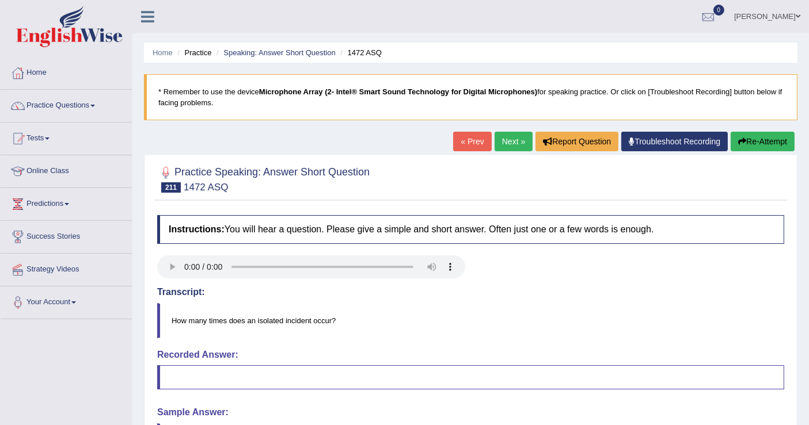
click at [505, 145] on link "Next »" at bounding box center [514, 142] width 38 height 20
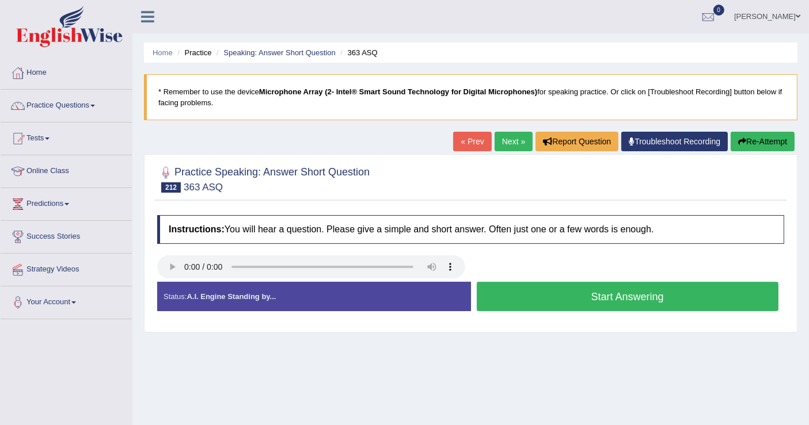
click at [470, 136] on link "« Prev" at bounding box center [472, 142] width 38 height 20
click at [548, 306] on button "Start Answering" at bounding box center [628, 296] width 302 height 29
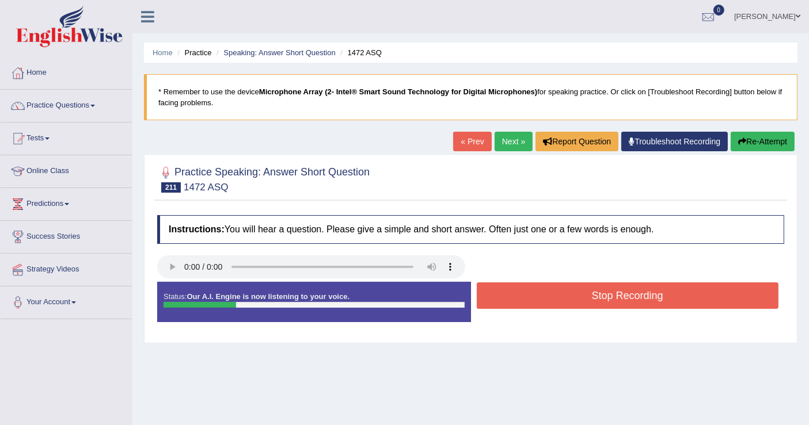
click at [557, 298] on button "Stop Recording" at bounding box center [628, 296] width 302 height 26
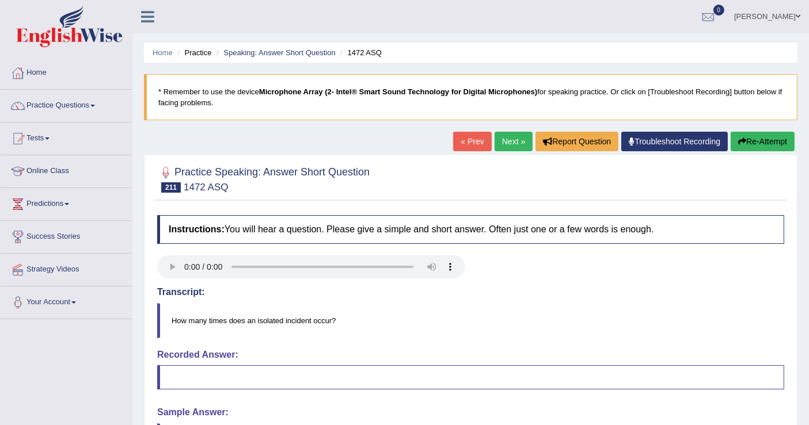
click at [793, 13] on link "Wilson" at bounding box center [766, 15] width 83 height 30
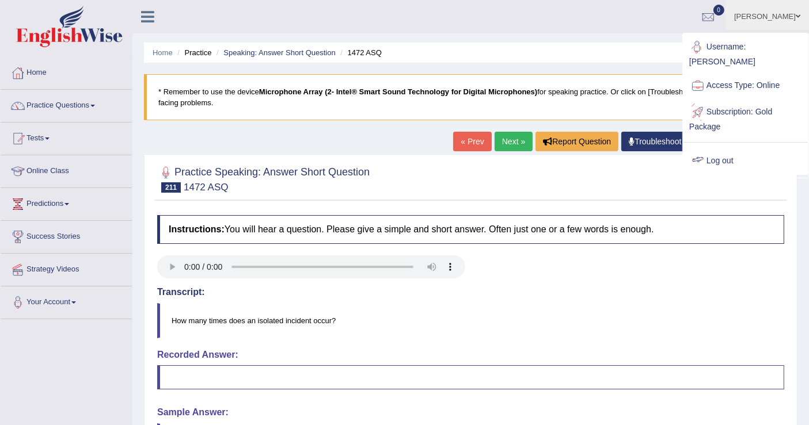
click at [714, 148] on link "Log out" at bounding box center [745, 161] width 124 height 26
